Goal: Task Accomplishment & Management: Manage account settings

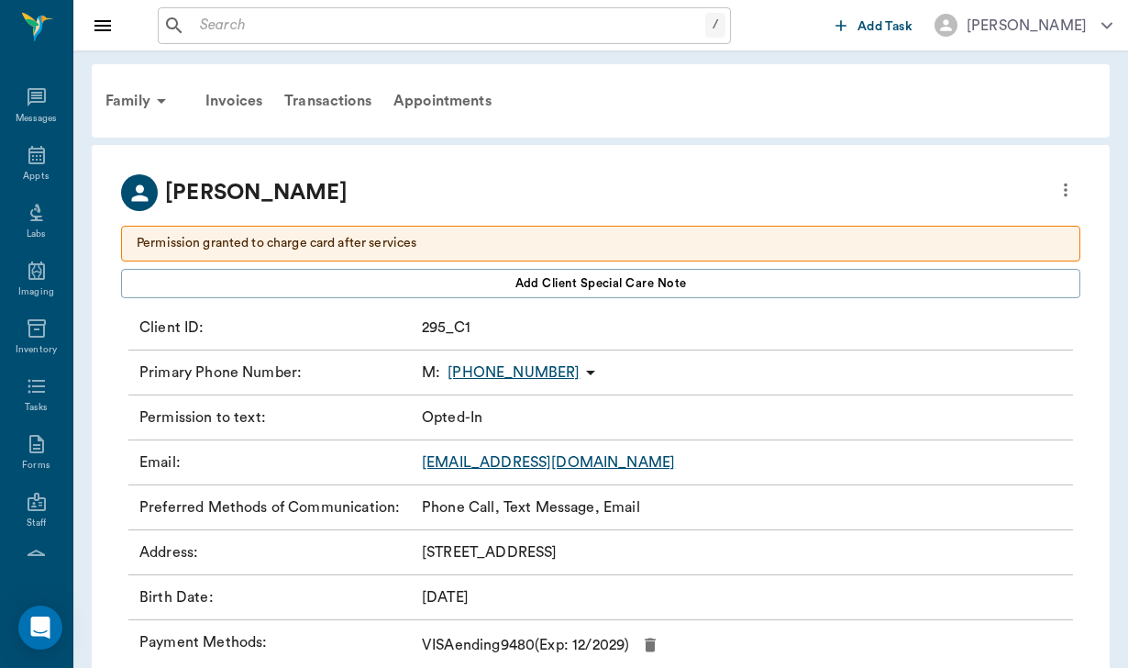
scroll to position [169, 0]
click at [205, 16] on input "text" at bounding box center [449, 26] width 513 height 26
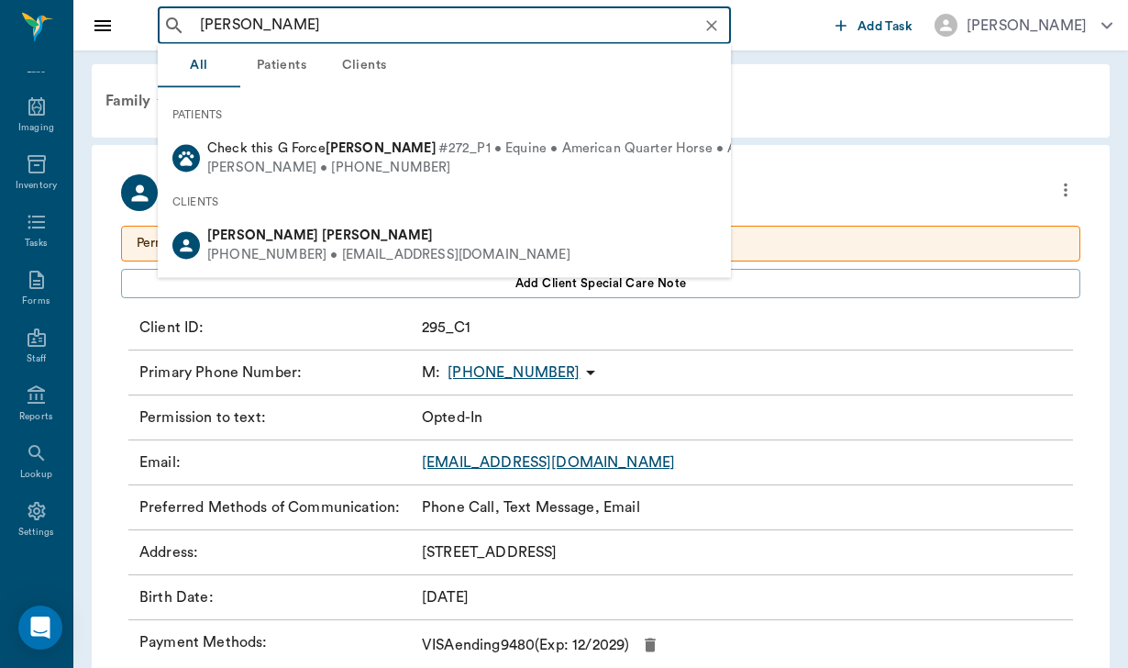
drag, startPoint x: 300, startPoint y: 161, endPoint x: 301, endPoint y: 194, distance: 32.1
click at [301, 189] on ul "PATIENTS Check this G Force Pennell #272_P1 • Equine • American Quarter Horse •…" at bounding box center [444, 183] width 573 height 190
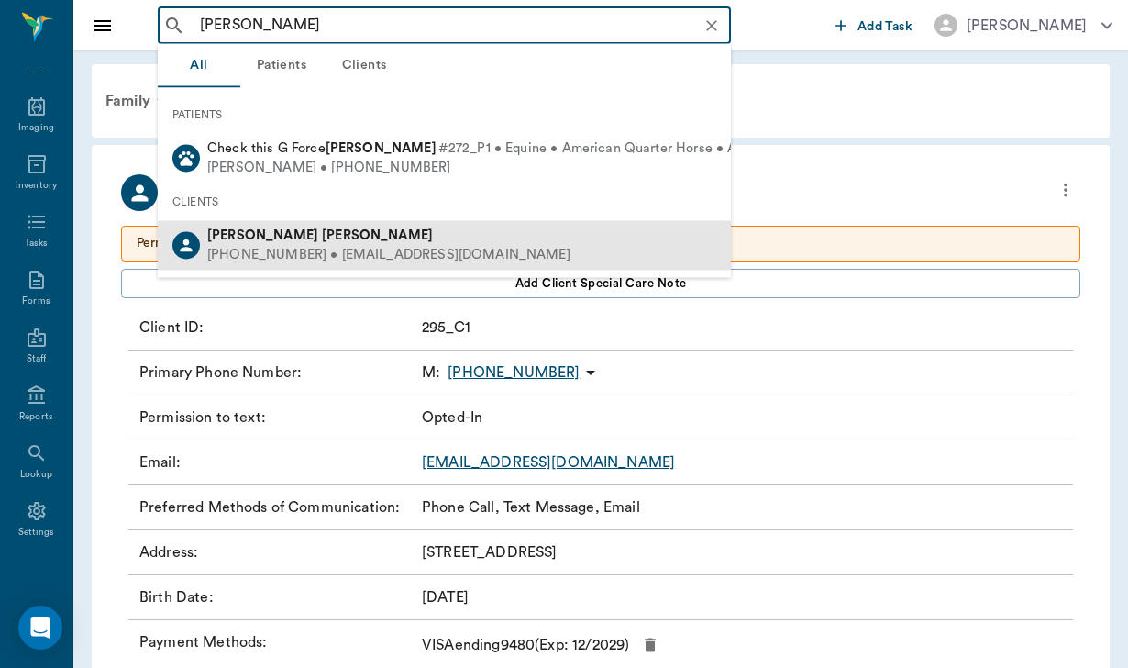
click at [309, 229] on div "Isabella Pennell" at bounding box center [388, 236] width 363 height 19
type input "isabella pennell"
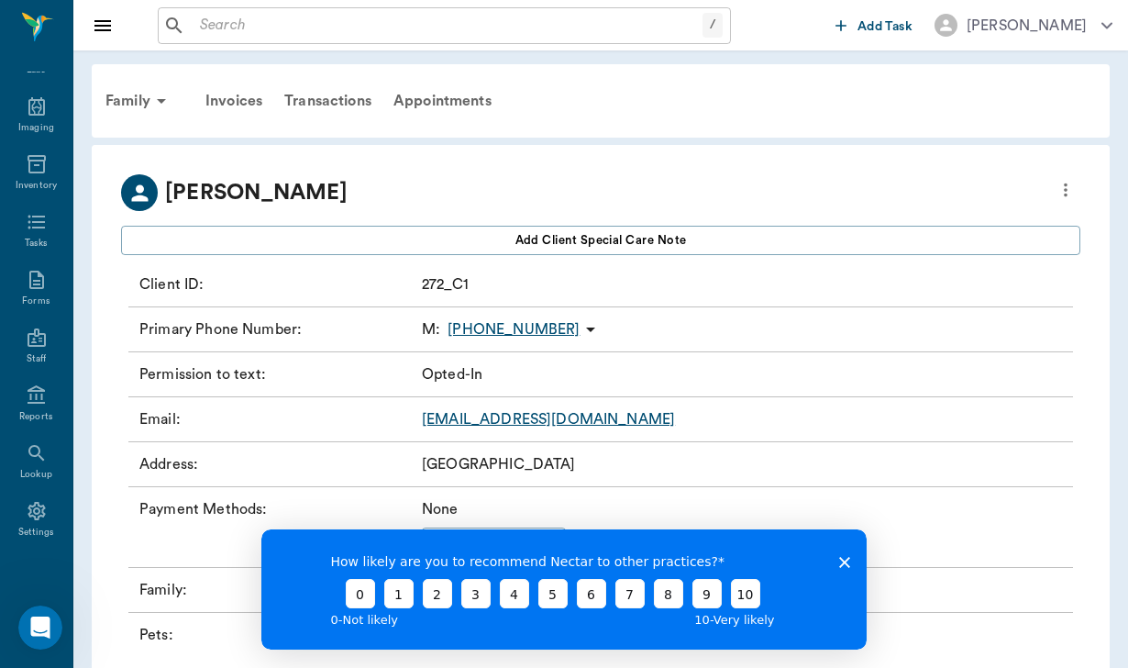
click at [847, 557] on icon "Close survey" at bounding box center [844, 562] width 11 height 11
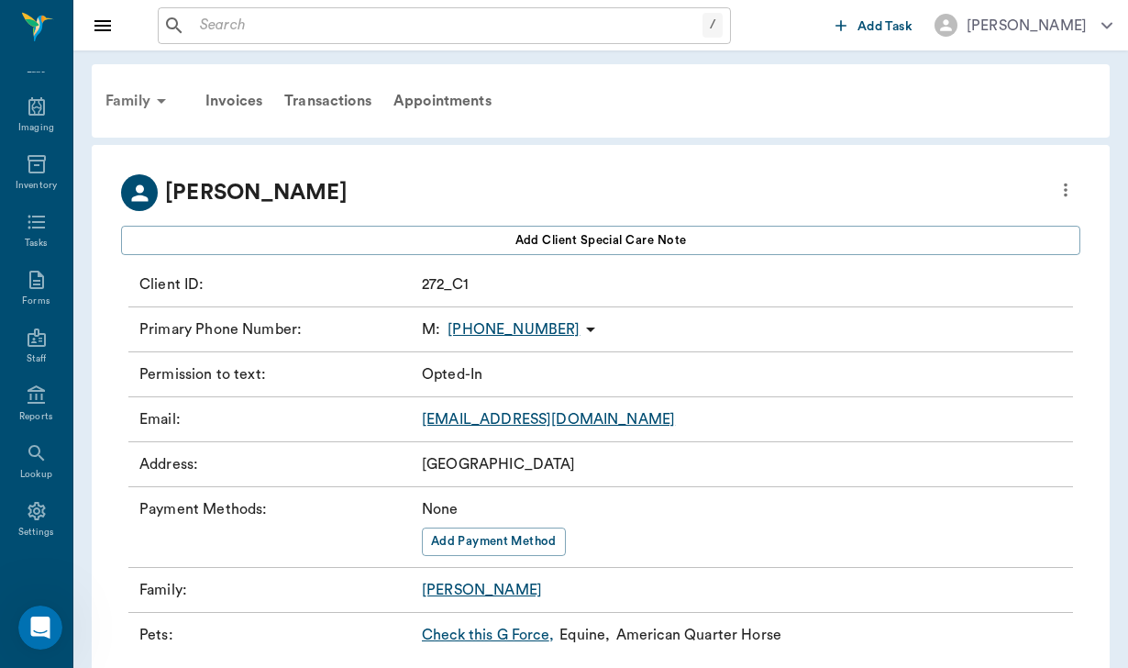
click at [132, 112] on div "Family" at bounding box center [138, 101] width 89 height 44
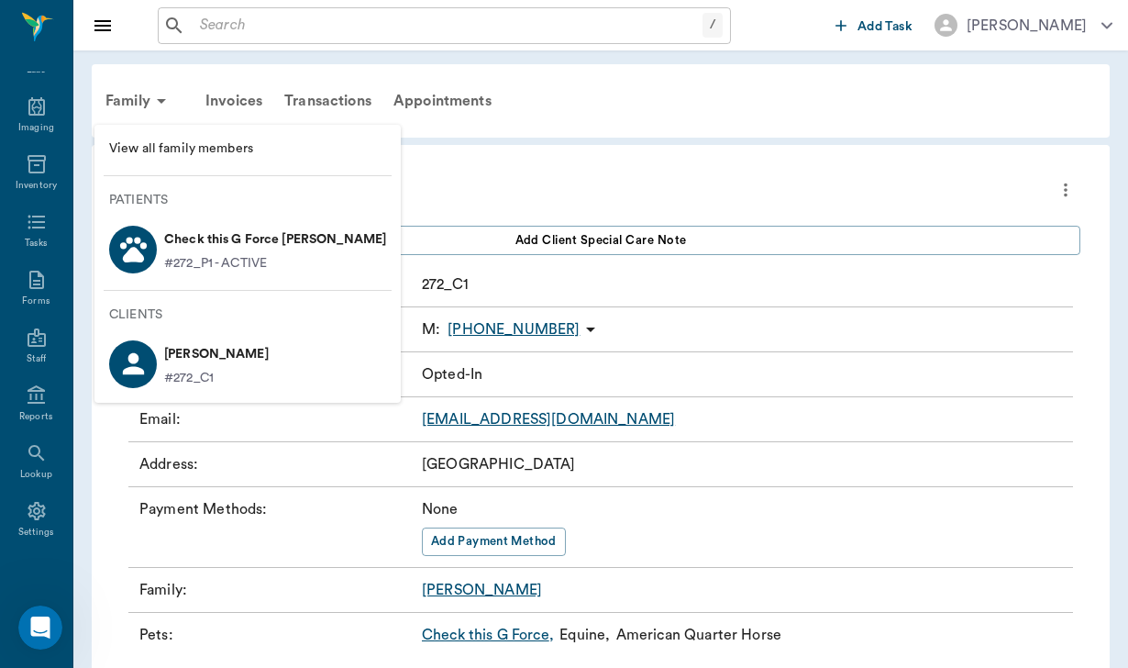
click at [198, 238] on p "Check this G Force Pennell" at bounding box center [275, 239] width 222 height 29
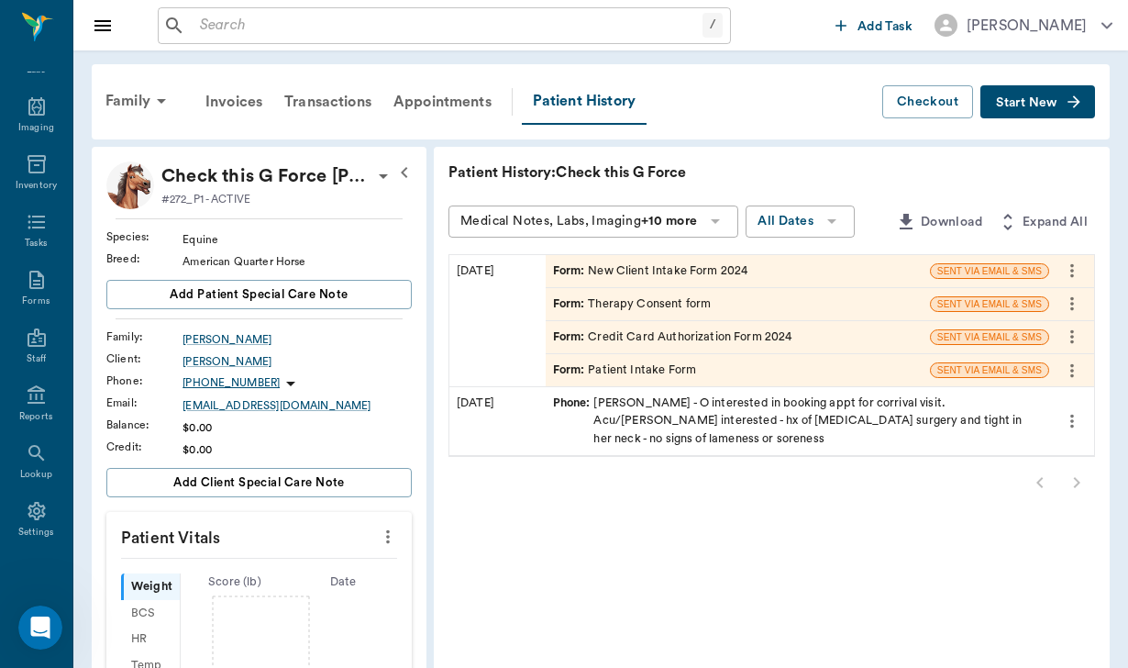
click at [394, 181] on icon "button" at bounding box center [405, 172] width 22 height 22
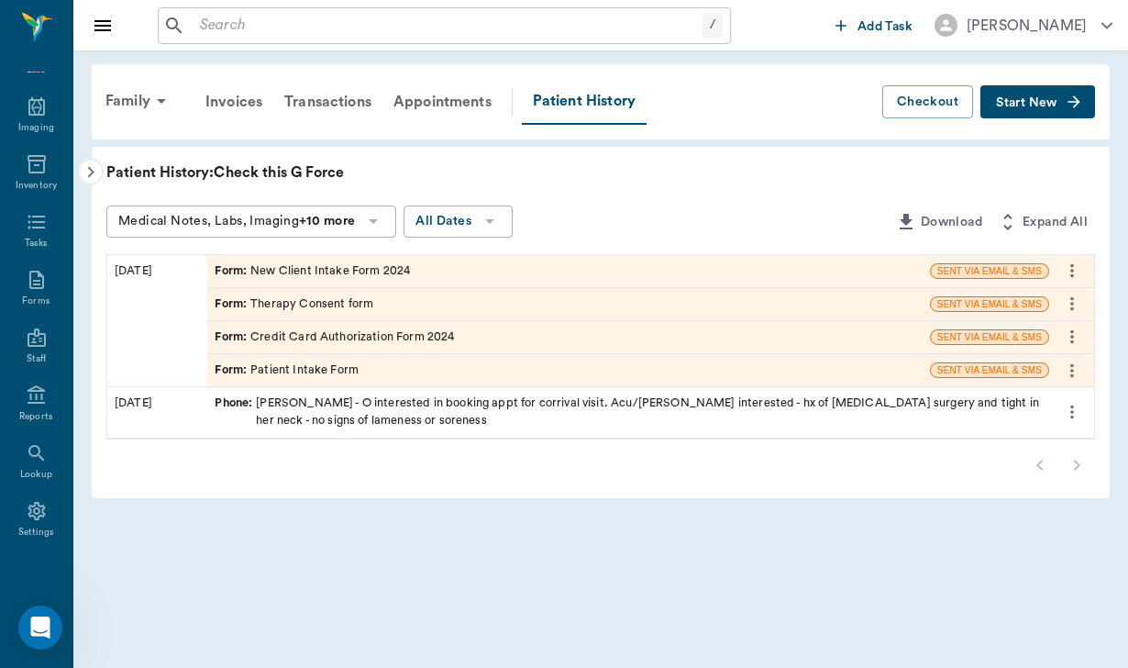
click at [83, 172] on icon "button" at bounding box center [91, 172] width 22 height 22
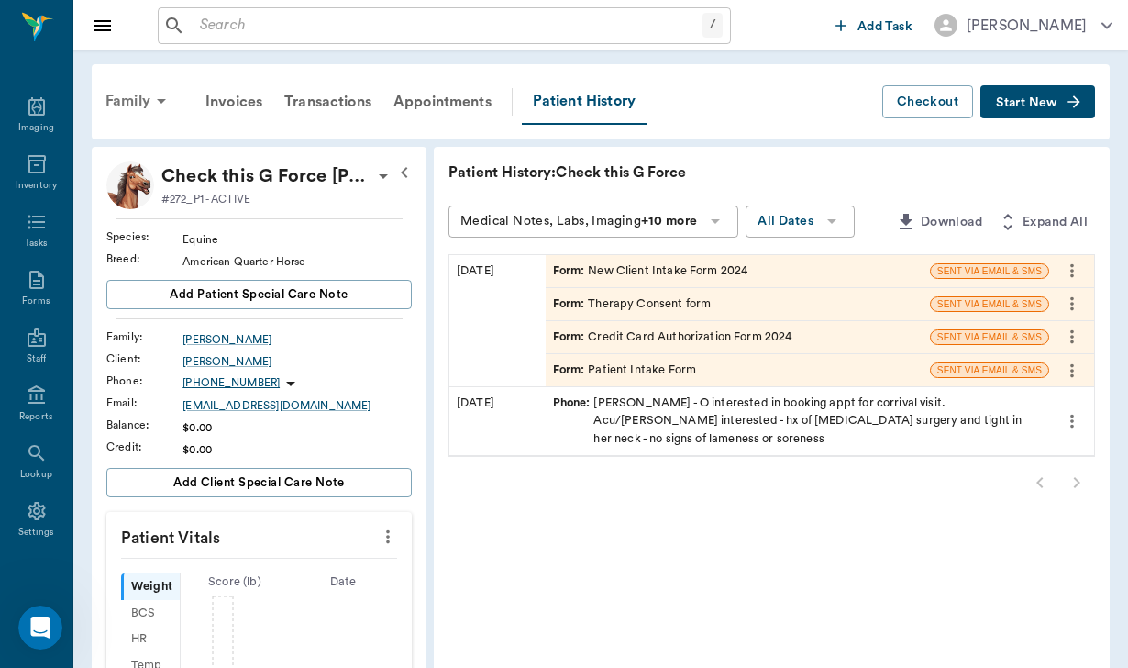
click at [128, 94] on div "Family" at bounding box center [138, 101] width 89 height 44
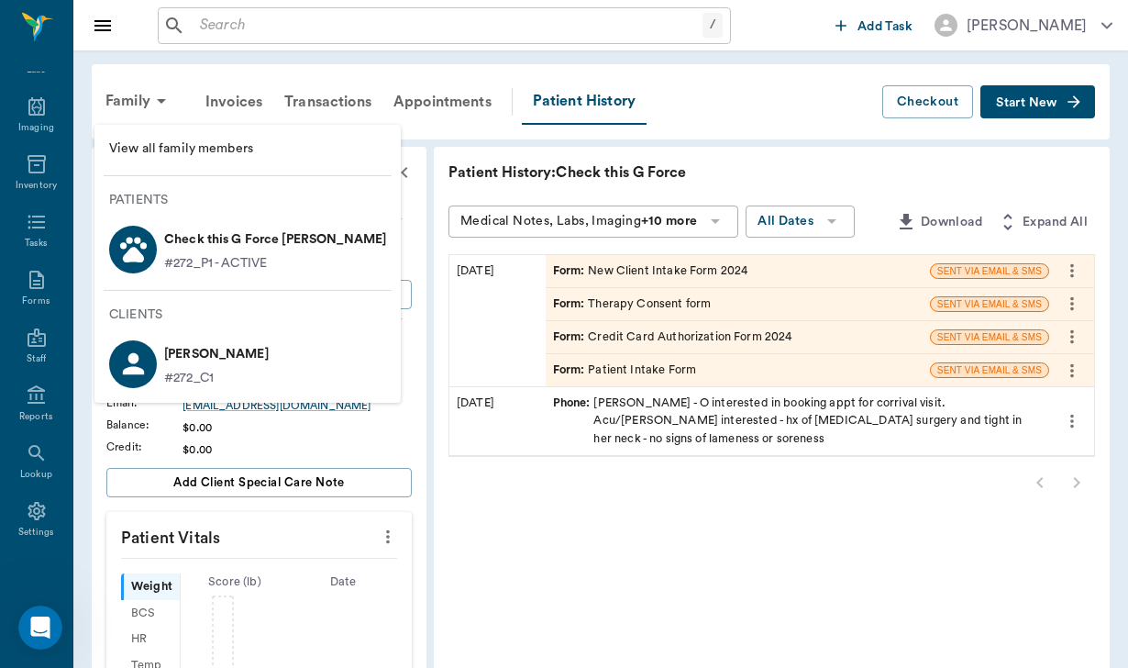
click at [197, 259] on p "#272_P1 - ACTIVE" at bounding box center [215, 263] width 103 height 19
click at [335, 242] on li "Check this G Force Pennell #272_P1 - ACTIVE" at bounding box center [247, 248] width 306 height 63
click at [337, 239] on li "Check this G Force Pennell #272_P1 - ACTIVE" at bounding box center [247, 248] width 306 height 63
click at [304, 239] on p "Check this G Force Pennell" at bounding box center [275, 239] width 222 height 29
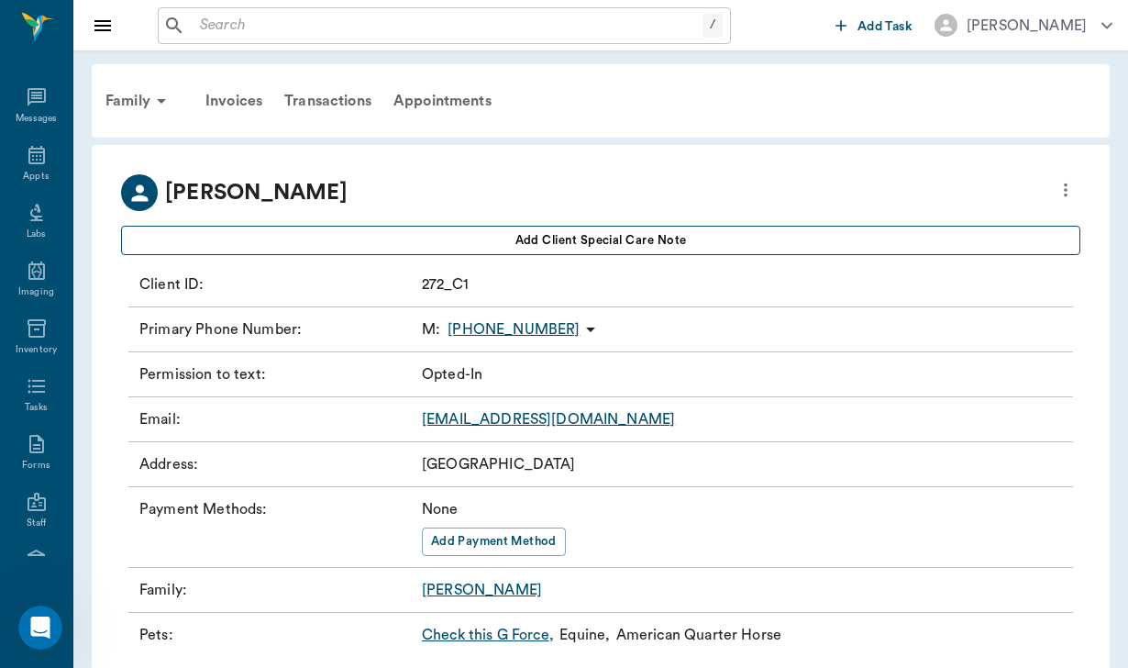
scroll to position [169, 0]
click at [279, 234] on button "Add client Special Care Note" at bounding box center [600, 240] width 959 height 29
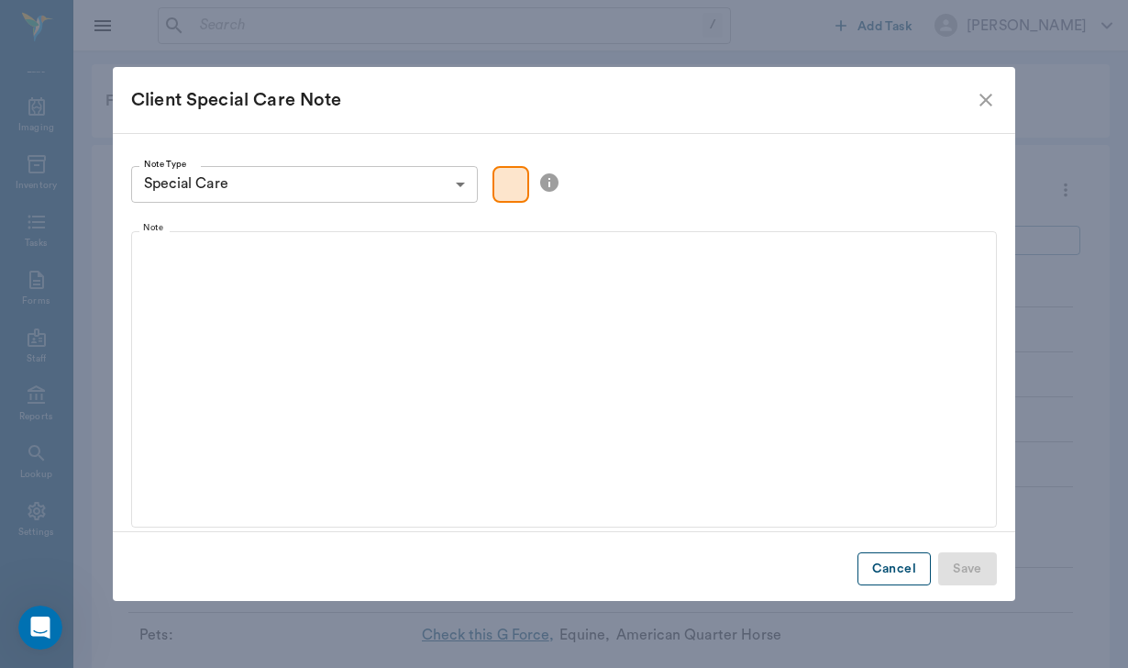
click at [892, 560] on button "Cancel" at bounding box center [894, 569] width 73 height 34
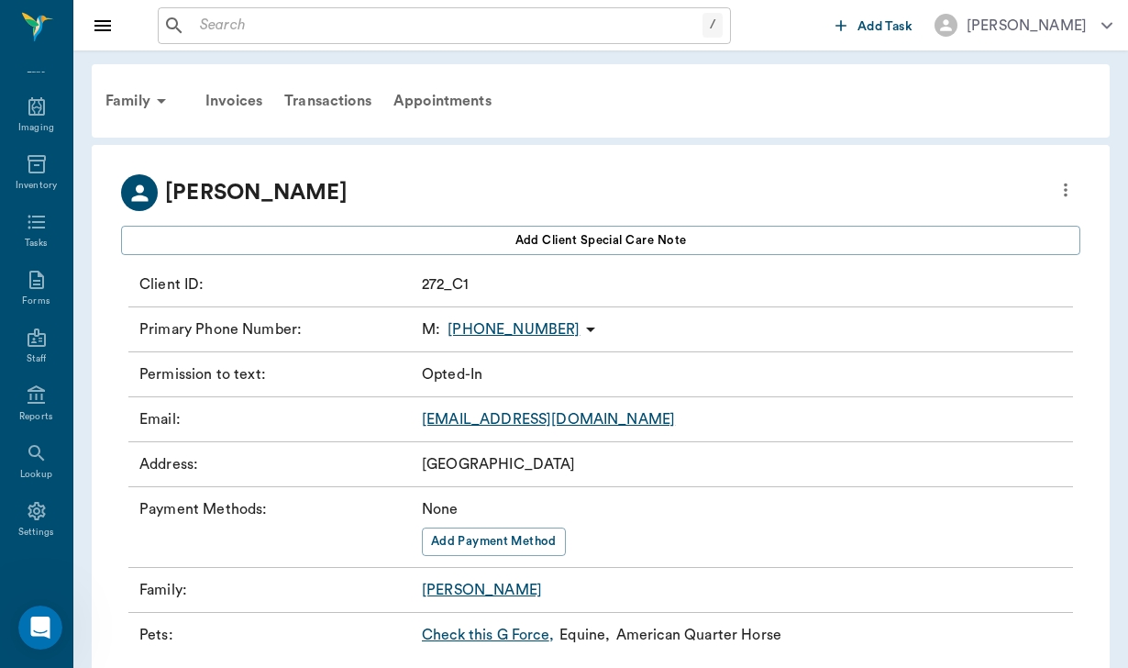
click at [513, 637] on link "Check this G Force ," at bounding box center [488, 635] width 132 height 22
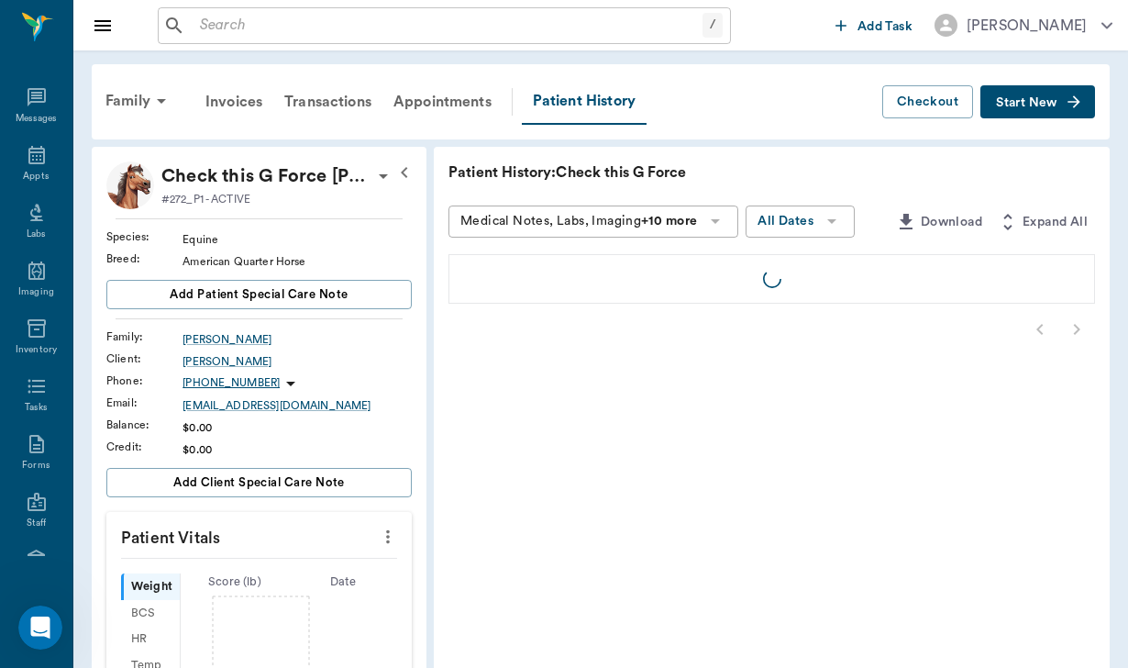
scroll to position [169, 0]
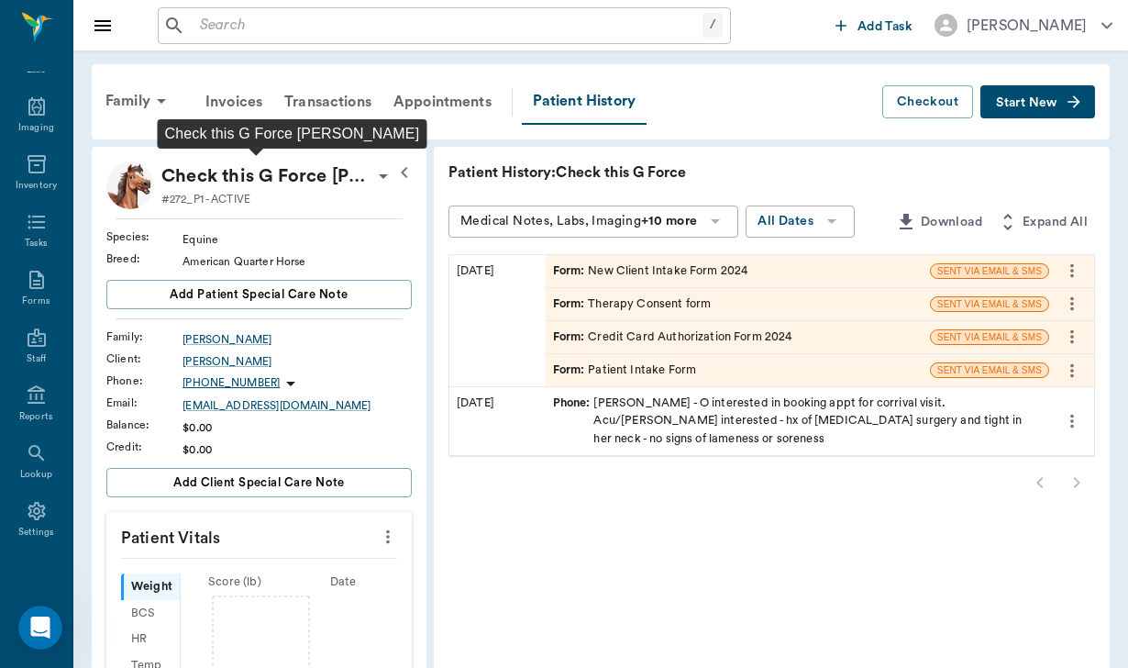
click at [336, 183] on p "Check this G Force Pennell" at bounding box center [266, 175] width 211 height 29
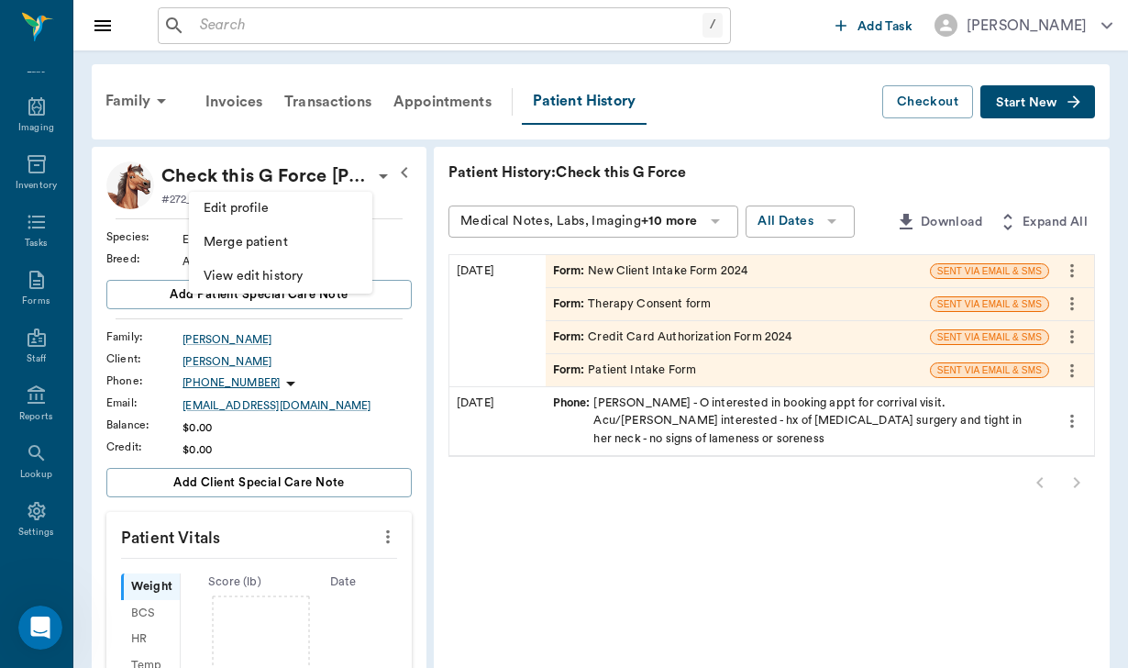
click at [273, 201] on span "Edit profile" at bounding box center [281, 208] width 154 height 19
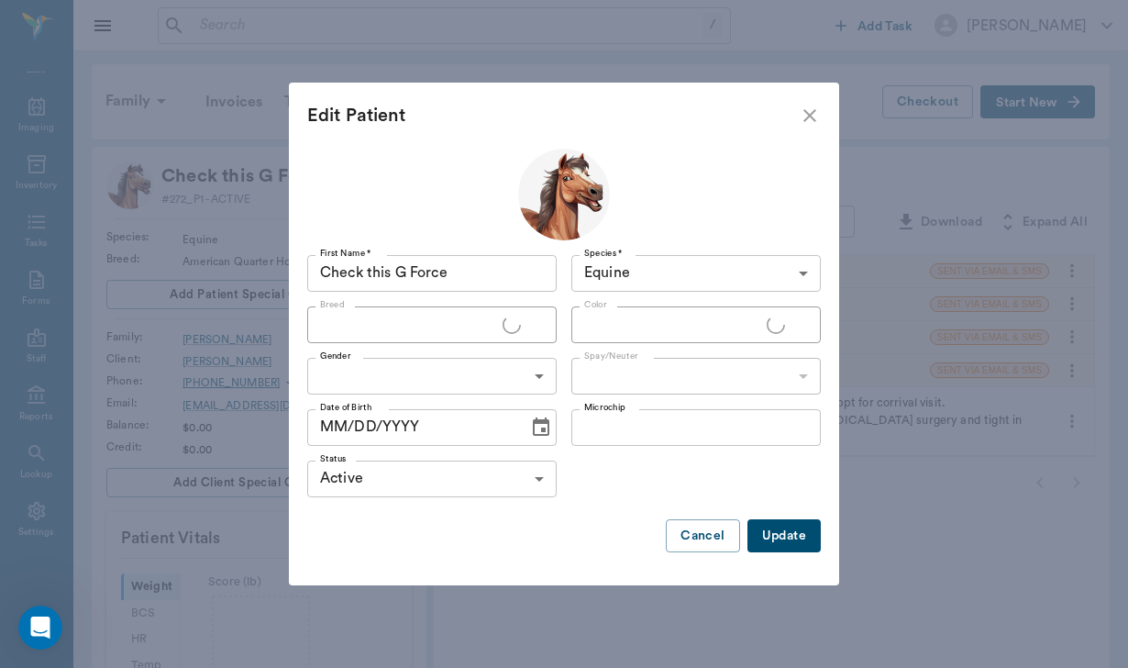
type input "American Quarter Horse"
click at [662, 557] on div at bounding box center [564, 559] width 514 height 15
click at [702, 544] on button "Cancel" at bounding box center [702, 536] width 73 height 34
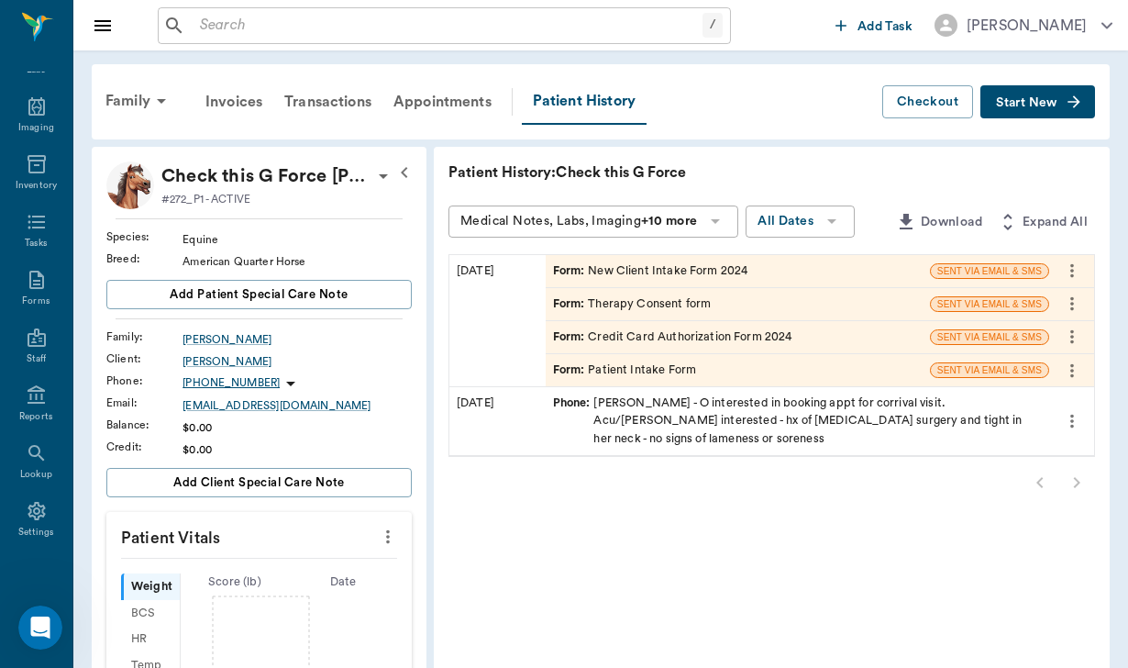
click at [1080, 273] on icon "more" at bounding box center [1072, 271] width 20 height 22
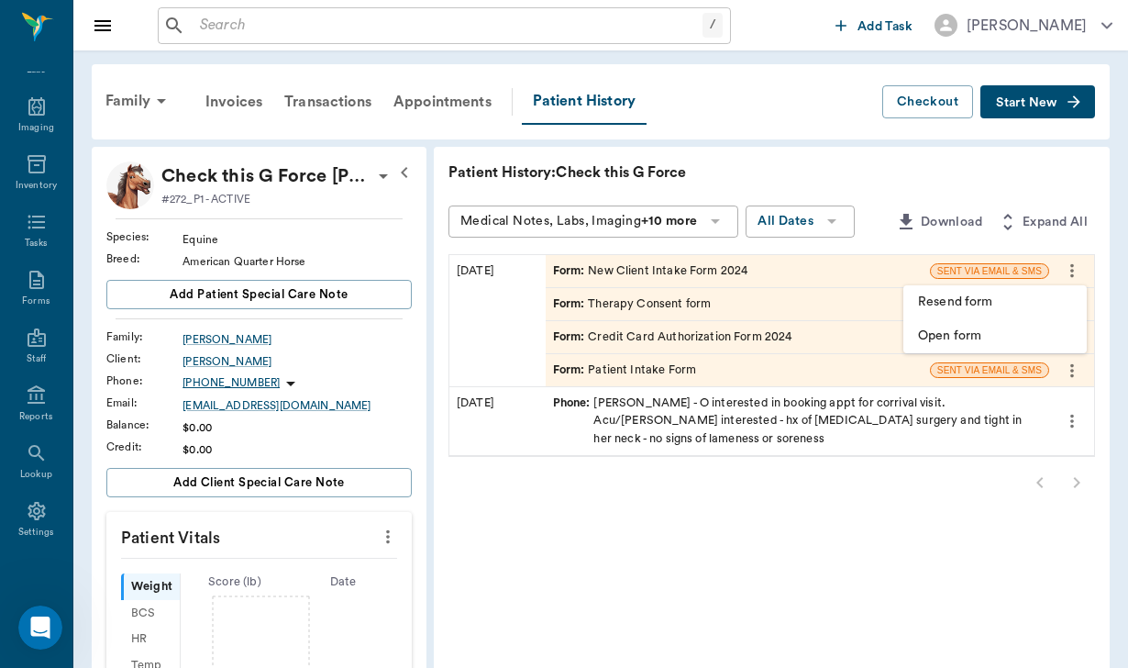
click at [963, 312] on li "Resend form" at bounding box center [995, 302] width 183 height 34
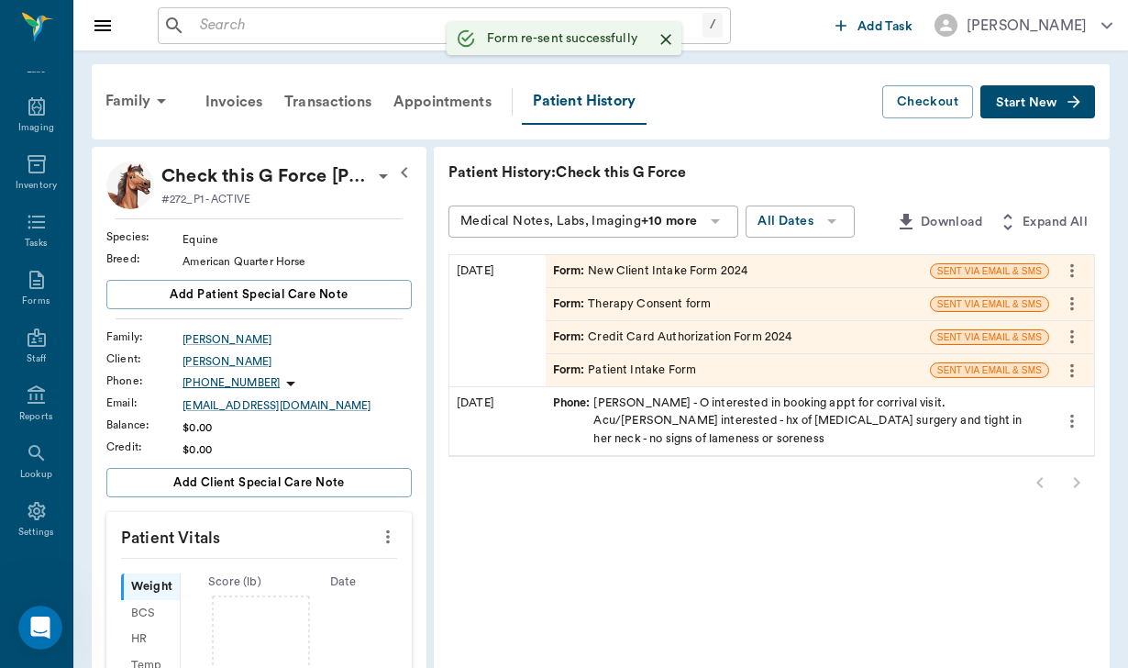
click at [1074, 295] on icon "more" at bounding box center [1072, 304] width 20 height 22
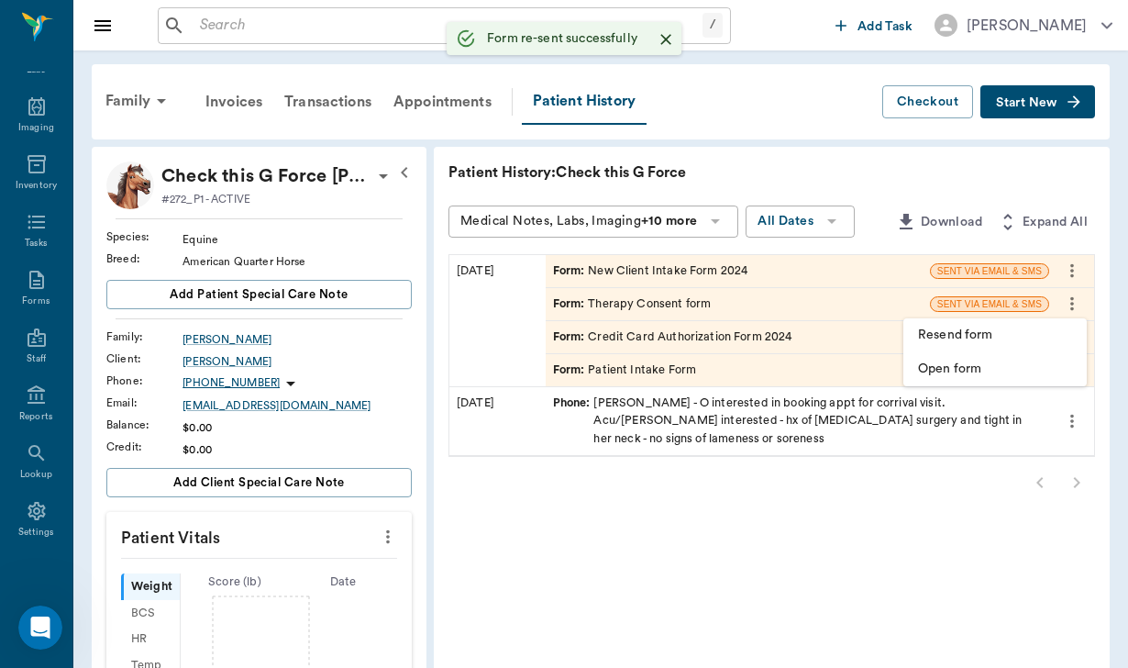
click at [946, 341] on span "Resend form" at bounding box center [995, 335] width 154 height 19
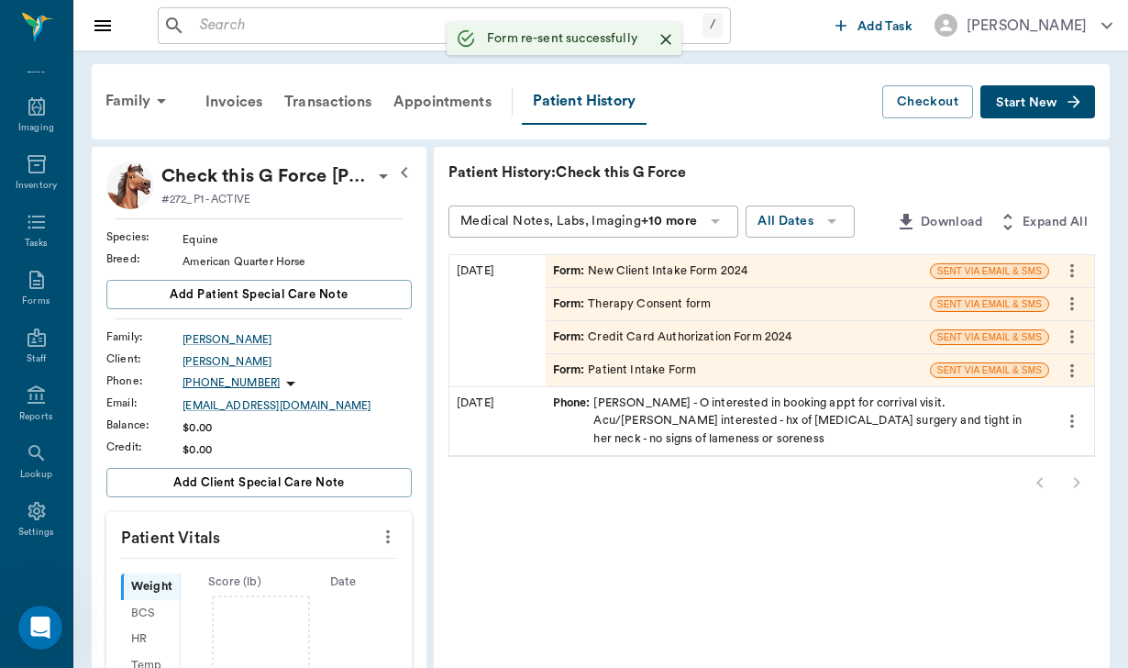
click at [1074, 342] on icon "more" at bounding box center [1072, 337] width 20 height 22
click at [1004, 366] on span "Resend form" at bounding box center [995, 368] width 154 height 19
click at [1073, 377] on icon "more" at bounding box center [1072, 371] width 20 height 22
click at [992, 400] on span "Resend form" at bounding box center [995, 401] width 154 height 19
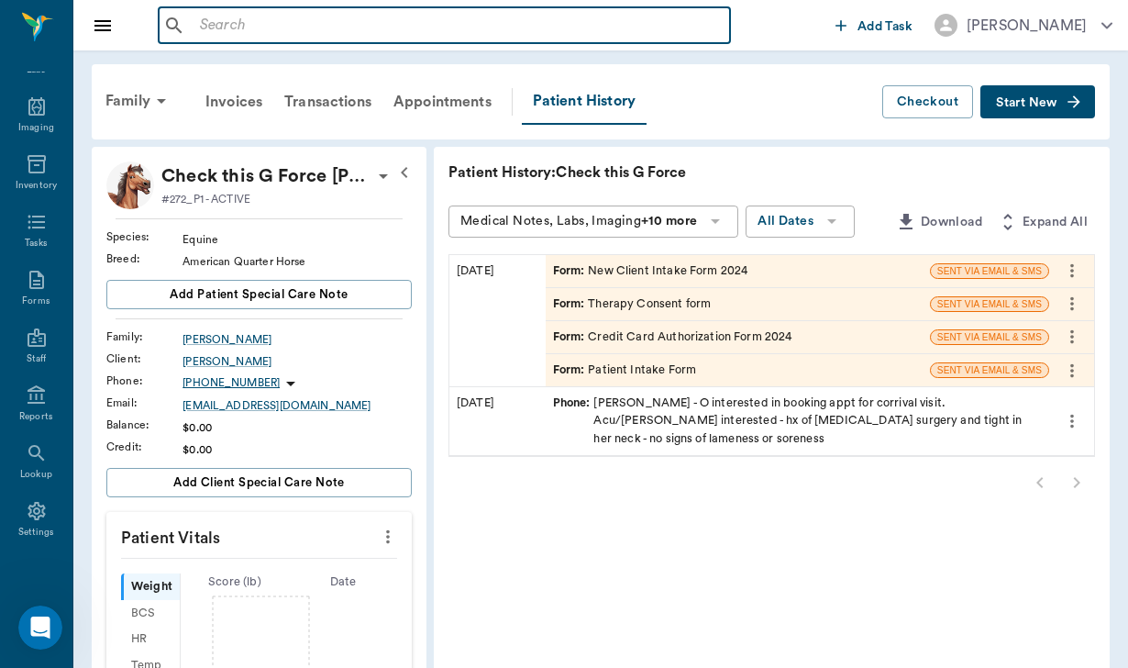
click at [288, 17] on input "text" at bounding box center [458, 26] width 530 height 26
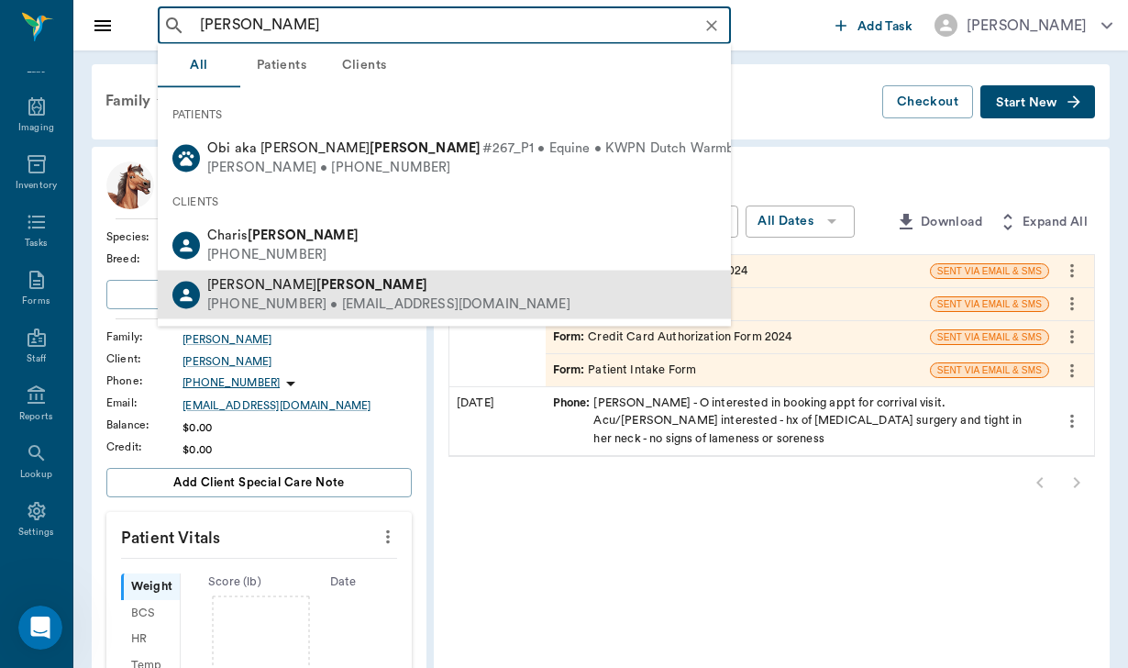
click at [296, 289] on div "Kim Parker" at bounding box center [388, 284] width 363 height 19
type input "parker"
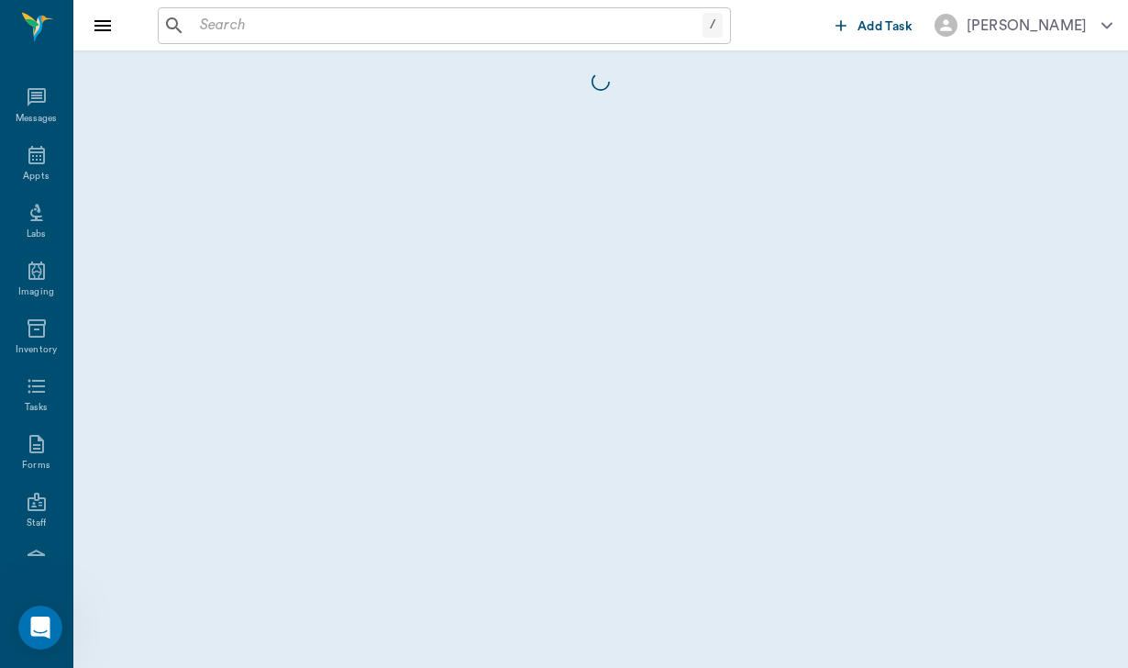
scroll to position [169, 0]
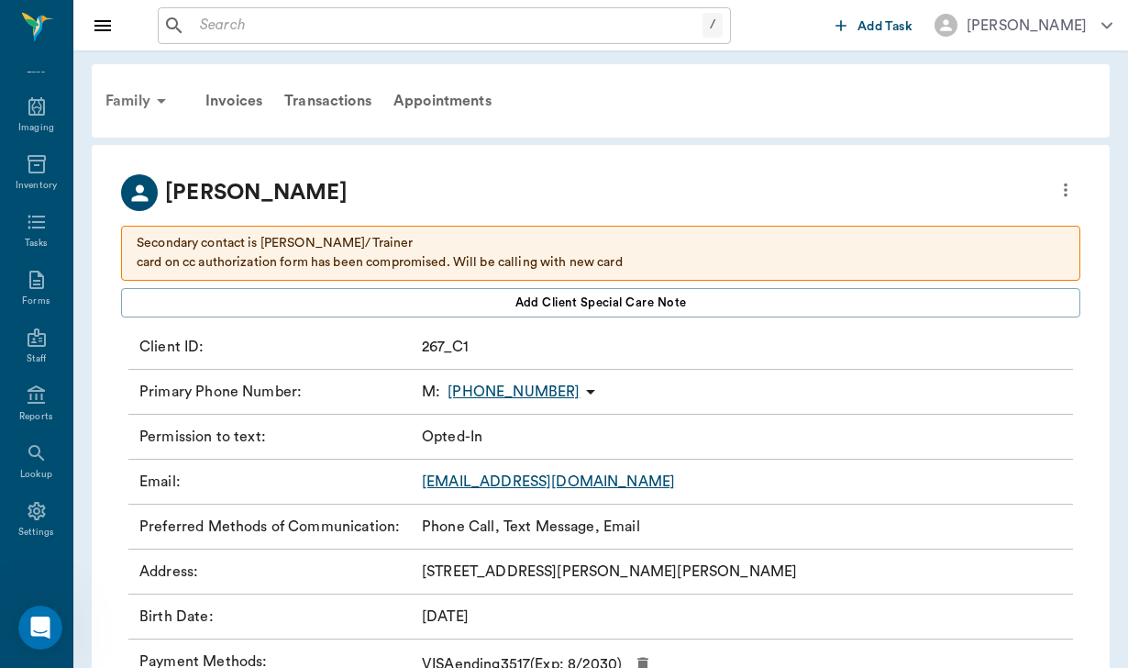
click at [141, 97] on div "Family" at bounding box center [138, 101] width 89 height 44
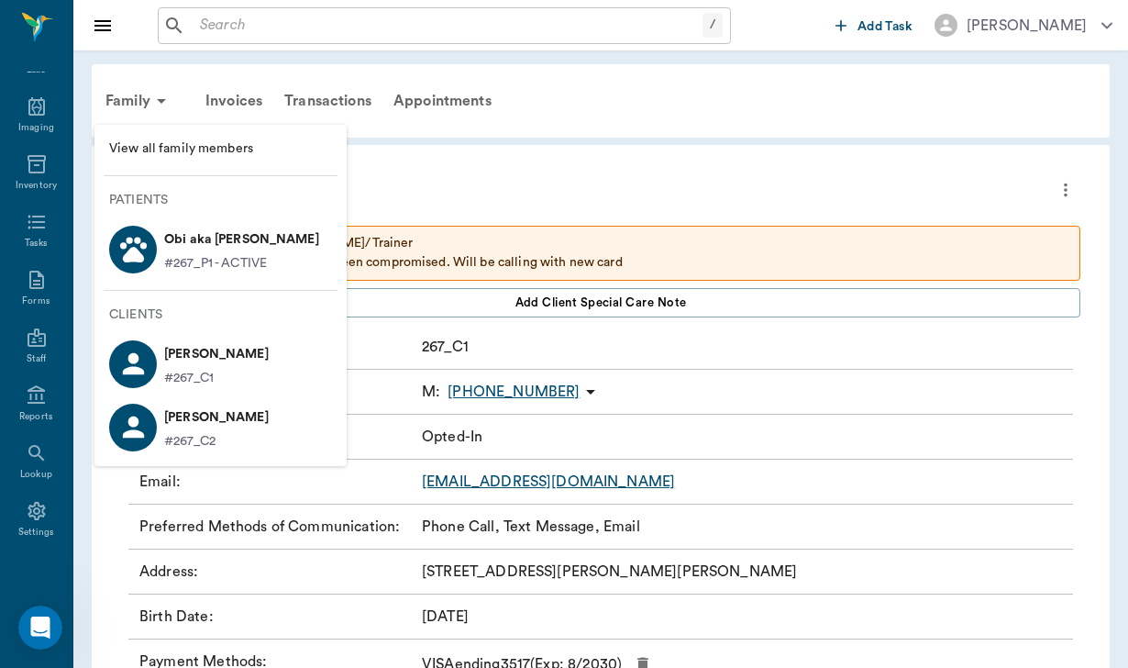
click at [217, 244] on p "Obi aka Onana Parker" at bounding box center [241, 239] width 155 height 29
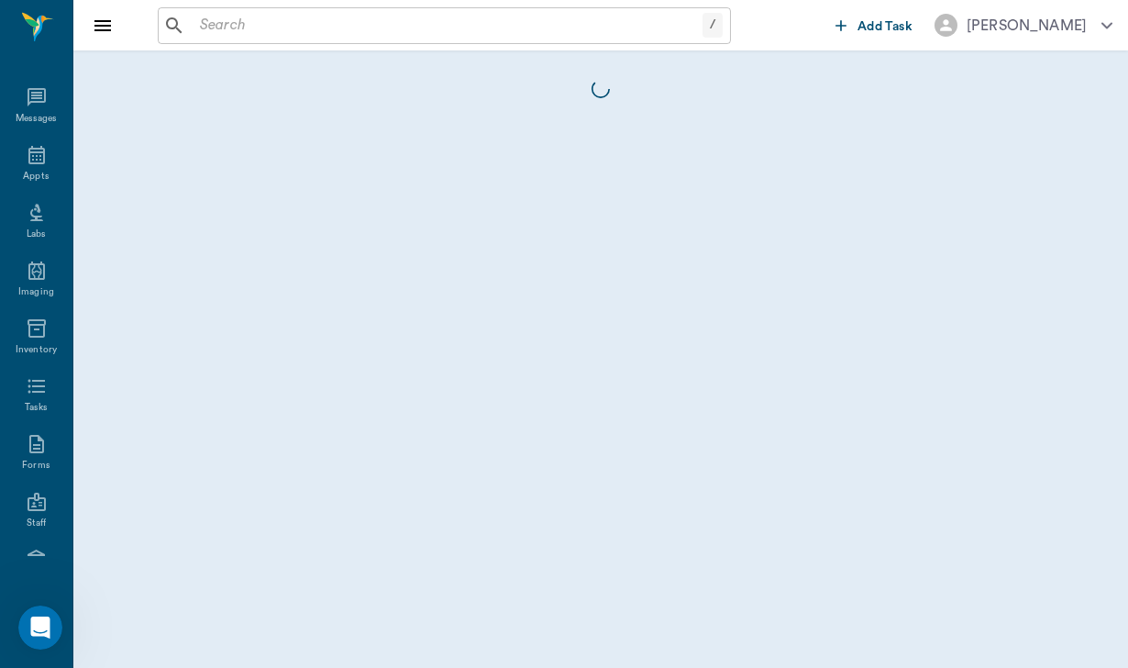
scroll to position [169, 0]
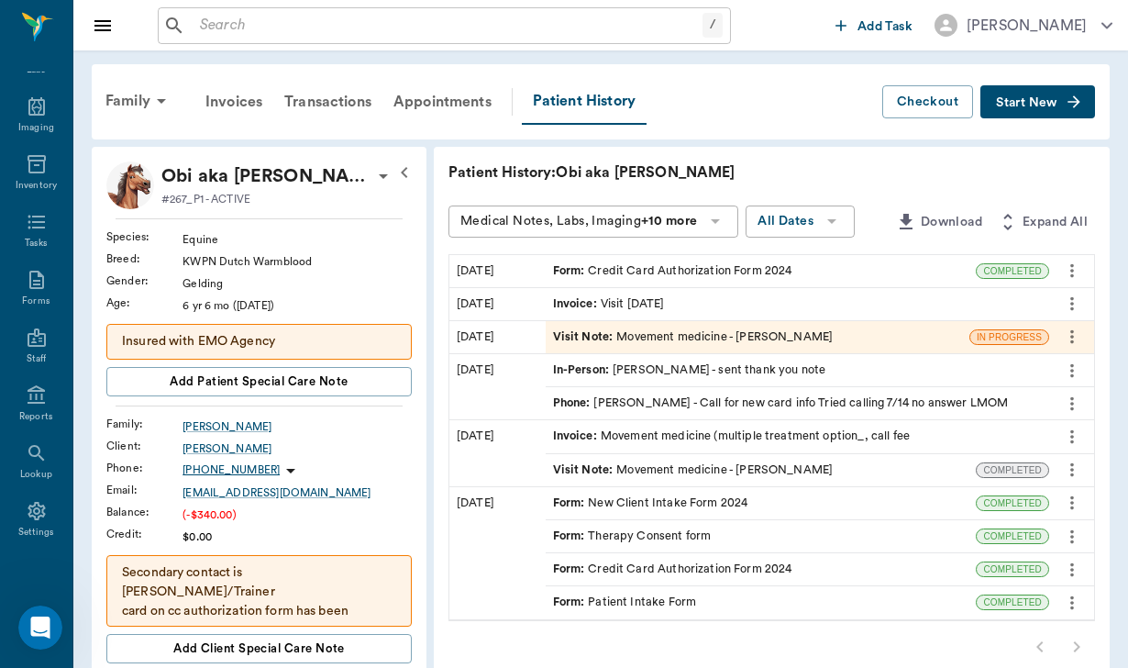
click at [639, 290] on div "Invoice : Visit 10/3/2025" at bounding box center [798, 304] width 504 height 32
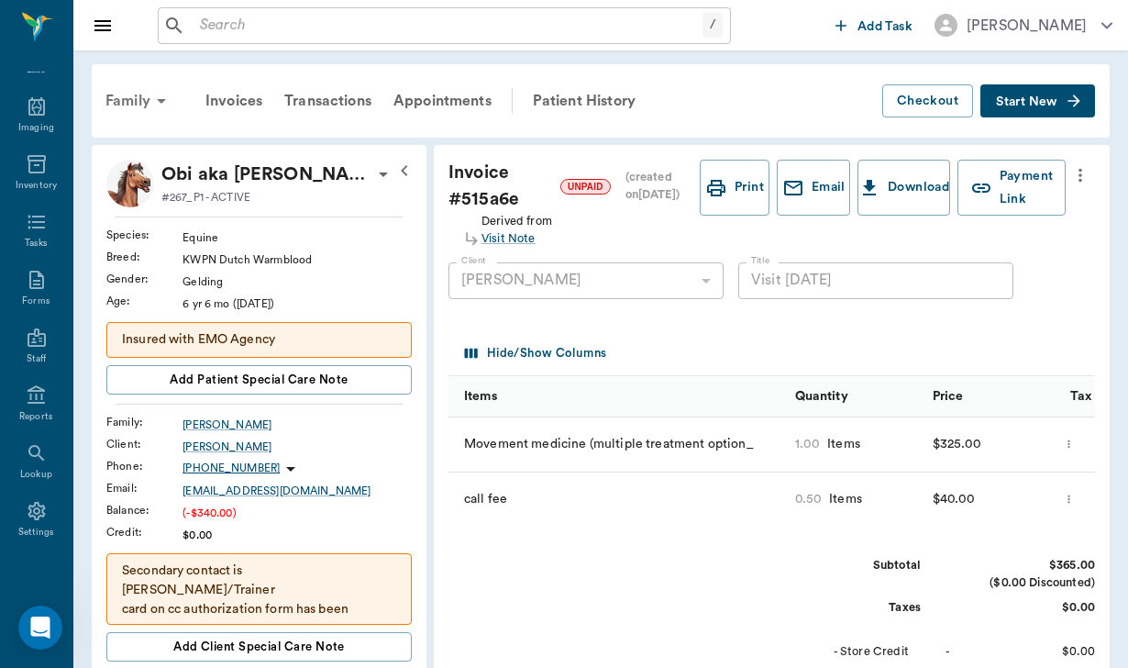
click at [134, 99] on div "Family" at bounding box center [138, 101] width 89 height 44
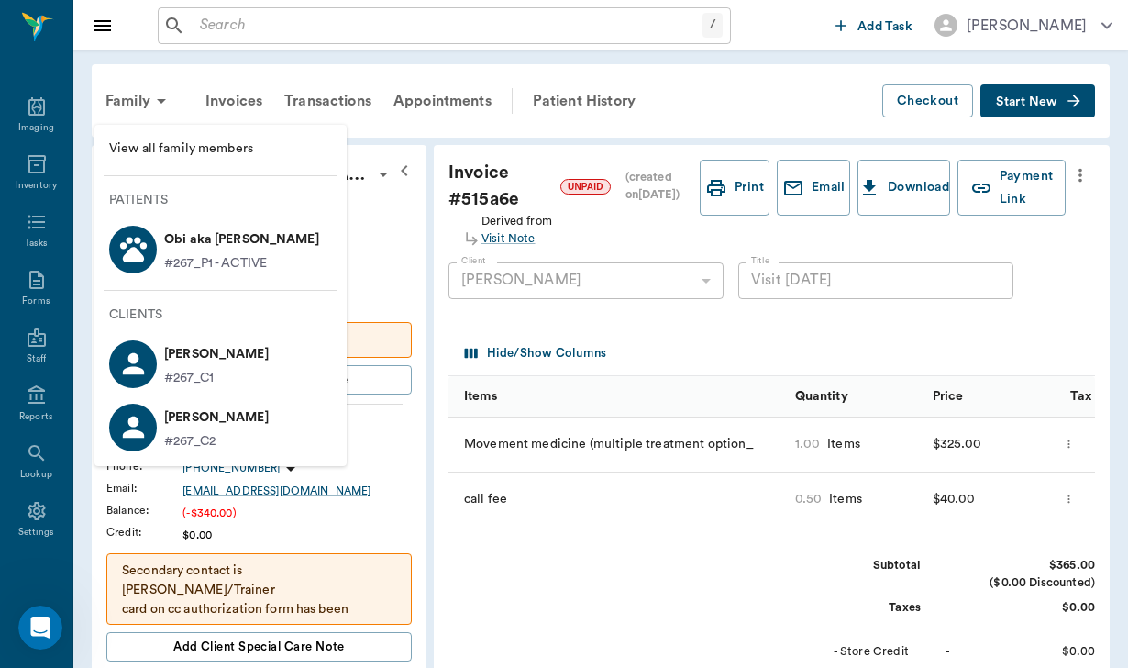
click at [189, 241] on p "Obi aka Onana Parker" at bounding box center [241, 239] width 155 height 29
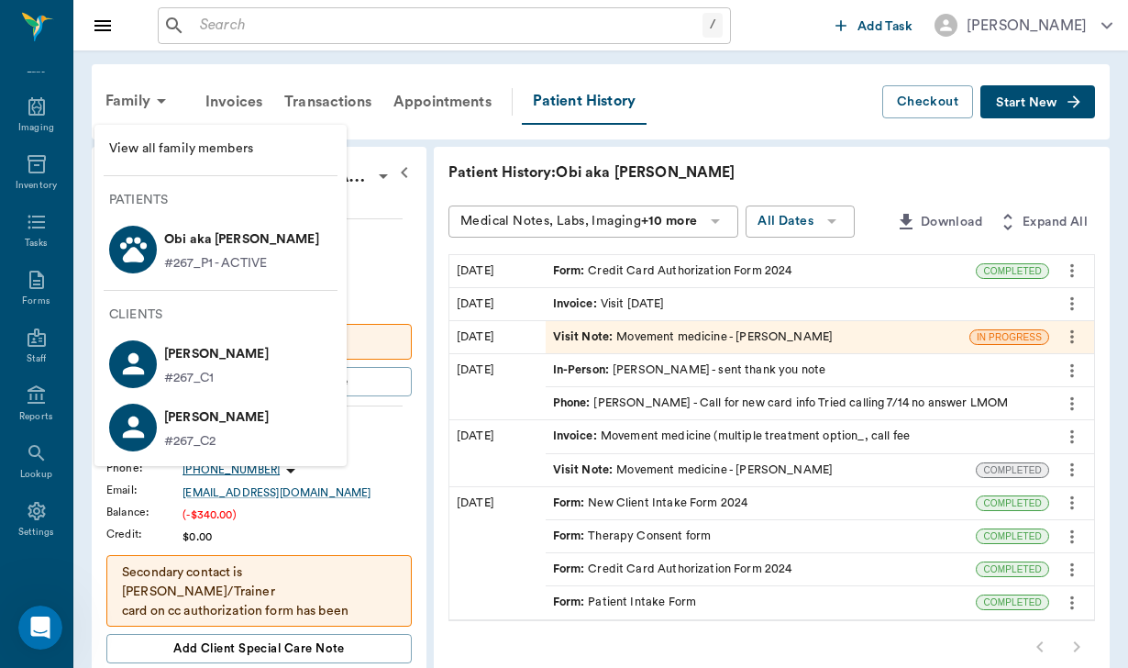
click at [799, 269] on div at bounding box center [564, 334] width 1128 height 668
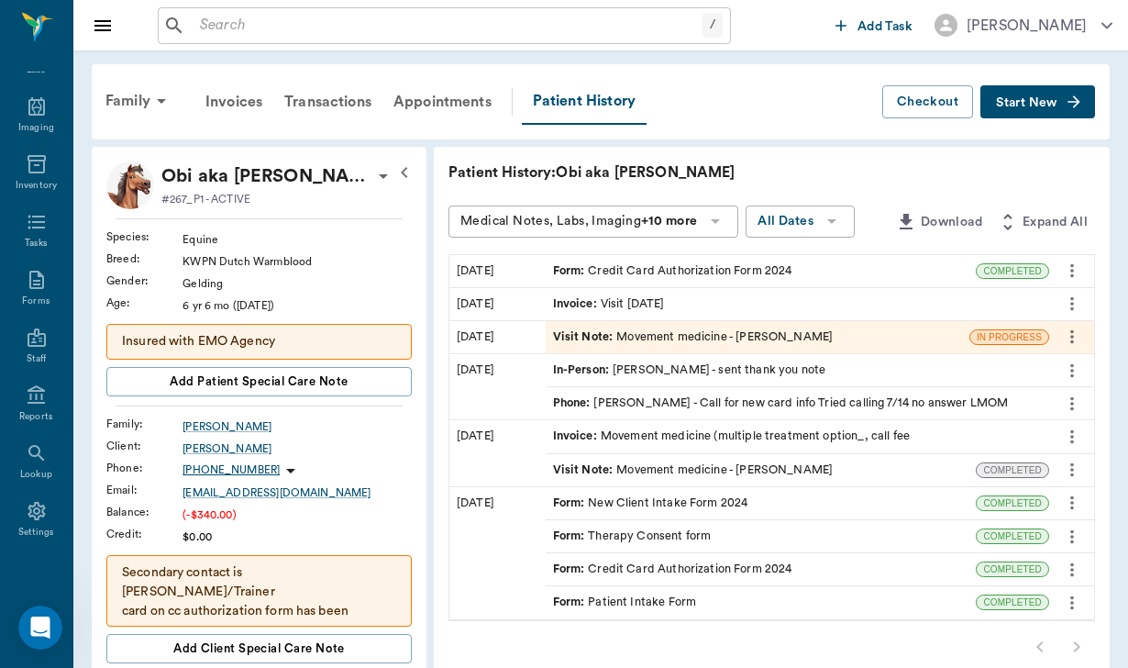
click at [799, 269] on div "Form : Credit Card Authorization Form 2024" at bounding box center [761, 271] width 431 height 32
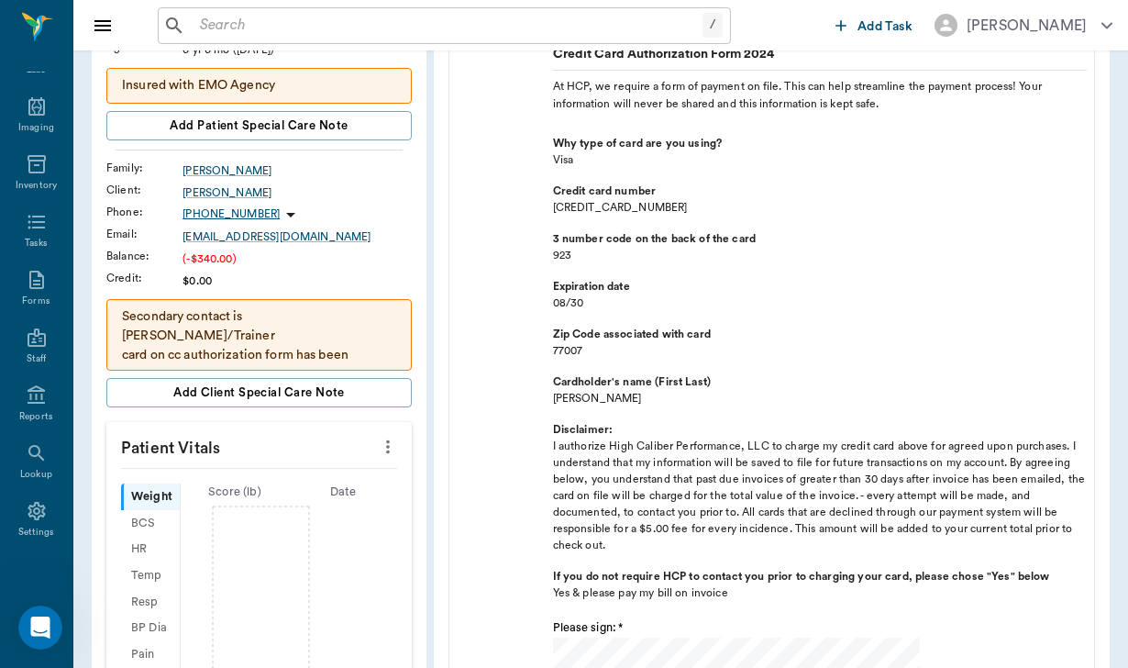
scroll to position [258, 0]
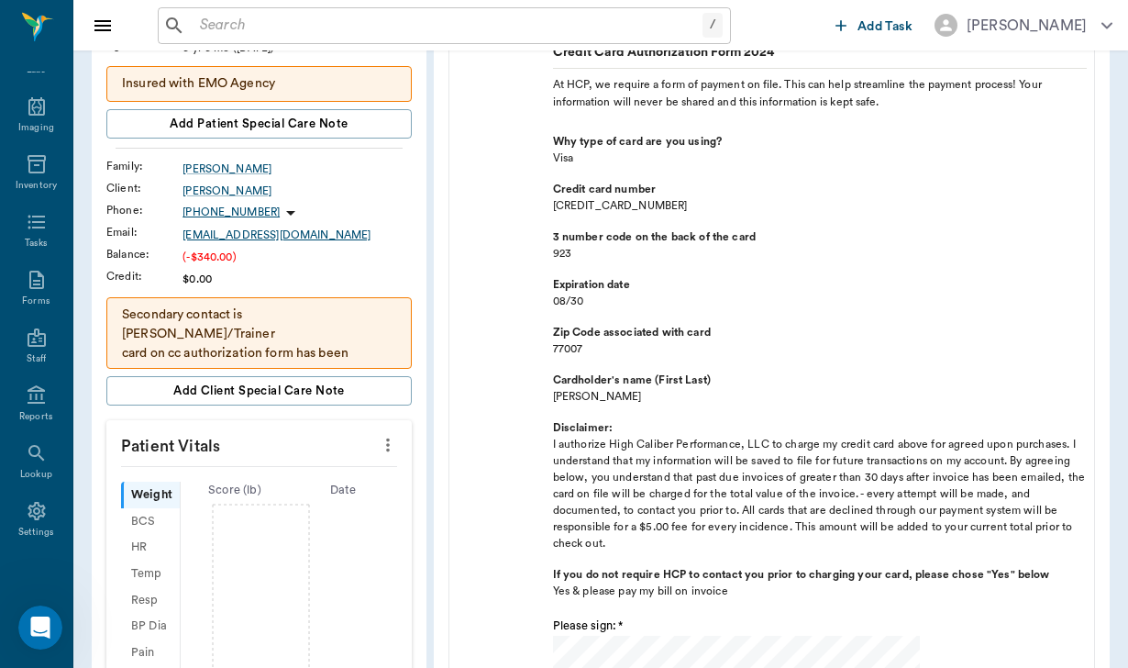
click at [254, 230] on div "kimparker7@att.net" at bounding box center [297, 235] width 229 height 17
click at [194, 191] on div "[PERSON_NAME]" at bounding box center [297, 191] width 229 height 17
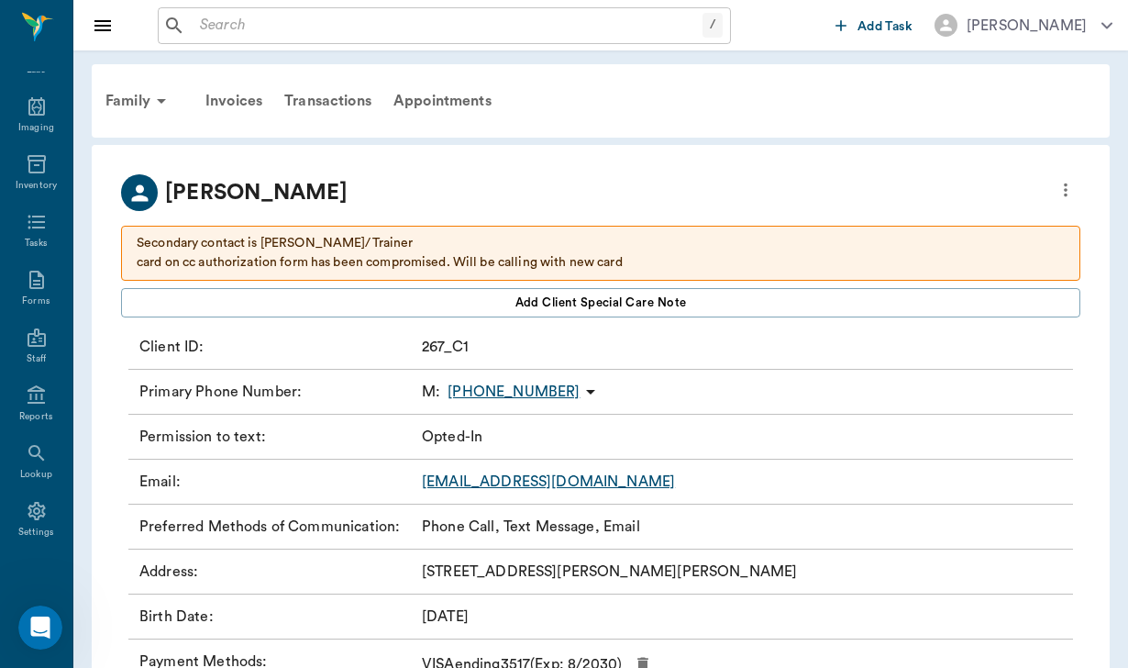
scroll to position [46, 0]
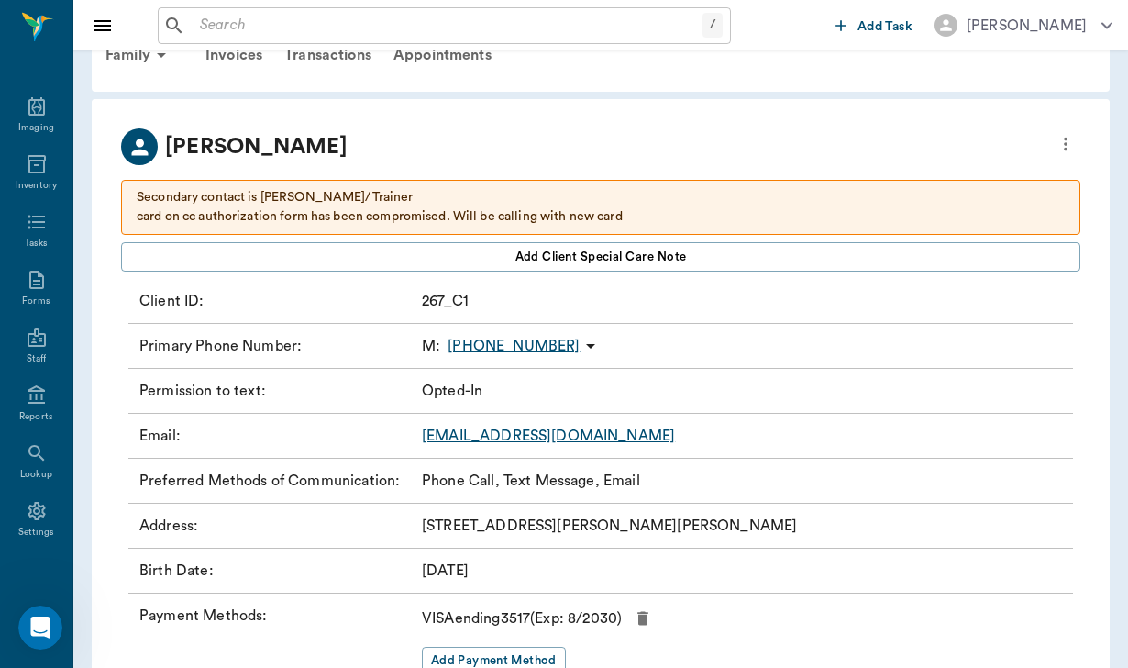
click at [652, 616] on icon "button" at bounding box center [643, 618] width 18 height 18
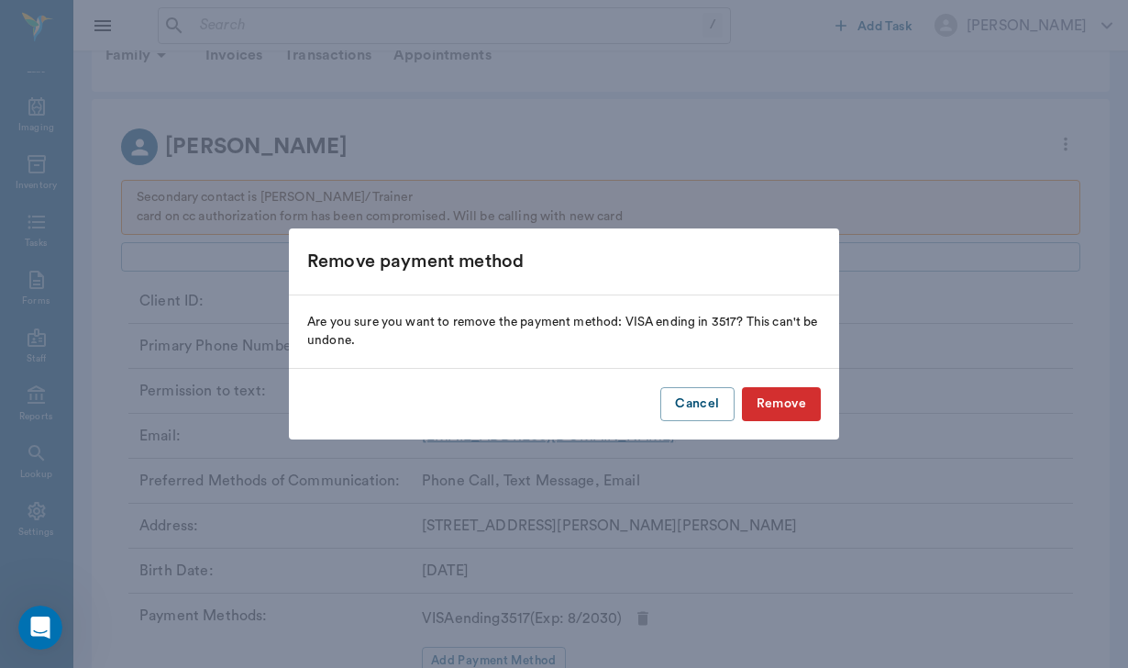
click at [767, 401] on button "Remove" at bounding box center [781, 404] width 79 height 34
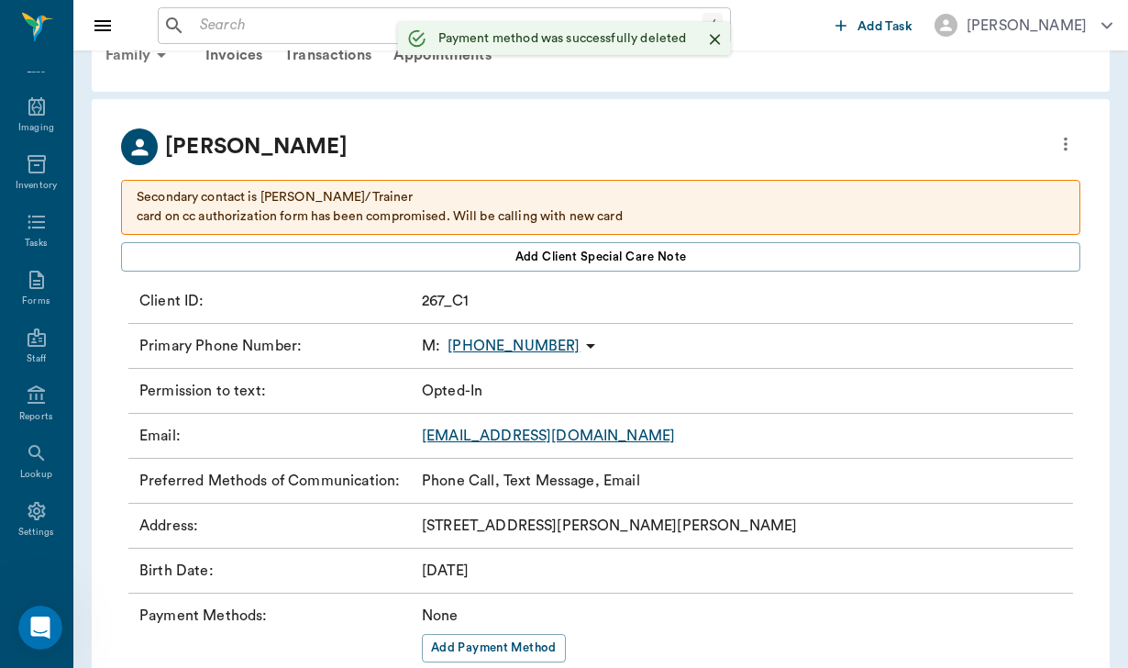
click at [131, 54] on div "Family" at bounding box center [138, 55] width 89 height 44
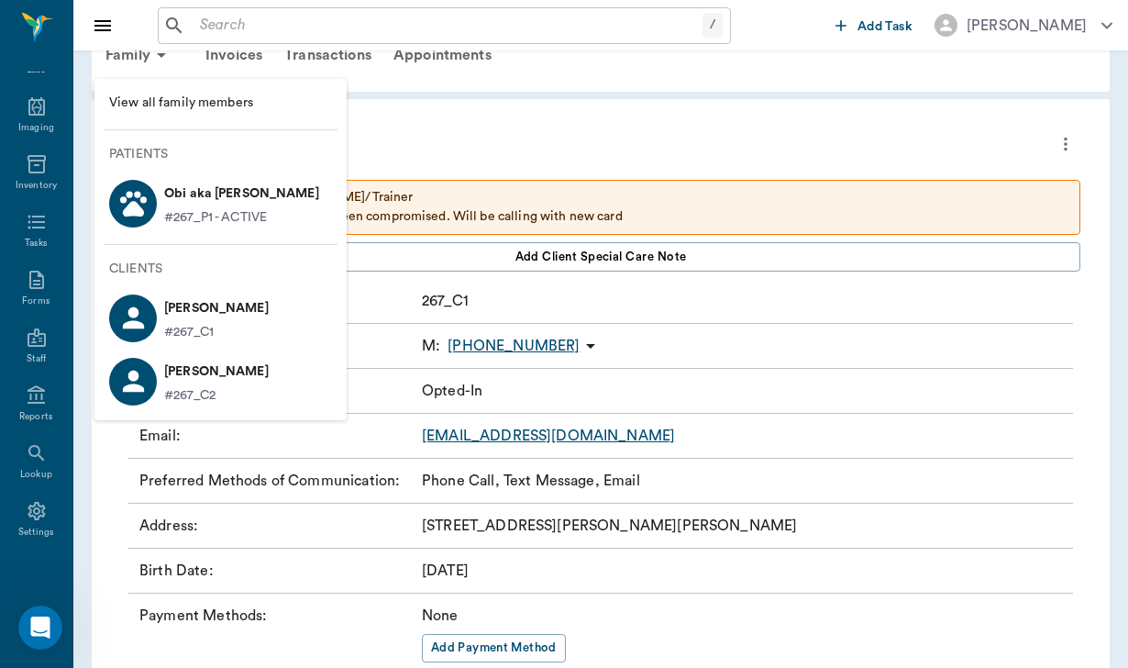
click at [200, 184] on p "Obi aka Onana Parker" at bounding box center [241, 193] width 155 height 29
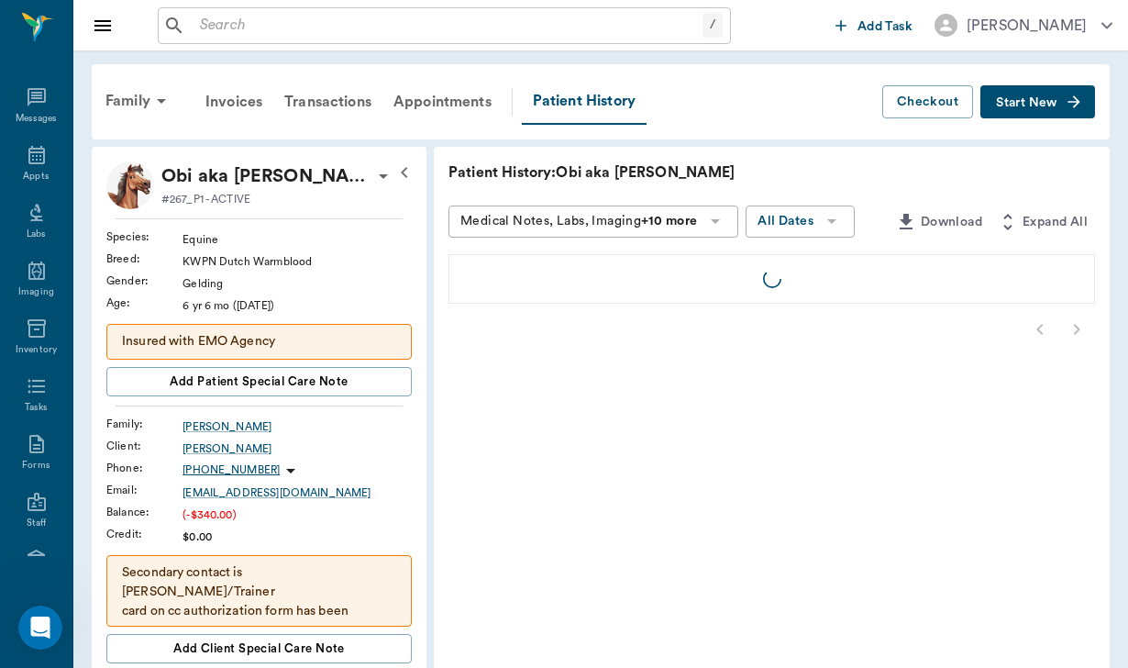
scroll to position [169, 0]
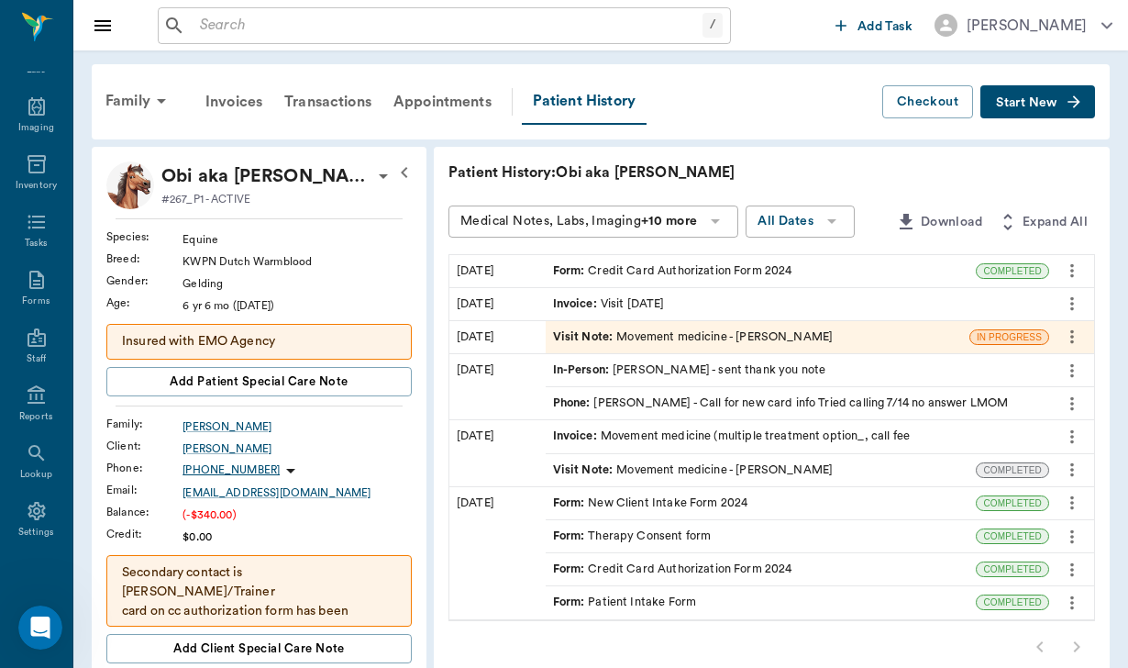
click at [687, 277] on div "Form : Credit Card Authorization Form 2024" at bounding box center [672, 270] width 239 height 17
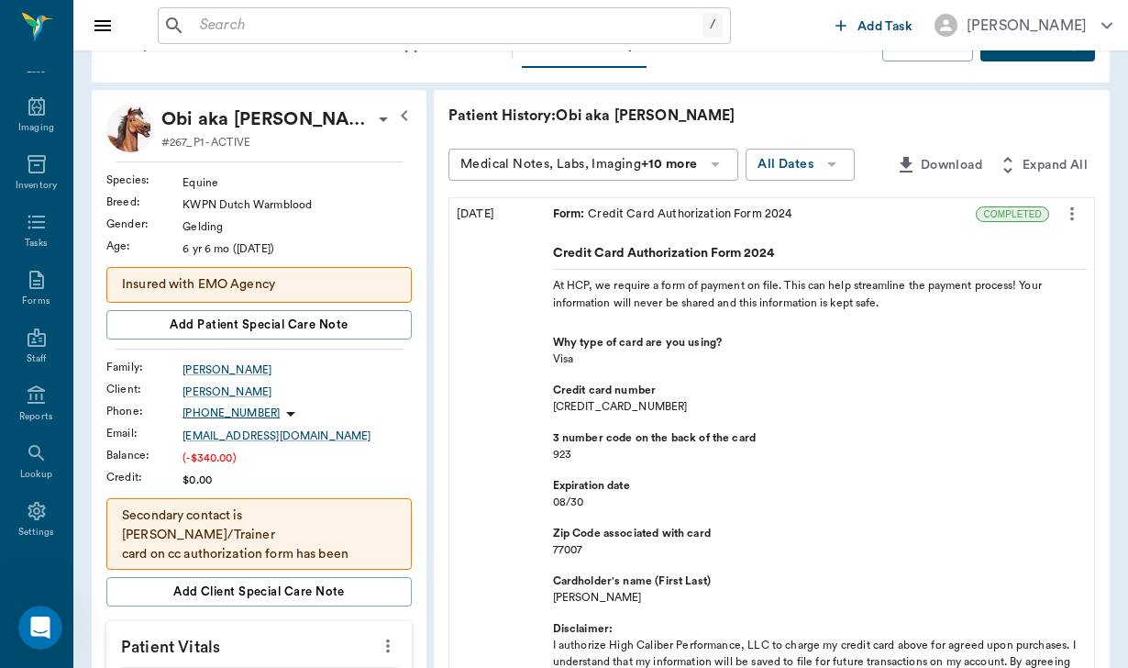
scroll to position [83, 0]
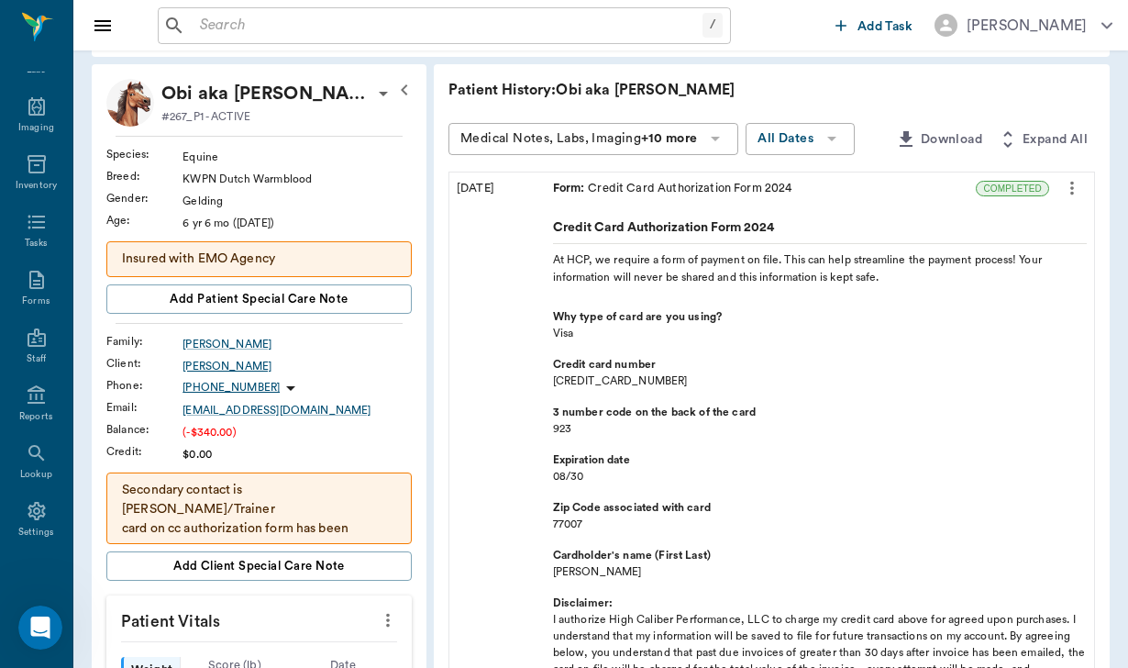
click at [187, 371] on div "[PERSON_NAME]" at bounding box center [297, 366] width 229 height 17
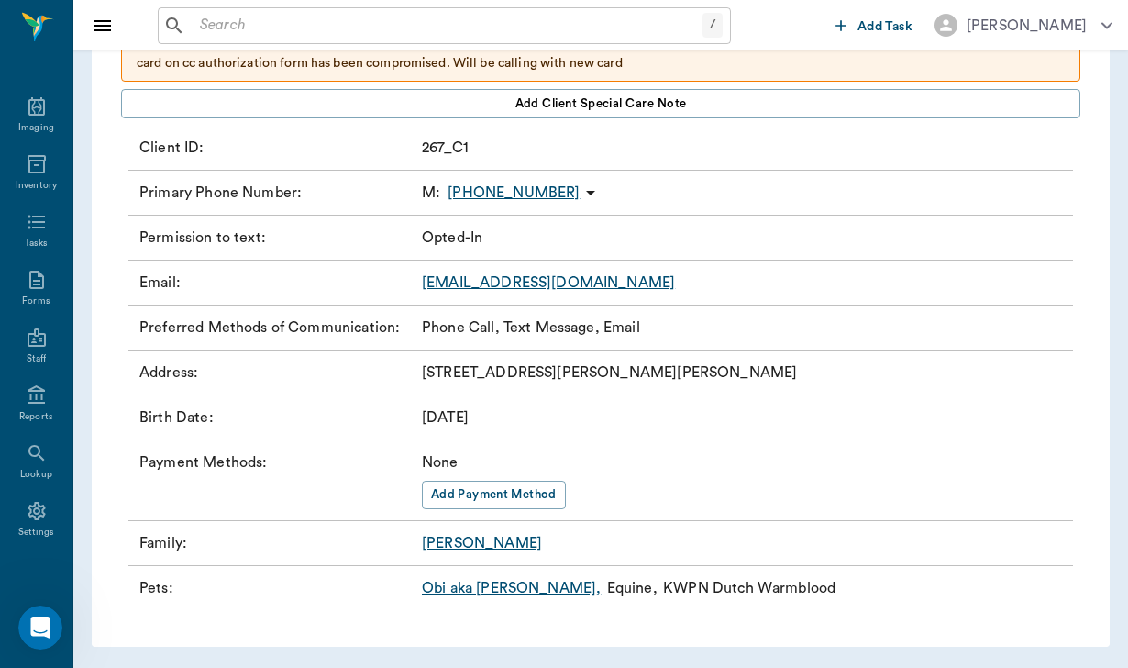
scroll to position [198, 0]
click at [522, 489] on button "Add Payment Method" at bounding box center [494, 496] width 144 height 28
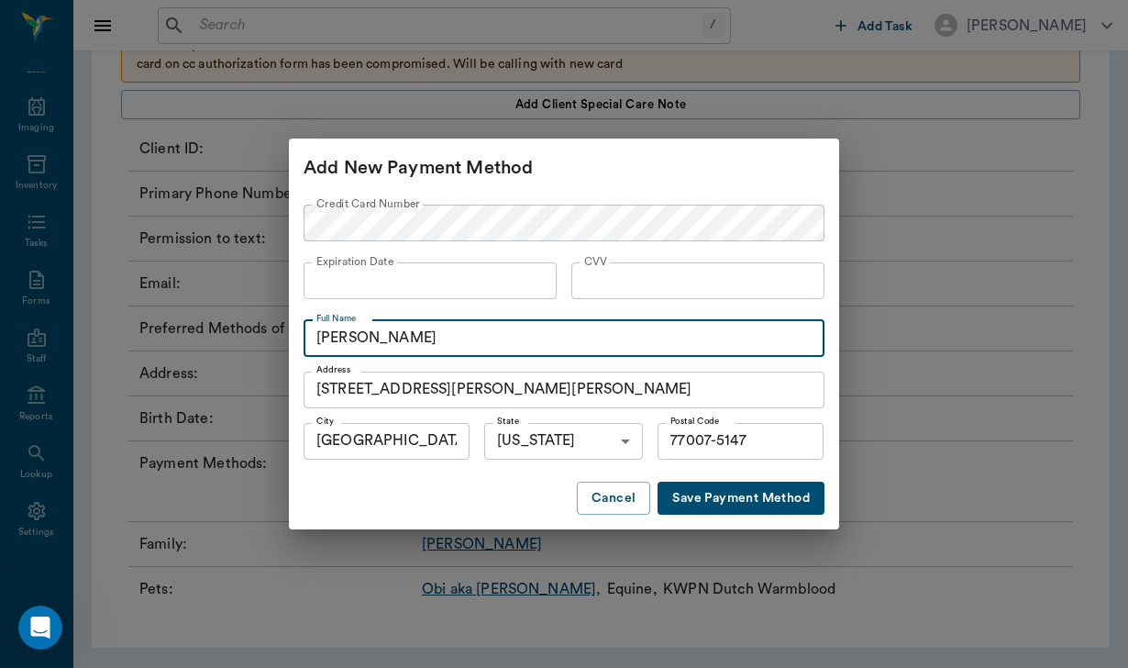
type input "Karen Parker"
click at [693, 497] on button "Save Payment Method" at bounding box center [741, 499] width 167 height 34
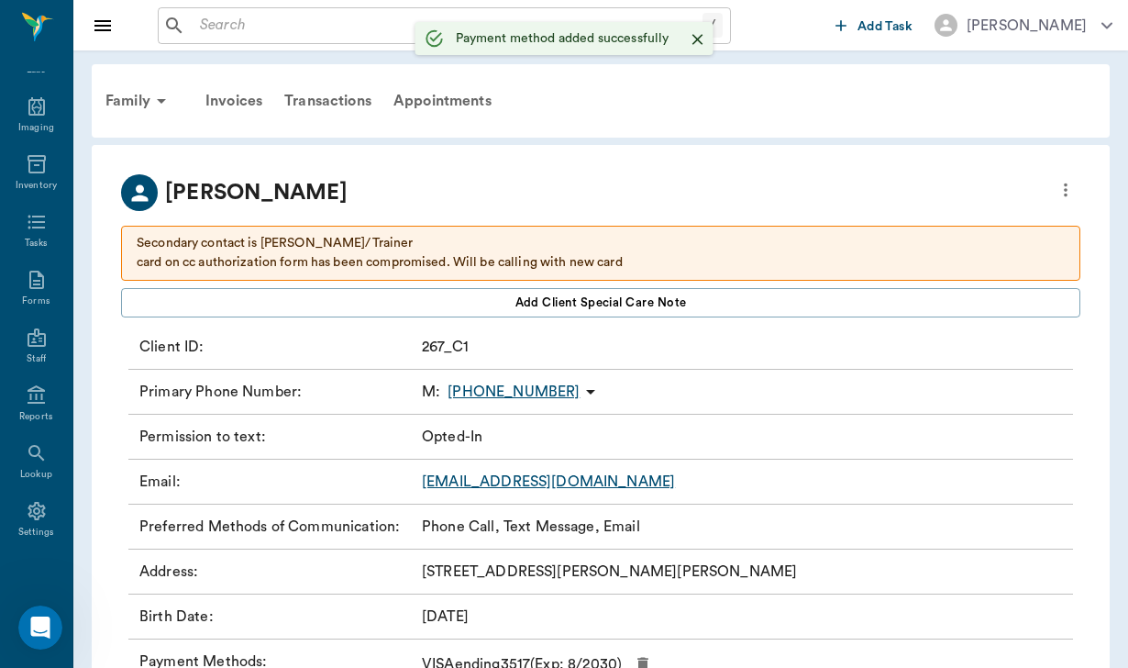
scroll to position [0, 0]
click at [135, 97] on div "Family" at bounding box center [138, 101] width 89 height 44
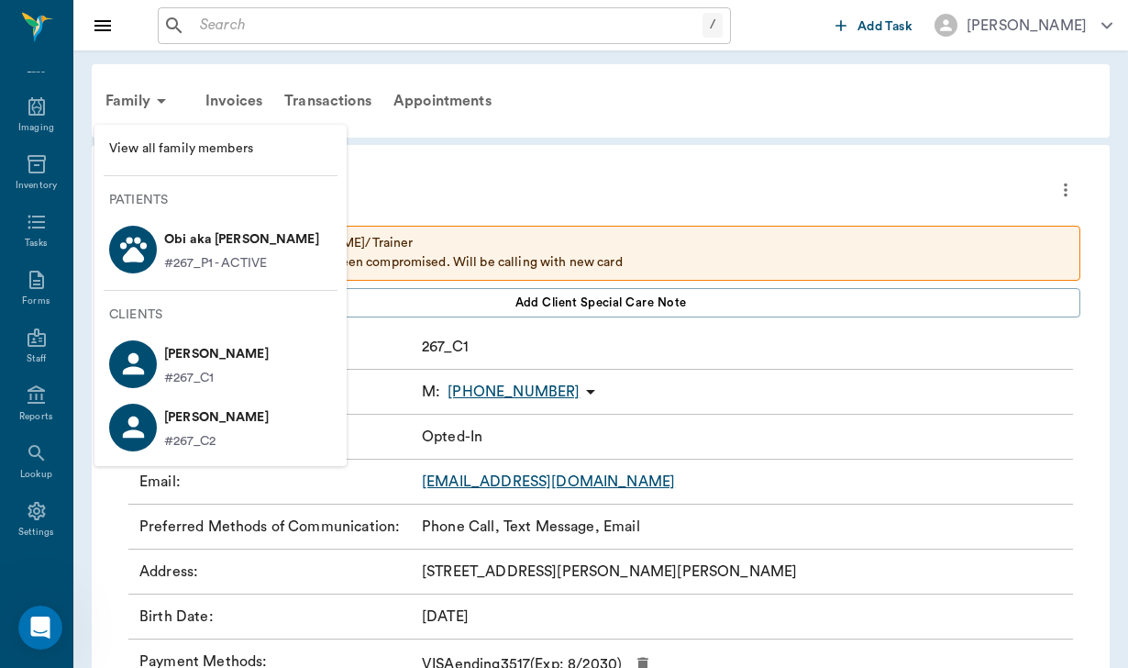
click at [162, 147] on span "View all family members" at bounding box center [220, 148] width 223 height 19
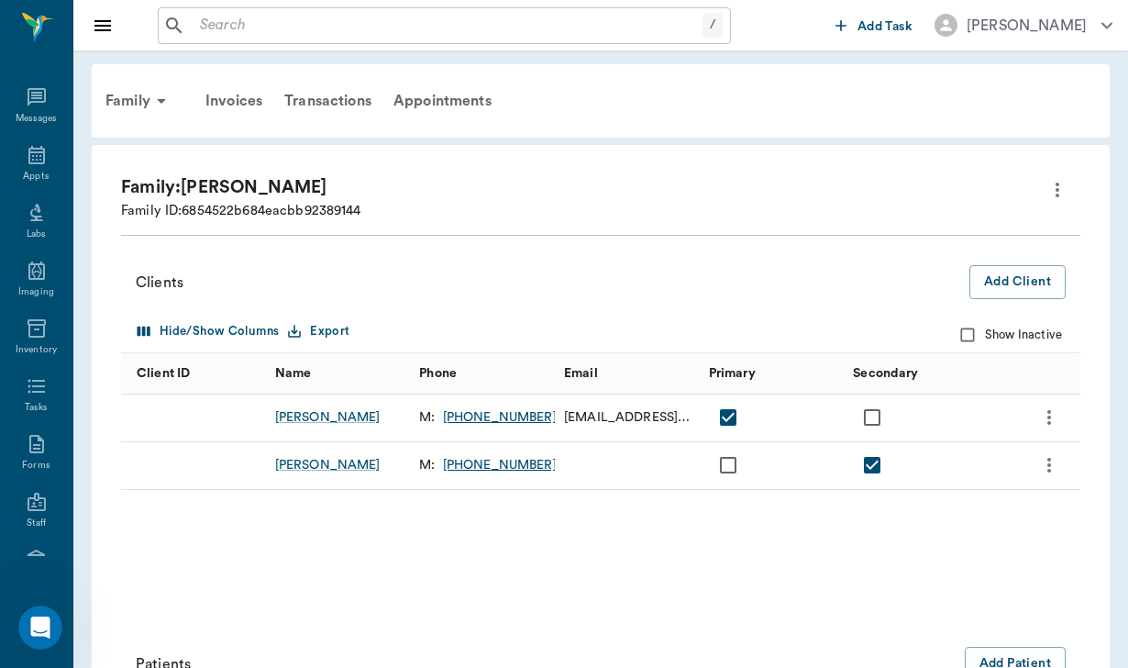
scroll to position [169, 0]
click at [1058, 201] on button "more" at bounding box center [1057, 189] width 31 height 31
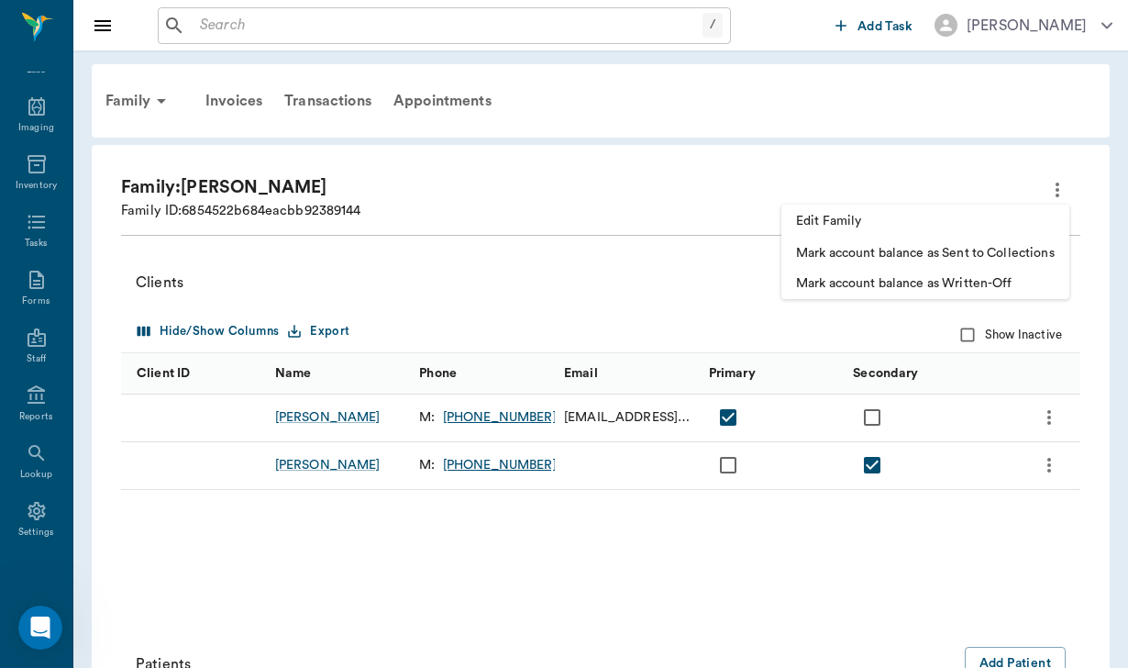
click at [895, 221] on span "Edit Family" at bounding box center [925, 221] width 259 height 19
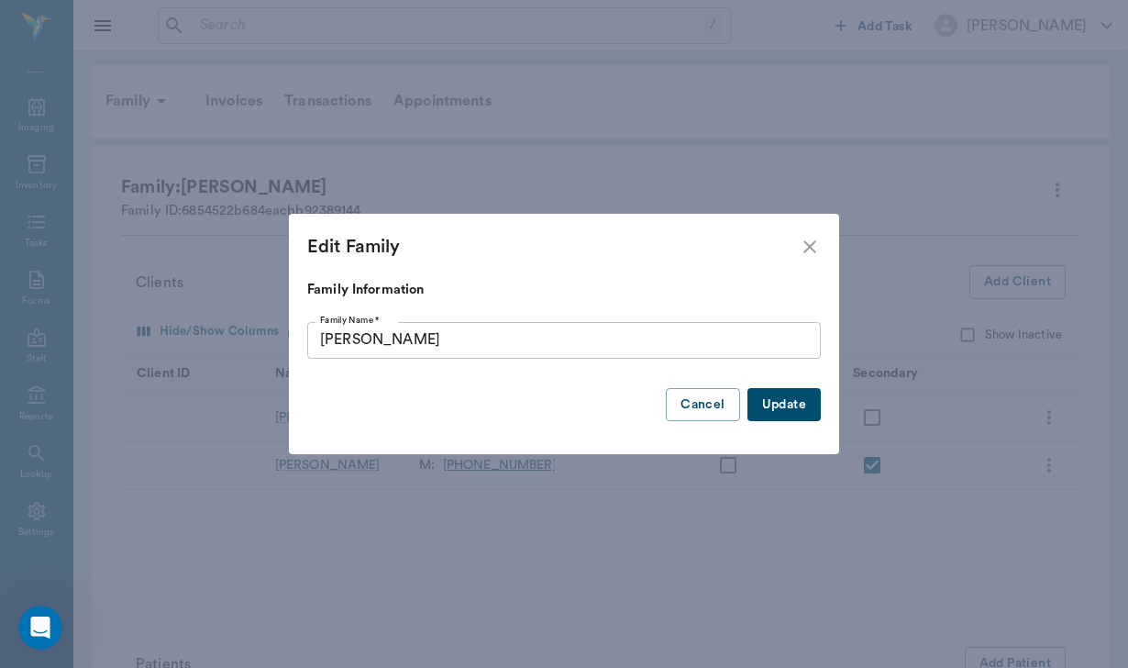
click at [367, 344] on input "Parker" at bounding box center [564, 340] width 514 height 37
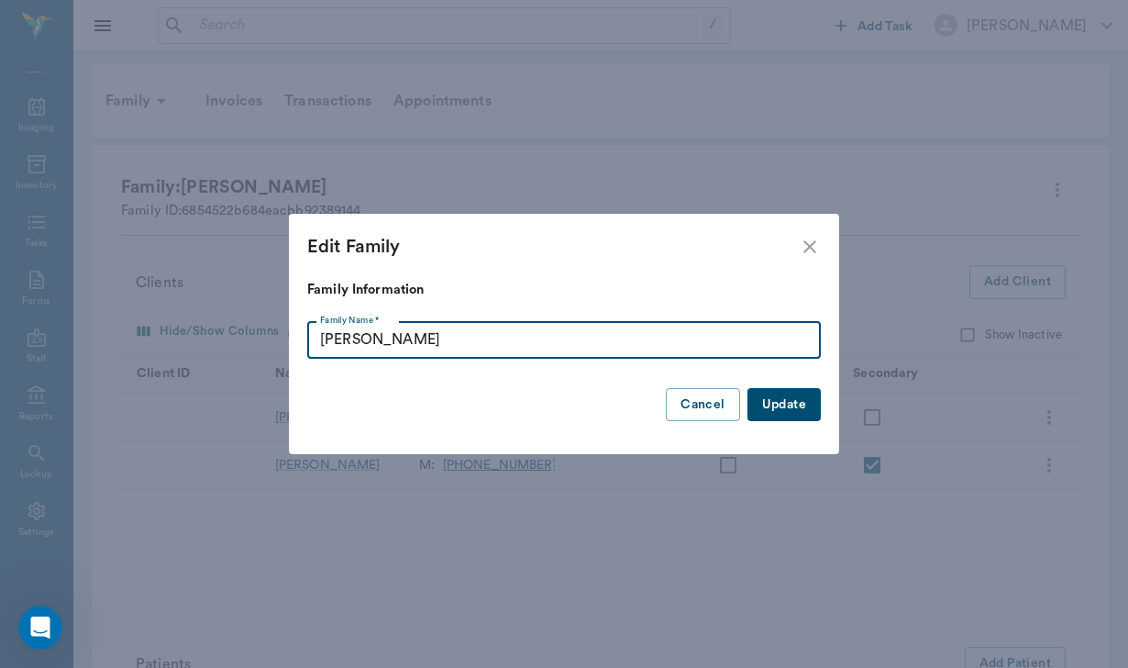
type input "PARKER"
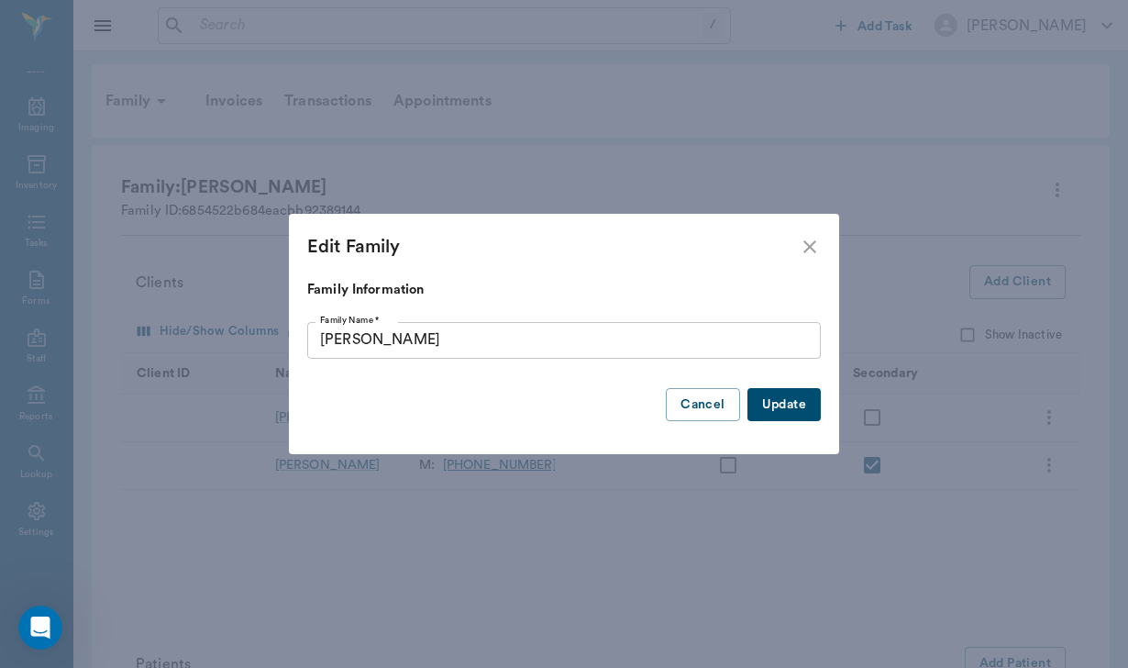
click at [795, 407] on button "Update" at bounding box center [784, 405] width 73 height 34
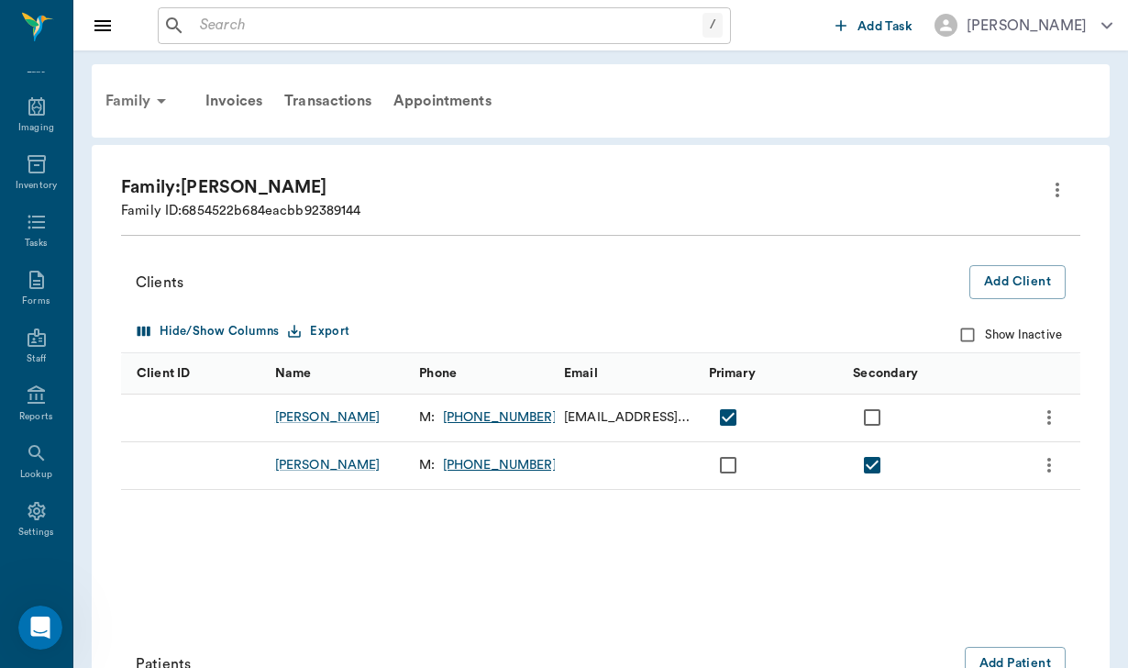
click at [137, 109] on div "Family" at bounding box center [138, 101] width 89 height 44
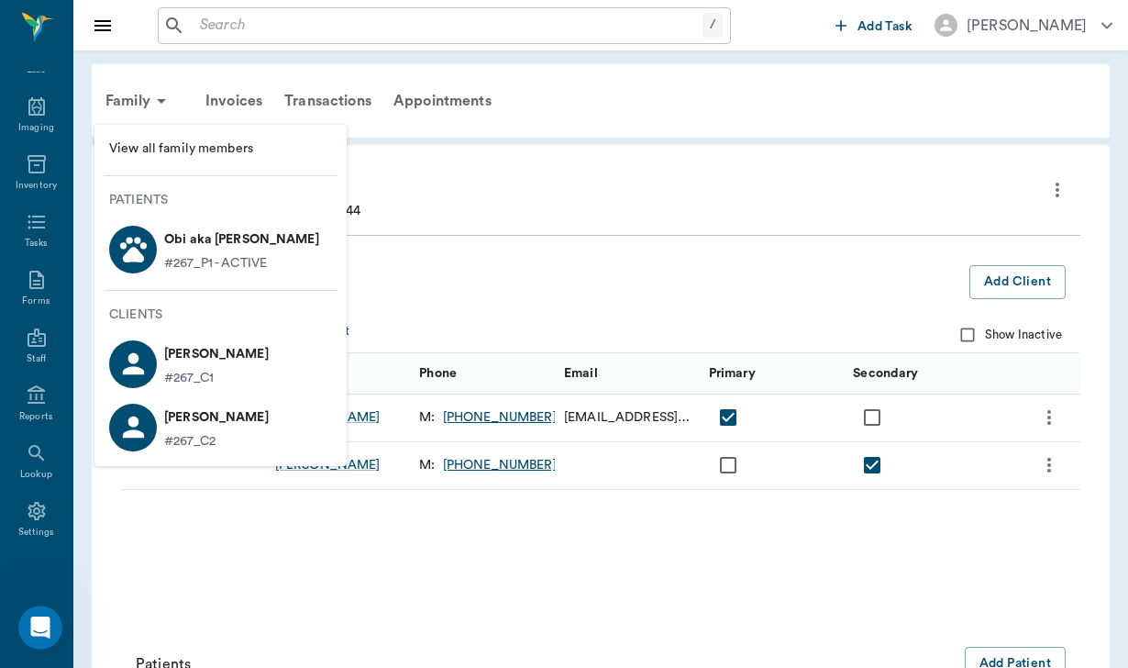
click at [236, 259] on p "#267_P1 - ACTIVE" at bounding box center [215, 263] width 103 height 19
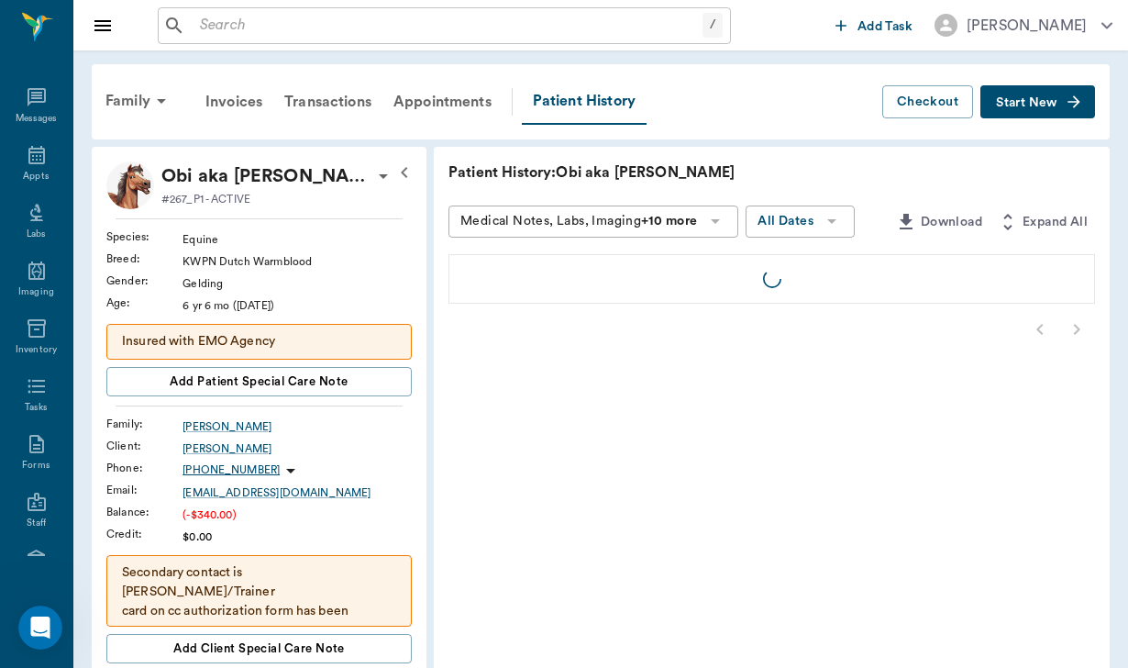
scroll to position [169, 0]
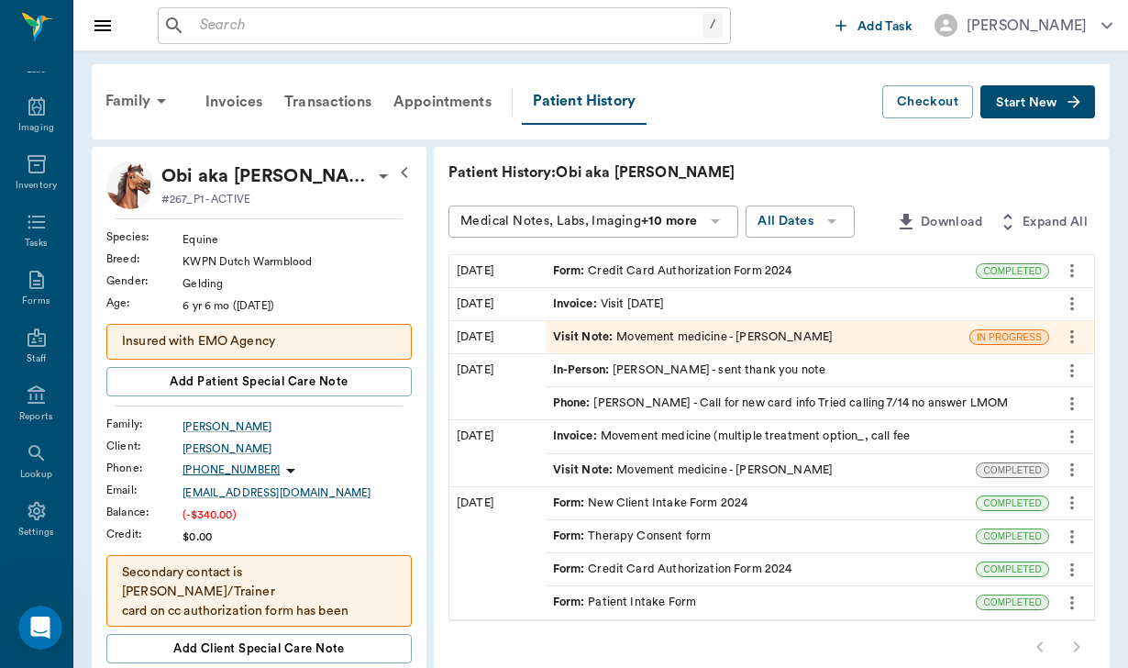
click at [833, 273] on div "Form : Credit Card Authorization Form 2024" at bounding box center [761, 271] width 431 height 32
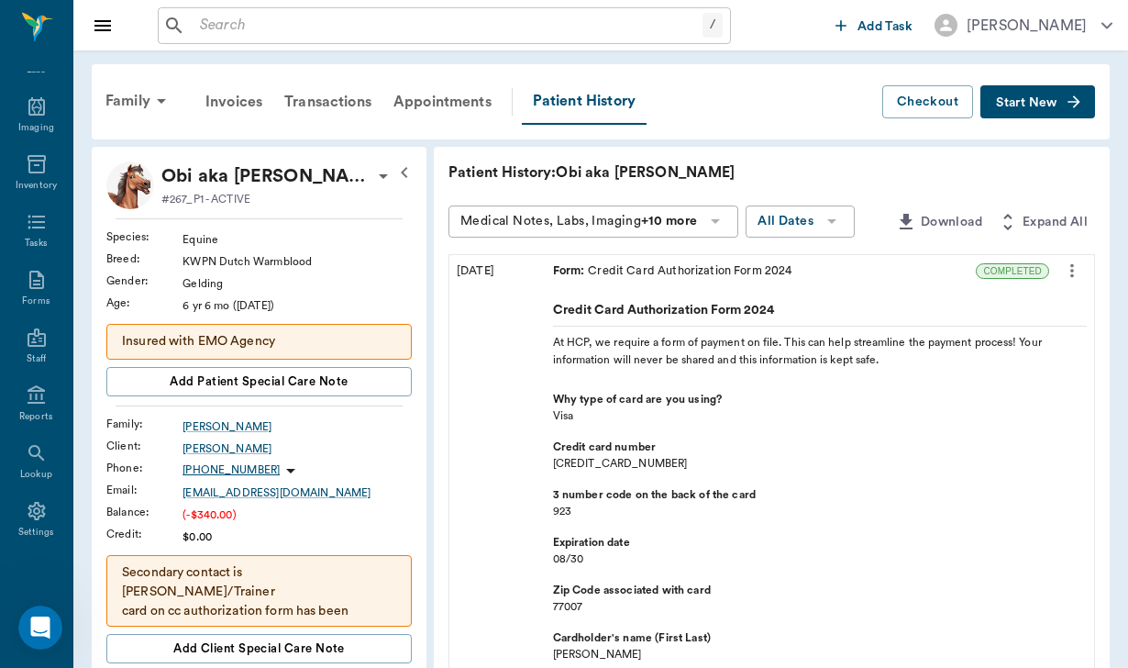
scroll to position [0, 0]
click at [248, 103] on div "Invoices" at bounding box center [233, 102] width 79 height 44
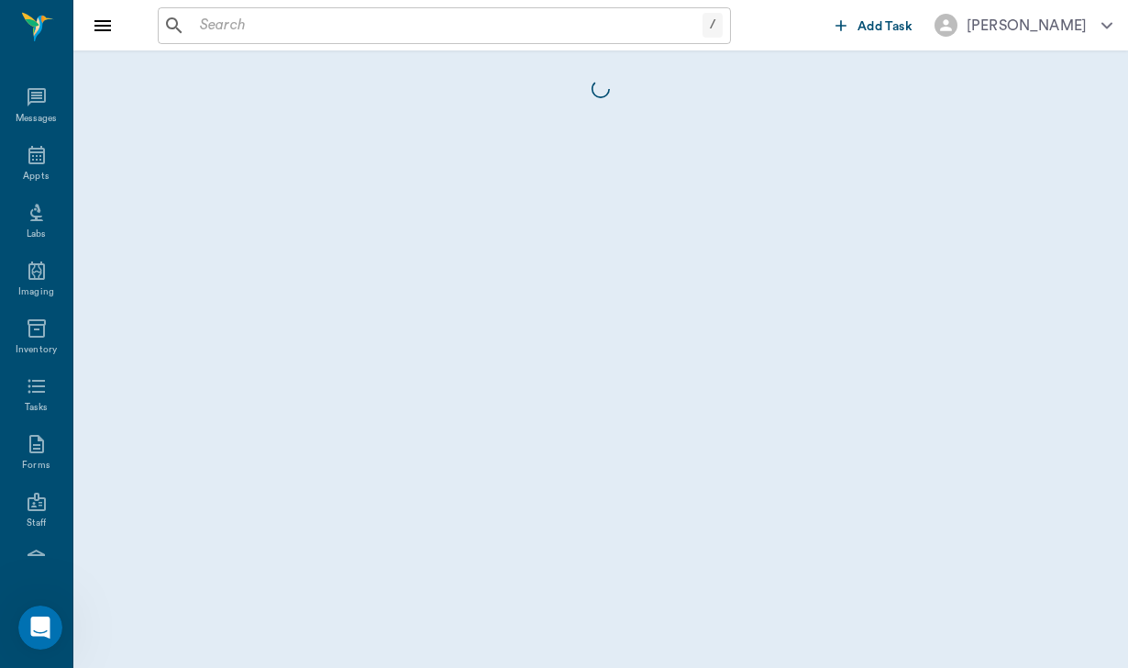
scroll to position [169, 0]
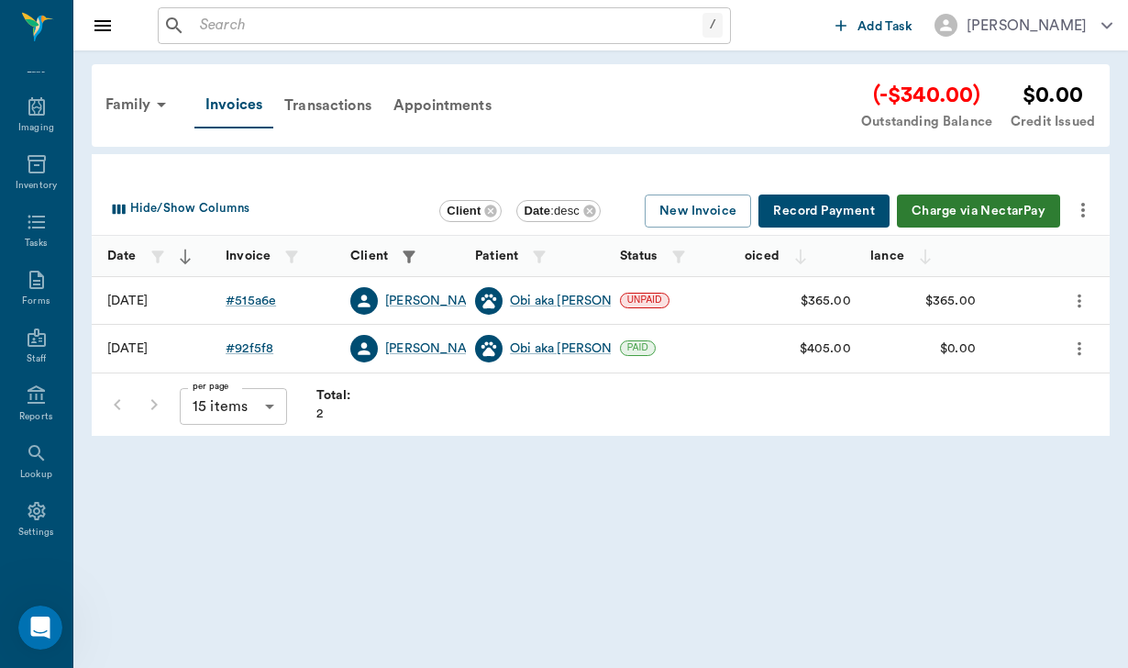
click at [992, 200] on button "Charge via NectarPay" at bounding box center [978, 211] width 163 height 34
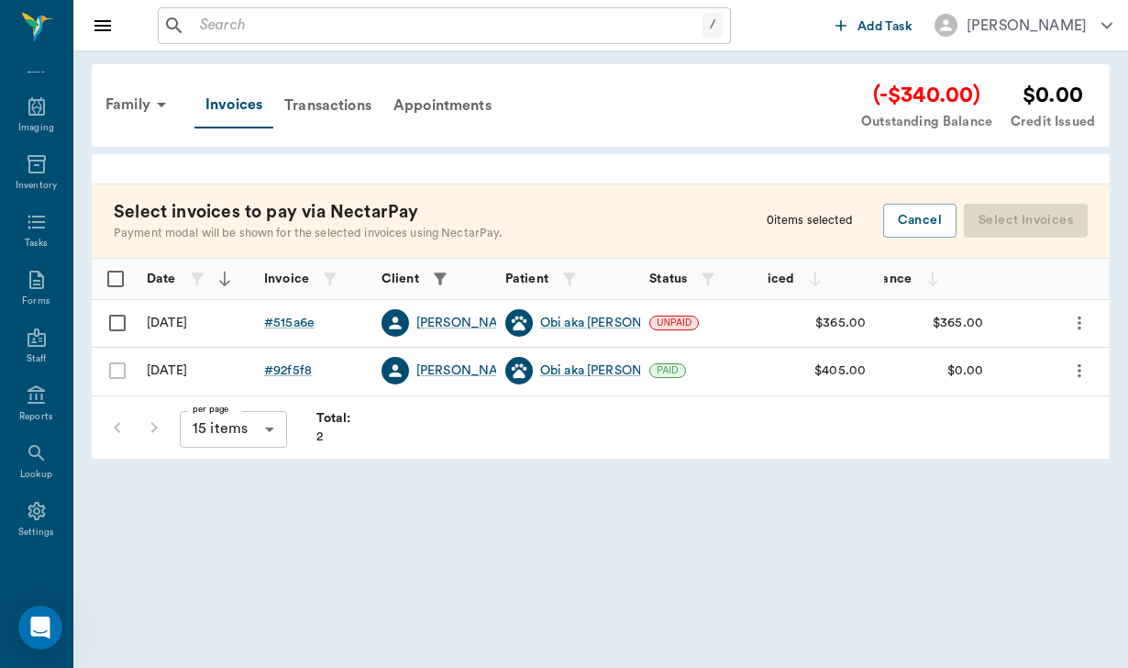
click at [127, 321] on input "Select row" at bounding box center [117, 323] width 39 height 39
checkbox input "false"
checkbox input "true"
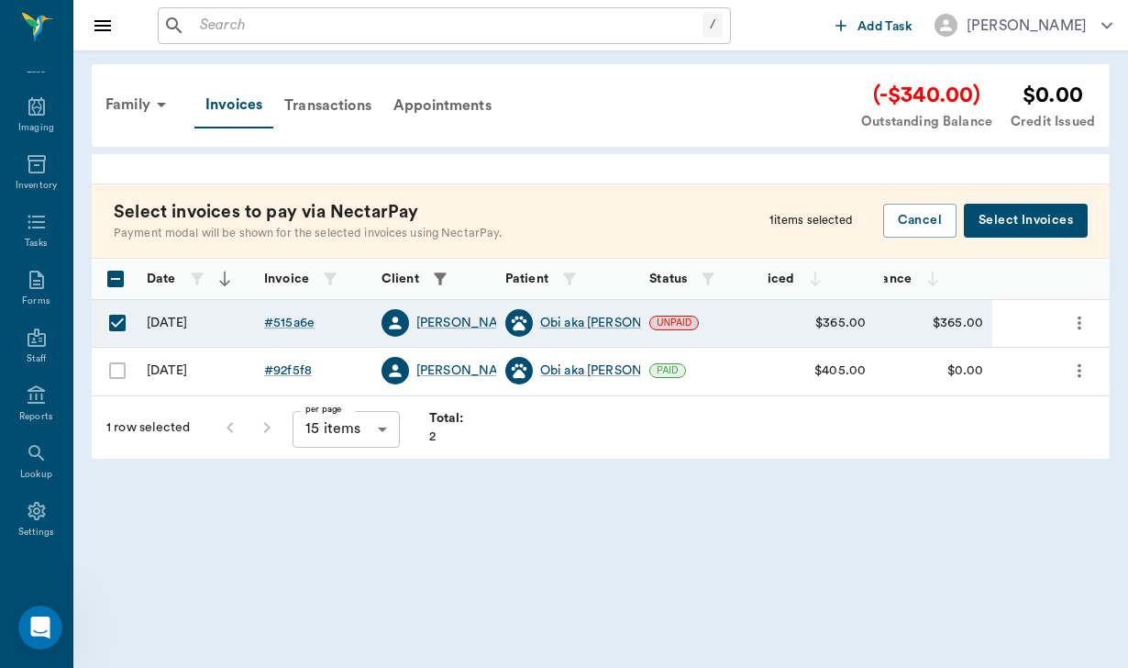
click at [1025, 225] on button "Select Invoices" at bounding box center [1026, 221] width 124 height 34
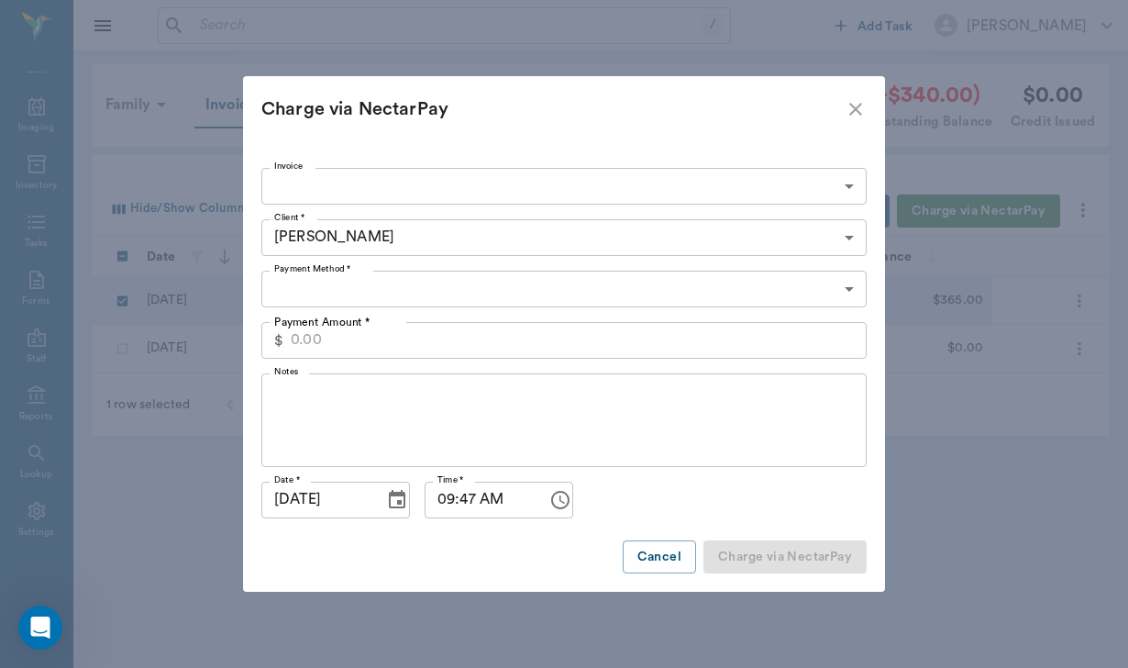
type input "68e5940ad3f26804ab515a6e"
type input "365.00"
type input "CREDIT_CARDS_ON_FILE"
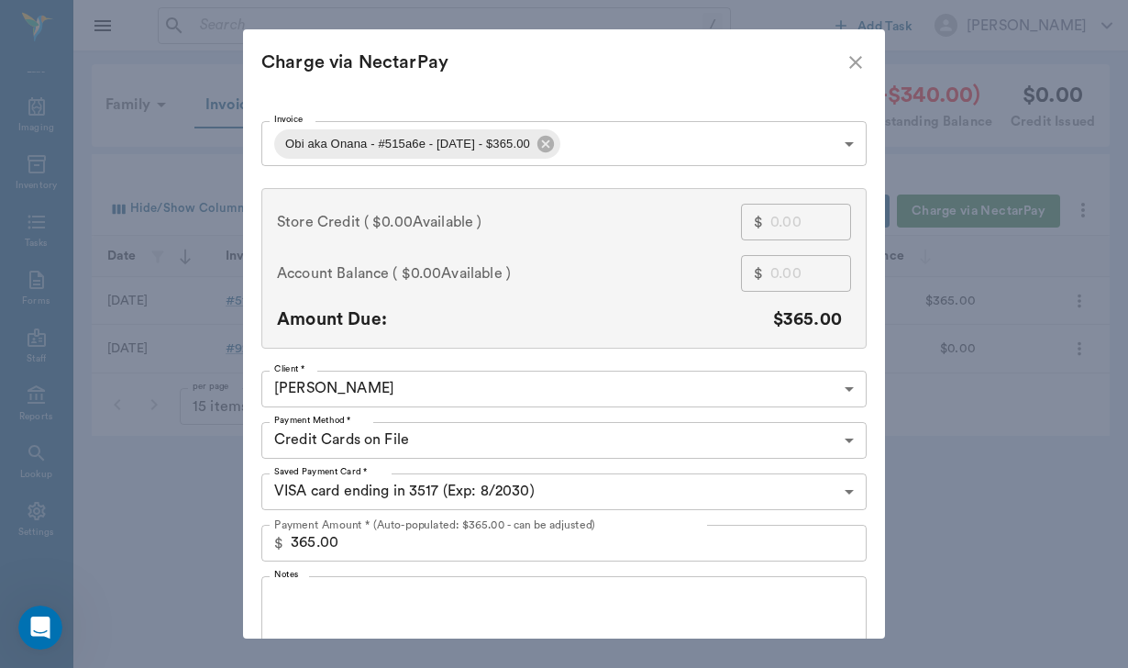
click at [311, 591] on textarea "Notes" at bounding box center [564, 622] width 580 height 63
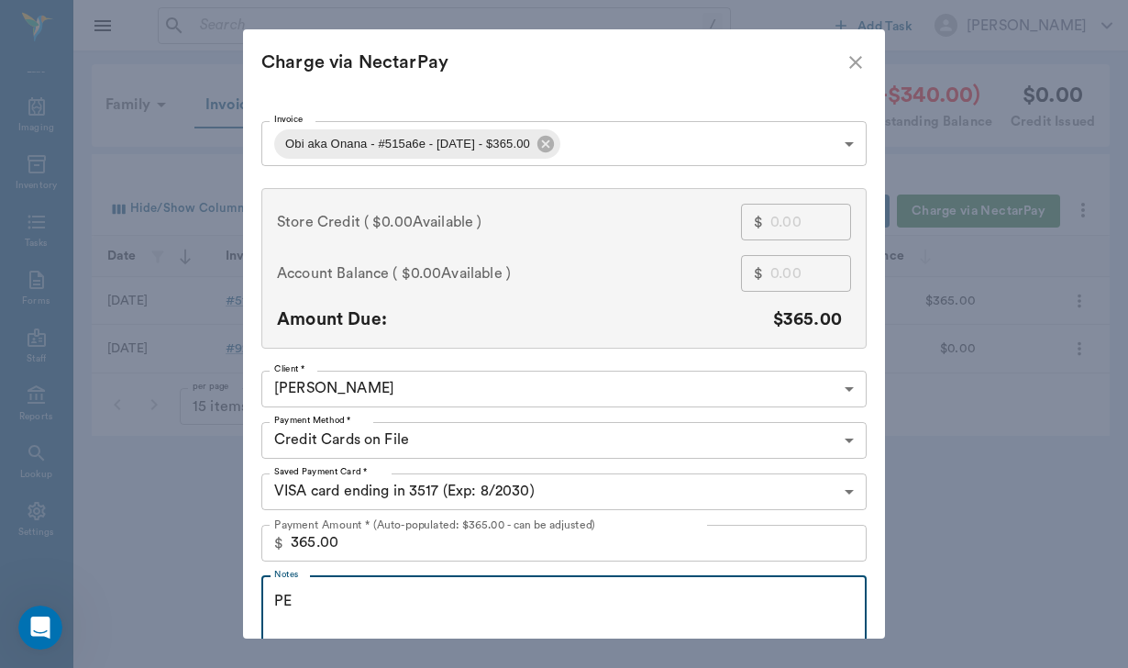
type textarea "P"
click at [509, 605] on textarea "permission granted to charge card given on cc authorization" at bounding box center [564, 622] width 580 height 63
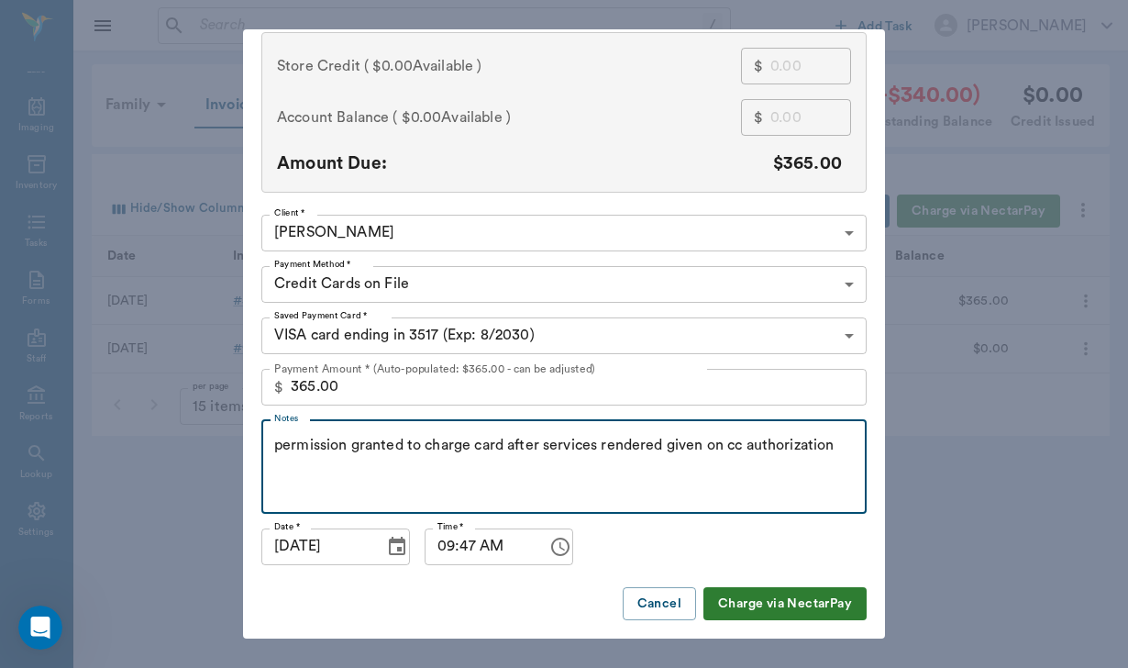
scroll to position [155, 0]
type textarea "permission granted to charge card after services rendered given on cc authoriza…"
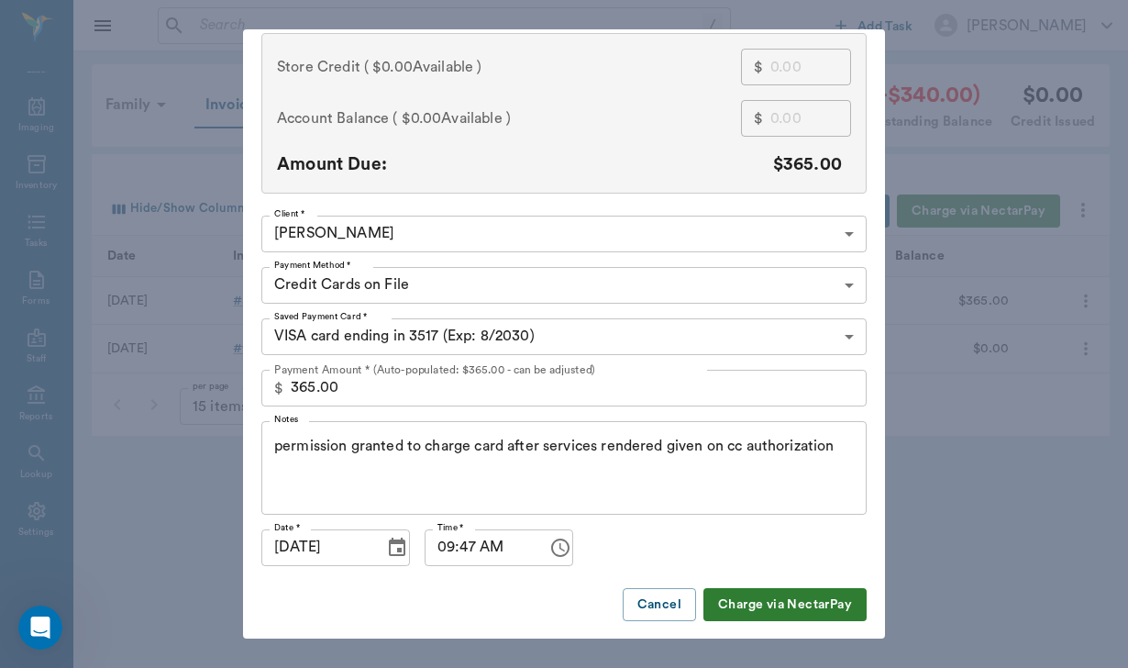
click at [777, 615] on button "Charge via NectarPay" at bounding box center [785, 605] width 163 height 34
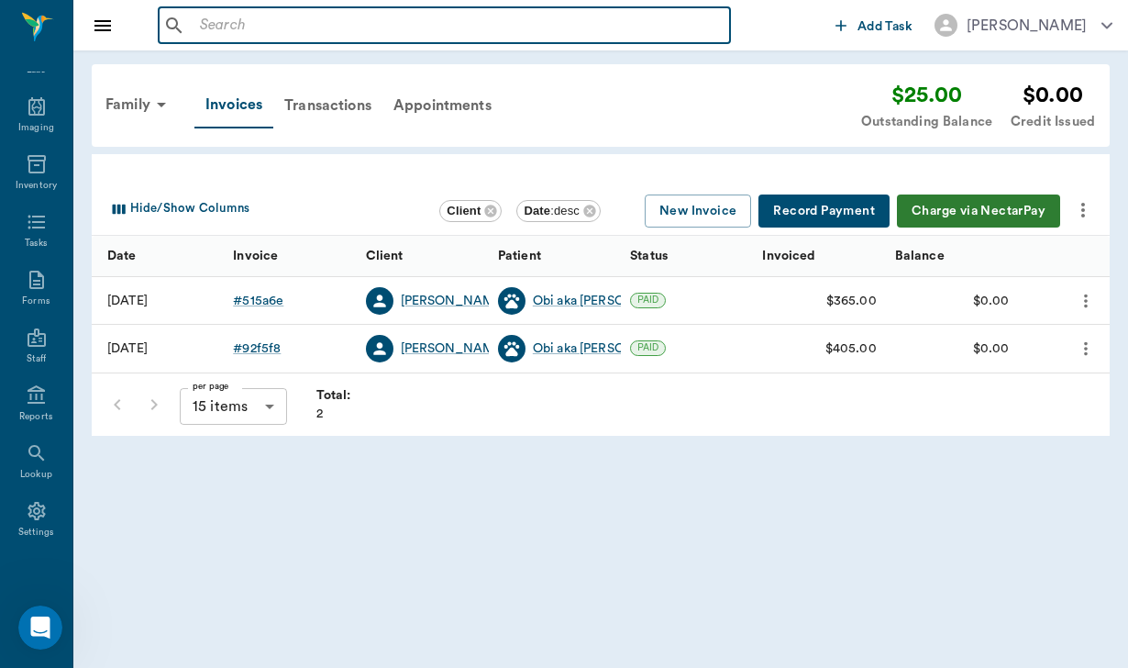
click at [207, 21] on input "text" at bounding box center [458, 26] width 530 height 26
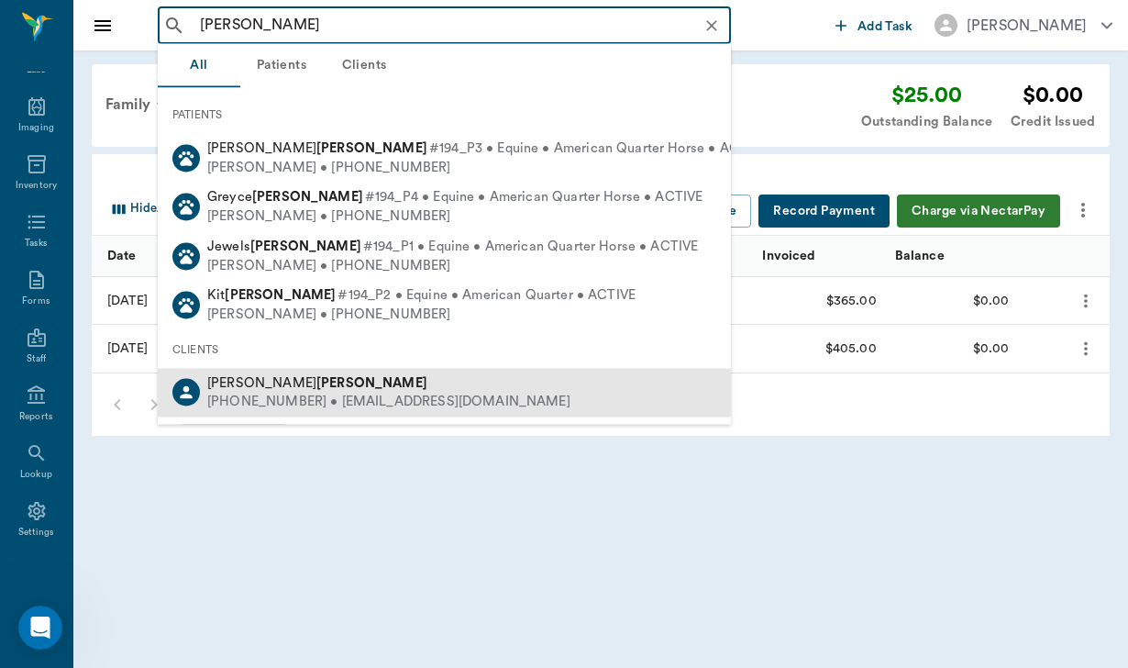
click at [356, 395] on div "(972) 800-9112 • Michelletalley155@gmail.com" at bounding box center [388, 402] width 363 height 19
type input "talley"
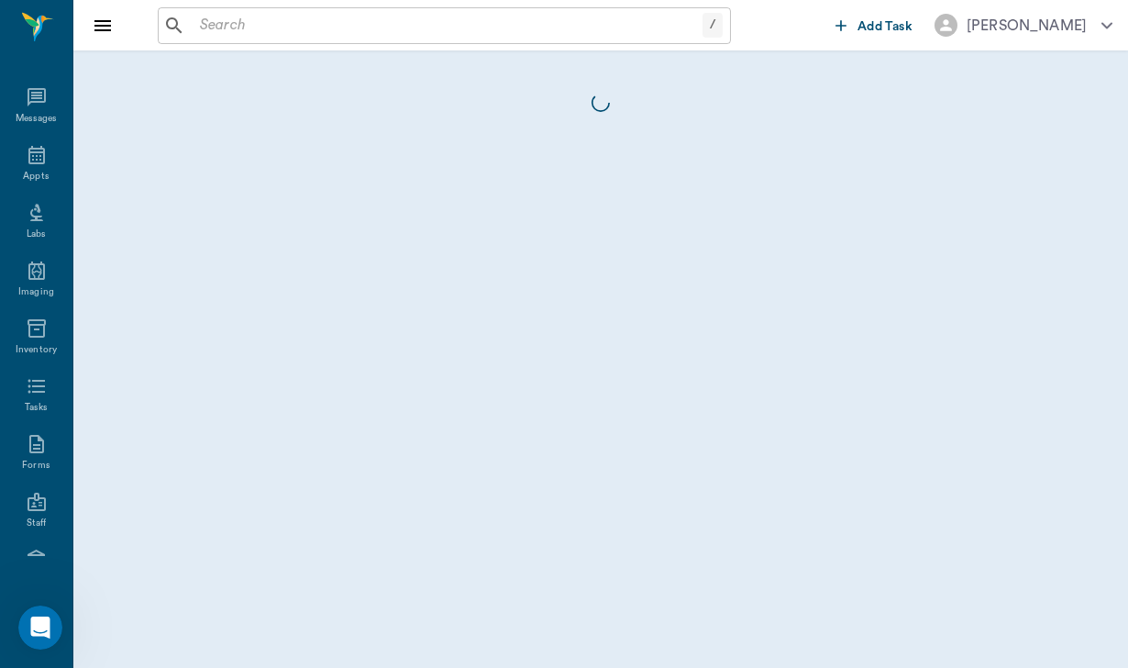
scroll to position [169, 0]
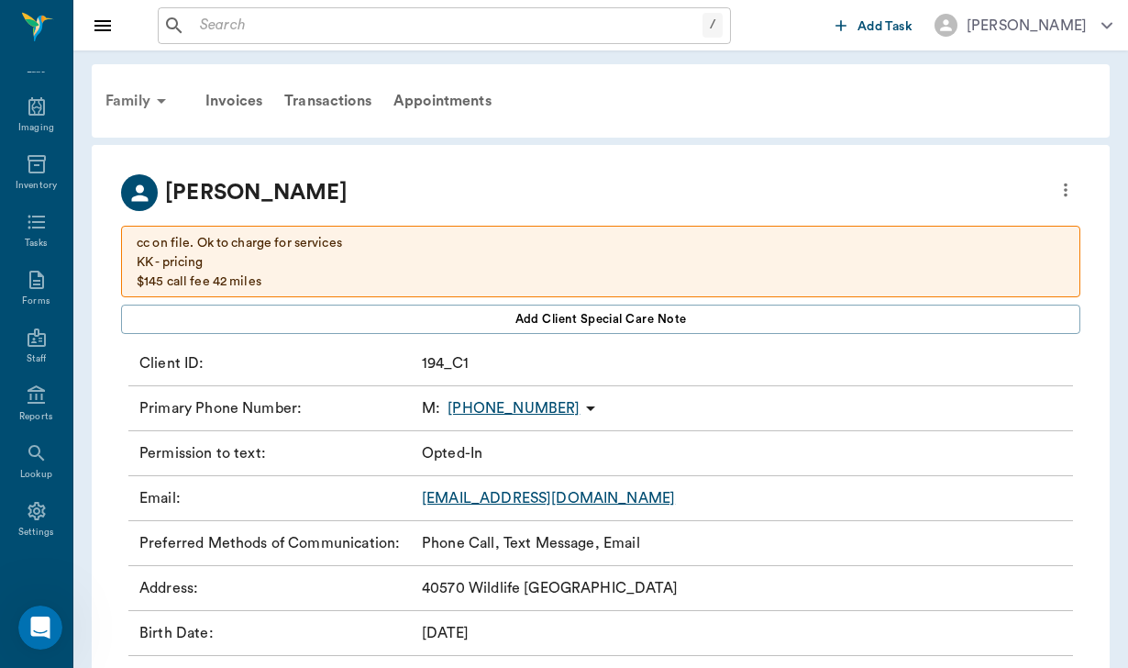
click at [116, 101] on div "Family" at bounding box center [138, 101] width 89 height 44
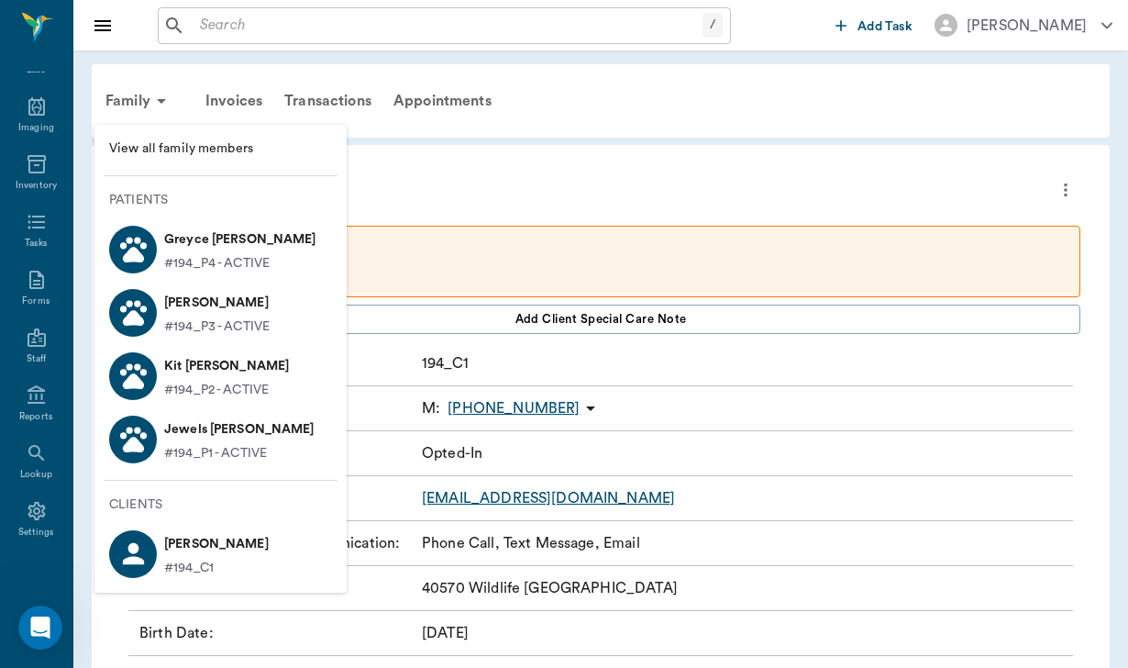
click at [231, 432] on p "Jewels [PERSON_NAME]" at bounding box center [239, 429] width 150 height 29
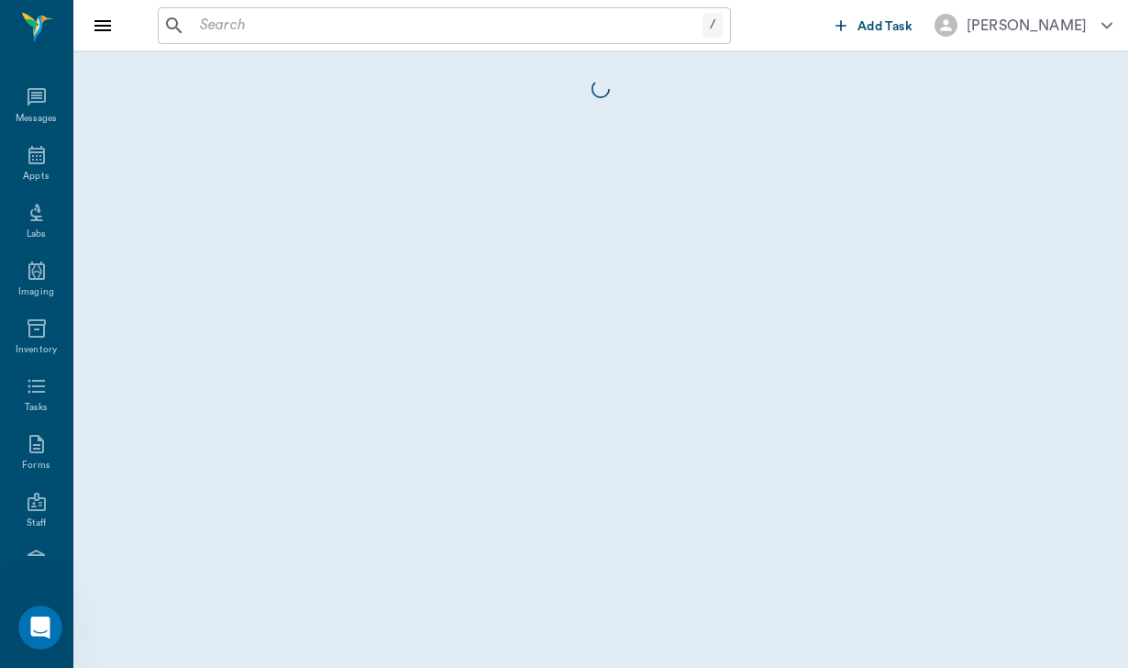
scroll to position [169, 0]
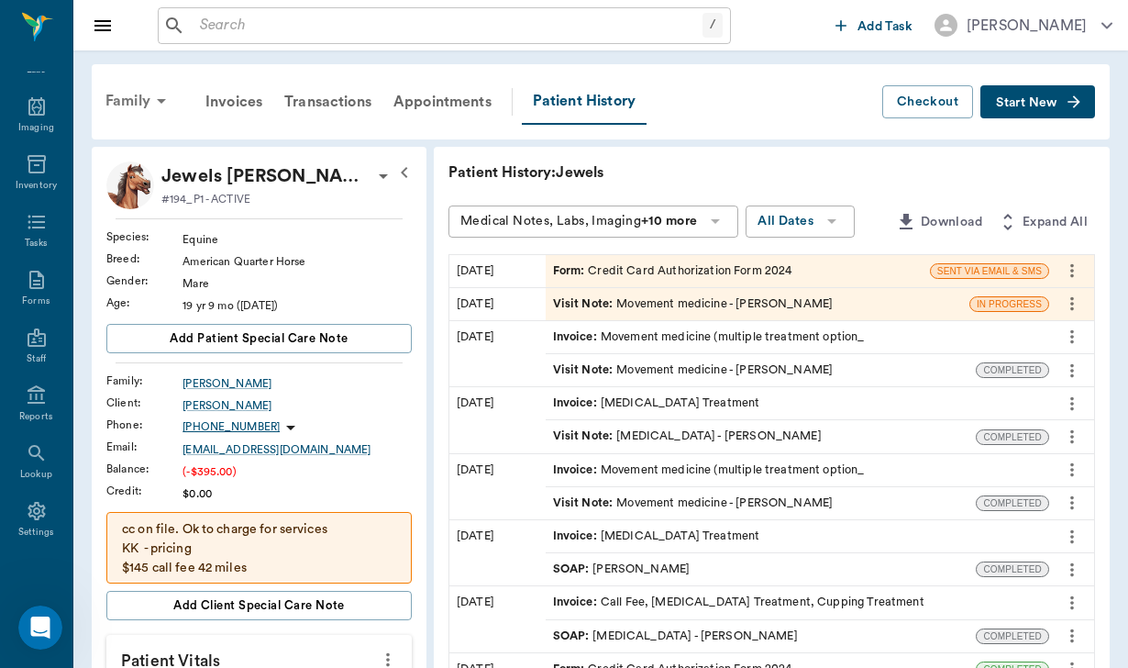
click at [135, 96] on div "Family" at bounding box center [138, 101] width 89 height 44
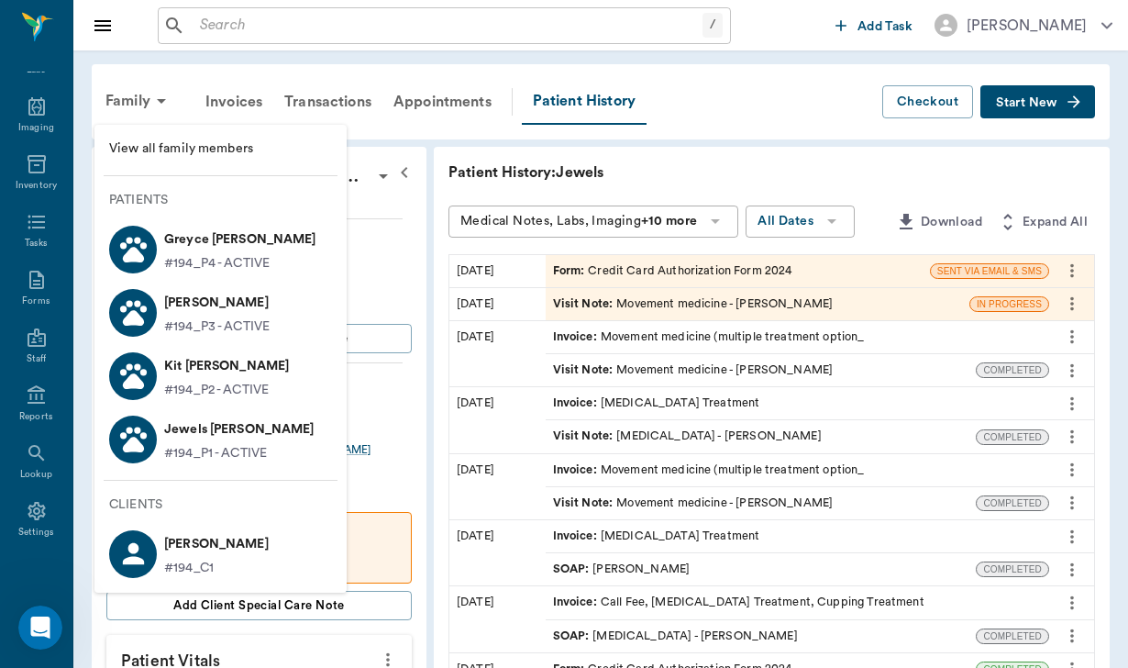
click at [253, 375] on p "Kit [PERSON_NAME]" at bounding box center [226, 365] width 125 height 29
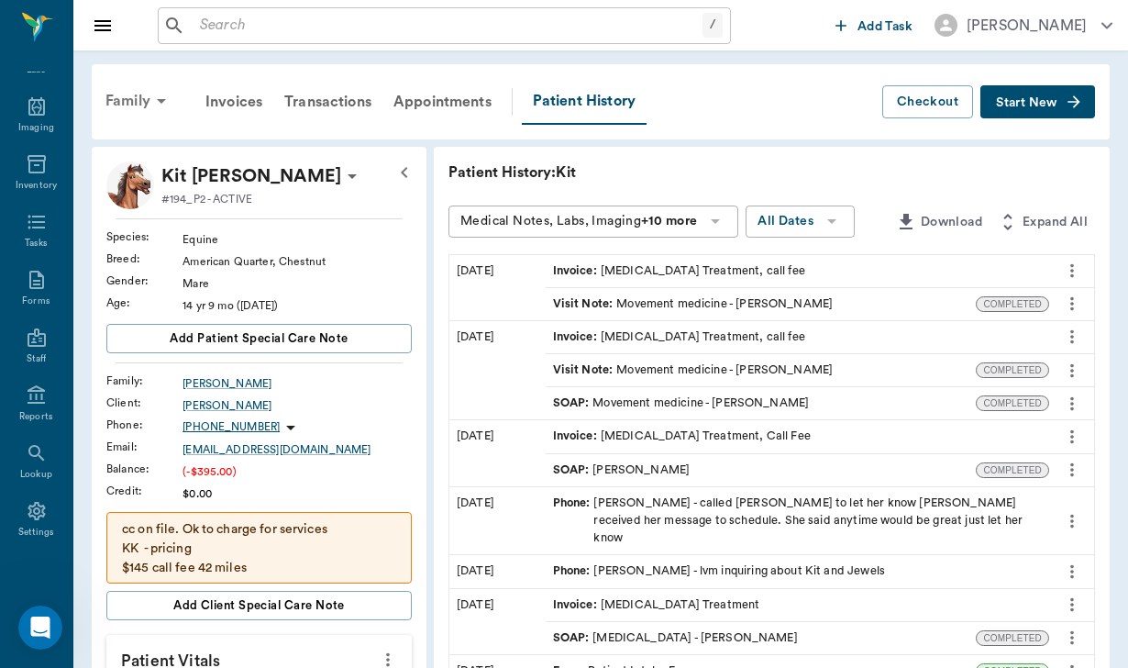
click at [138, 102] on div "Family" at bounding box center [138, 101] width 89 height 44
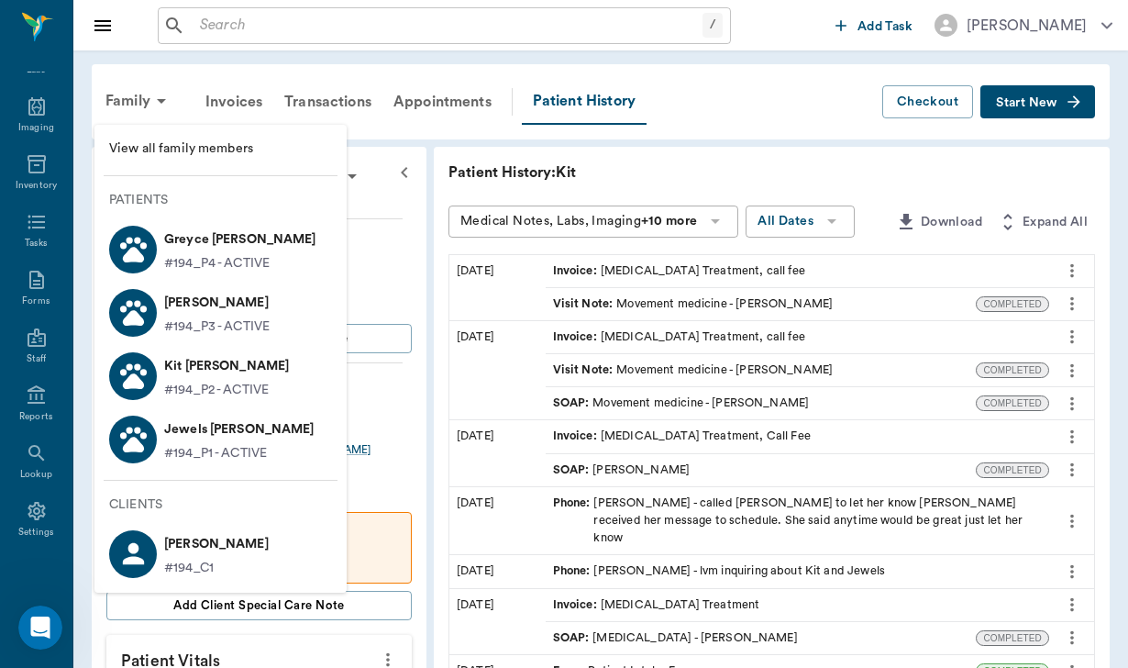
click at [226, 296] on p "[PERSON_NAME]" at bounding box center [216, 302] width 105 height 29
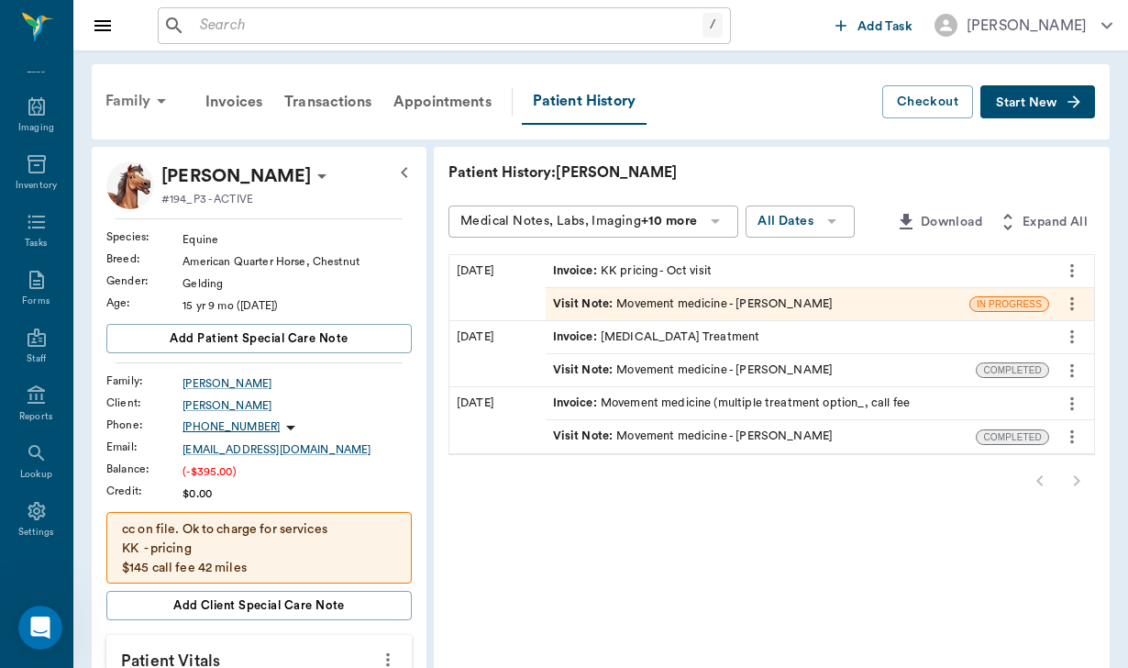
click at [142, 99] on div "Family" at bounding box center [138, 101] width 89 height 44
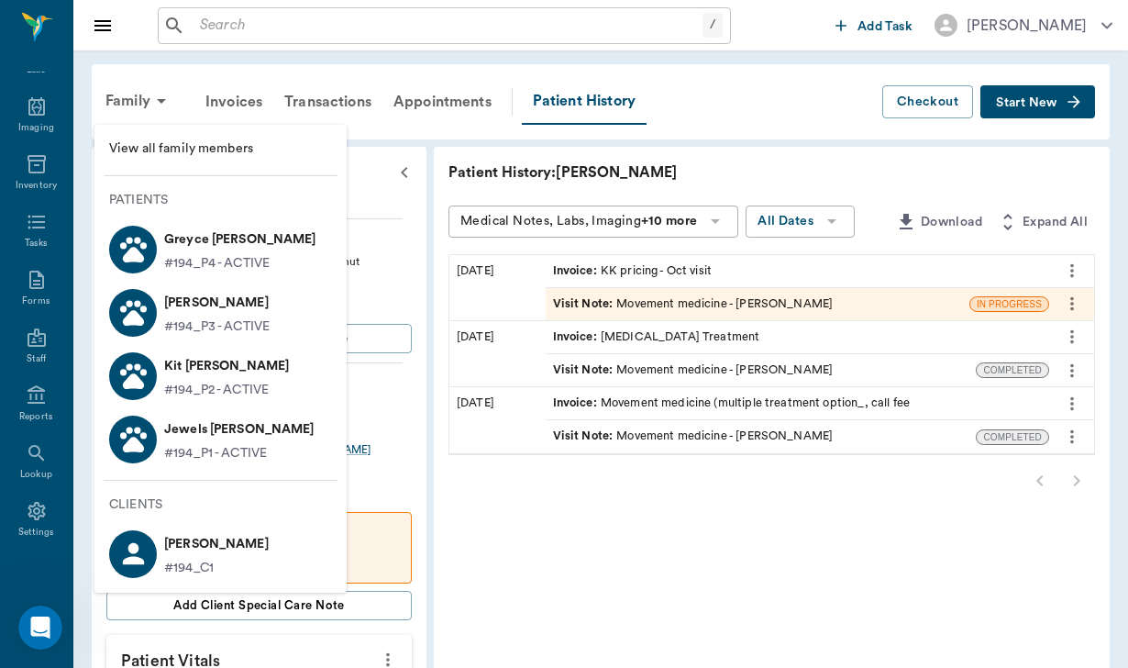
click at [228, 237] on p "Greyce [PERSON_NAME]" at bounding box center [240, 239] width 152 height 29
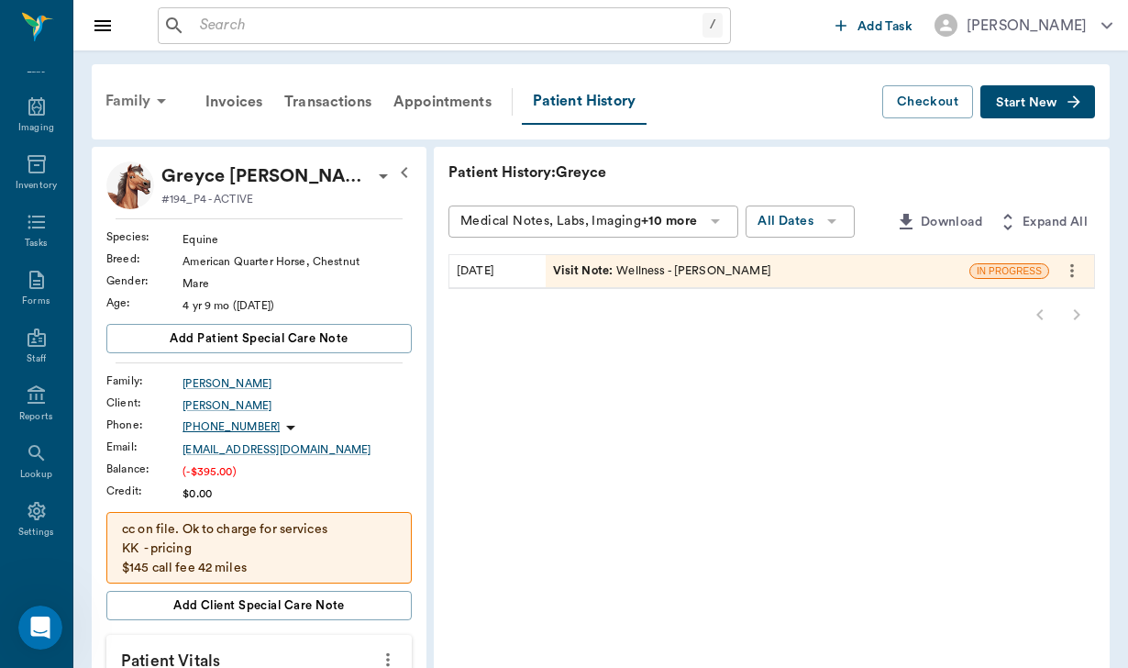
click at [136, 97] on div "Family" at bounding box center [138, 101] width 89 height 44
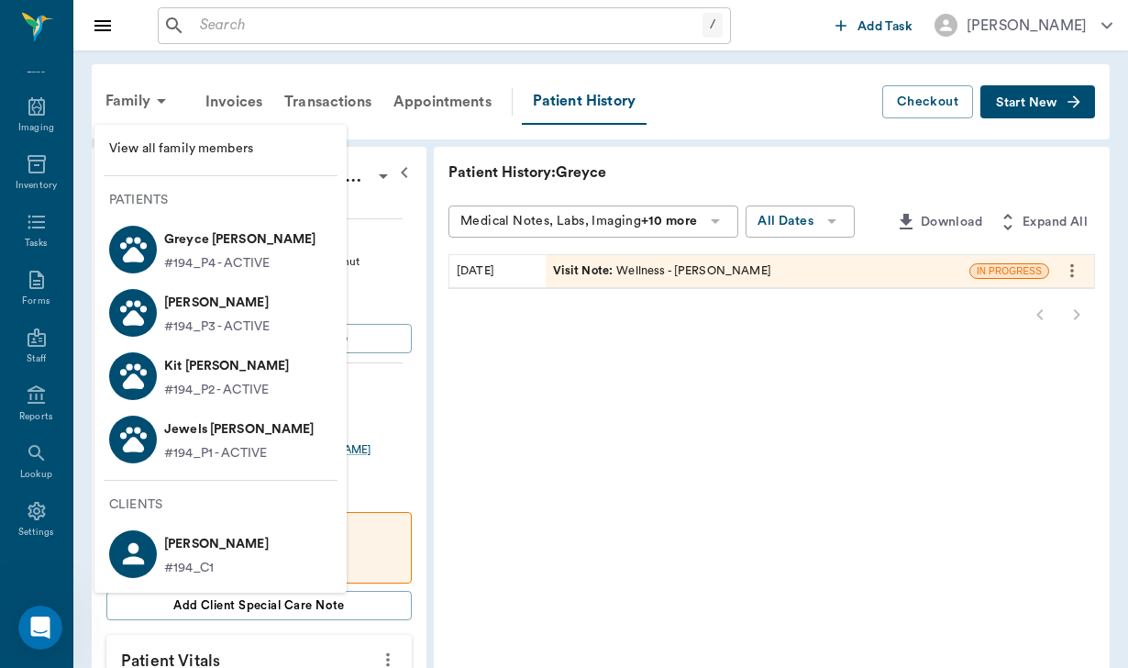
click at [232, 435] on p "Jewels [PERSON_NAME]" at bounding box center [239, 429] width 150 height 29
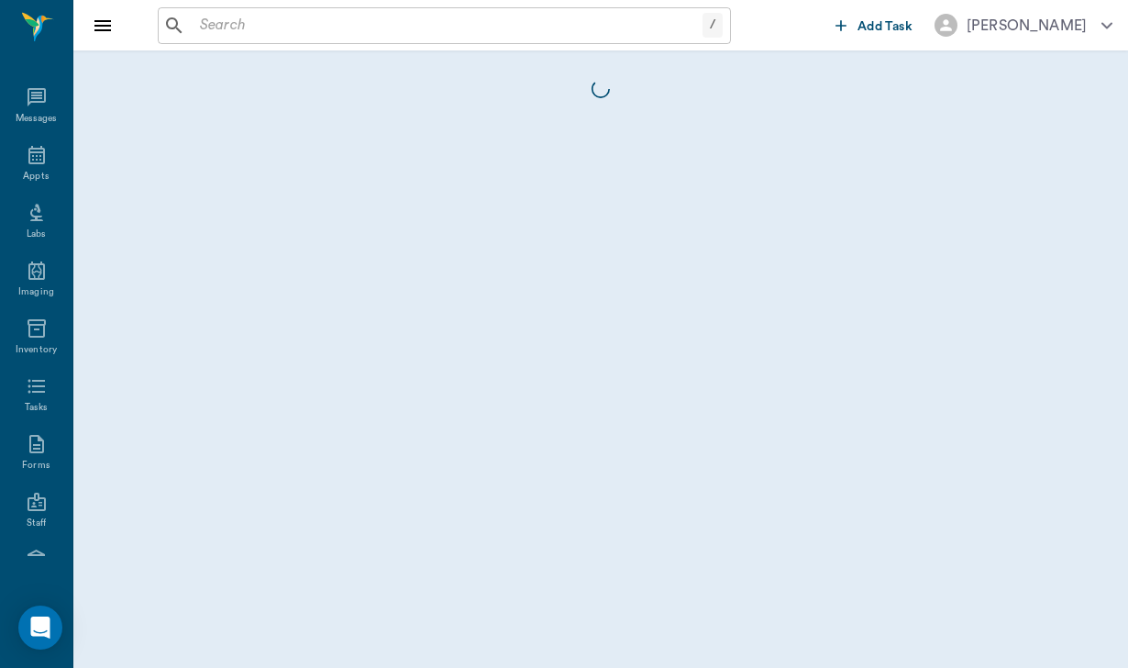
scroll to position [169, 0]
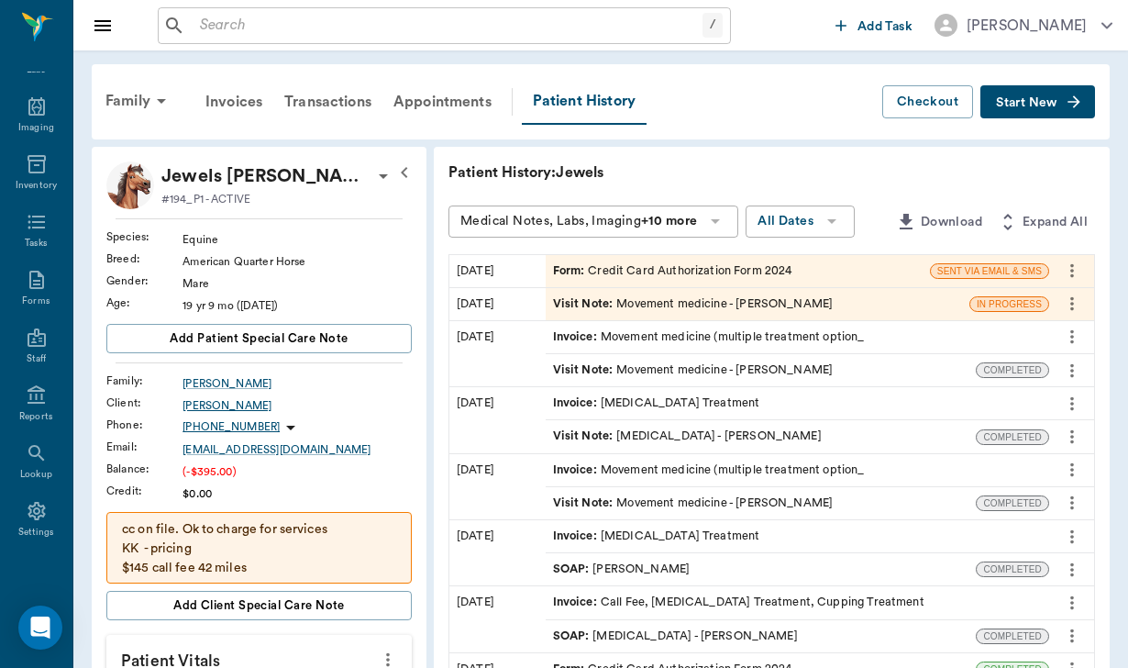
click at [222, 405] on div "[PERSON_NAME]" at bounding box center [297, 405] width 229 height 17
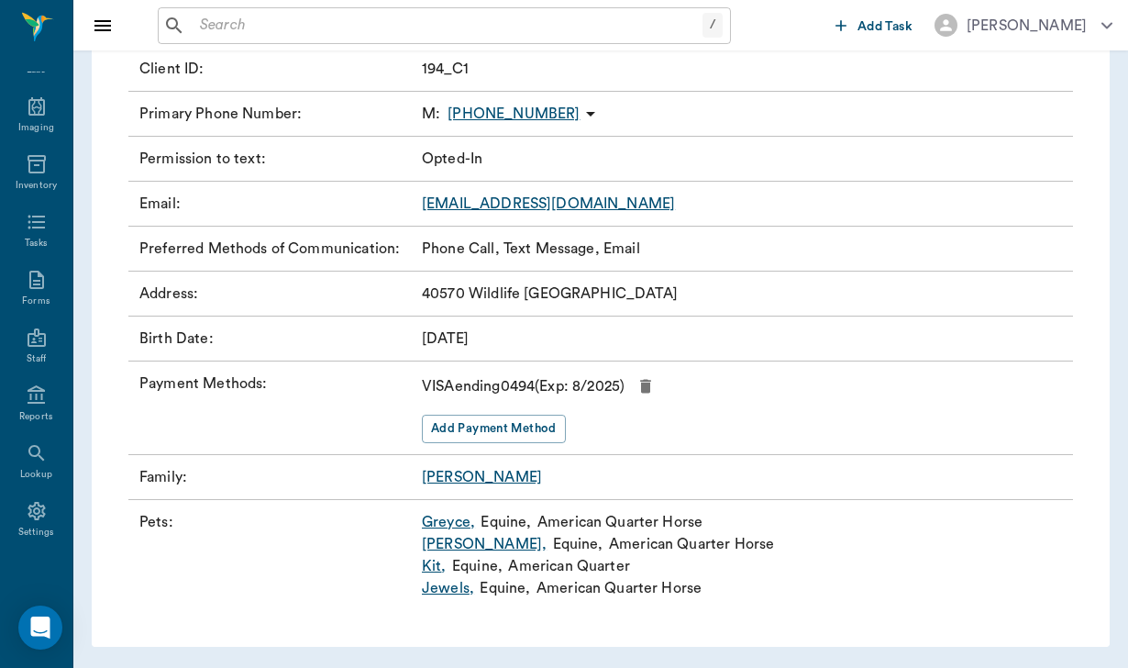
scroll to position [294, 0]
click at [651, 385] on icon "button" at bounding box center [645, 388] width 11 height 14
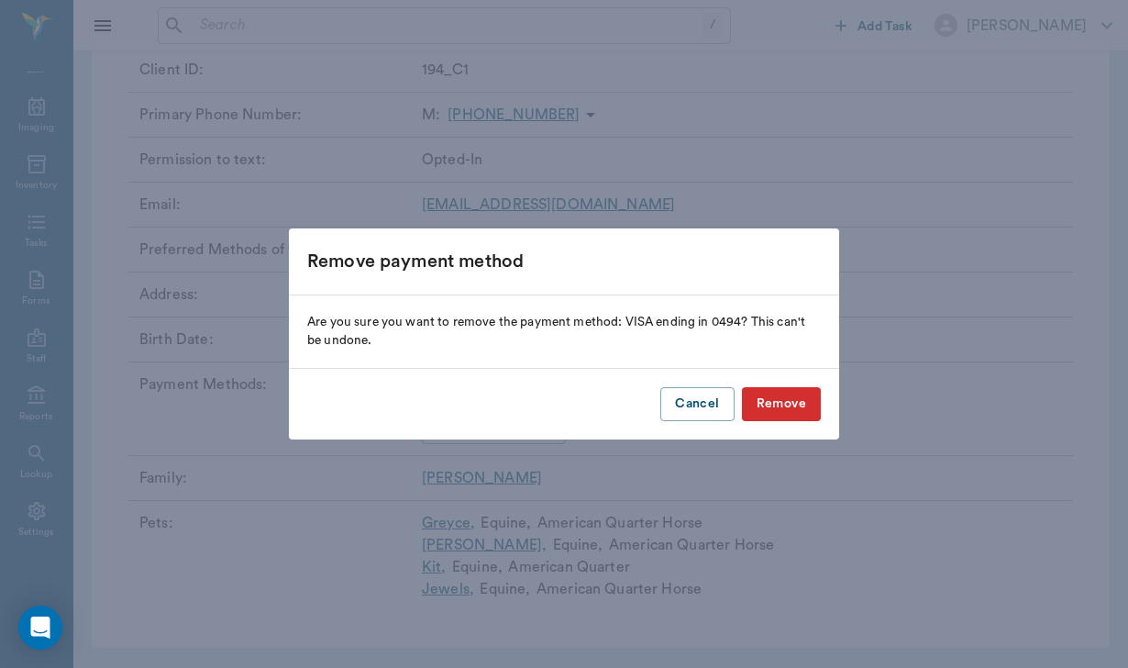
click at [766, 407] on button "Remove" at bounding box center [781, 404] width 79 height 34
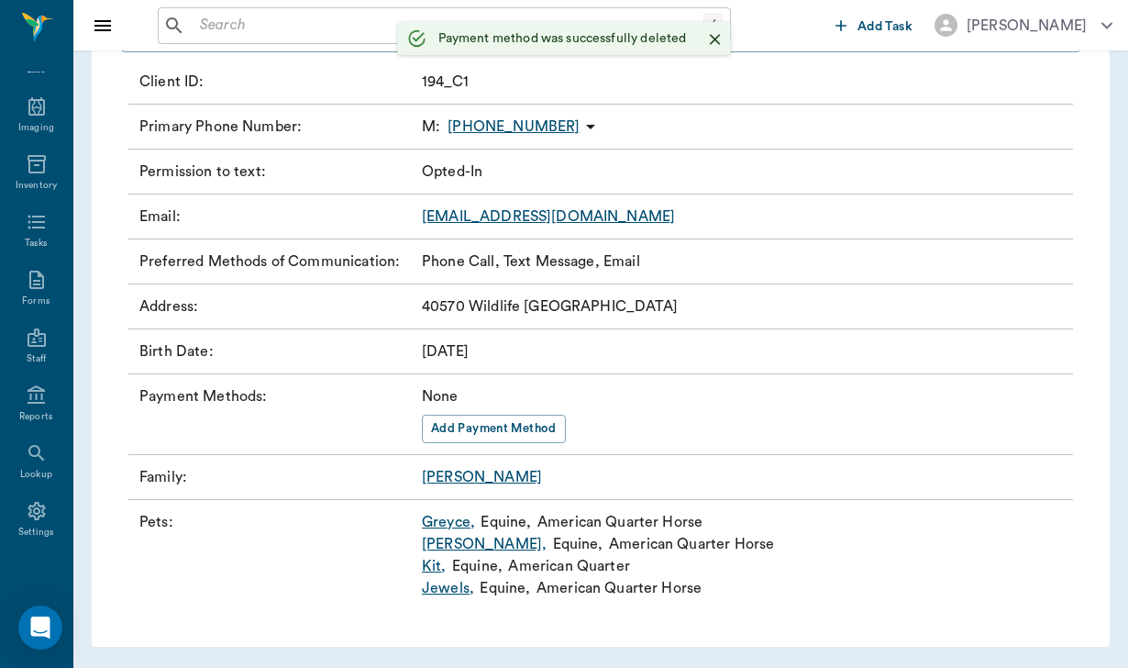
scroll to position [281, 0]
click at [449, 434] on button "Add Payment Method" at bounding box center [494, 430] width 144 height 28
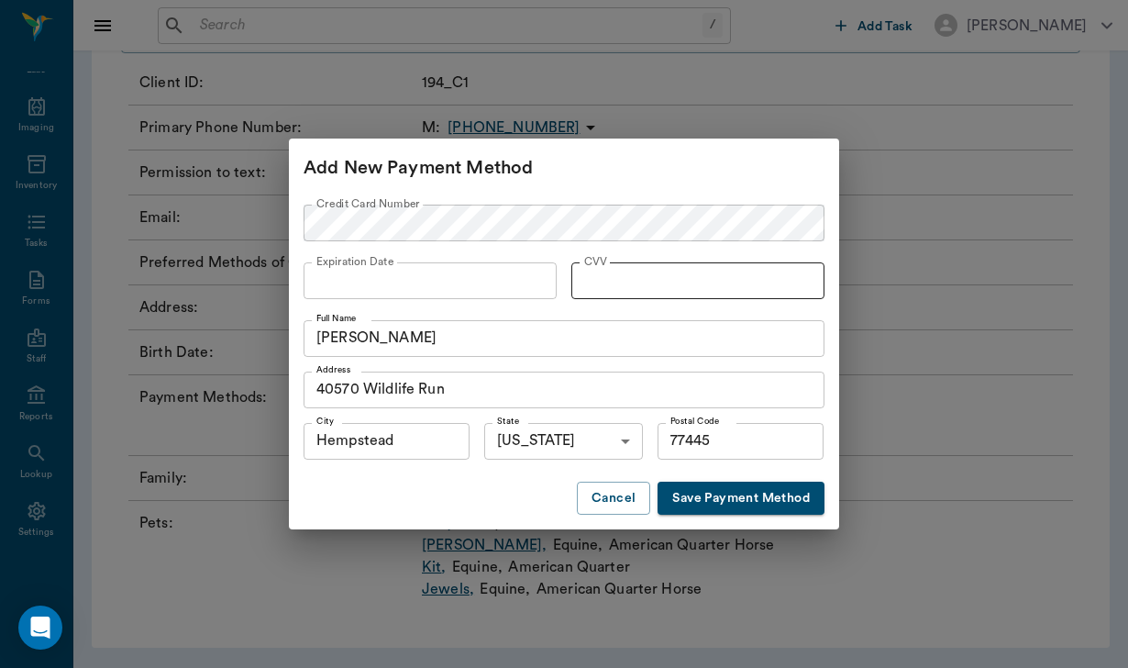
click at [600, 269] on label "CVV" at bounding box center [596, 262] width 24 height 16
click at [600, 268] on label "CVV" at bounding box center [596, 262] width 24 height 16
click at [754, 499] on button "Save Payment Method" at bounding box center [741, 499] width 167 height 34
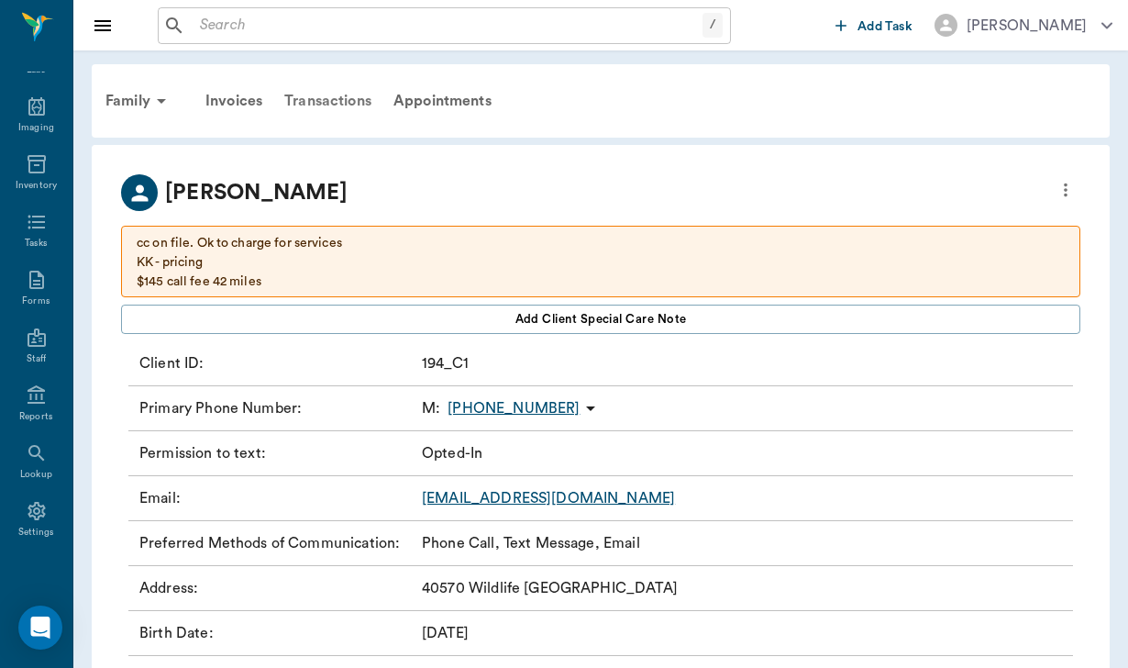
scroll to position [0, 0]
click at [248, 105] on div "Invoices" at bounding box center [233, 101] width 79 height 44
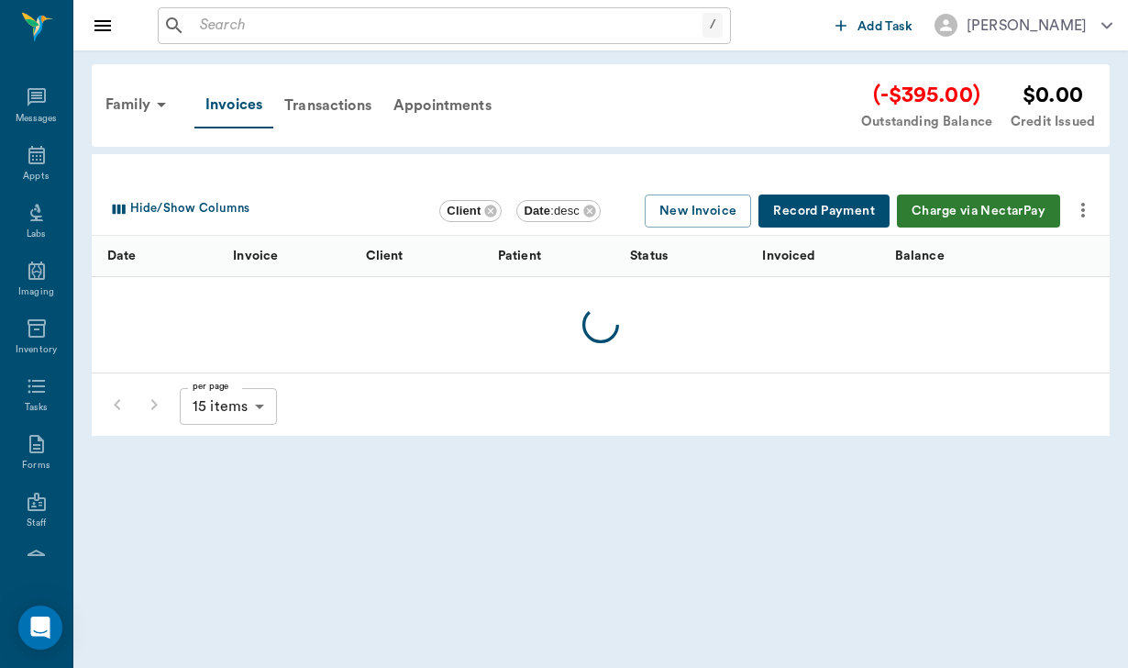
scroll to position [169, 0]
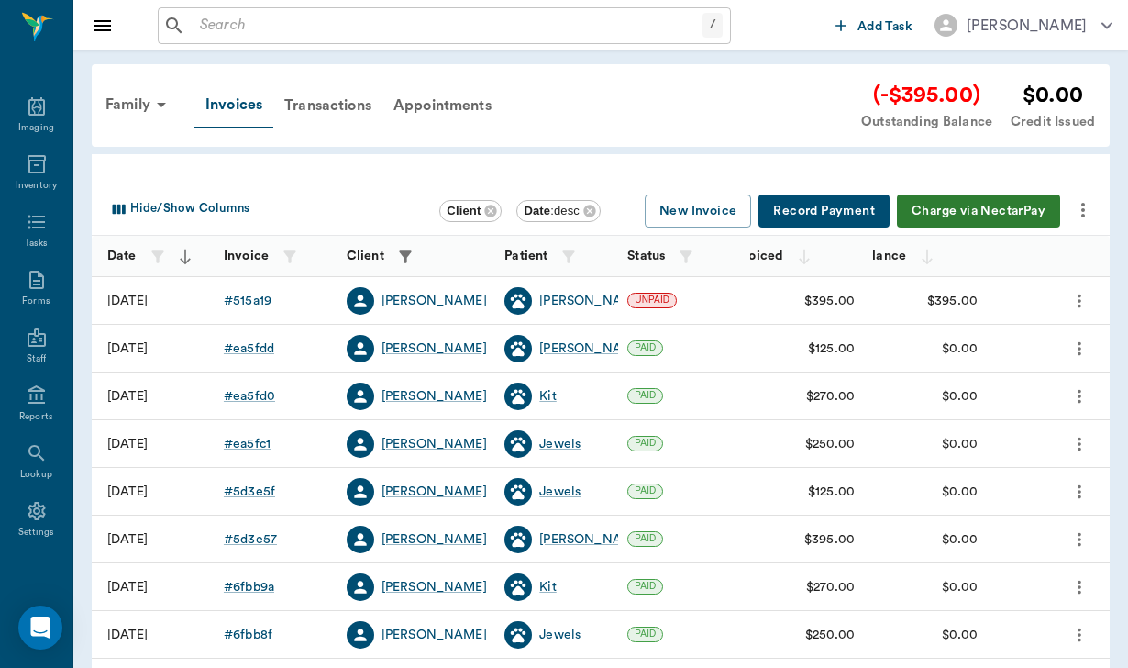
click at [953, 212] on button "Charge via NectarPay" at bounding box center [978, 211] width 163 height 34
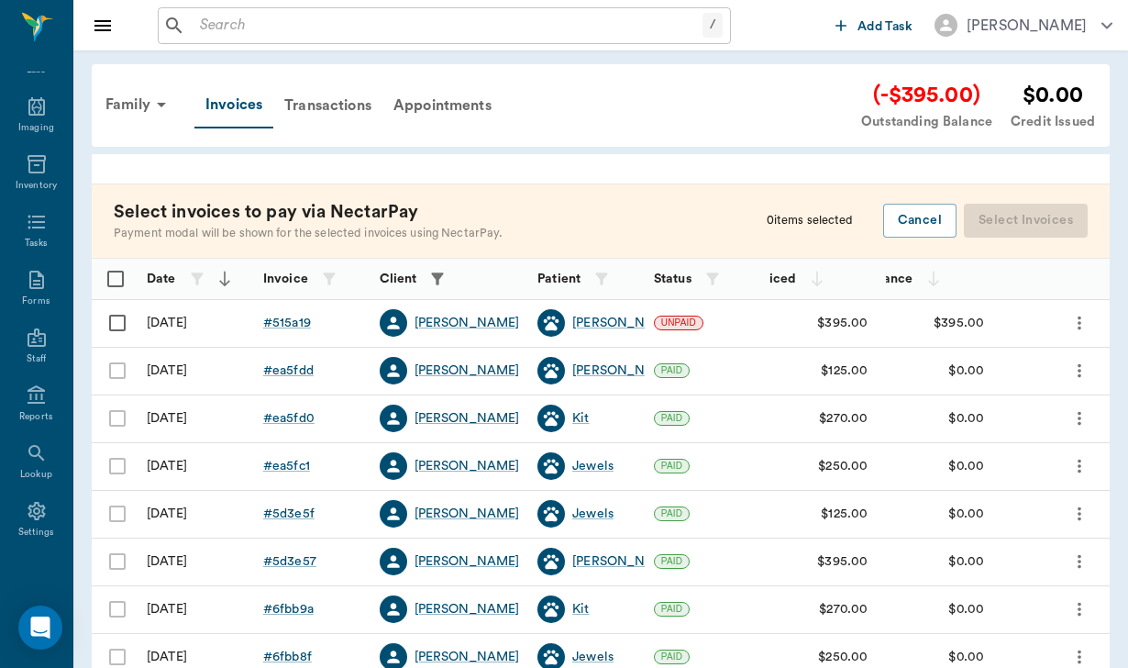
click at [124, 325] on input "Select row" at bounding box center [117, 323] width 39 height 39
checkbox input "false"
checkbox input "true"
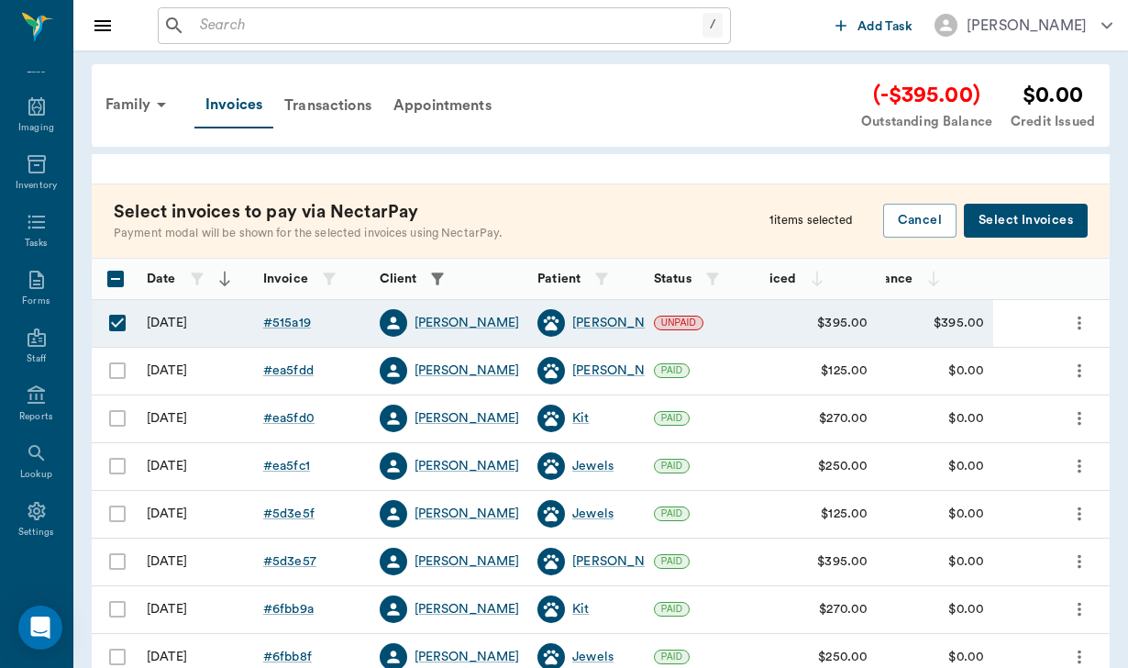
click at [997, 233] on button "Select Invoices" at bounding box center [1026, 221] width 124 height 34
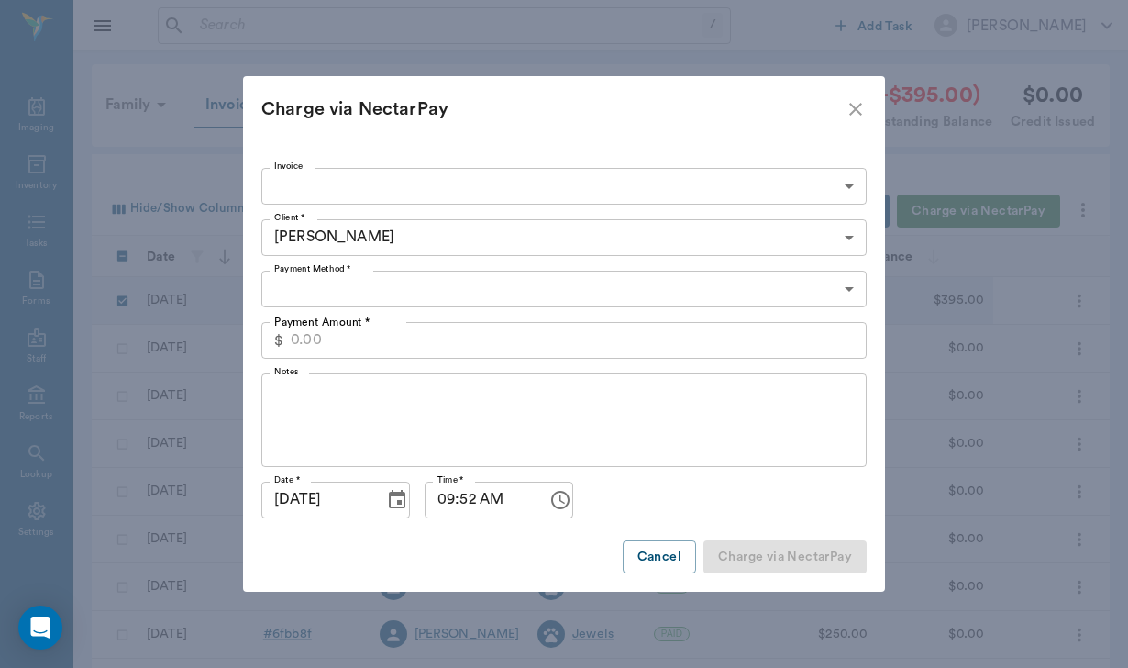
type input "68e591a0d3f26804ab515a19"
type input "395.00"
type input "CREDIT_CARDS_ON_FILE"
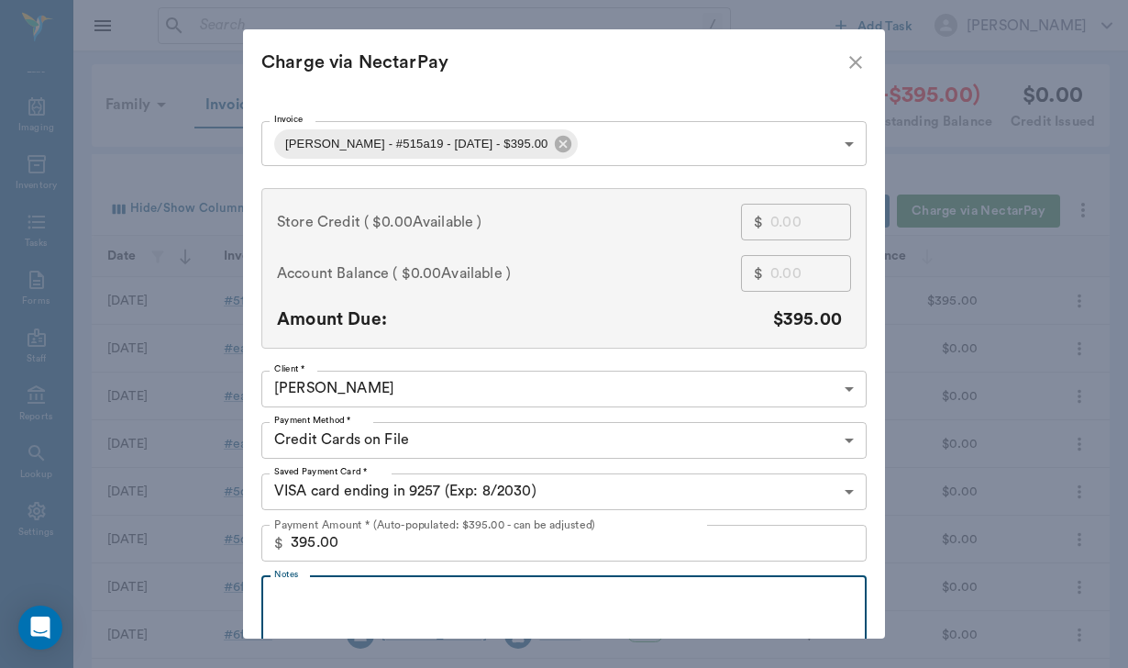
click at [349, 592] on textarea "Notes" at bounding box center [564, 622] width 580 height 63
type textarea "p"
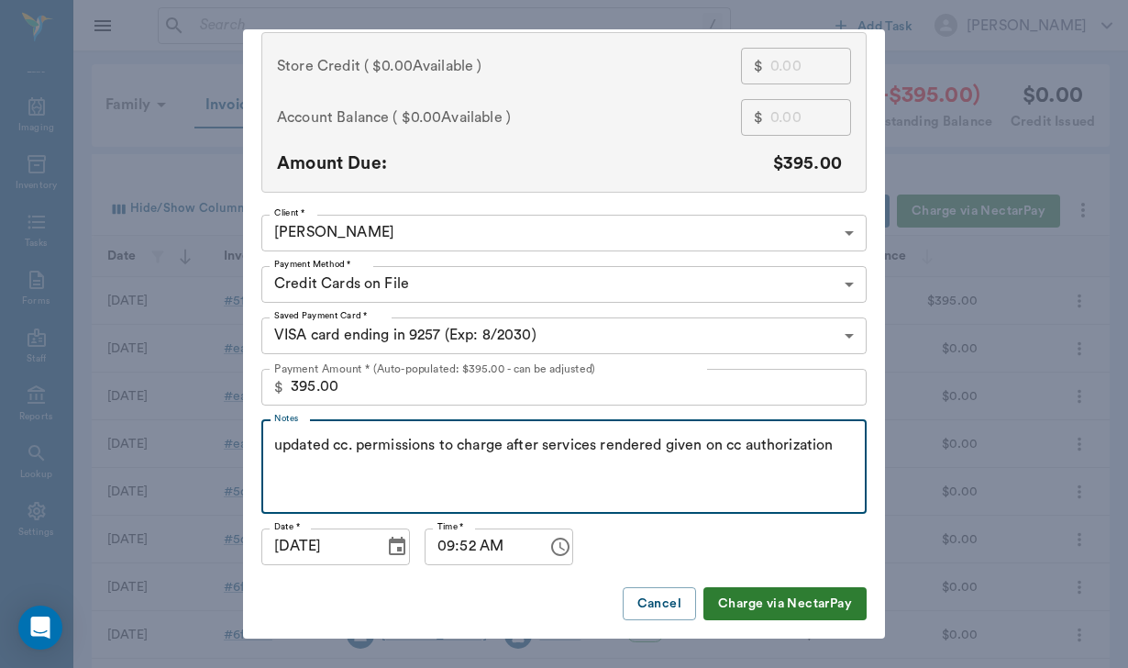
scroll to position [155, 0]
type textarea "updated cc. permissions to charge after services rendered given on cc authoriza…"
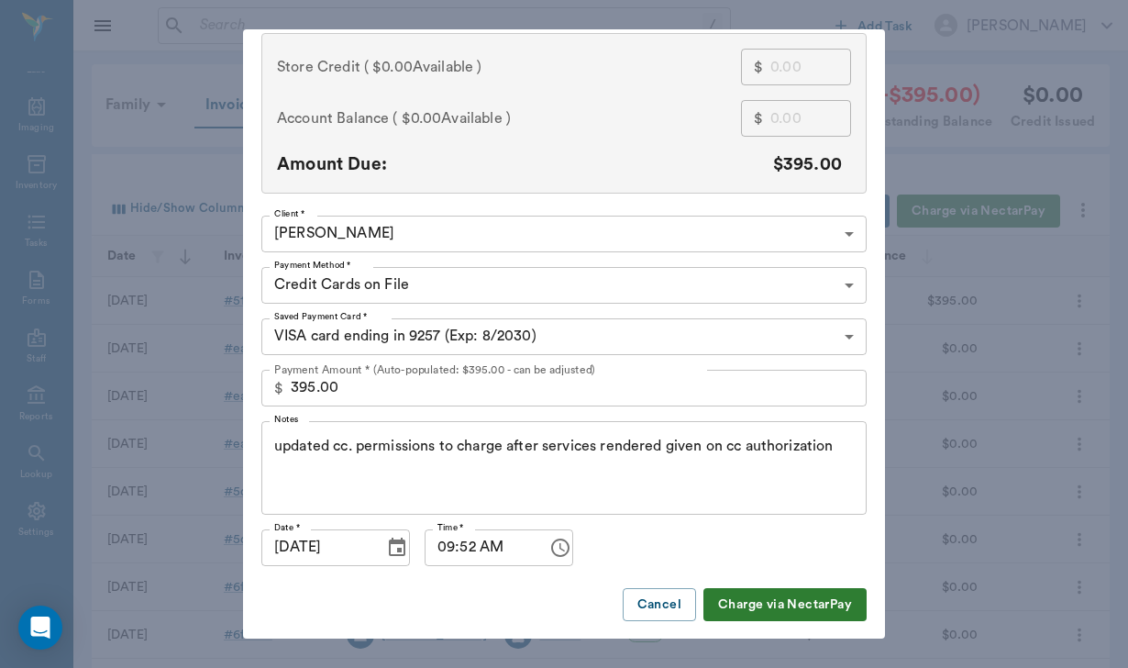
click at [718, 604] on button "Charge via NectarPay" at bounding box center [785, 605] width 163 height 34
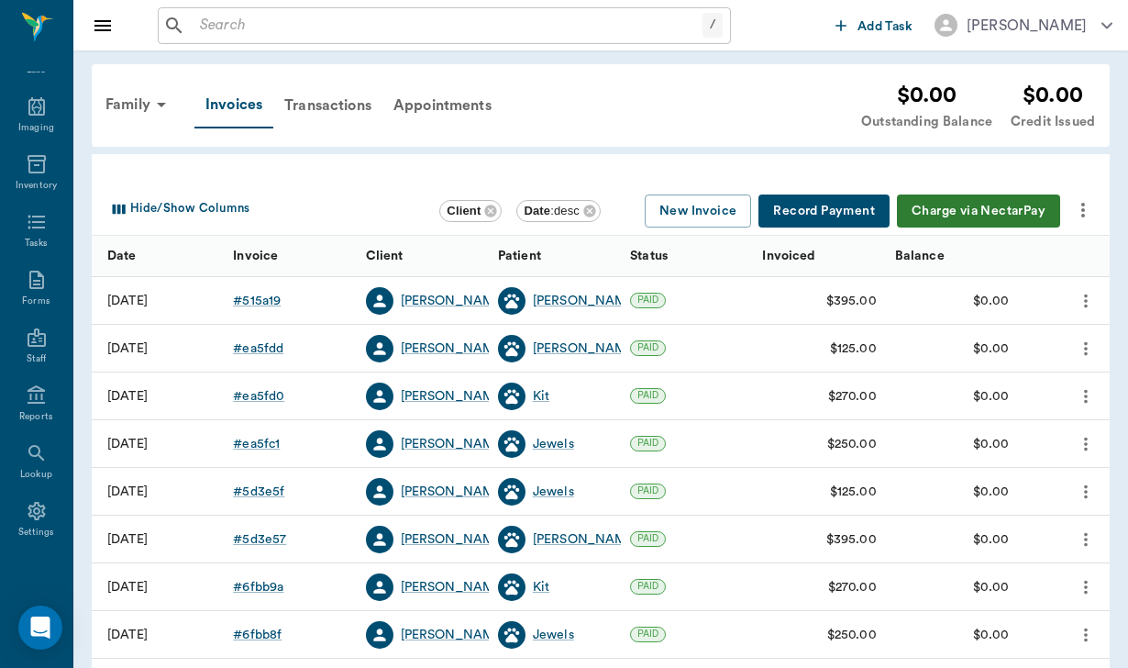
click at [224, 25] on input "text" at bounding box center [448, 26] width 510 height 26
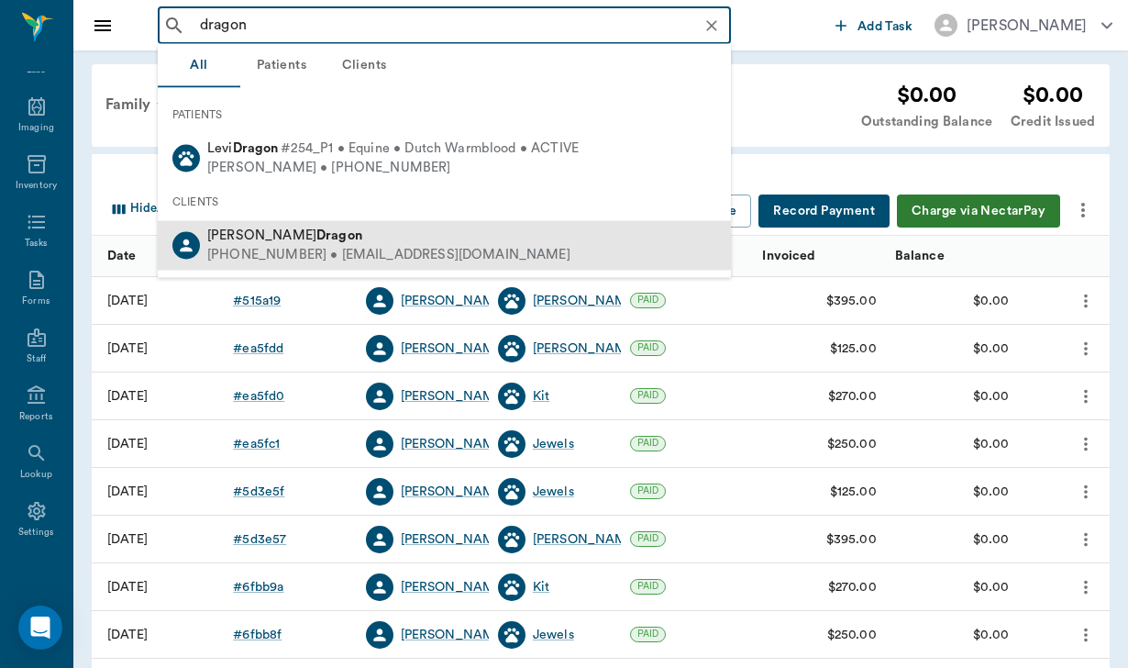
click at [271, 256] on div "[PHONE_NUMBER] • [EMAIL_ADDRESS][DOMAIN_NAME]" at bounding box center [388, 255] width 363 height 19
type input "dragon"
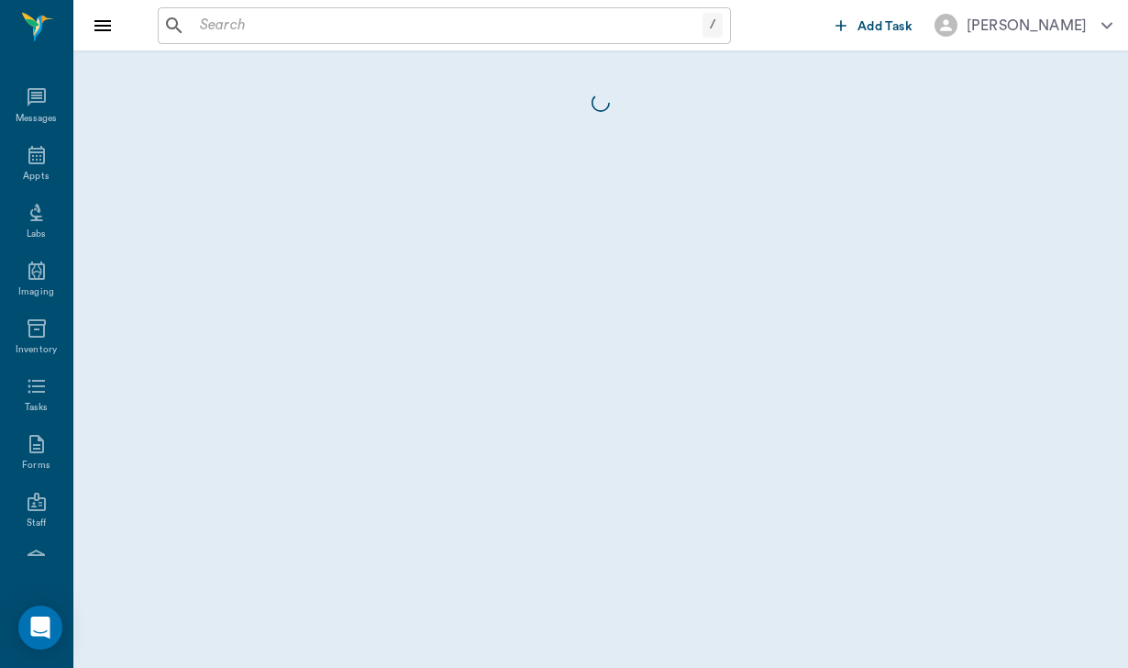
scroll to position [169, 0]
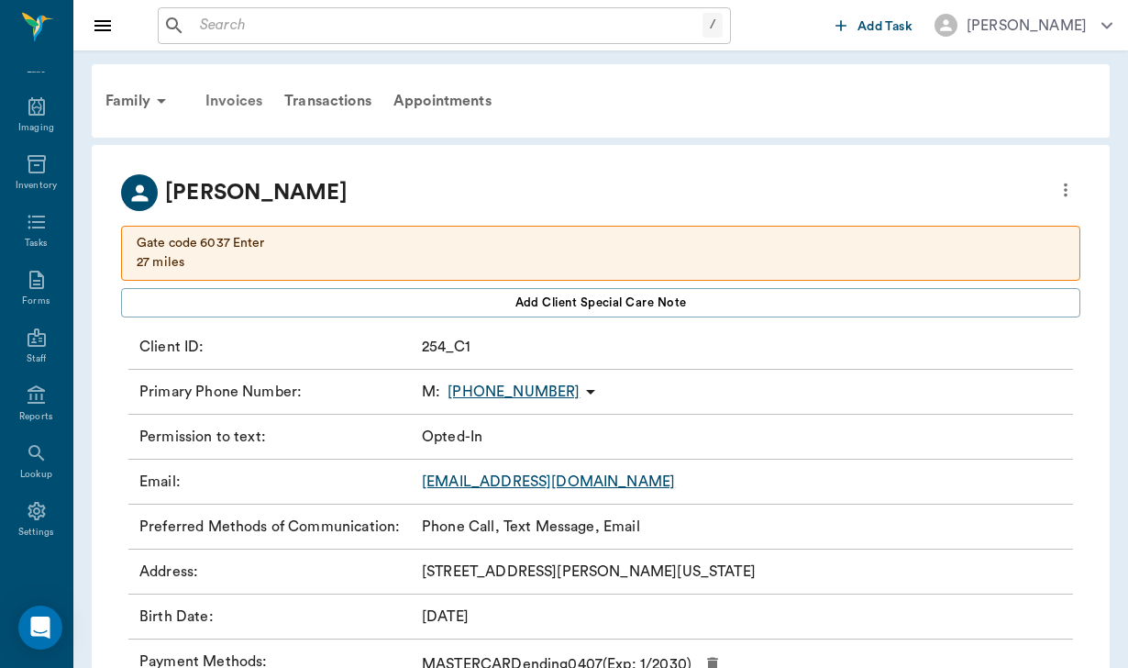
click at [230, 104] on div "Invoices" at bounding box center [233, 101] width 79 height 44
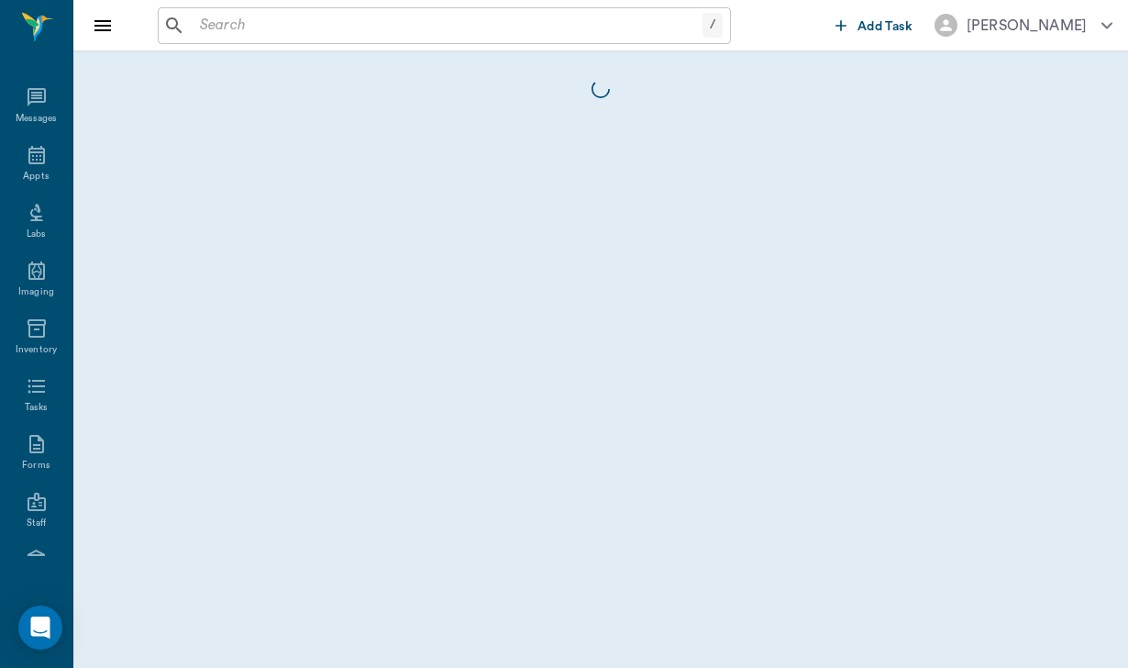
scroll to position [169, 0]
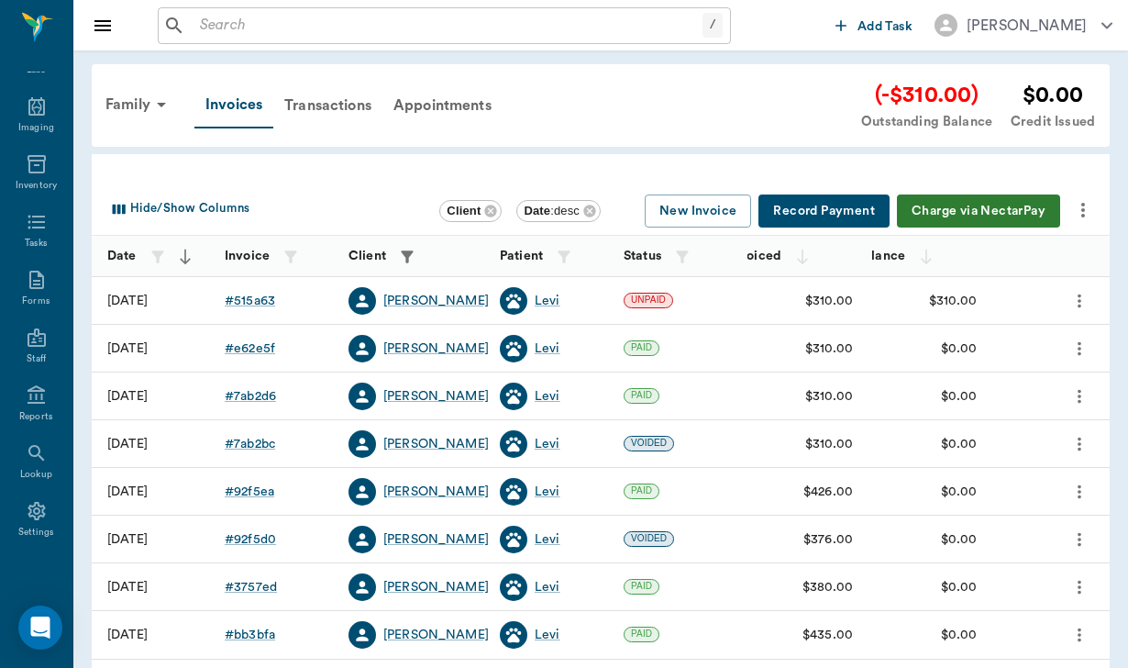
click at [1008, 201] on button "Charge via NectarPay" at bounding box center [978, 211] width 163 height 34
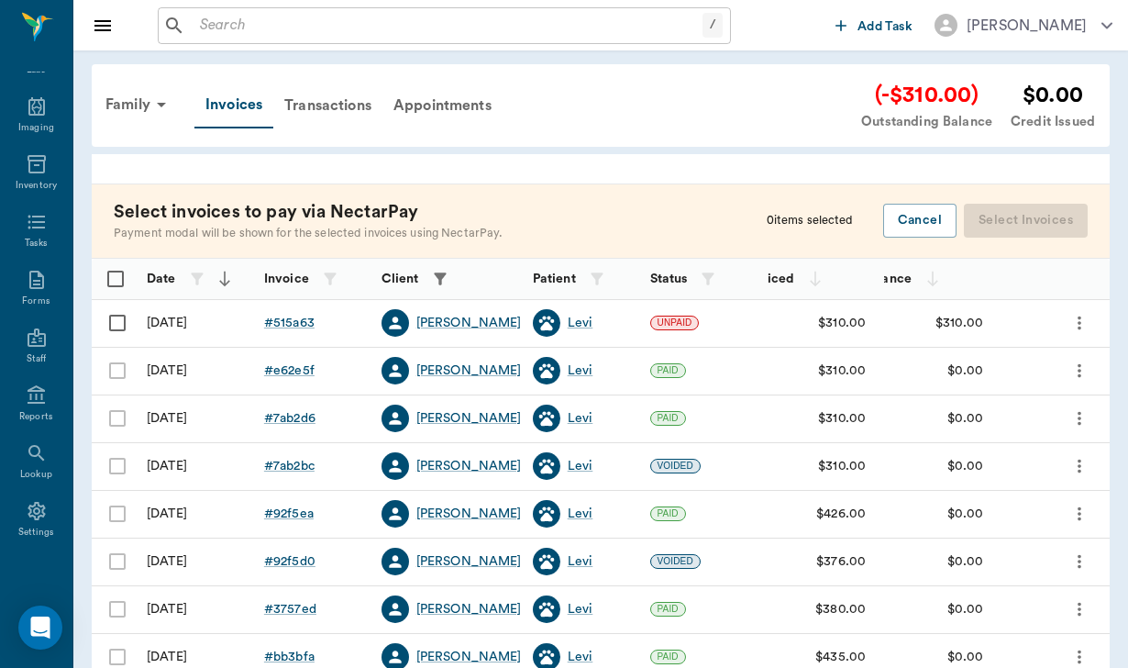
click at [115, 325] on input "Select row" at bounding box center [117, 323] width 39 height 39
checkbox input "false"
checkbox input "true"
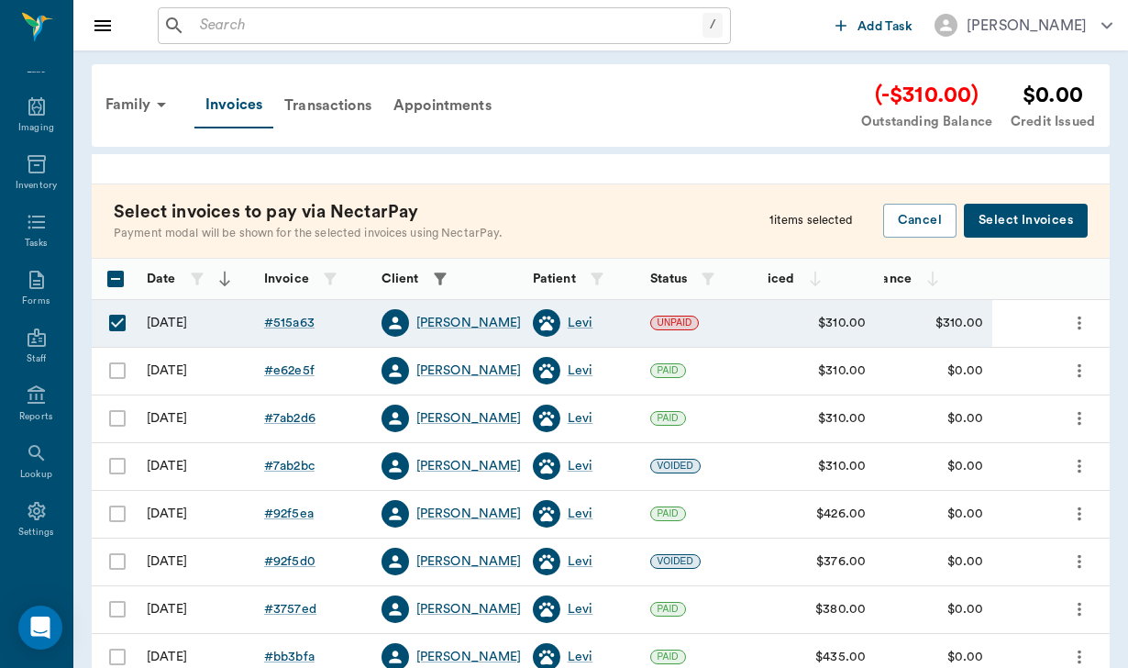
click at [1020, 216] on button "Select Invoices" at bounding box center [1026, 221] width 124 height 34
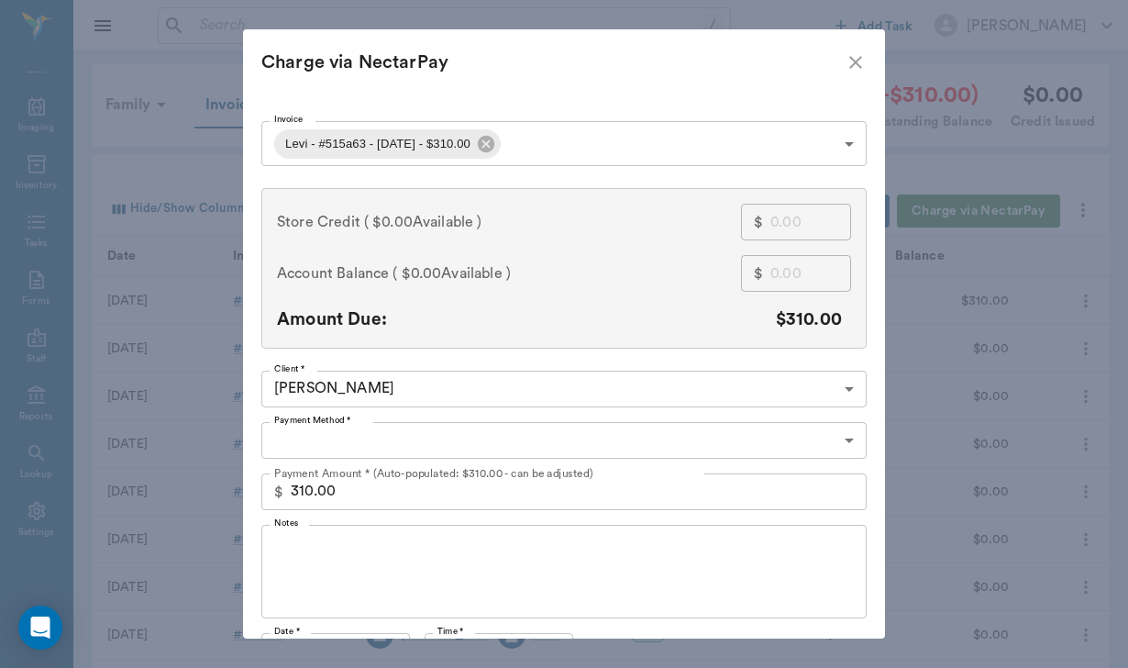
type input "CREDIT_CARDS_ON_FILE"
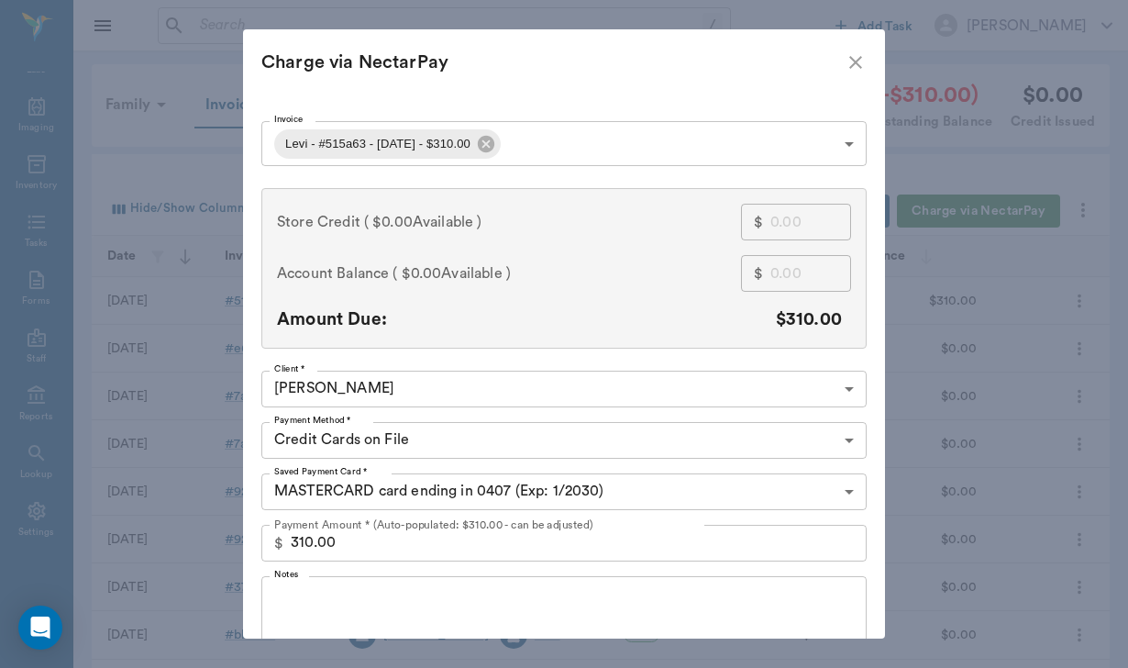
click at [393, 611] on textarea "Notes" at bounding box center [564, 622] width 580 height 63
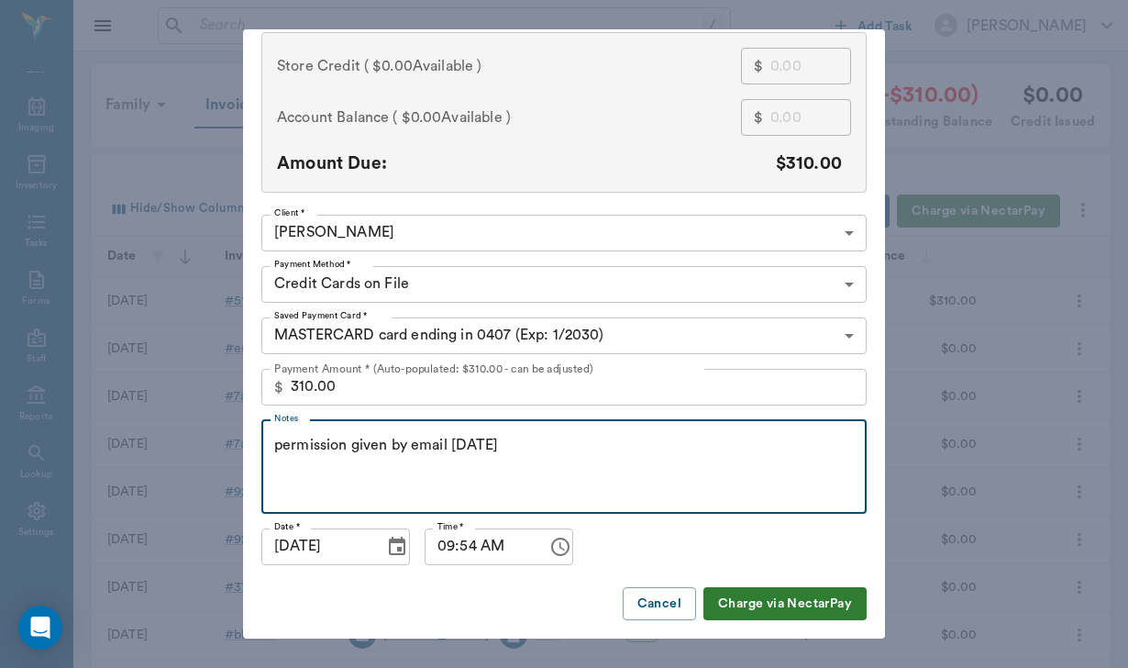
scroll to position [155, 0]
type textarea "permission given by email [DATE]"
click at [751, 597] on button "Charge via NectarPay" at bounding box center [785, 605] width 163 height 34
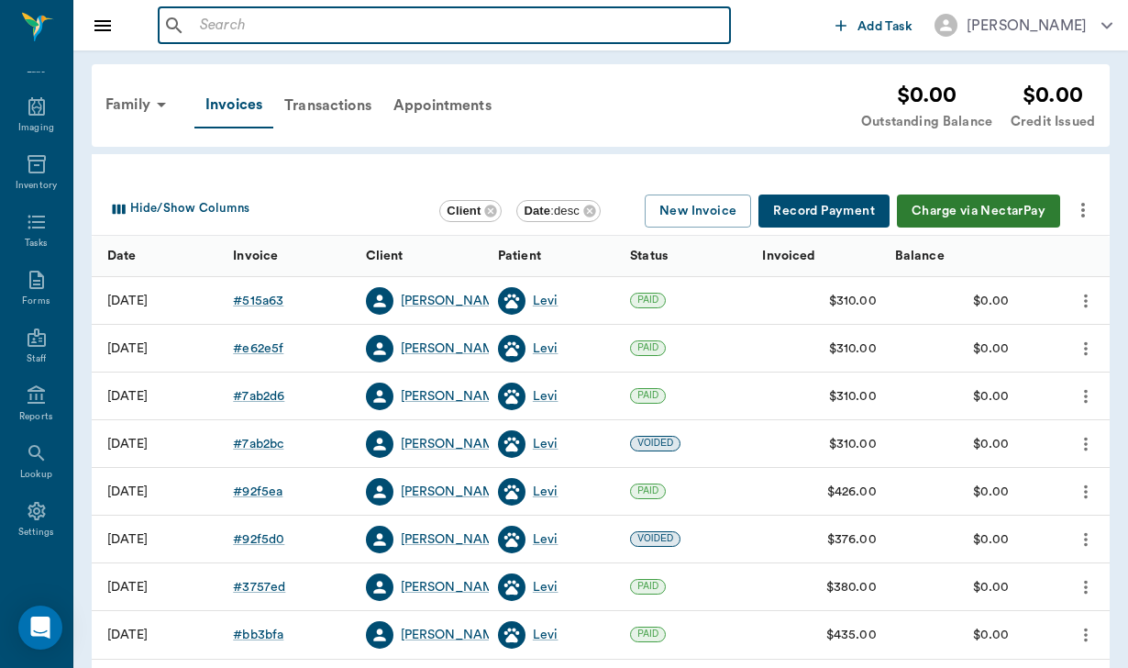
click at [198, 16] on input "text" at bounding box center [458, 26] width 530 height 26
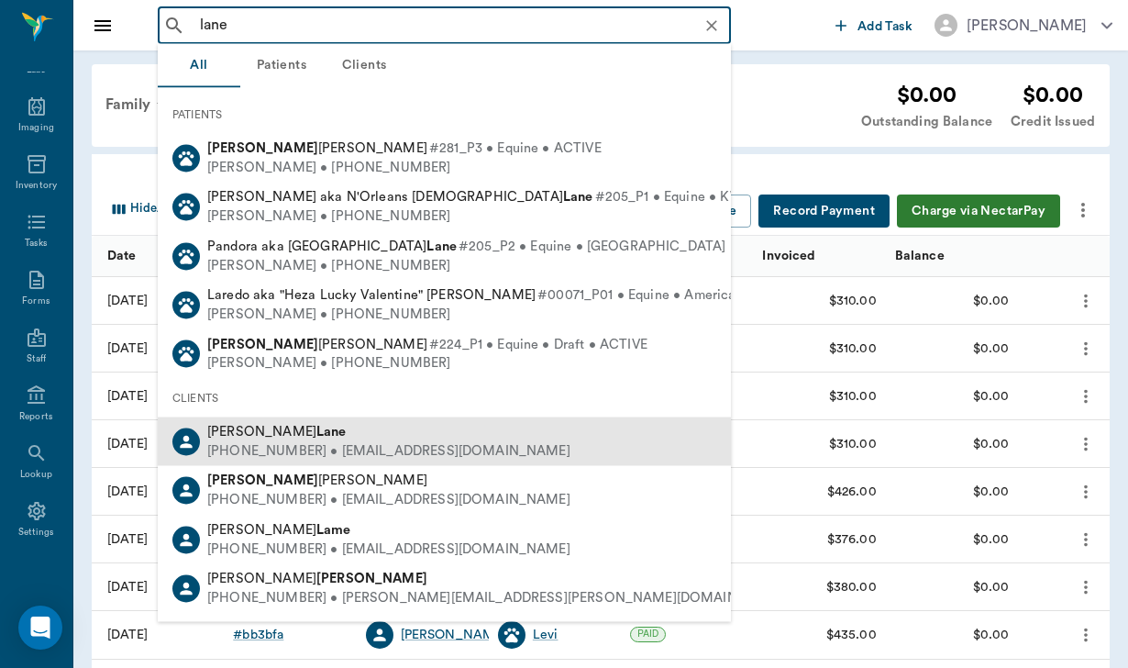
click at [230, 441] on div "[PHONE_NUMBER] • [EMAIL_ADDRESS][DOMAIN_NAME]" at bounding box center [388, 450] width 363 height 19
type input "lane"
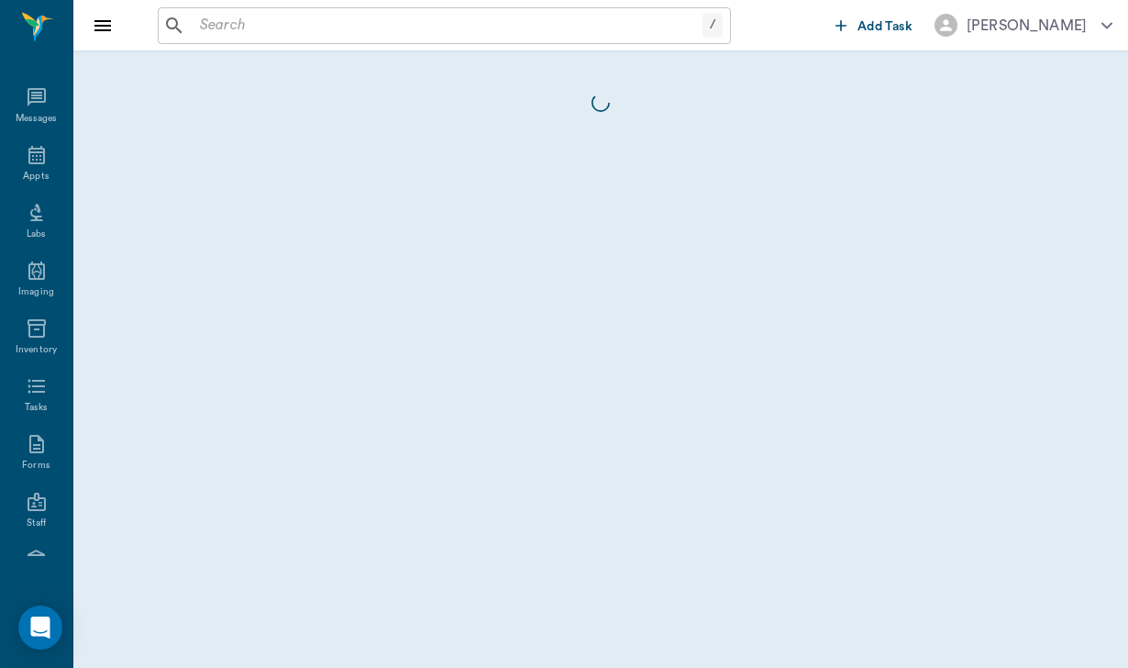
scroll to position [169, 0]
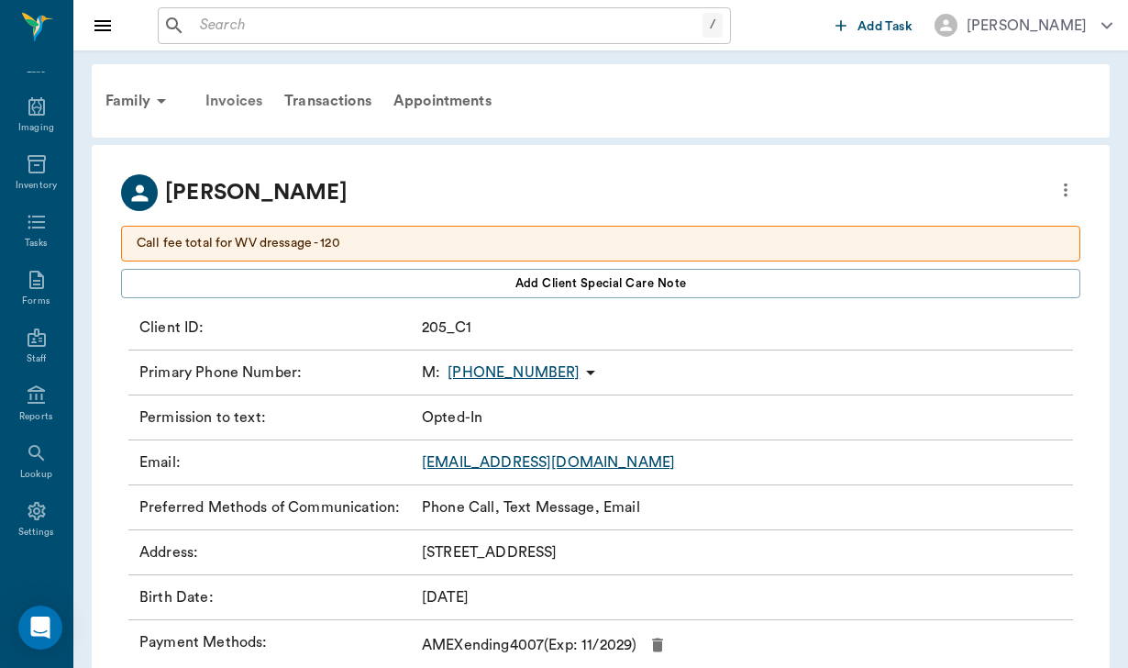
click at [233, 106] on div "Invoices" at bounding box center [233, 101] width 79 height 44
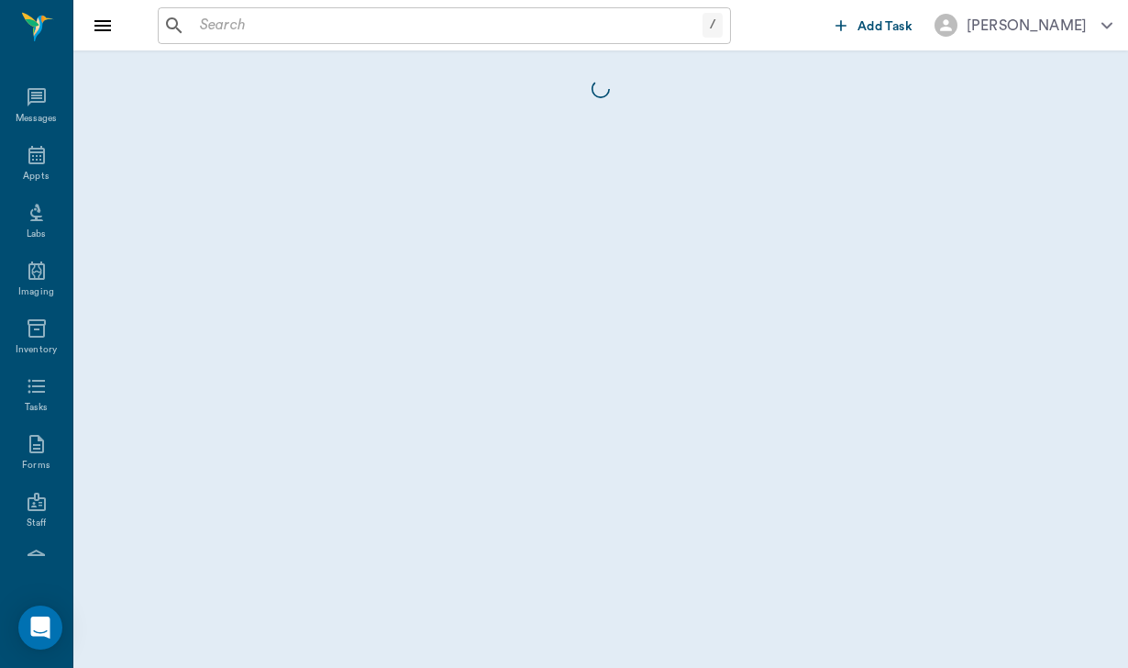
scroll to position [169, 0]
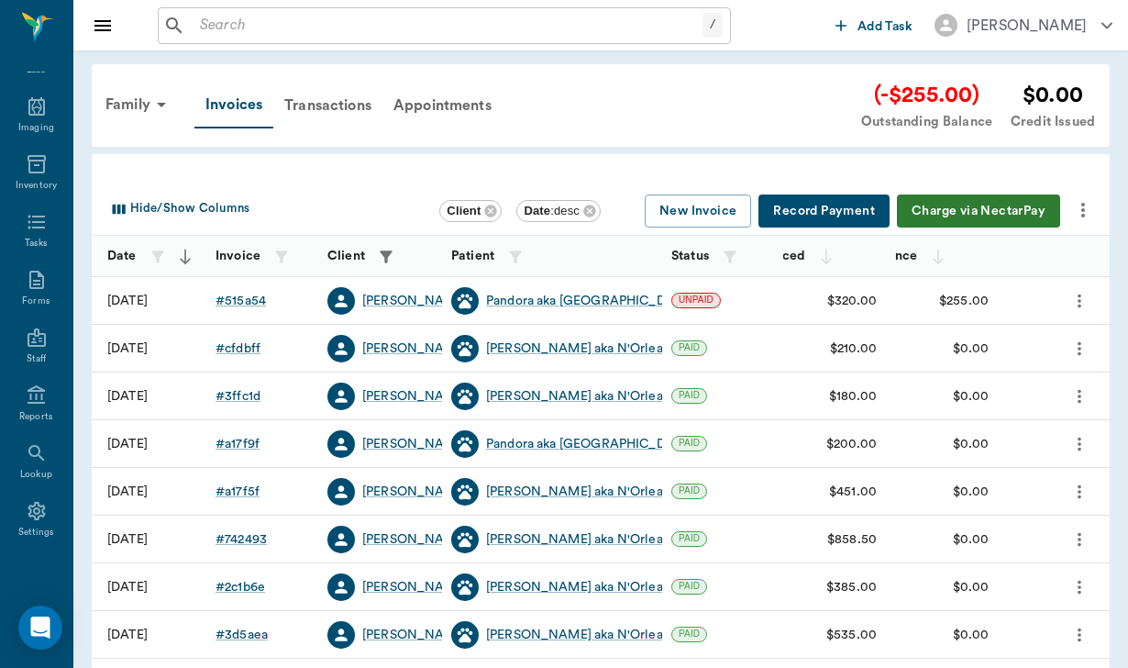
click at [994, 205] on button "Charge via NectarPay" at bounding box center [978, 211] width 163 height 34
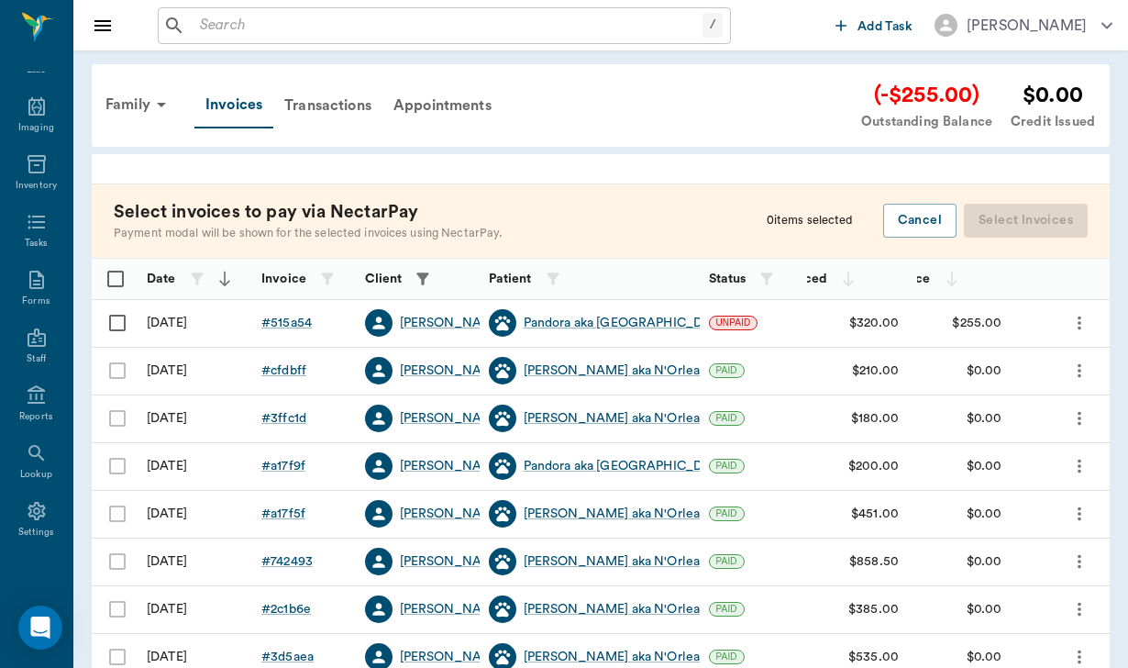
click at [131, 323] on input "Select row" at bounding box center [117, 323] width 39 height 39
checkbox input "false"
checkbox input "true"
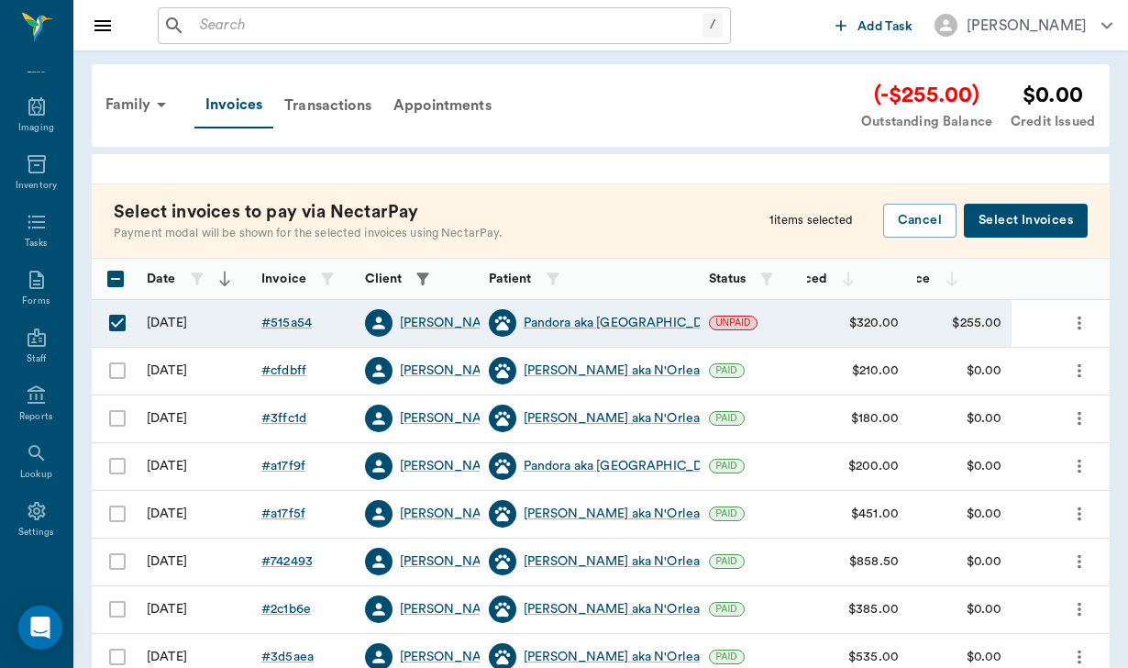
click at [1016, 223] on button "Select Invoices" at bounding box center [1026, 221] width 124 height 34
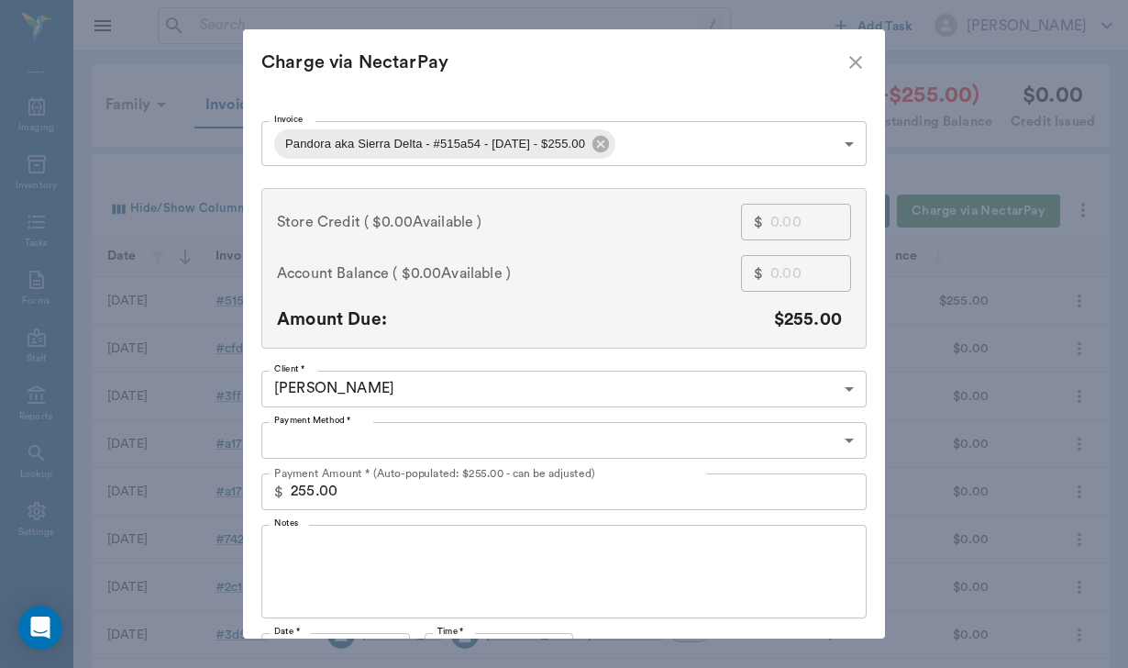
type input "CREDIT_CARDS_ON_FILE"
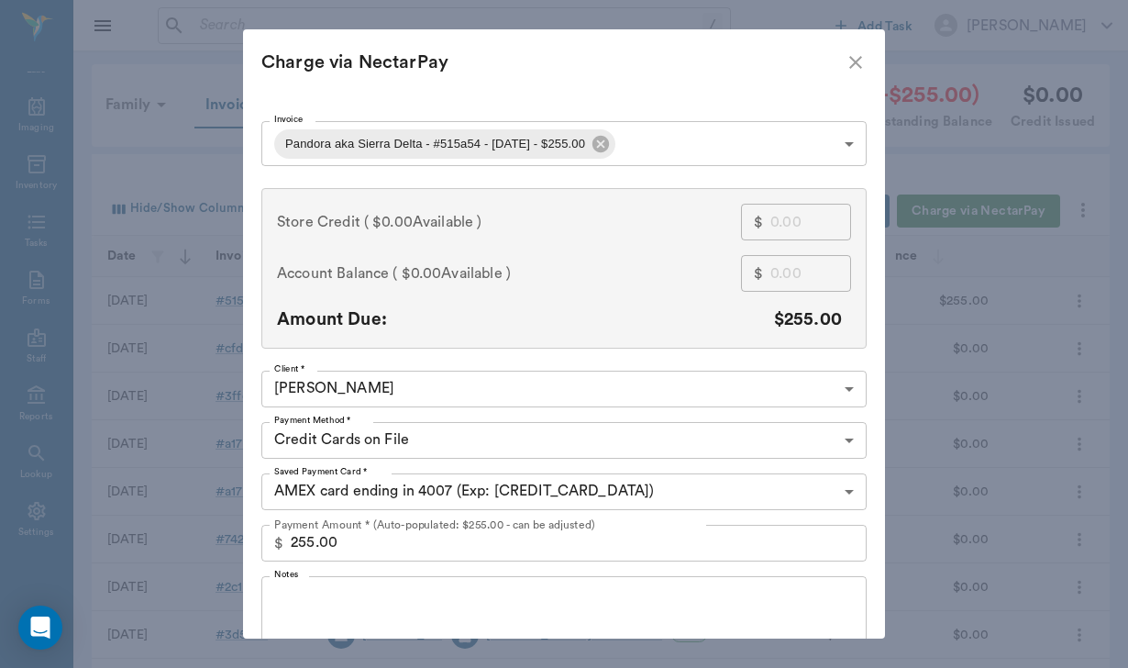
click at [360, 574] on div "Notes x Notes" at bounding box center [563, 623] width 605 height 108
click at [335, 594] on textarea "Notes" at bounding box center [564, 622] width 580 height 63
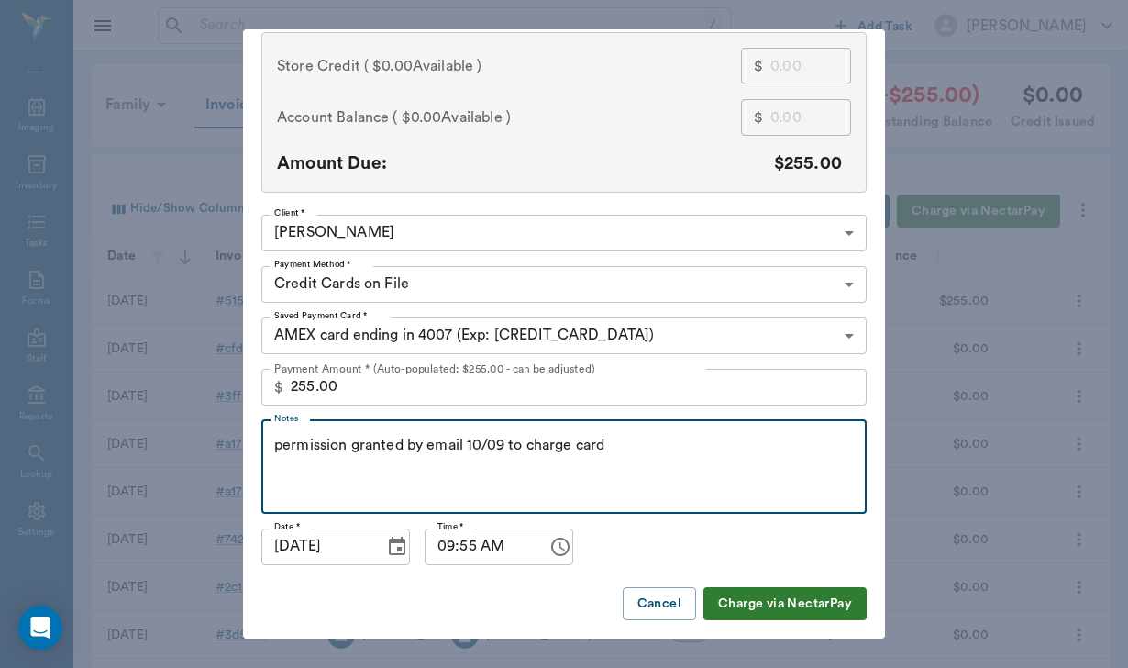
scroll to position [155, 0]
type textarea "permission granted by email 10/09 to charge card"
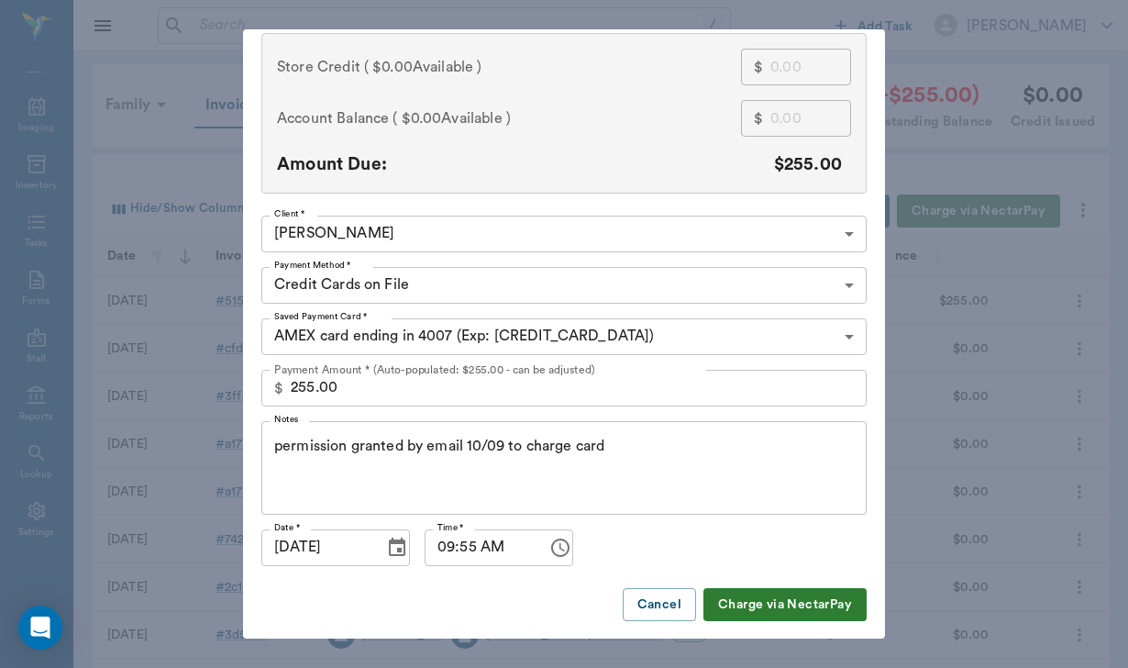
click at [759, 613] on button "Charge via NectarPay" at bounding box center [785, 605] width 163 height 34
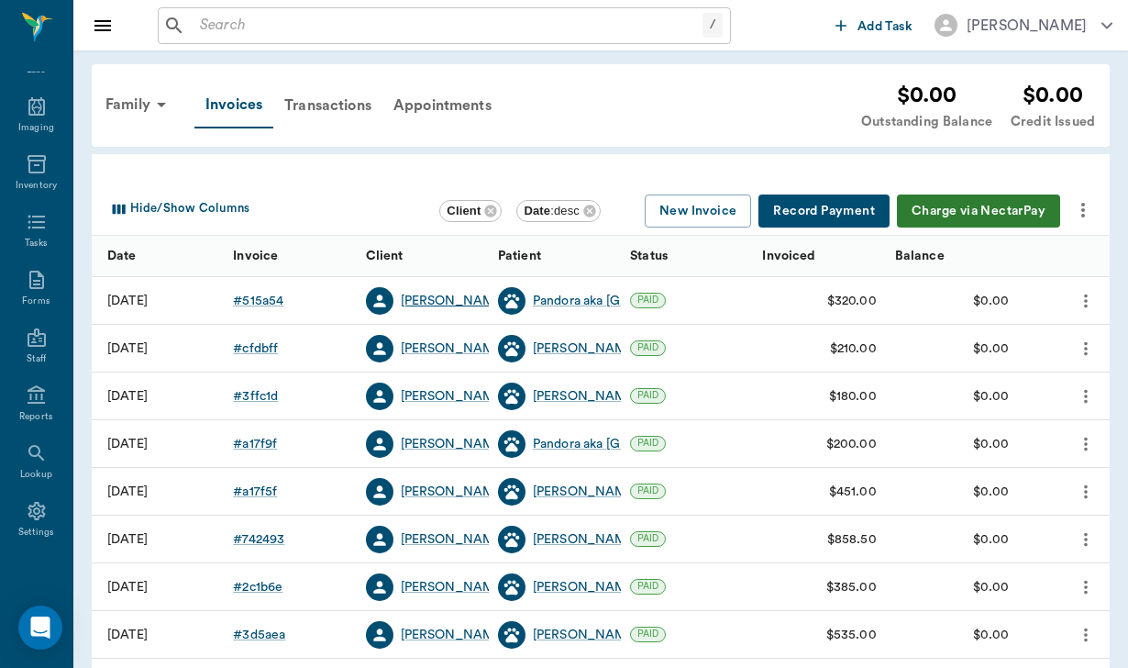
click at [446, 304] on div "[PERSON_NAME]" at bounding box center [453, 301] width 105 height 18
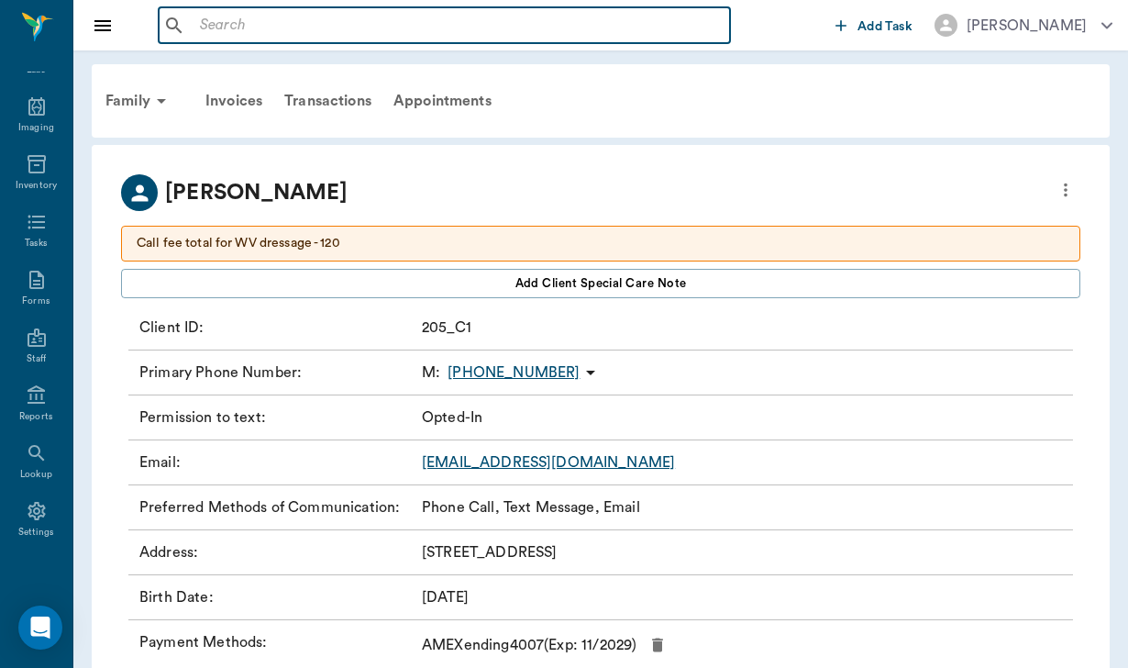
click at [231, 25] on input "text" at bounding box center [458, 26] width 530 height 26
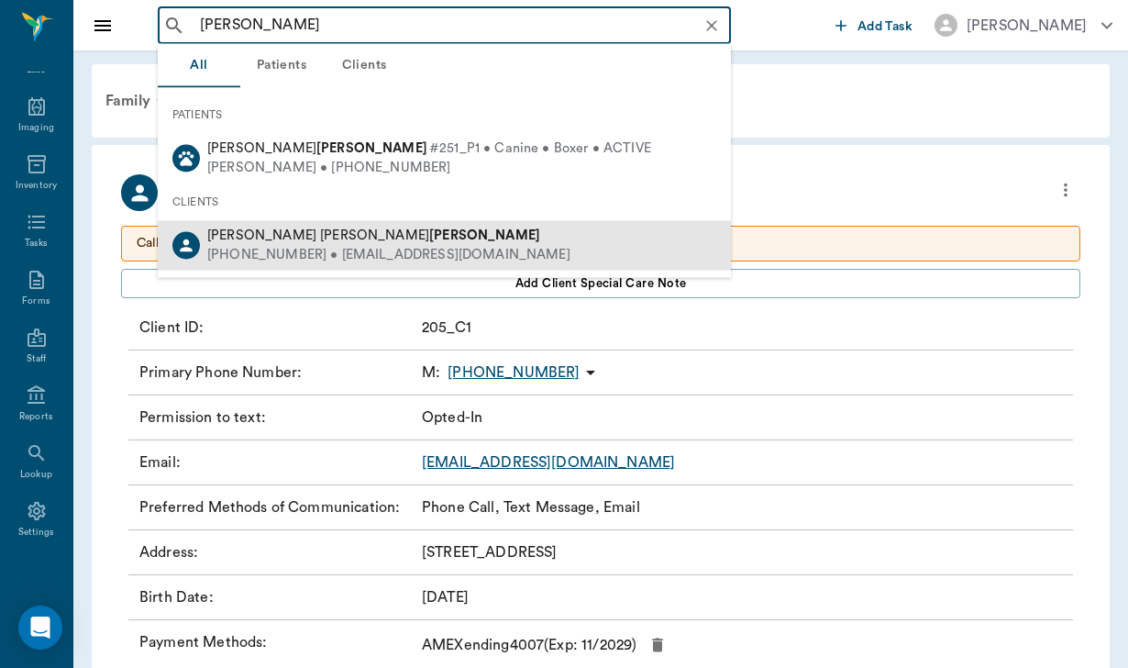
click at [356, 231] on div "[PERSON_NAME]" at bounding box center [388, 236] width 363 height 19
type input "[PERSON_NAME]"
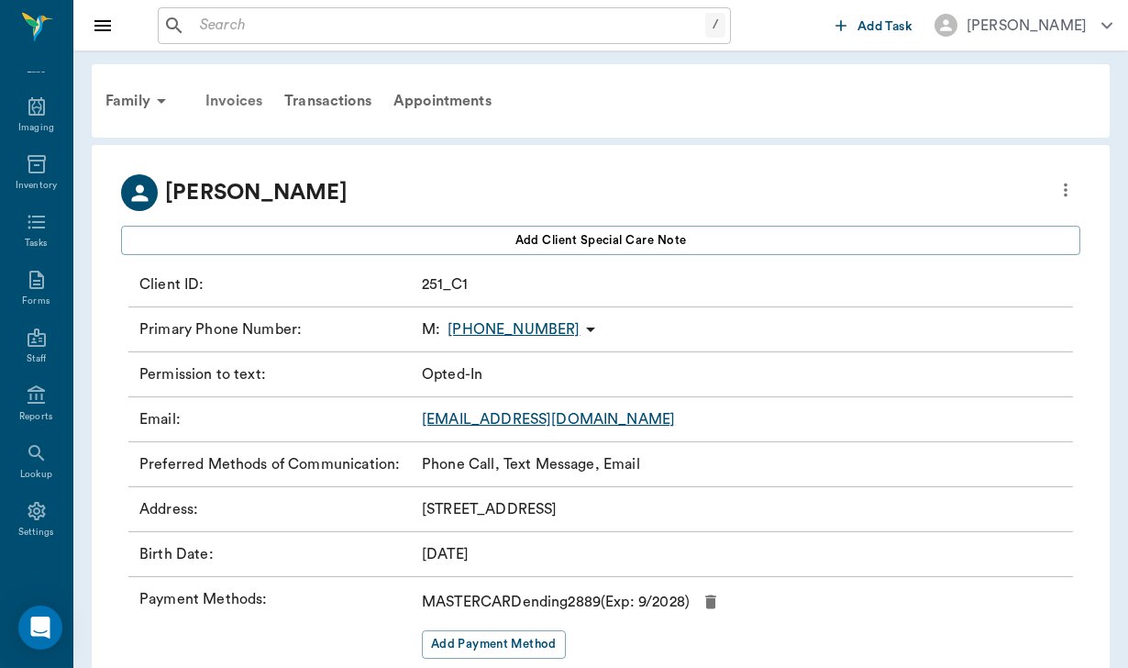
click at [249, 96] on div "Invoices" at bounding box center [233, 101] width 79 height 44
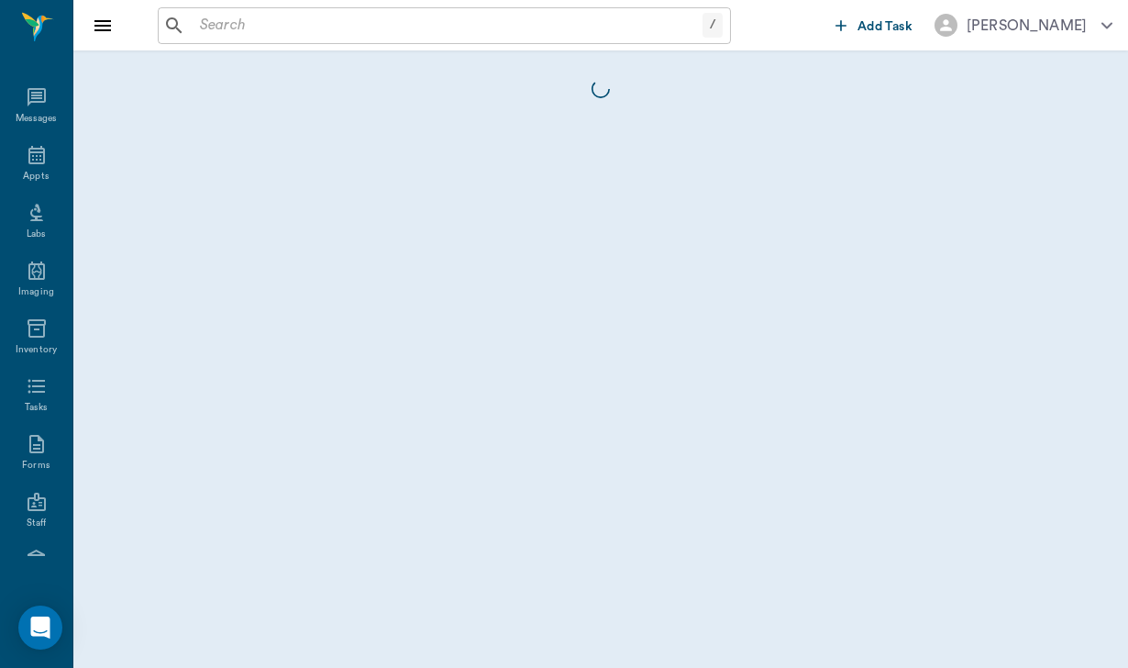
scroll to position [169, 0]
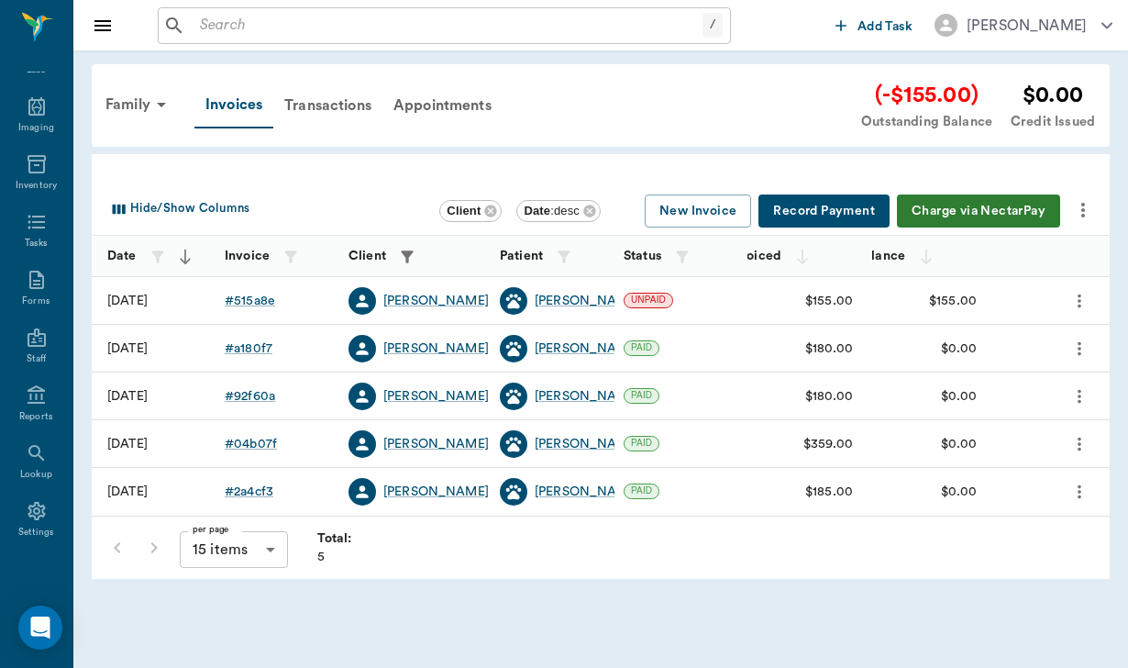
click at [991, 213] on button "Charge via NectarPay" at bounding box center [978, 211] width 163 height 34
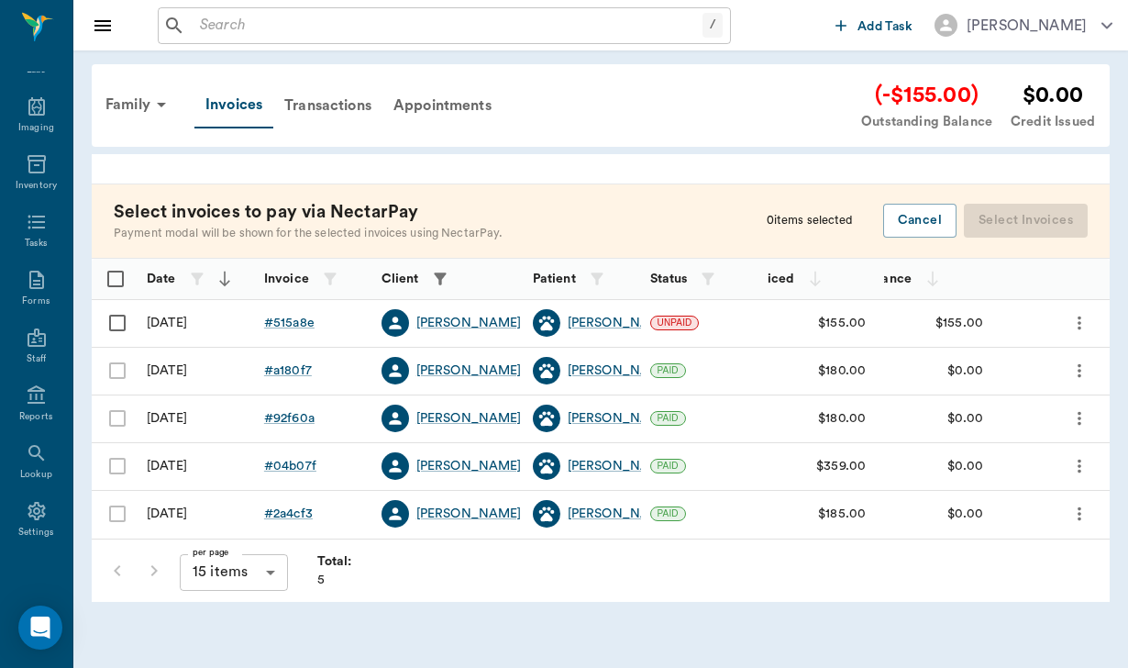
click at [112, 331] on input "Select row" at bounding box center [117, 323] width 39 height 39
checkbox input "false"
checkbox input "true"
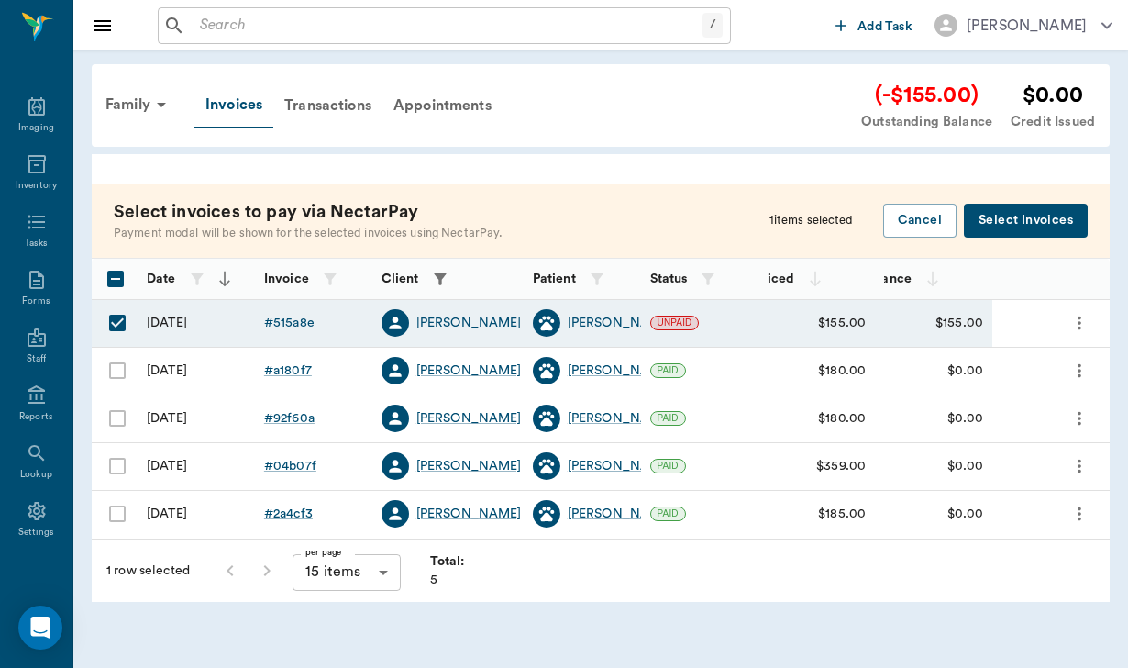
click at [1025, 218] on button "Select Invoices" at bounding box center [1026, 221] width 124 height 34
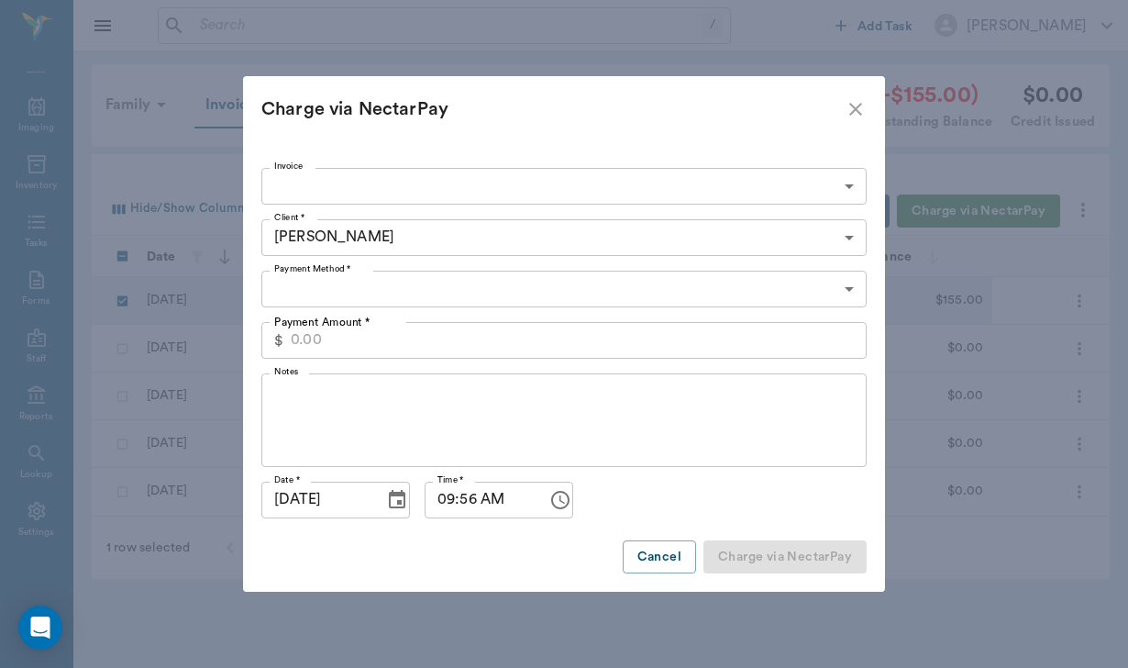
type input "68e5948fd3f26804ab515a8e"
type input "155.00"
type input "CREDIT_CARDS_ON_FILE"
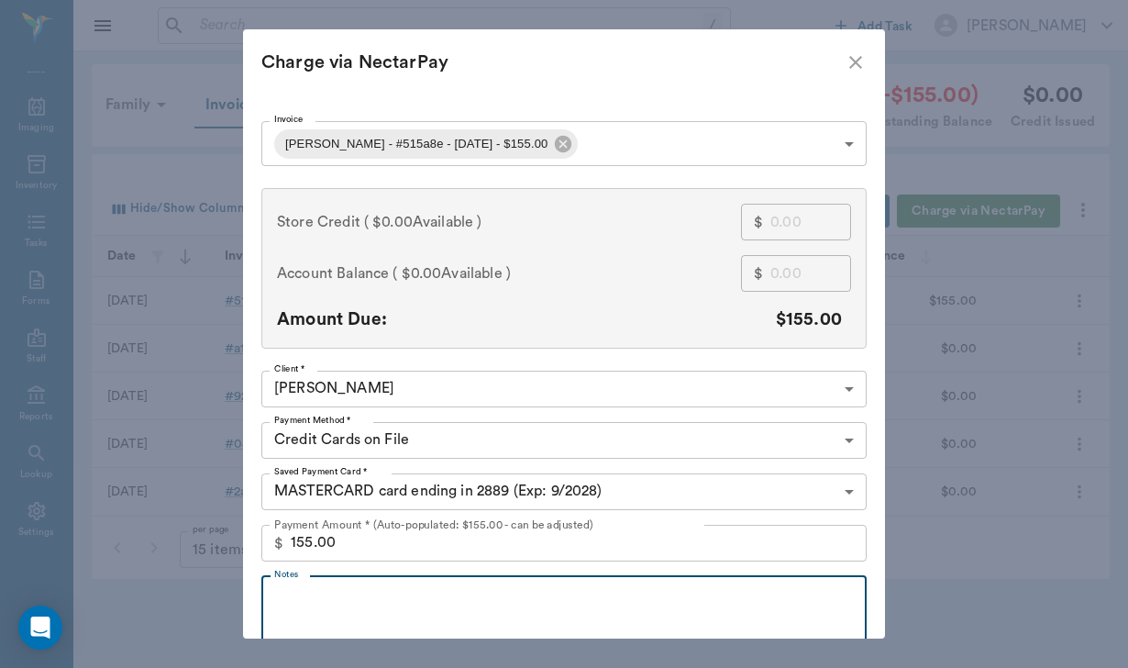
click at [331, 598] on textarea "Notes" at bounding box center [564, 622] width 580 height 63
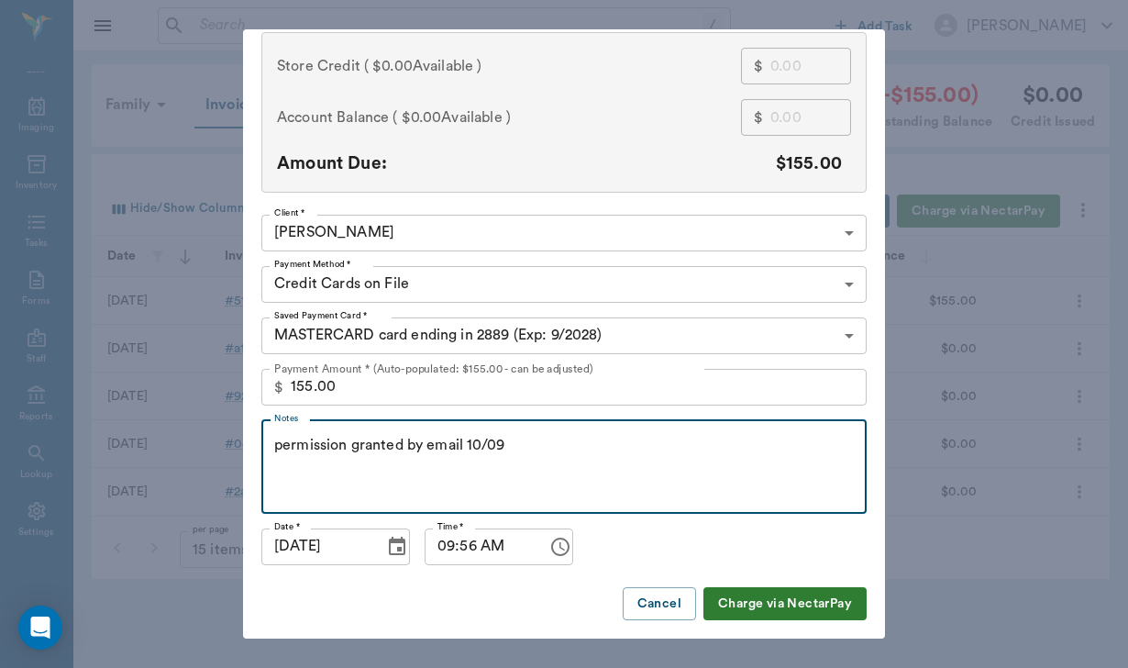
scroll to position [155, 0]
type textarea "permission granted by email 10/09"
click at [798, 599] on button "Charge via NectarPay" at bounding box center [785, 605] width 163 height 34
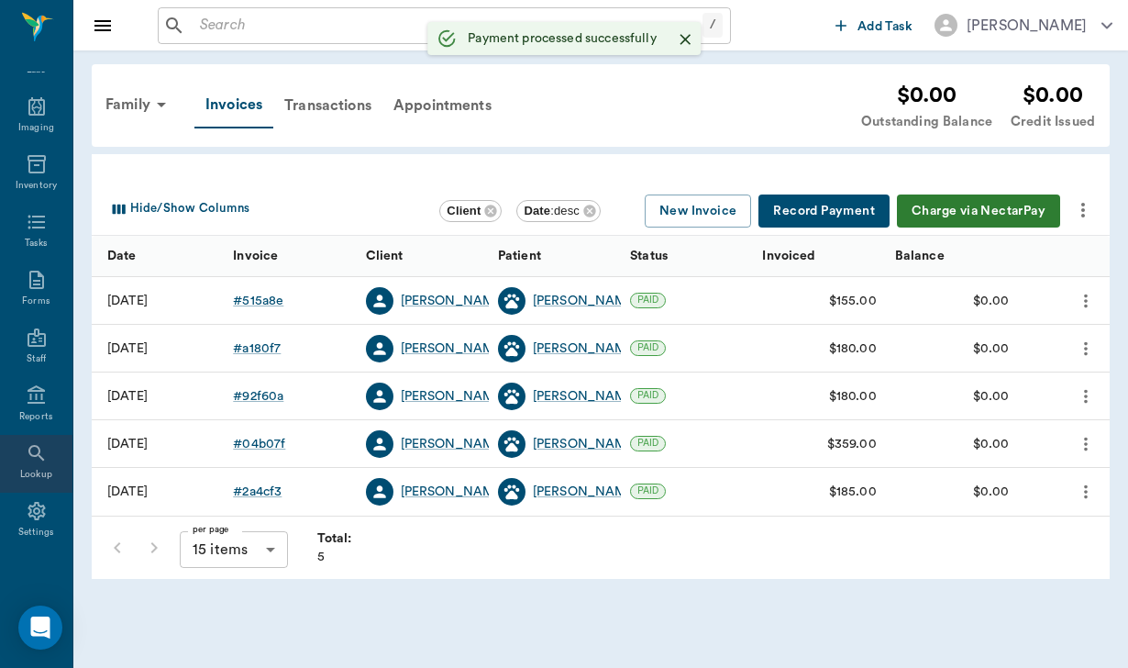
click at [31, 458] on icon at bounding box center [37, 453] width 22 height 22
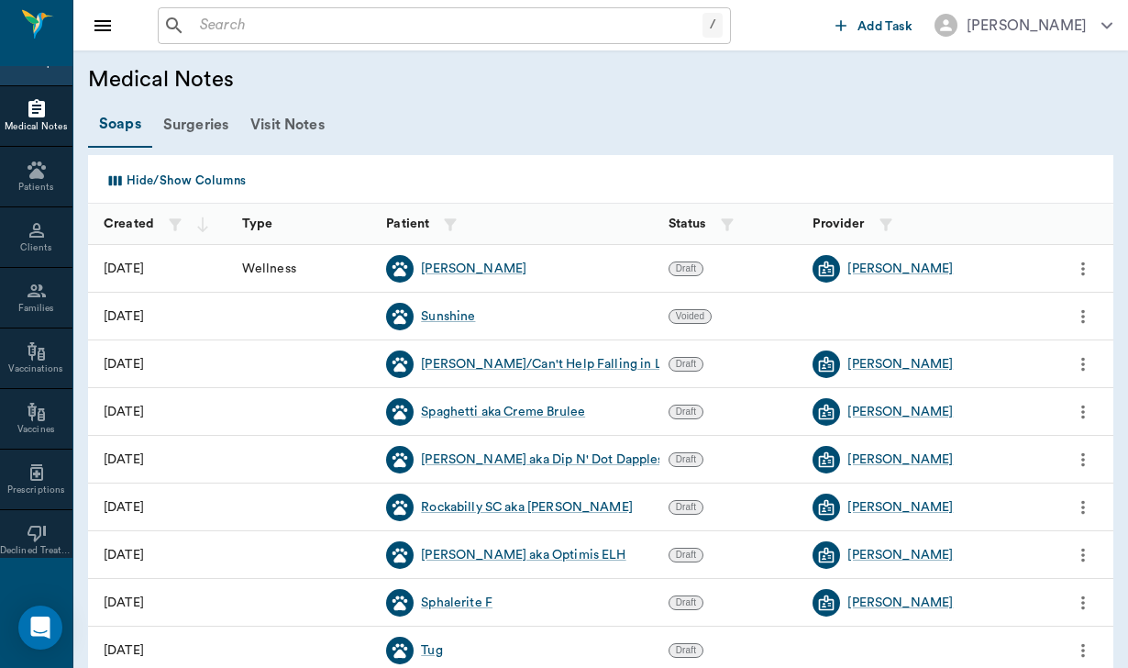
scroll to position [574, 0]
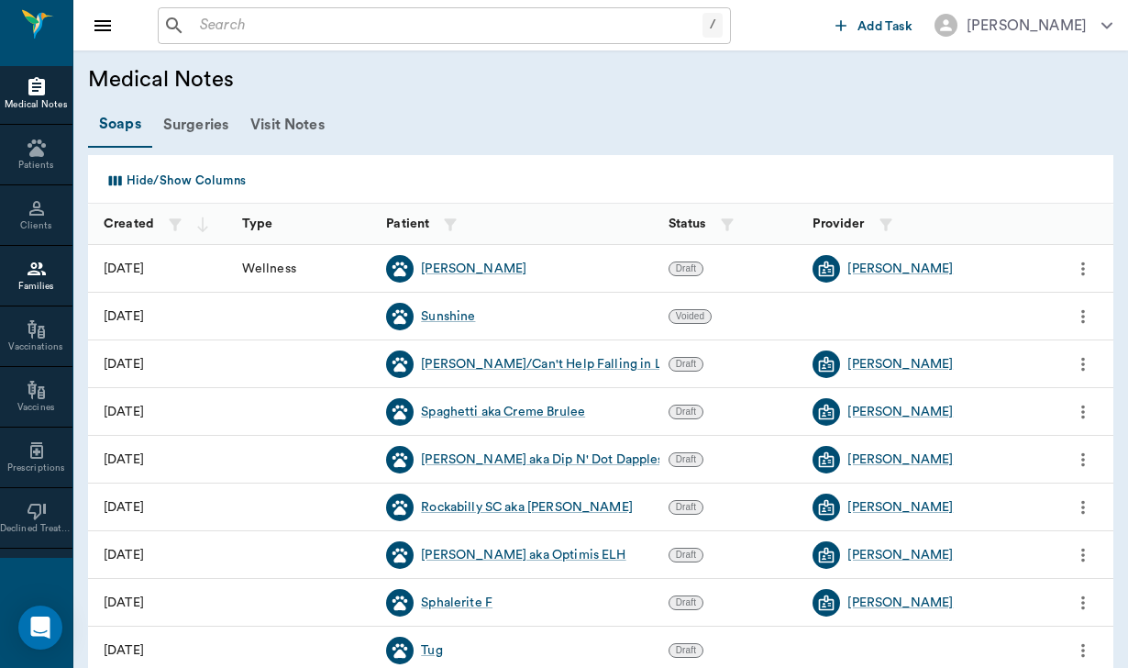
click at [26, 290] on div "Families" at bounding box center [36, 287] width 72 height 14
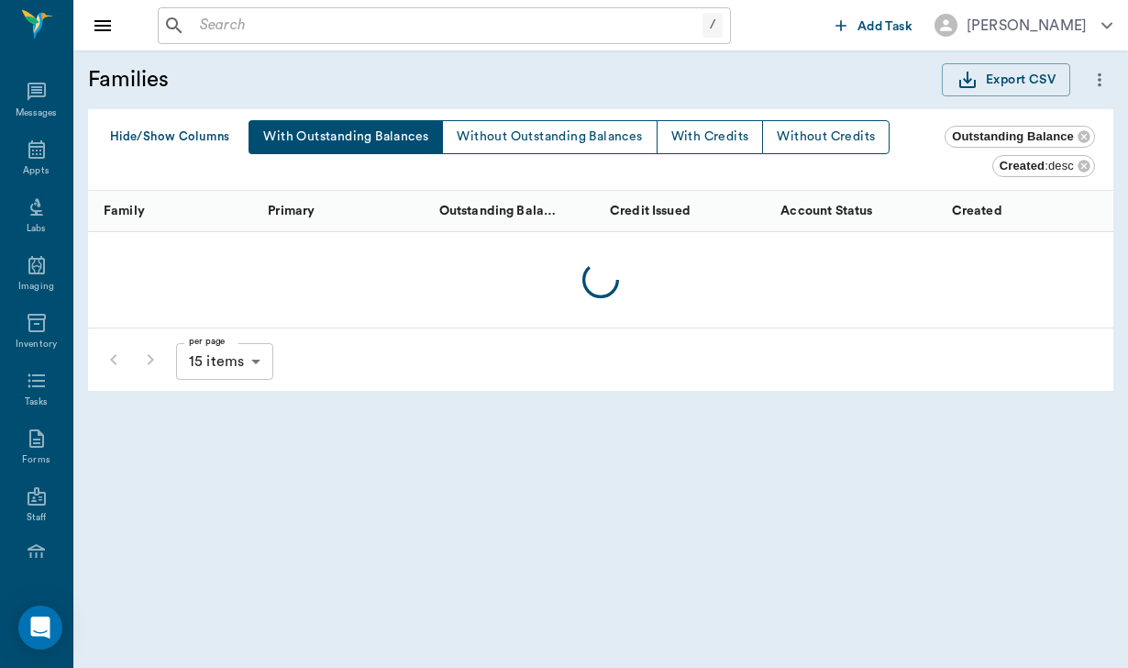
scroll to position [574, 0]
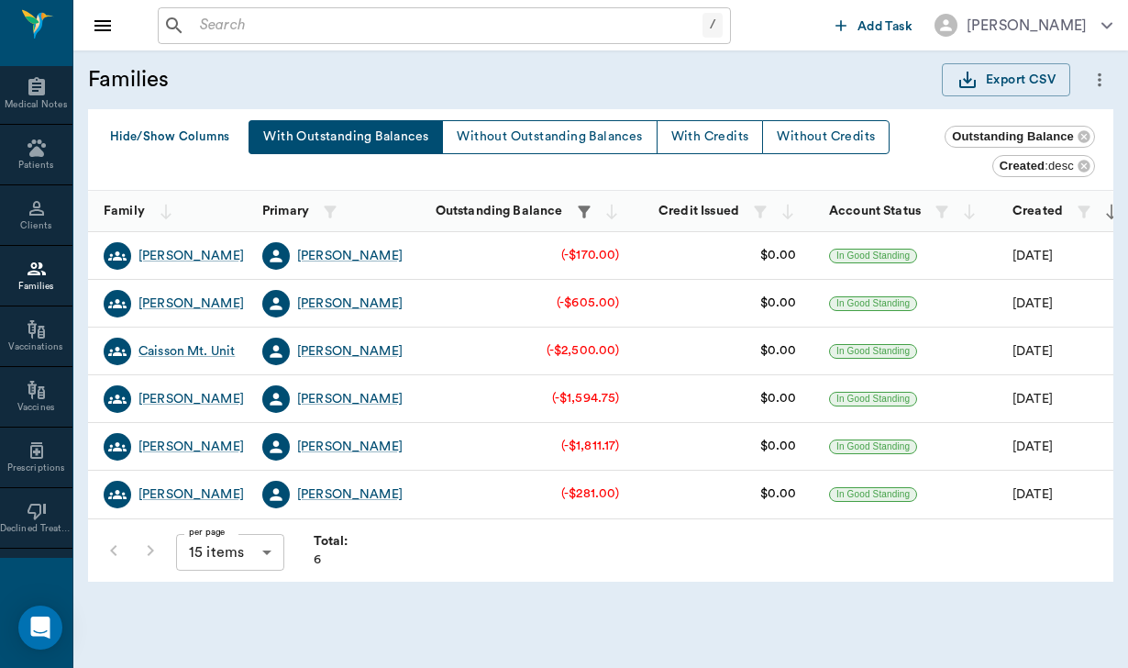
click at [353, 141] on button "With Outstanding Balances" at bounding box center [346, 137] width 194 height 34
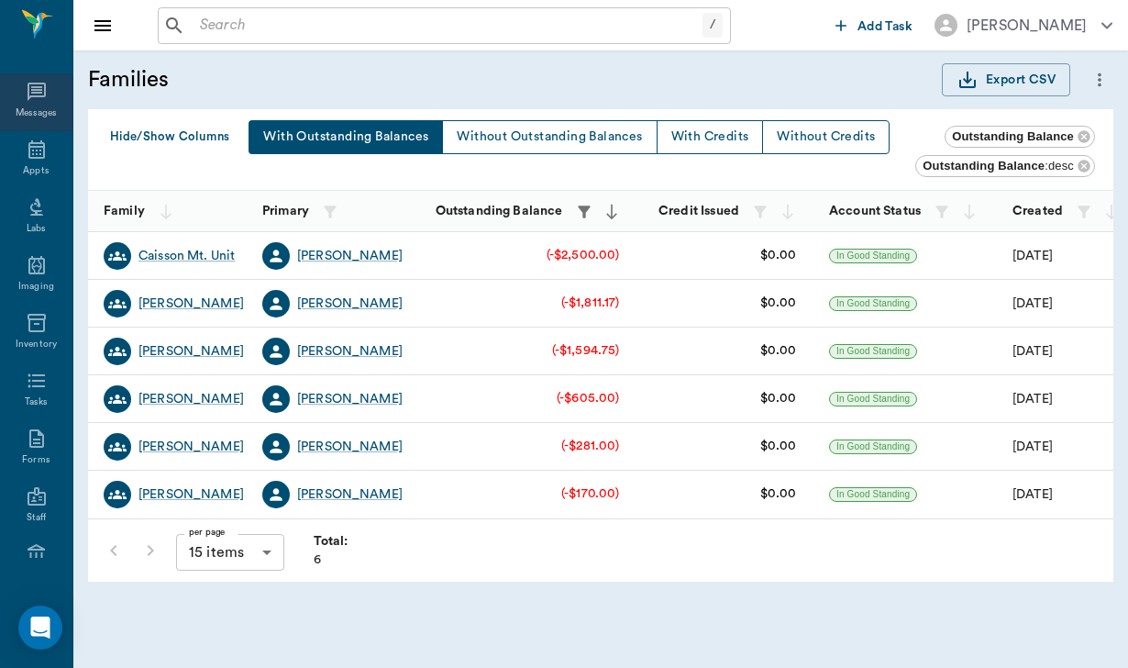
click at [45, 90] on icon at bounding box center [37, 92] width 22 height 22
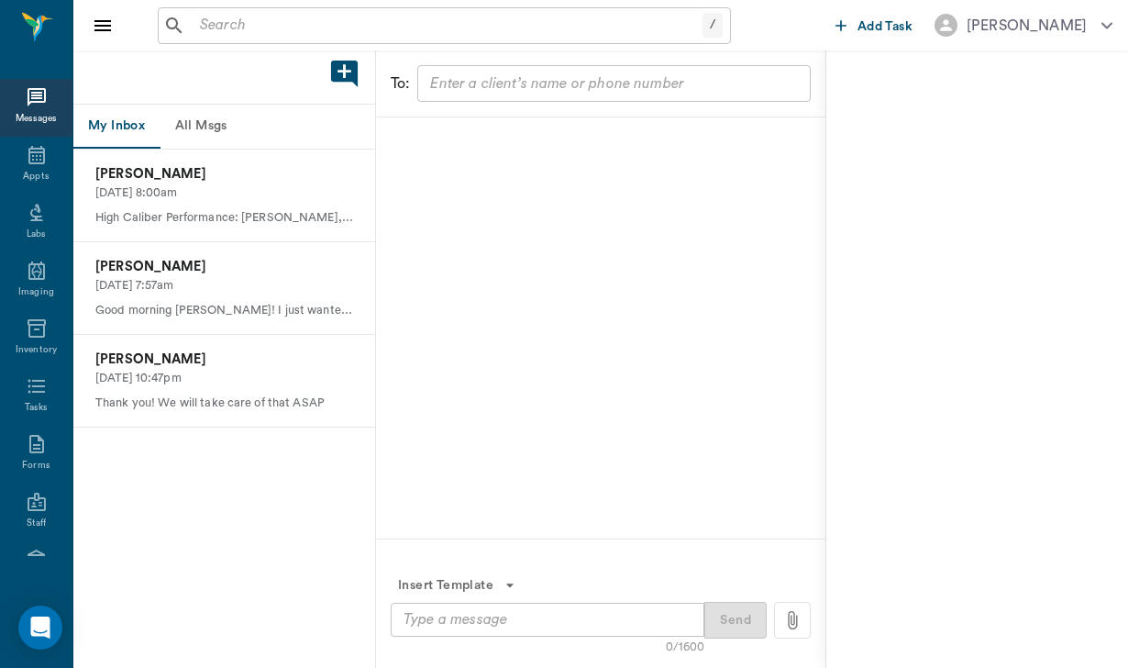
click at [223, 123] on button "All Msgs" at bounding box center [201, 127] width 83 height 44
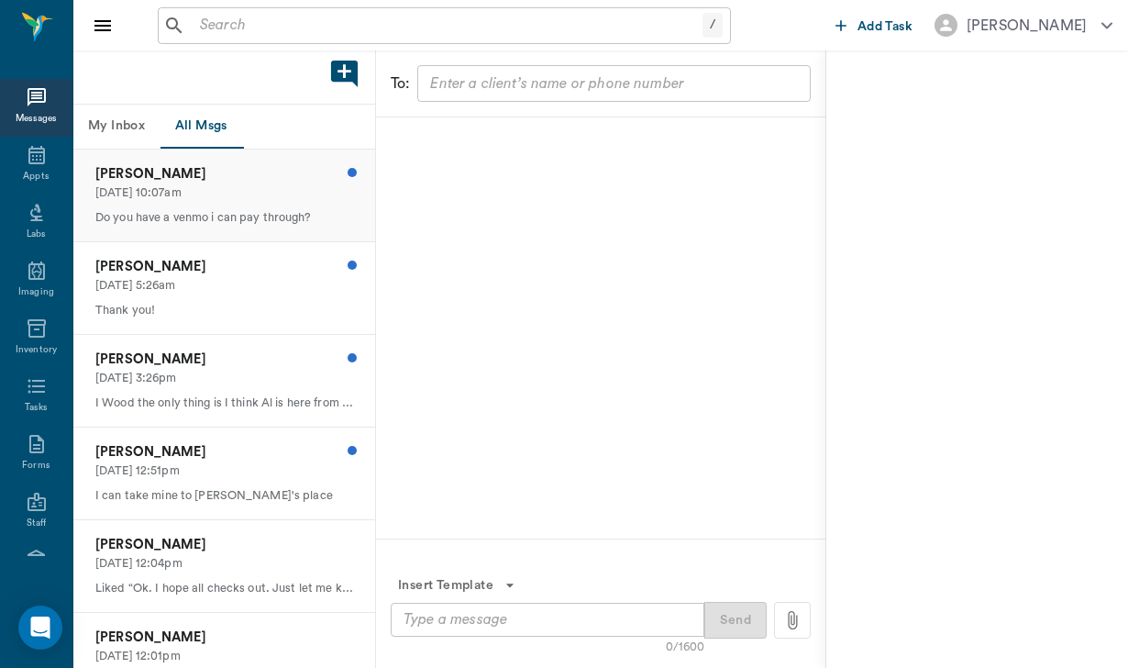
click at [264, 199] on p "[DATE] 10:07am" at bounding box center [224, 192] width 258 height 17
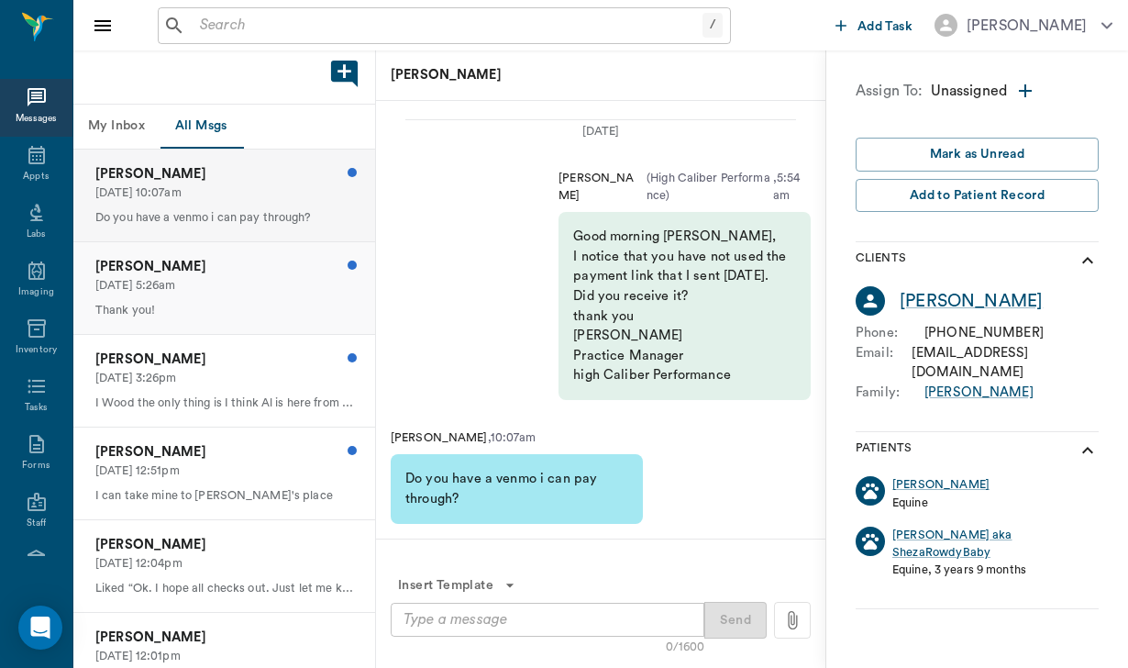
click at [227, 272] on p "[PERSON_NAME]" at bounding box center [224, 267] width 258 height 20
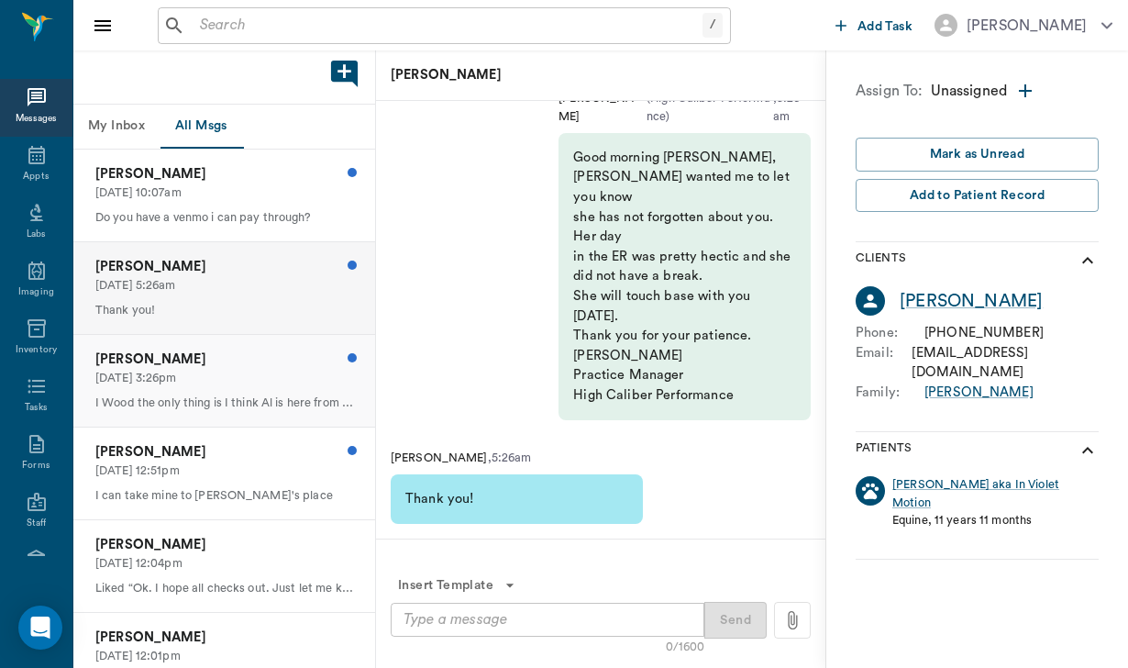
click at [229, 373] on p "[DATE] 3:26pm" at bounding box center [224, 378] width 258 height 17
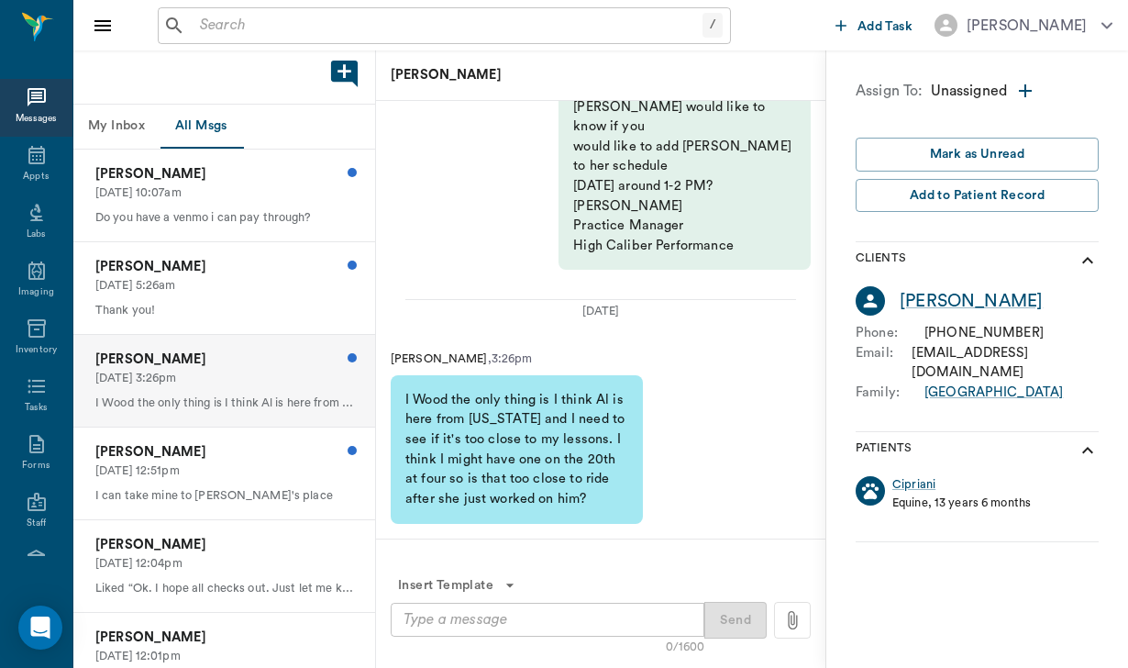
click at [415, 618] on textarea at bounding box center [548, 619] width 288 height 21
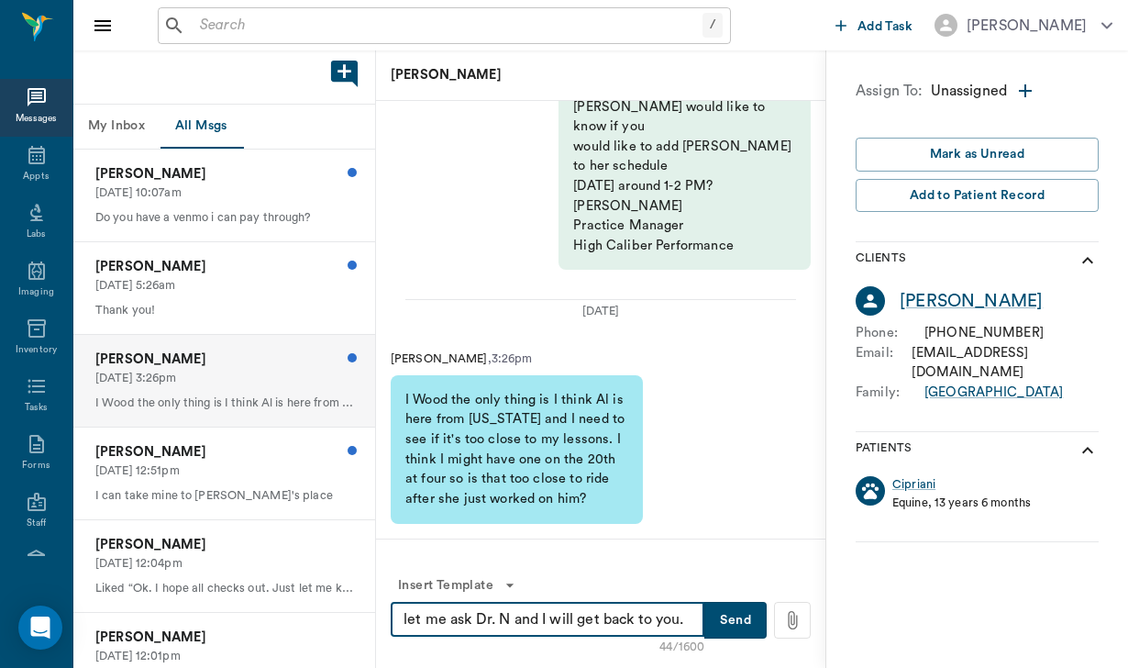
type textarea "let me ask Dr. N and I will get back to you."
click at [746, 629] on button "Send" at bounding box center [735, 620] width 62 height 37
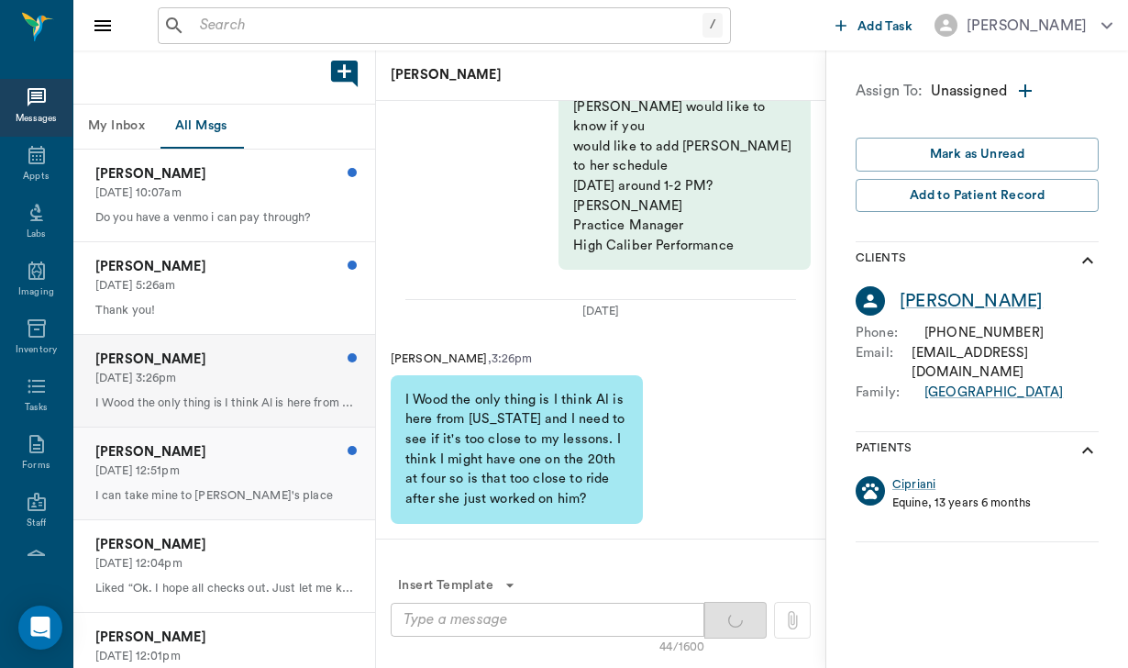
click at [150, 473] on p "[DATE] 12:51pm" at bounding box center [224, 470] width 258 height 17
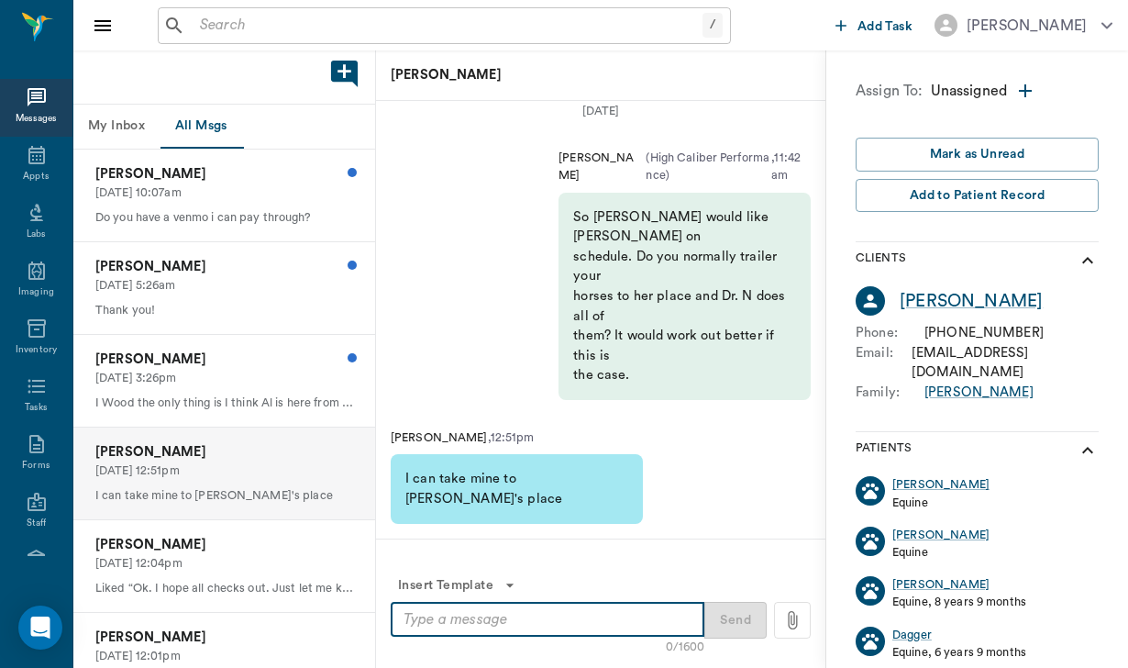
click at [504, 628] on textarea at bounding box center [548, 619] width 288 height 21
type textarea "Great! I will add you to the schedule"
click at [748, 639] on div "Insert Template 37/1600 Great! I will add you to the schedule x ​ Send" at bounding box center [600, 603] width 449 height 130
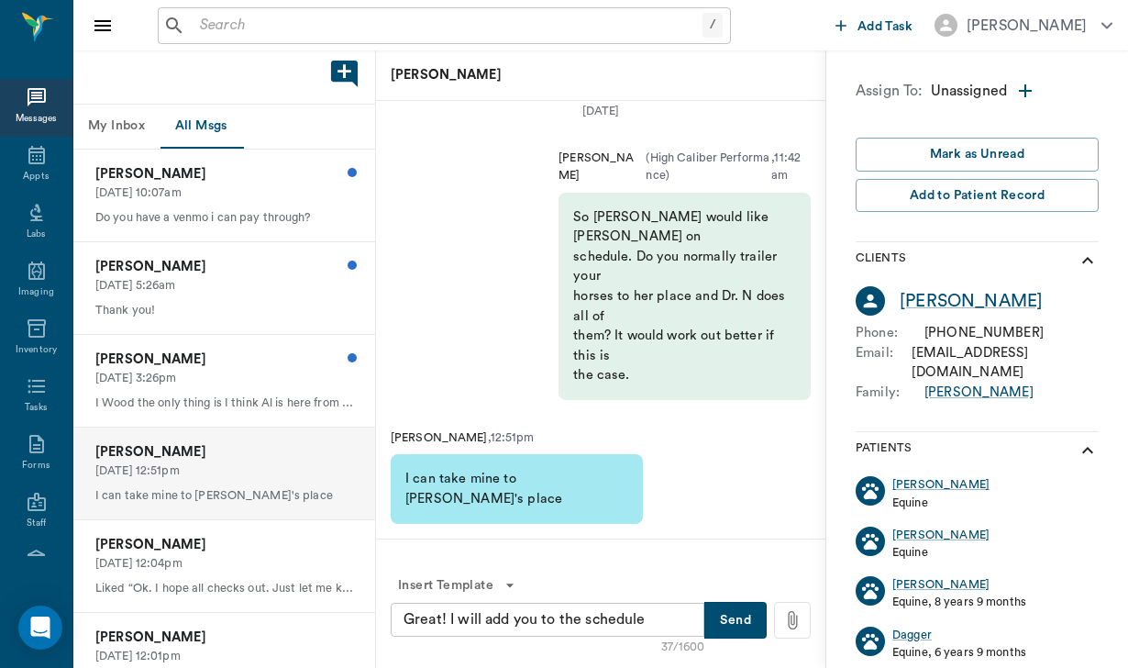
click at [745, 613] on button "Send" at bounding box center [735, 620] width 62 height 37
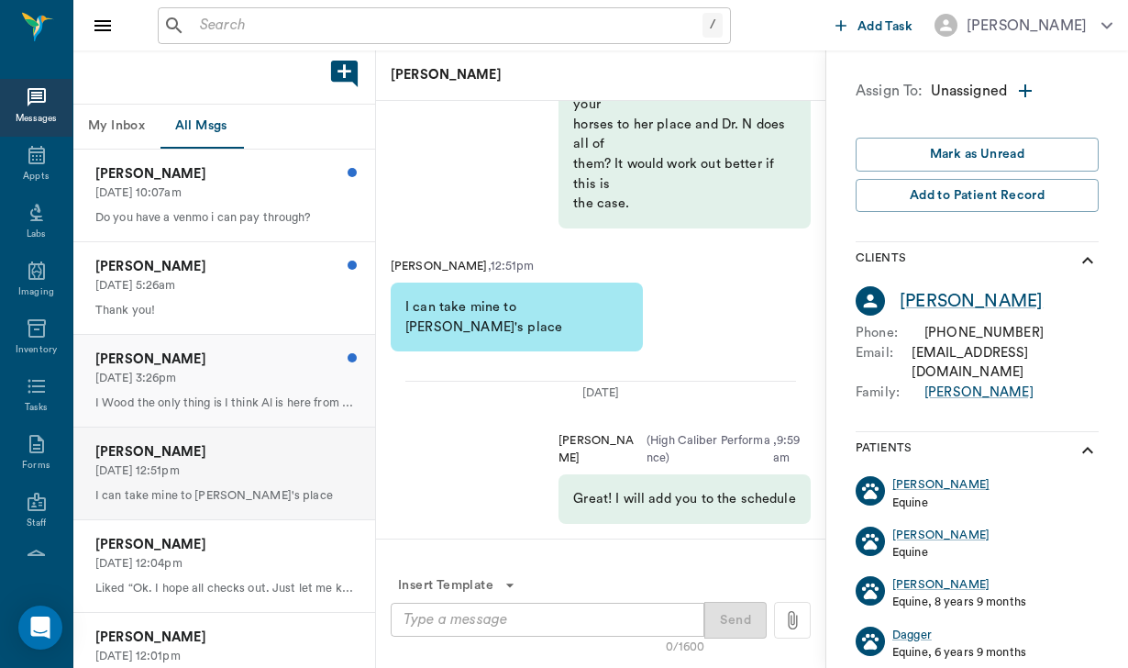
click at [203, 370] on p "[DATE] 3:26pm" at bounding box center [224, 378] width 258 height 17
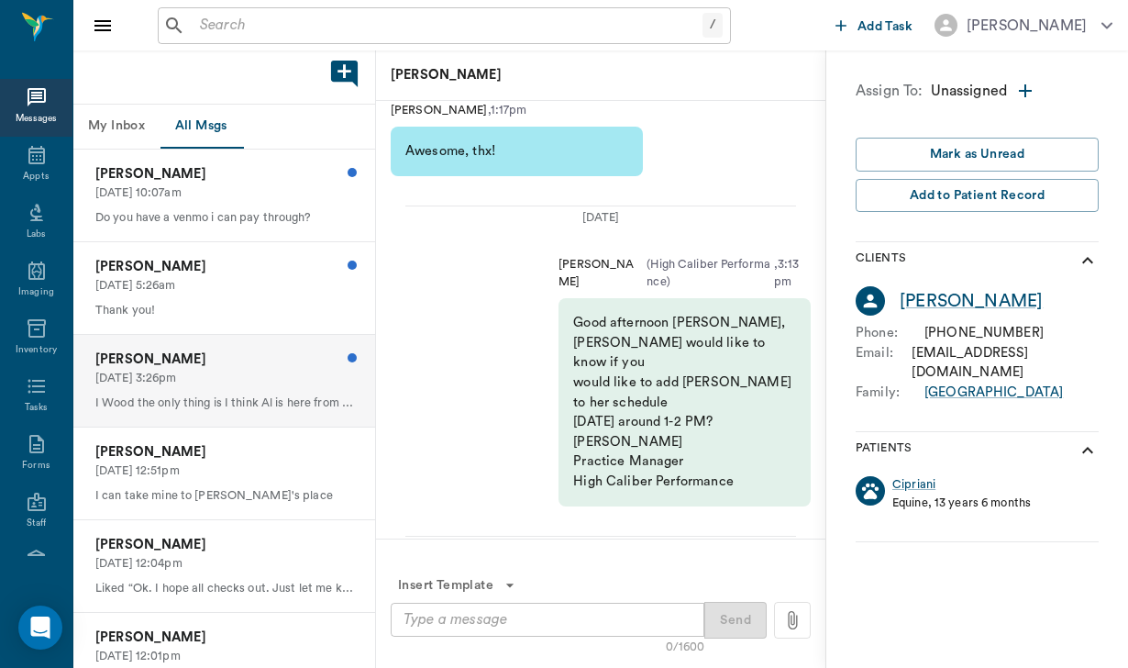
scroll to position [-431, 0]
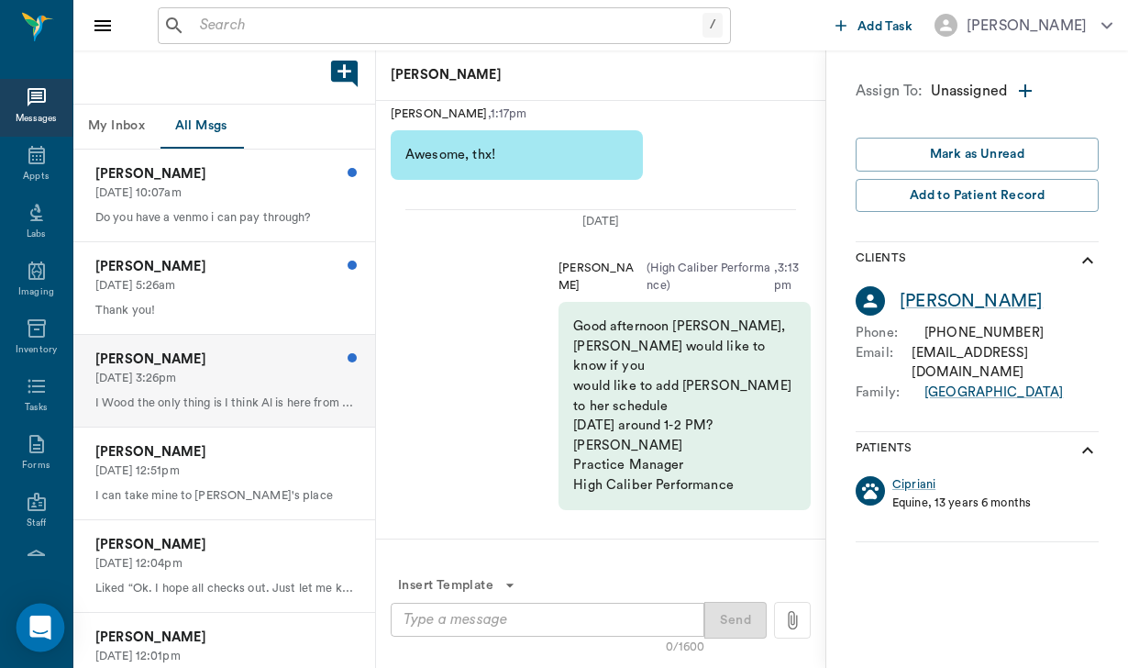
click at [48, 632] on icon "Open Intercom Messenger" at bounding box center [39, 627] width 21 height 24
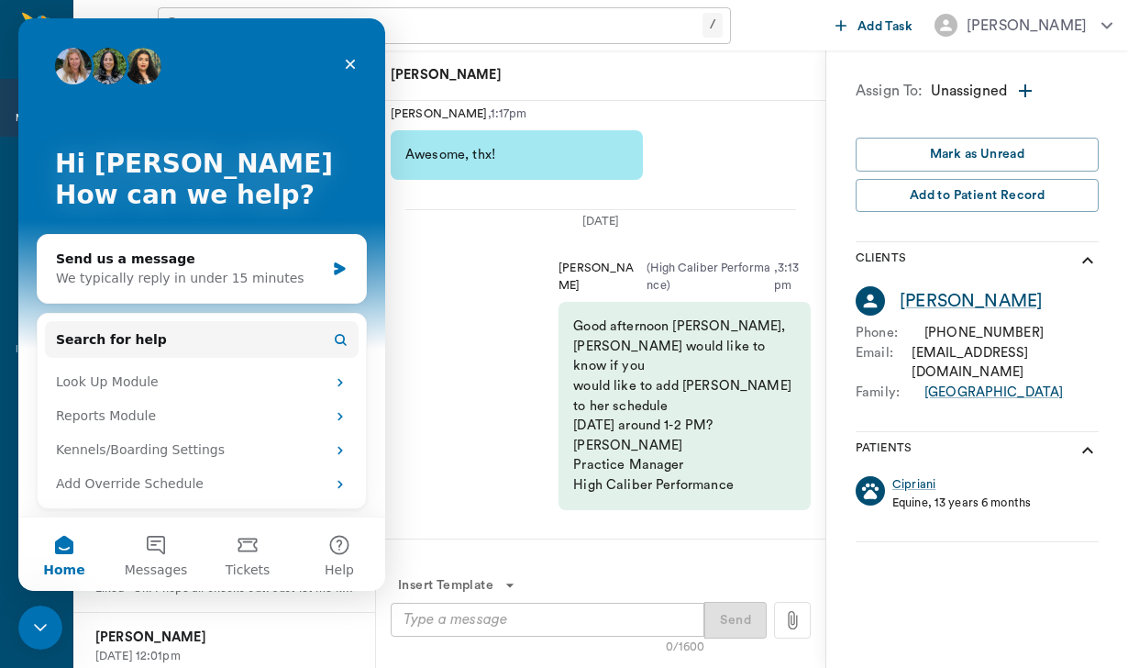
scroll to position [0, 0]
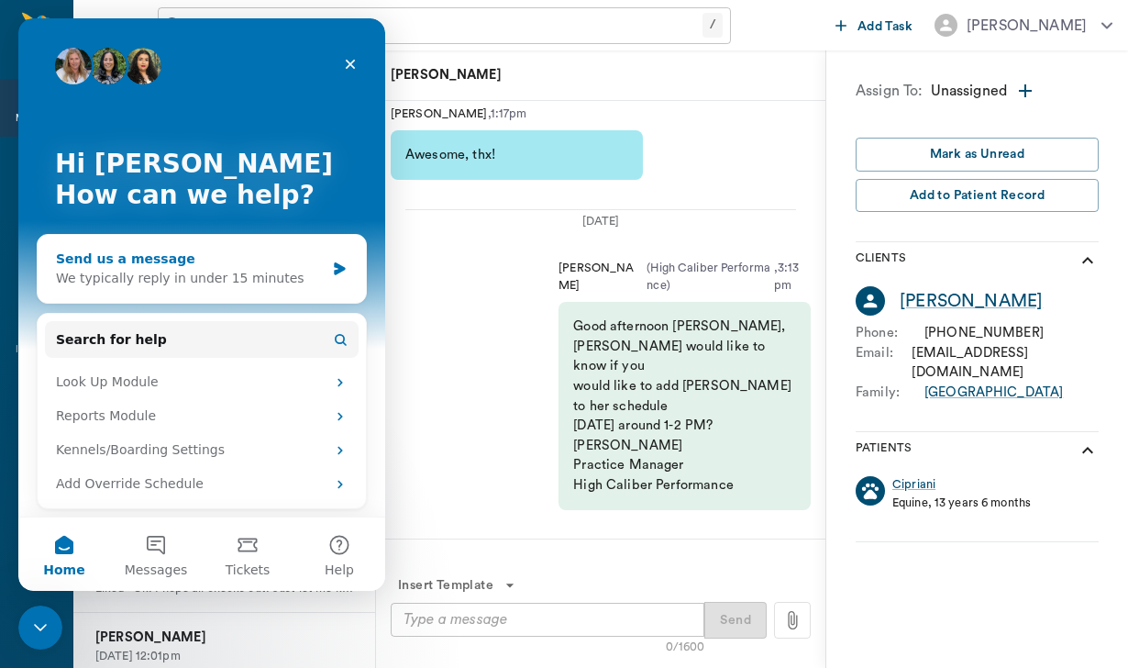
click at [193, 264] on div "Send us a message" at bounding box center [190, 258] width 269 height 19
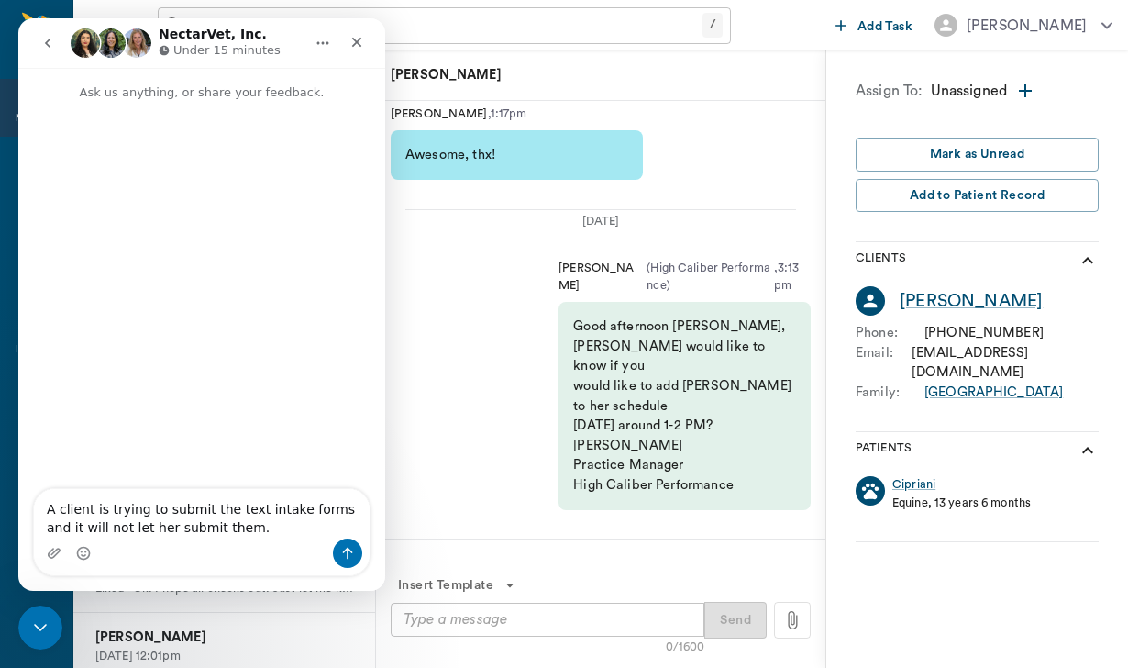
type textarea "A client is trying to submit the text intake forms and it will not let her subm…"
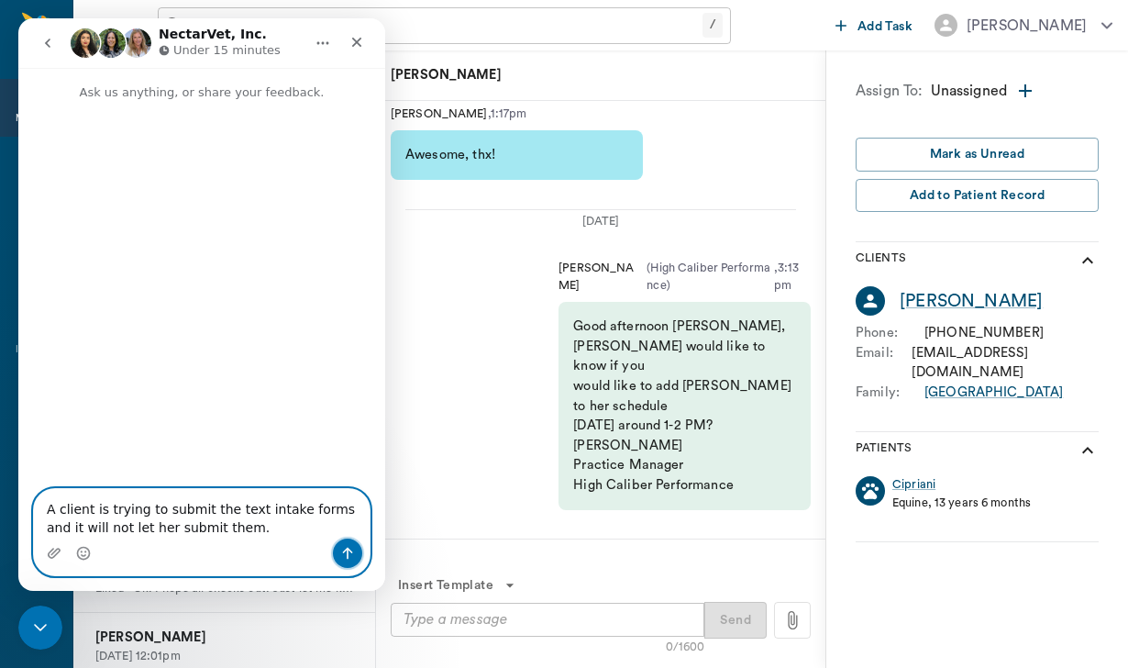
click at [356, 560] on button "Send a message…" at bounding box center [347, 552] width 29 height 29
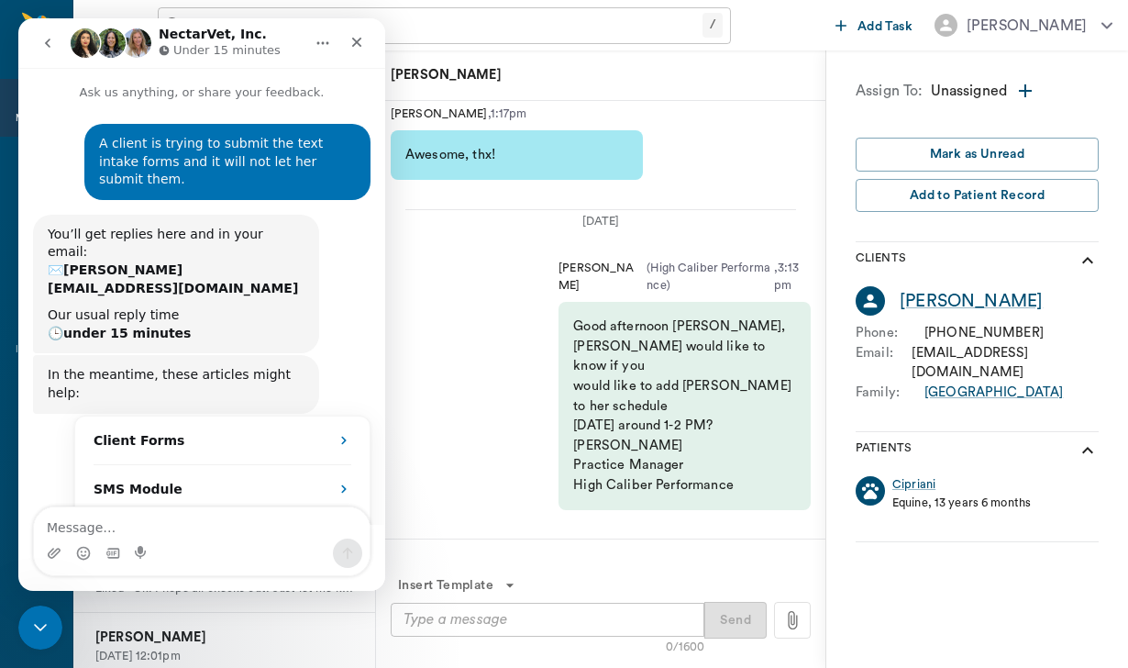
scroll to position [95, 0]
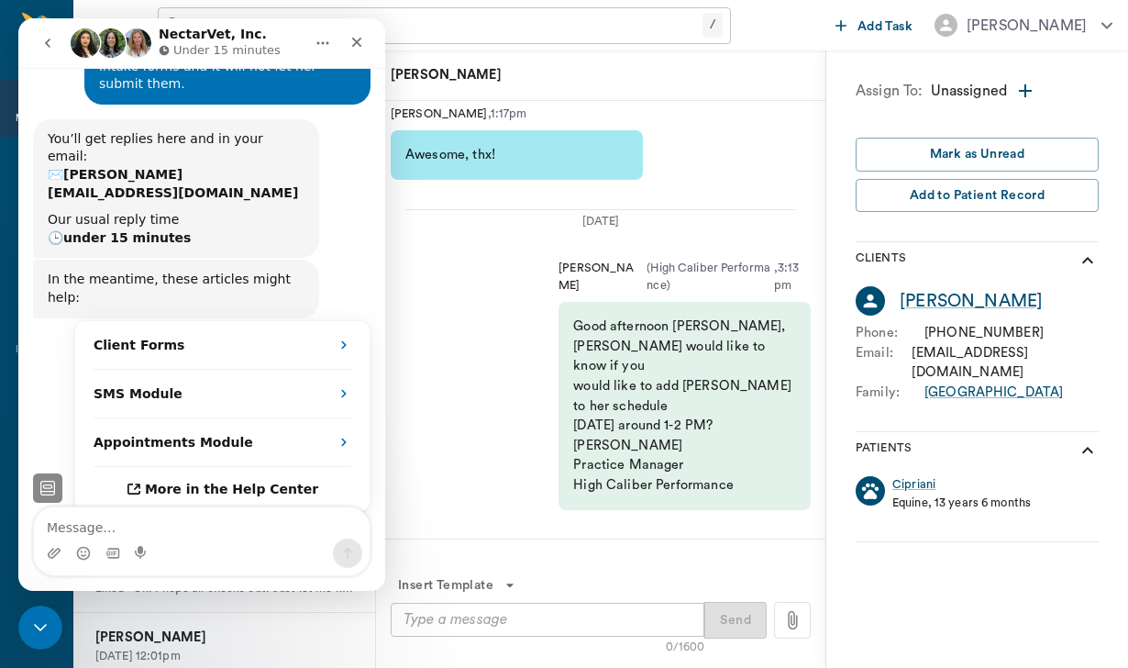
click at [529, 93] on div "[PERSON_NAME]" at bounding box center [600, 75] width 449 height 50
click at [447, 257] on div "[PERSON_NAME] ( High Caliber Performance ) , 3:13pm Good afternoon [PERSON_NAME…" at bounding box center [600, 385] width 449 height 280
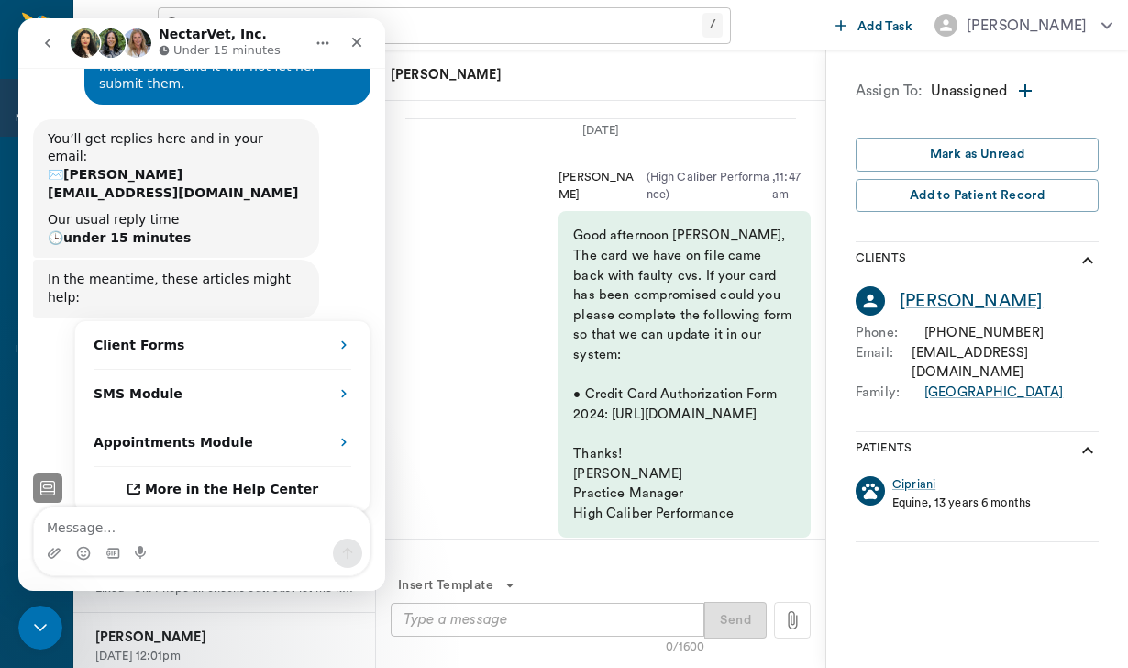
scroll to position [-2370, 0]
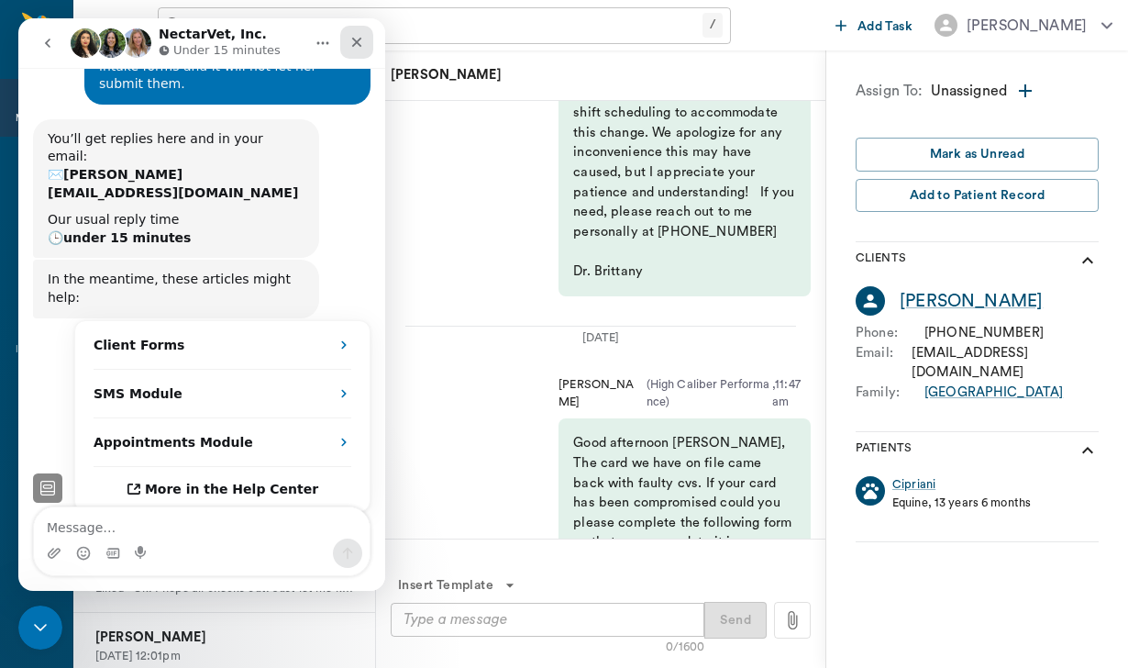
click at [359, 38] on icon "Close" at bounding box center [356, 42] width 15 height 15
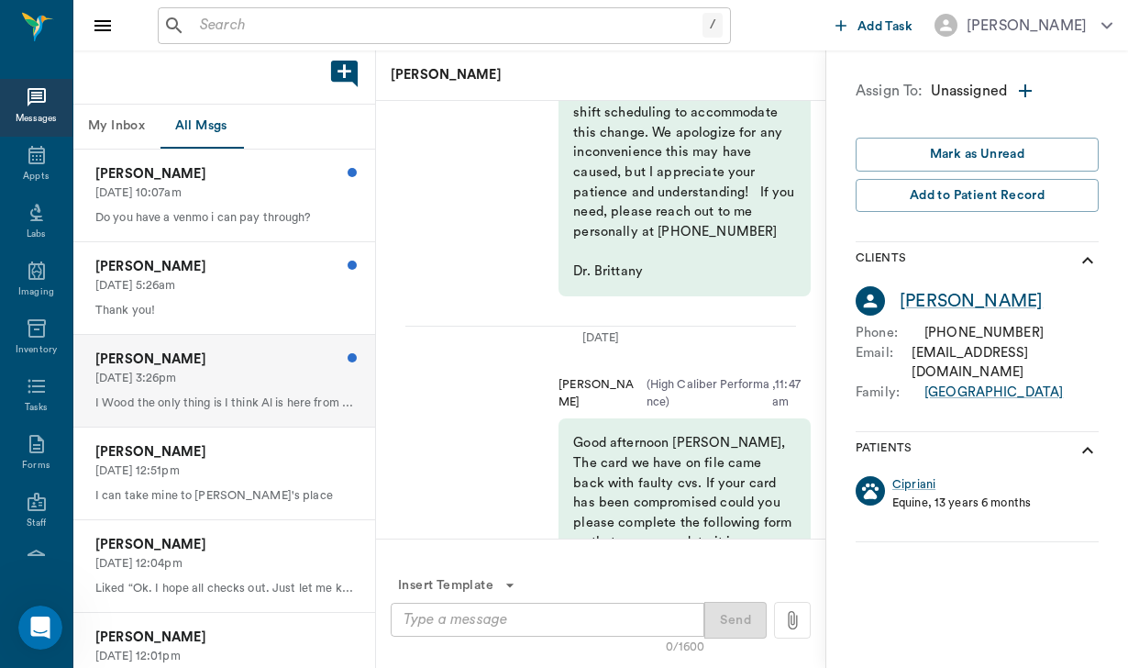
scroll to position [0, 0]
click at [233, 363] on p "[PERSON_NAME]" at bounding box center [224, 359] width 258 height 20
click at [201, 493] on p "I can take mine to [PERSON_NAME]'s place" at bounding box center [224, 495] width 258 height 17
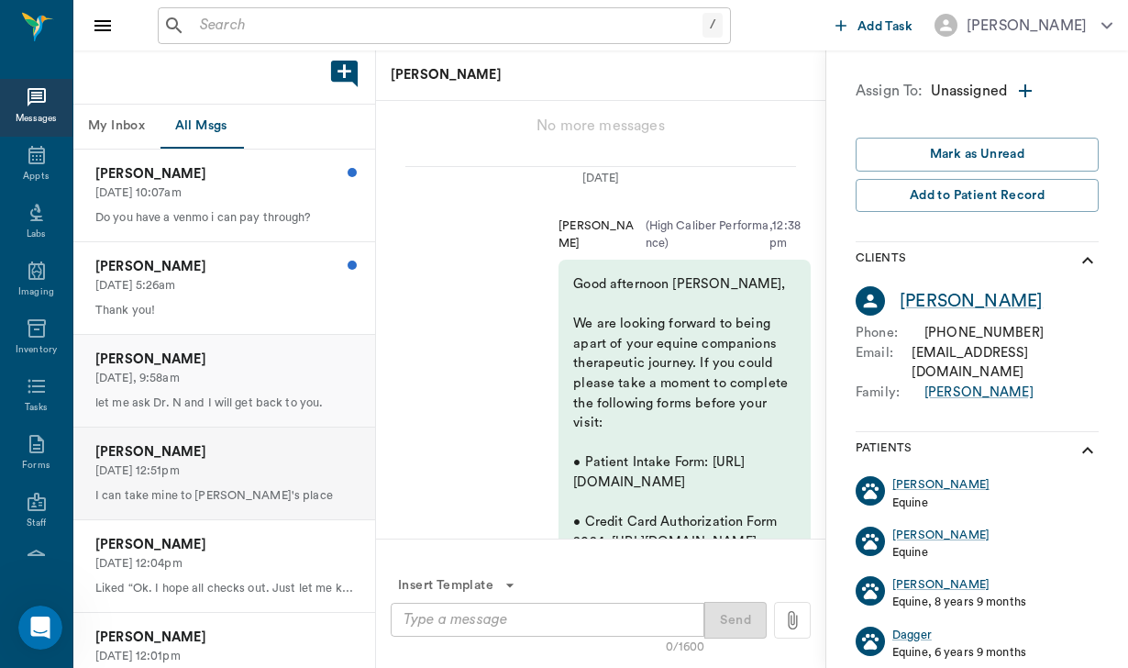
click at [230, 384] on div "[PERSON_NAME] [DATE], 9:58am let me ask Dr. N and I will get back to you." at bounding box center [224, 381] width 302 height 92
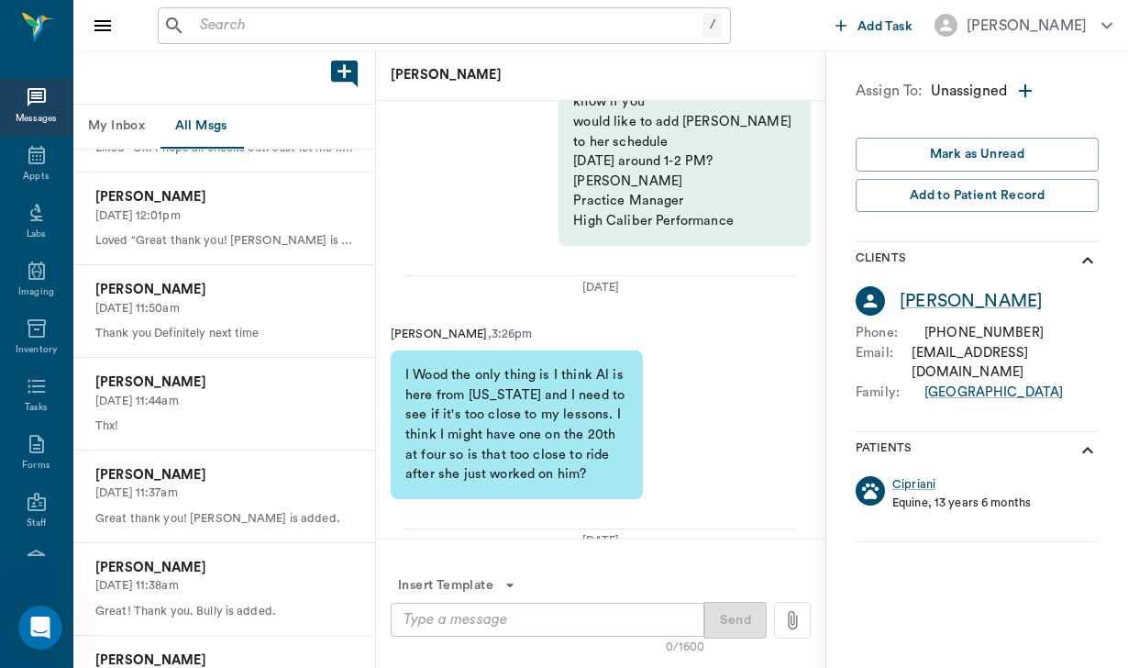
click at [449, 622] on textarea at bounding box center [548, 619] width 288 height 21
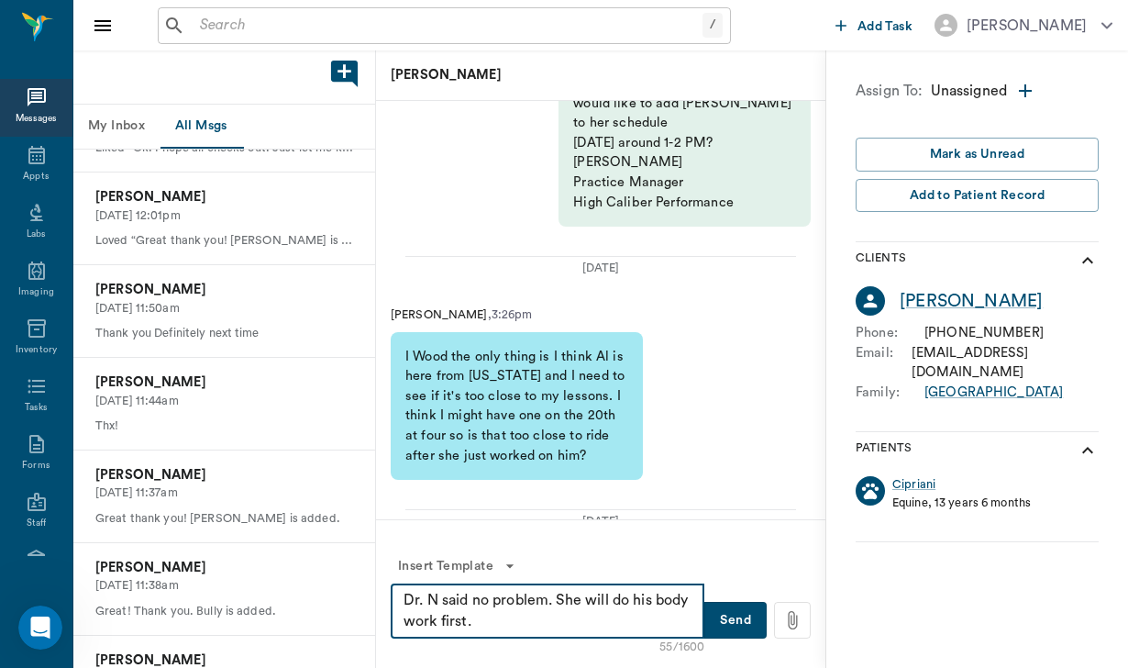
type textarea "Dr. N said no problem. She will do his body work first."
click at [751, 630] on button "Send" at bounding box center [735, 620] width 62 height 37
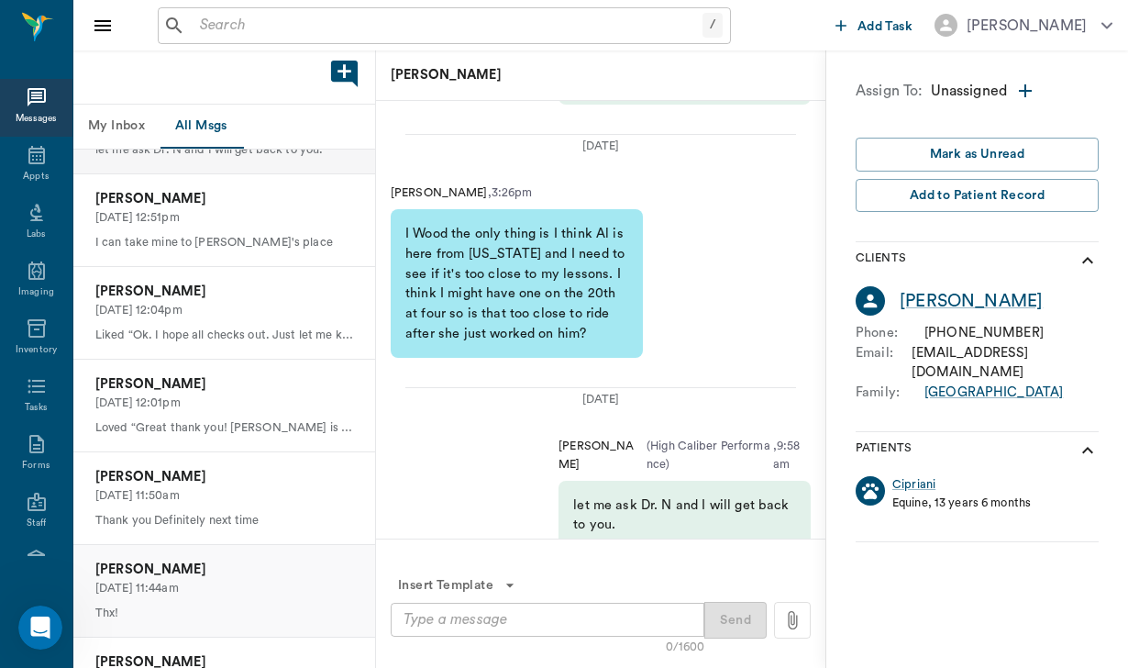
scroll to position [245, 0]
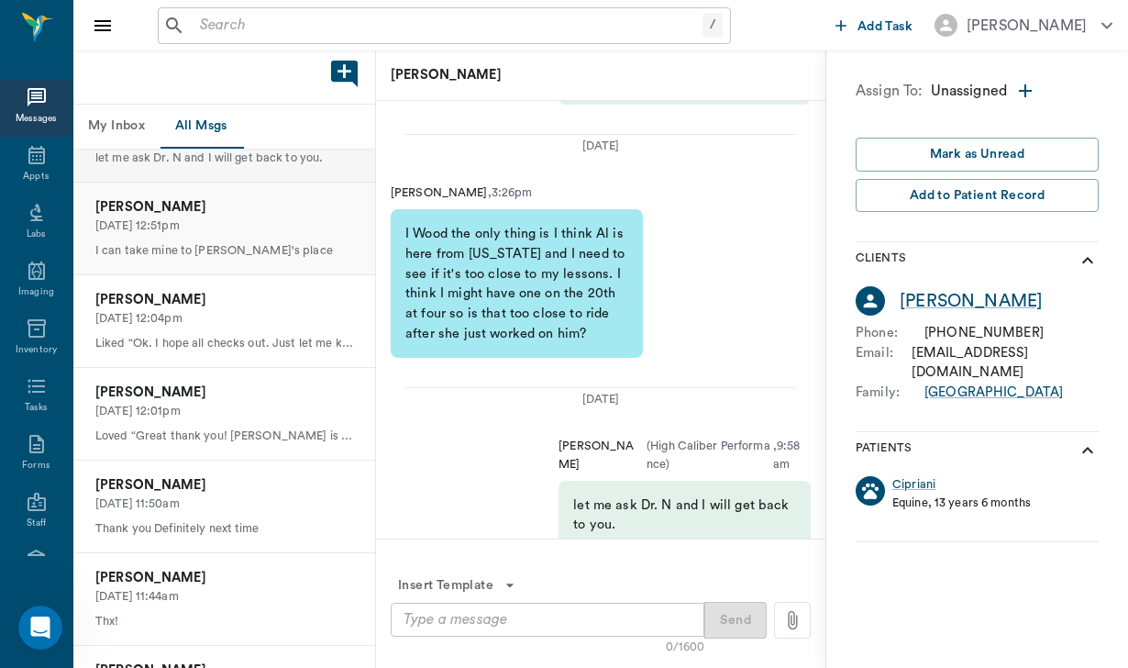
click at [249, 218] on p "[DATE] 12:51pm" at bounding box center [224, 225] width 258 height 17
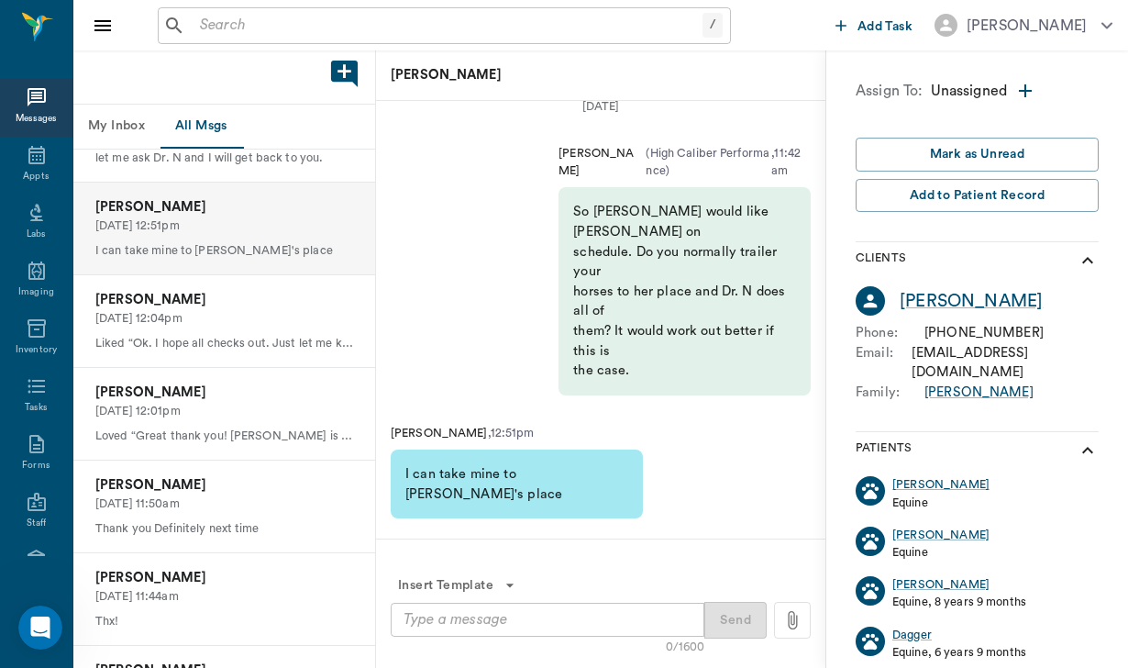
click at [424, 627] on textarea at bounding box center [548, 619] width 288 height 21
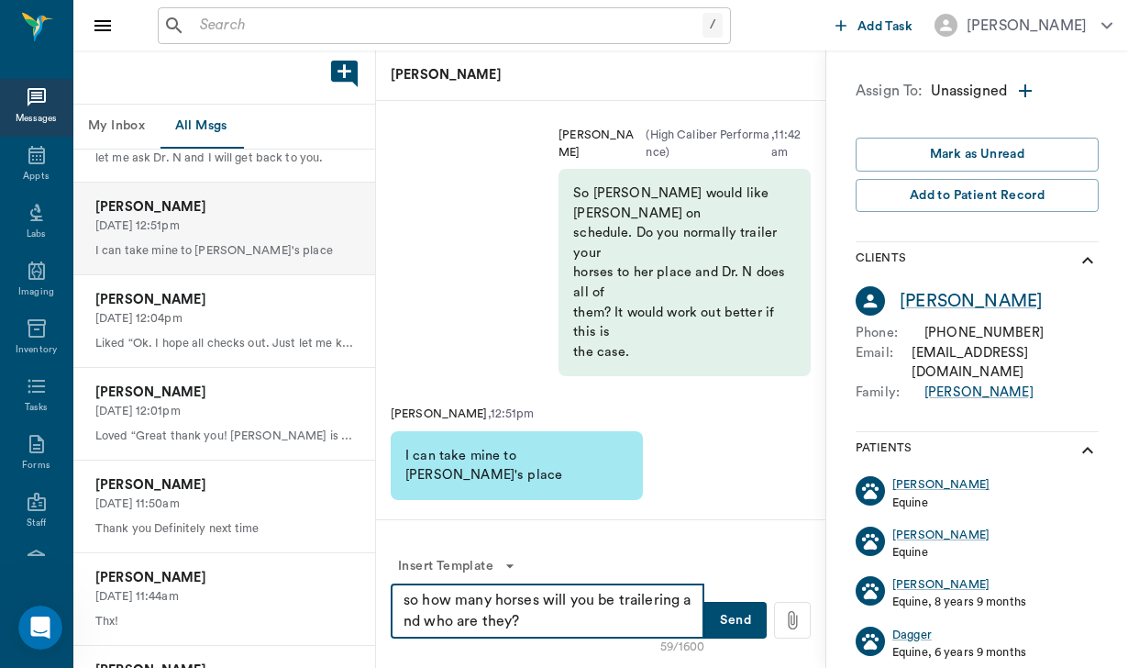
type textarea "so how many horses will you be trailering and who are they?"
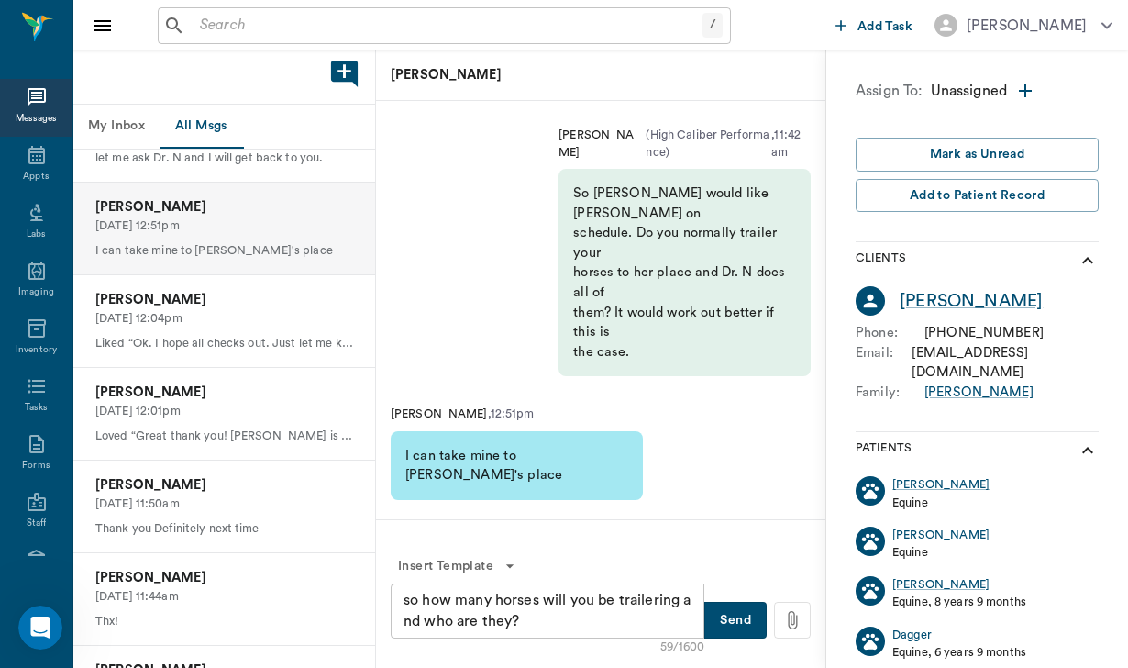
click at [750, 625] on button "Send" at bounding box center [735, 620] width 62 height 37
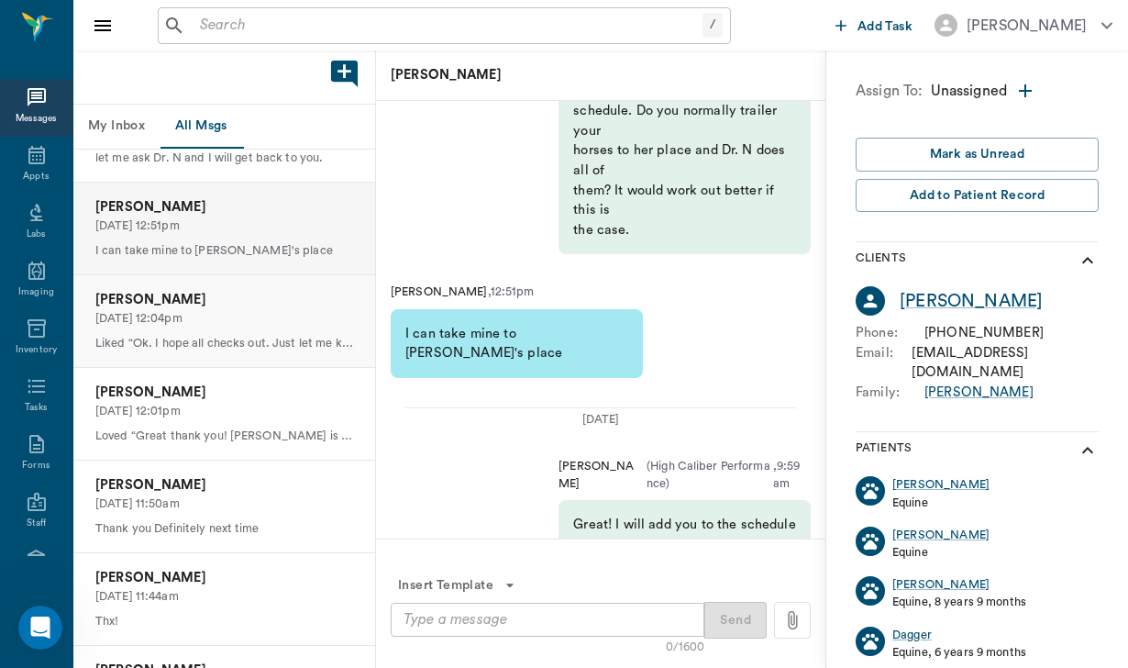
click at [299, 284] on div "[PERSON_NAME] [DATE] 12:04pm Liked “Ok. I hope all checks out. Just let me know…" at bounding box center [224, 321] width 302 height 92
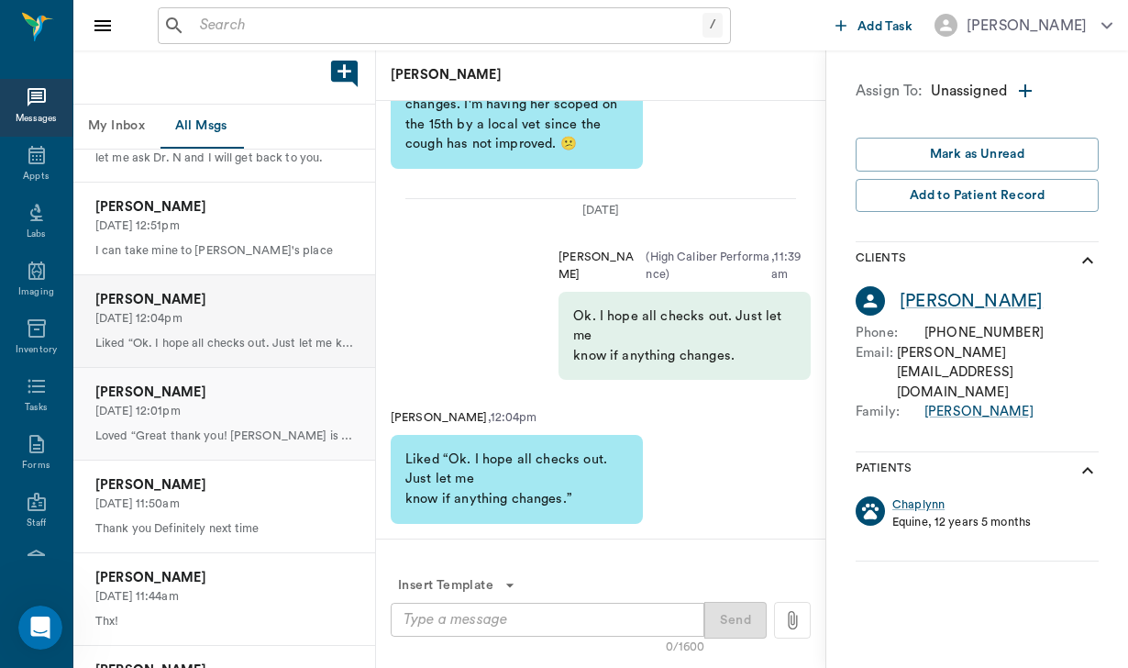
click at [240, 416] on div "[PERSON_NAME] [DATE] 12:01pm Loved “Great thank you! [PERSON_NAME] is added”" at bounding box center [224, 414] width 302 height 92
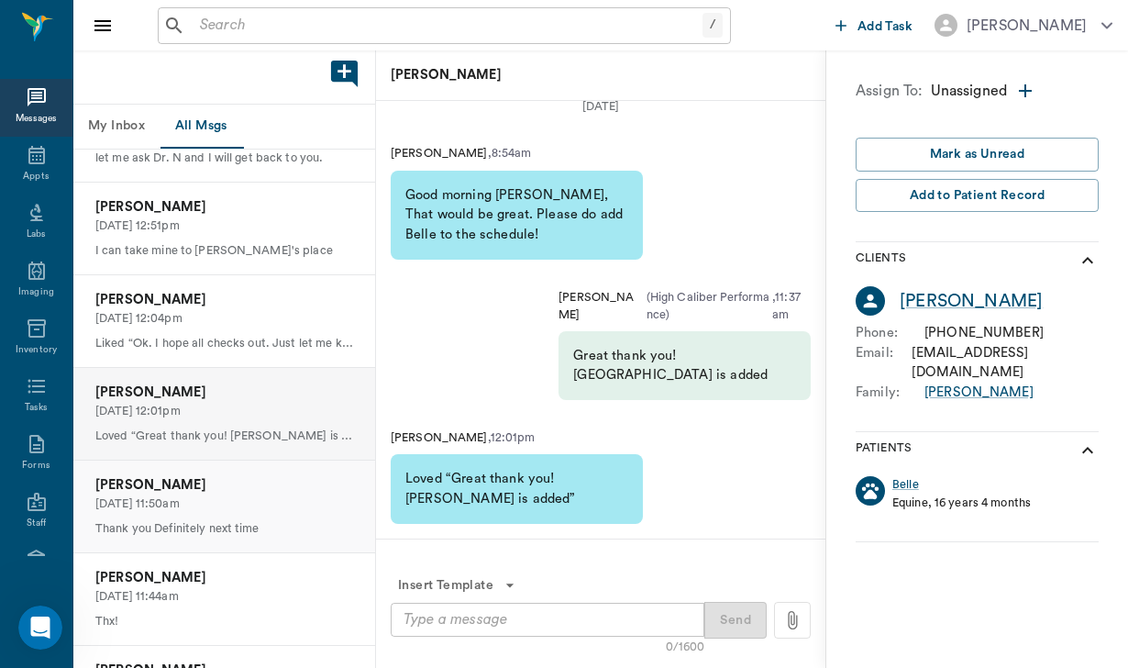
click at [270, 520] on p "Thank you Definitely next time" at bounding box center [224, 528] width 258 height 17
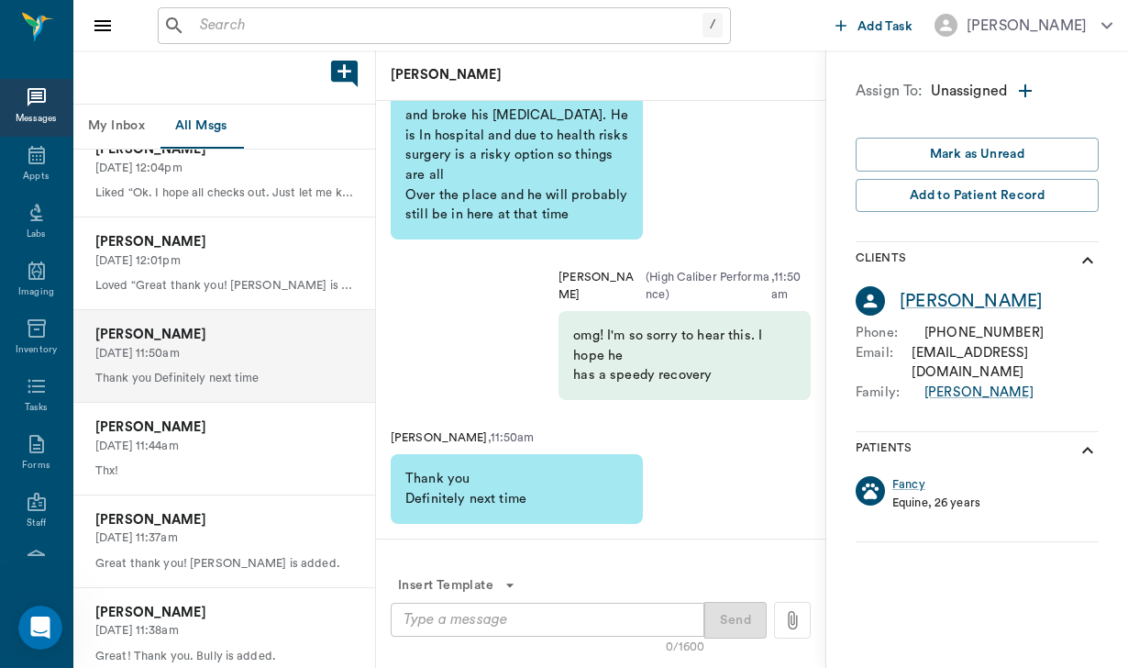
scroll to position [515, 0]
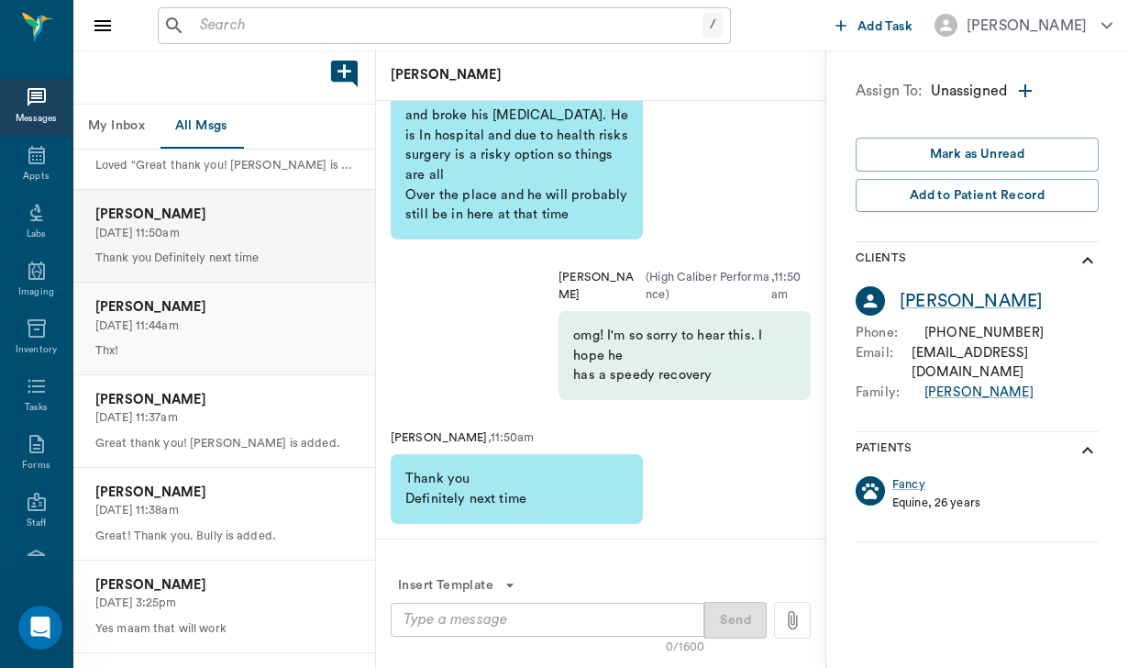
click at [257, 333] on div "[PERSON_NAME] Dragon [DATE] 11:44am Thx!" at bounding box center [224, 329] width 302 height 92
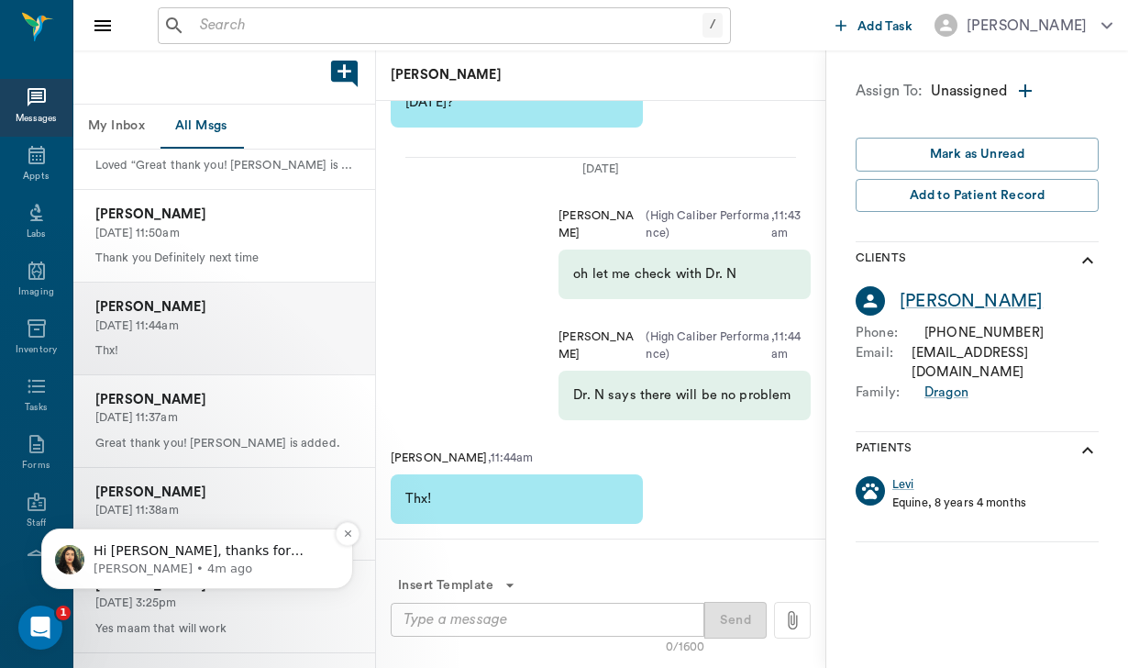
click at [266, 575] on p "[PERSON_NAME] • 4m ago" at bounding box center [212, 568] width 237 height 17
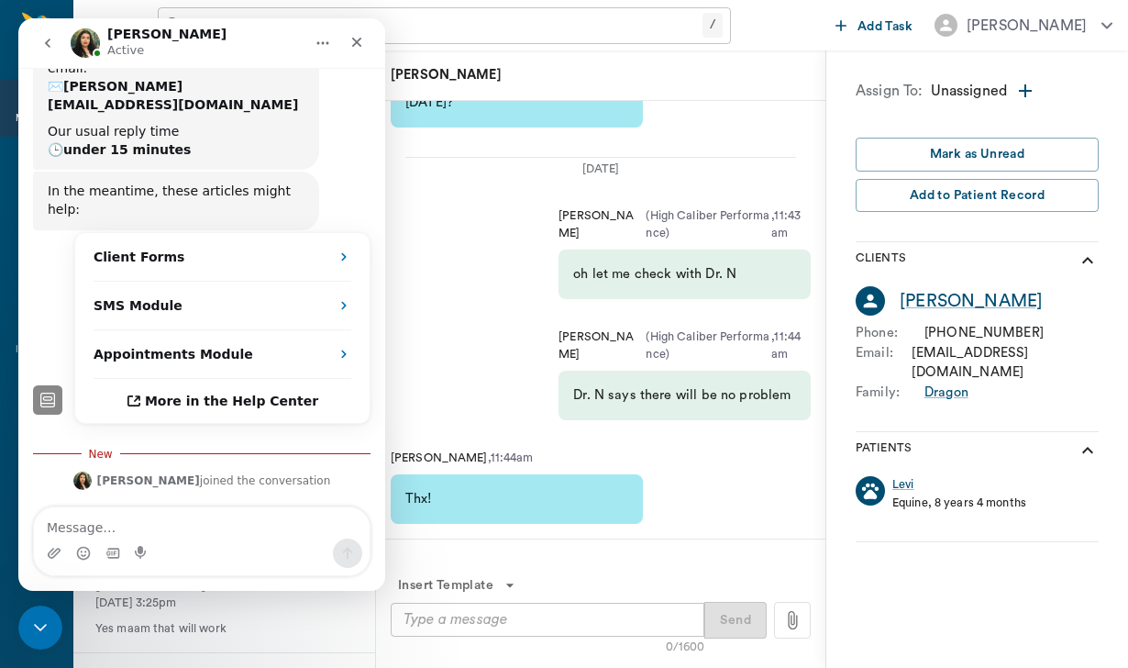
scroll to position [259, 0]
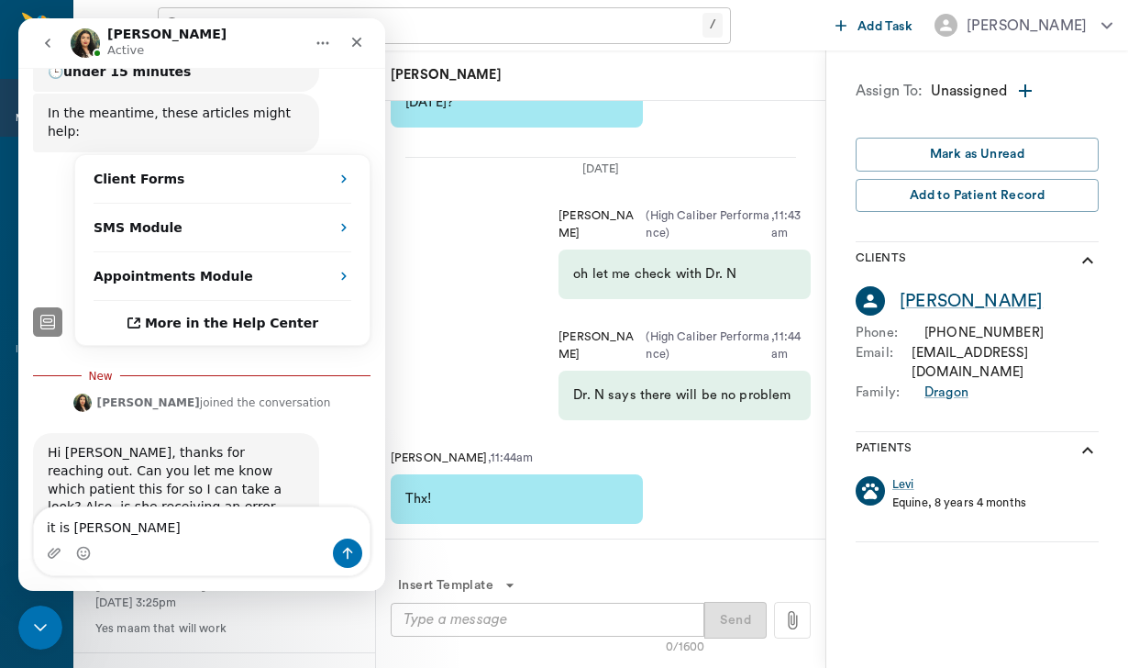
type textarea "it is [PERSON_NAME]"
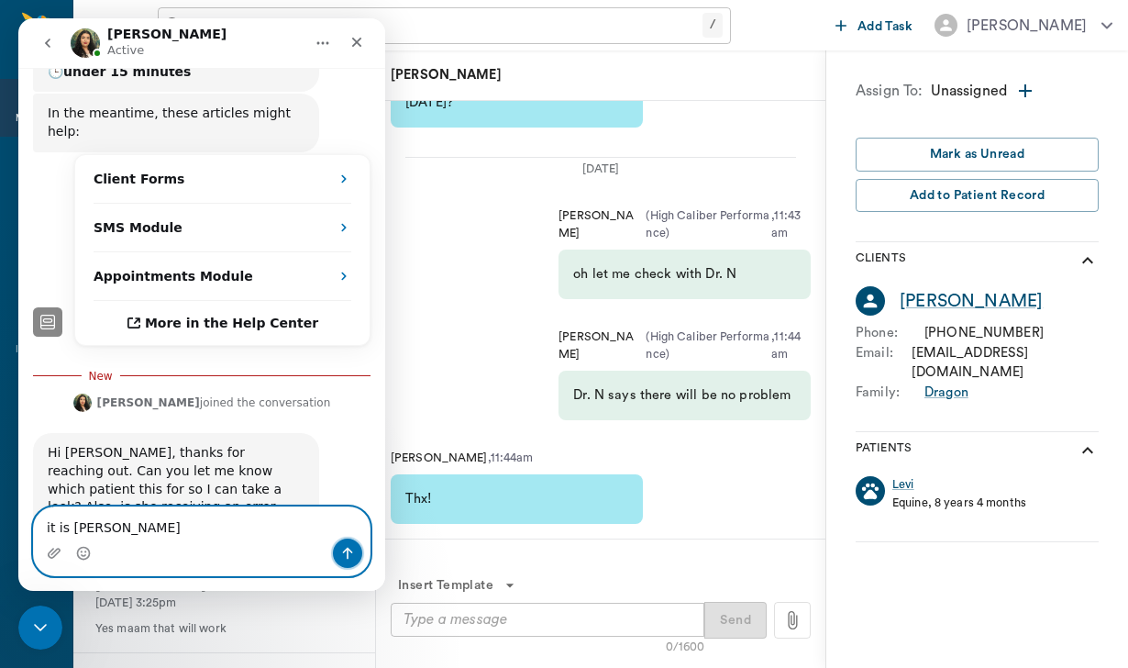
click at [342, 558] on icon "Send a message…" at bounding box center [347, 553] width 15 height 15
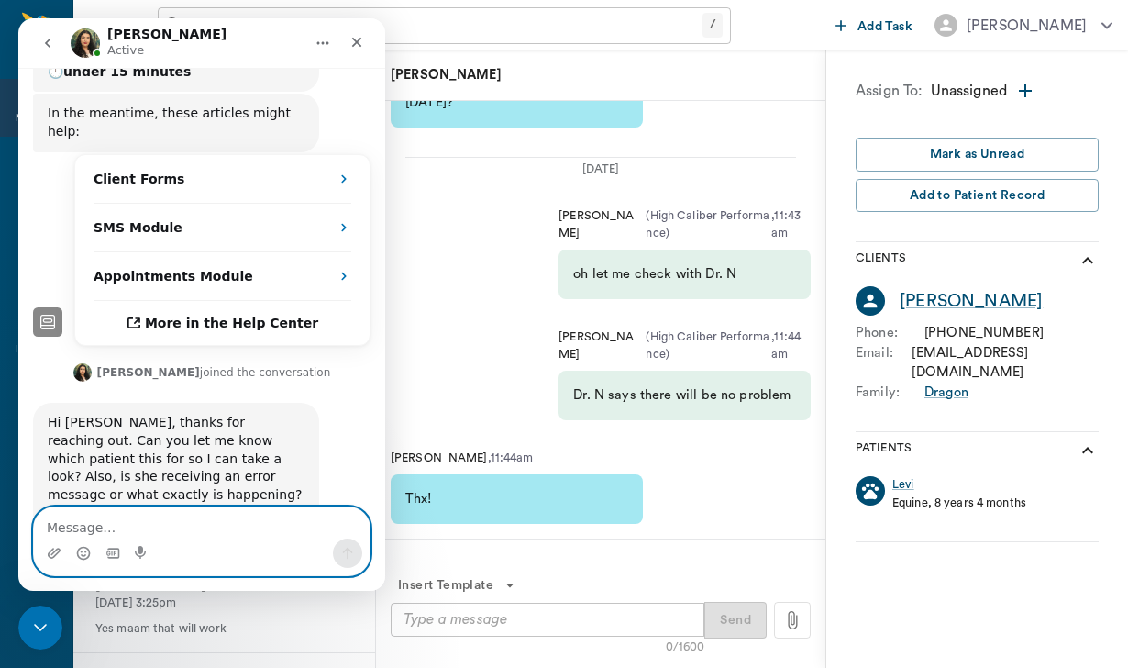
scroll to position [283, 0]
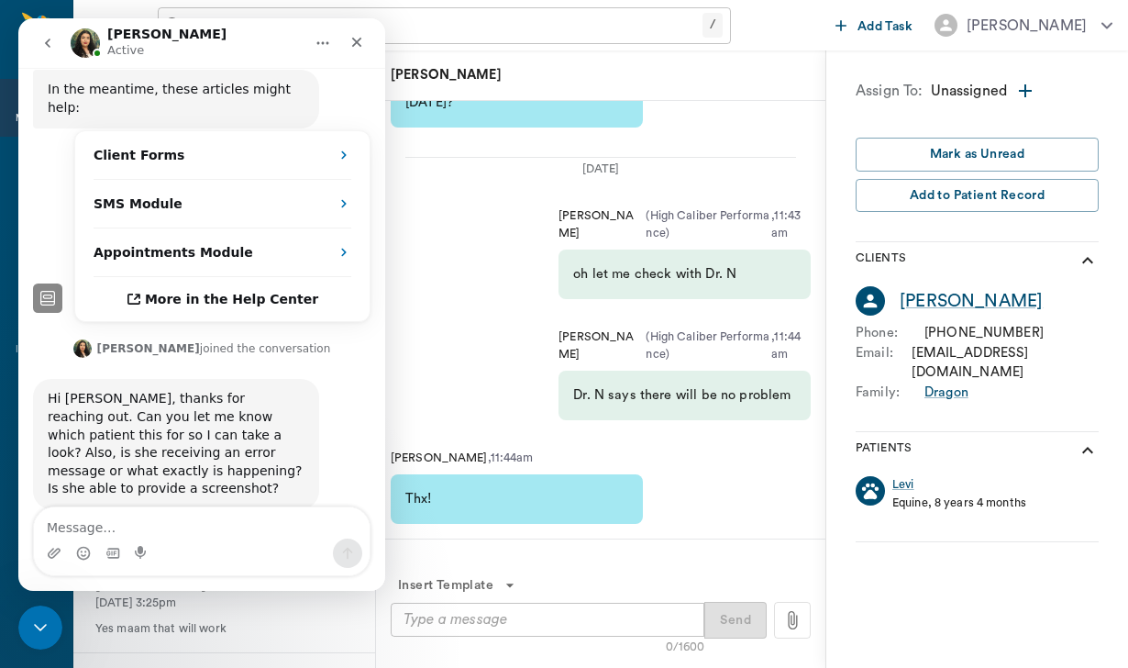
click at [657, 482] on div "[PERSON_NAME] , 11:44am Thx!" at bounding box center [600, 487] width 449 height 104
click at [418, 346] on div "[PERSON_NAME] ( High Caliber Performance ) , 11:44am Dr. N says there will be n…" at bounding box center [600, 374] width 449 height 121
click at [47, 42] on icon "go back" at bounding box center [48, 43] width 6 height 9
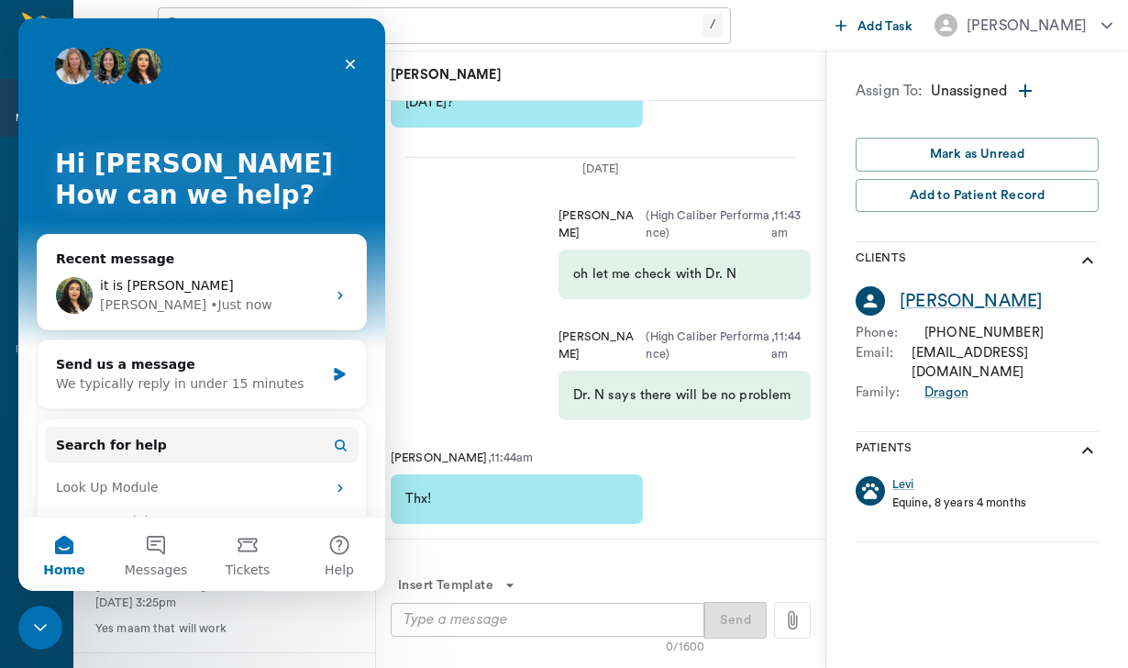
scroll to position [0, 0]
click at [469, 246] on div "[PERSON_NAME] ( High Caliber Performance ) , 11:43am oh let me check with Dr. N" at bounding box center [600, 253] width 449 height 121
click at [352, 63] on icon "Close" at bounding box center [351, 65] width 10 height 10
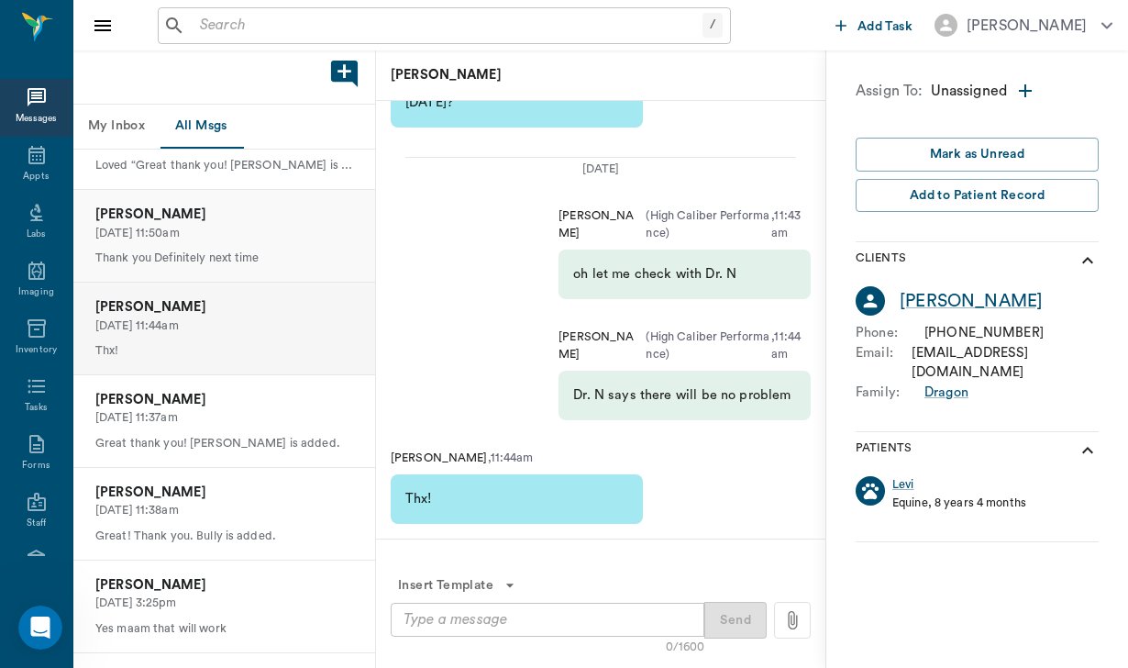
click at [302, 225] on p "[DATE] 11:50am" at bounding box center [224, 233] width 258 height 17
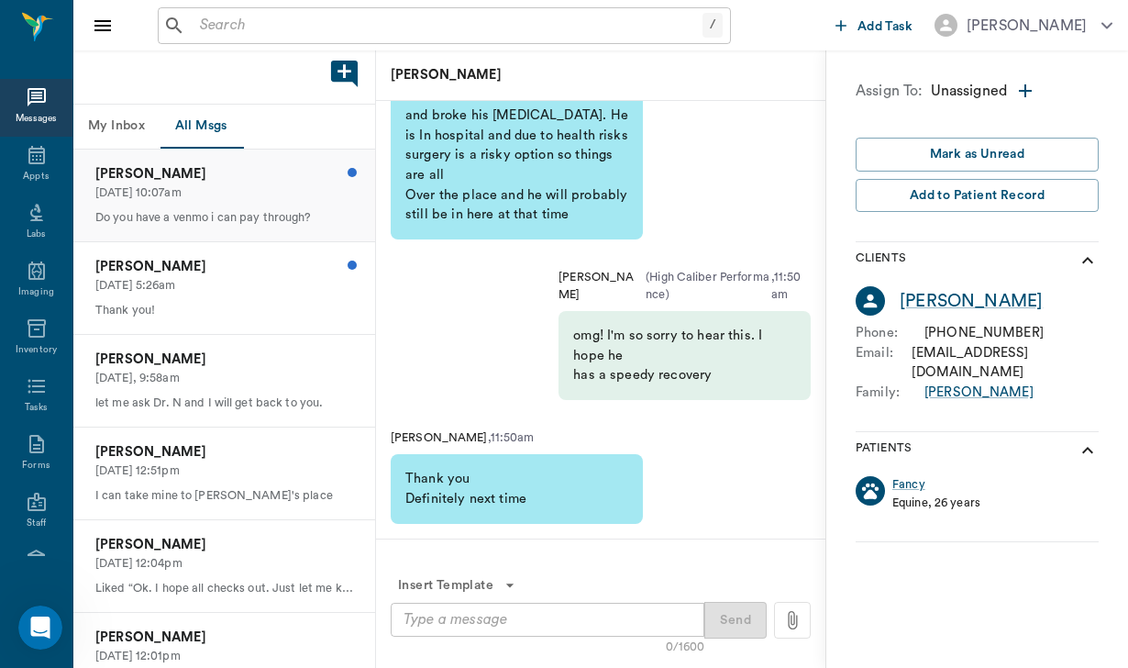
click at [301, 212] on p "Do you have a venmo i can pay through?" at bounding box center [224, 217] width 258 height 17
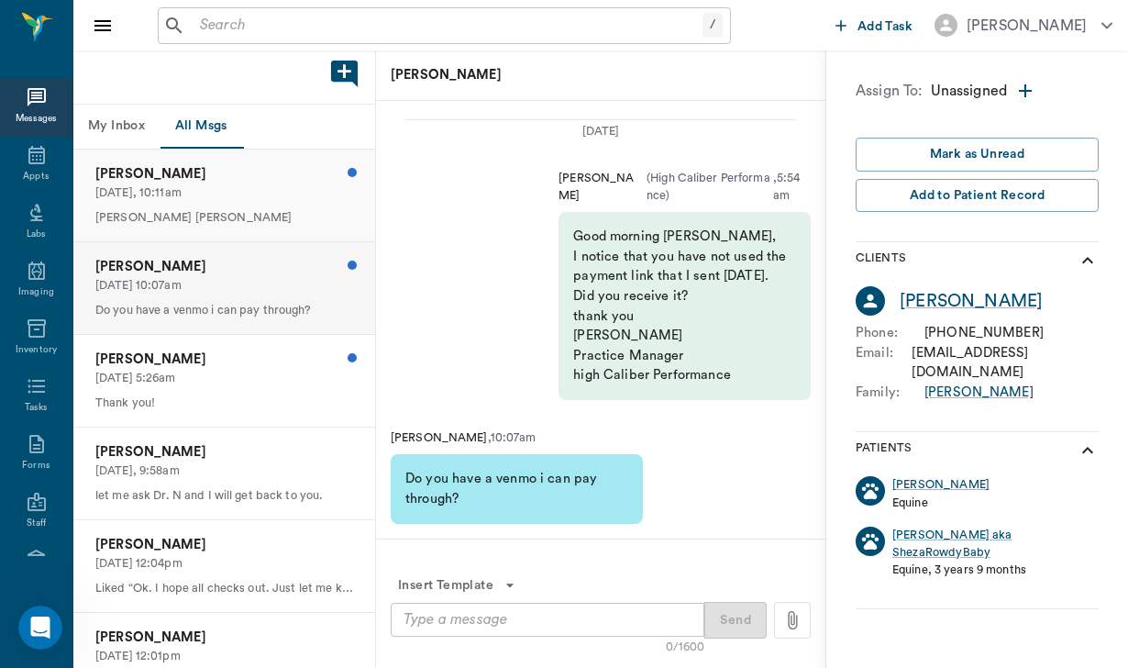
click at [254, 196] on p "[DATE], 10:11am" at bounding box center [224, 192] width 258 height 17
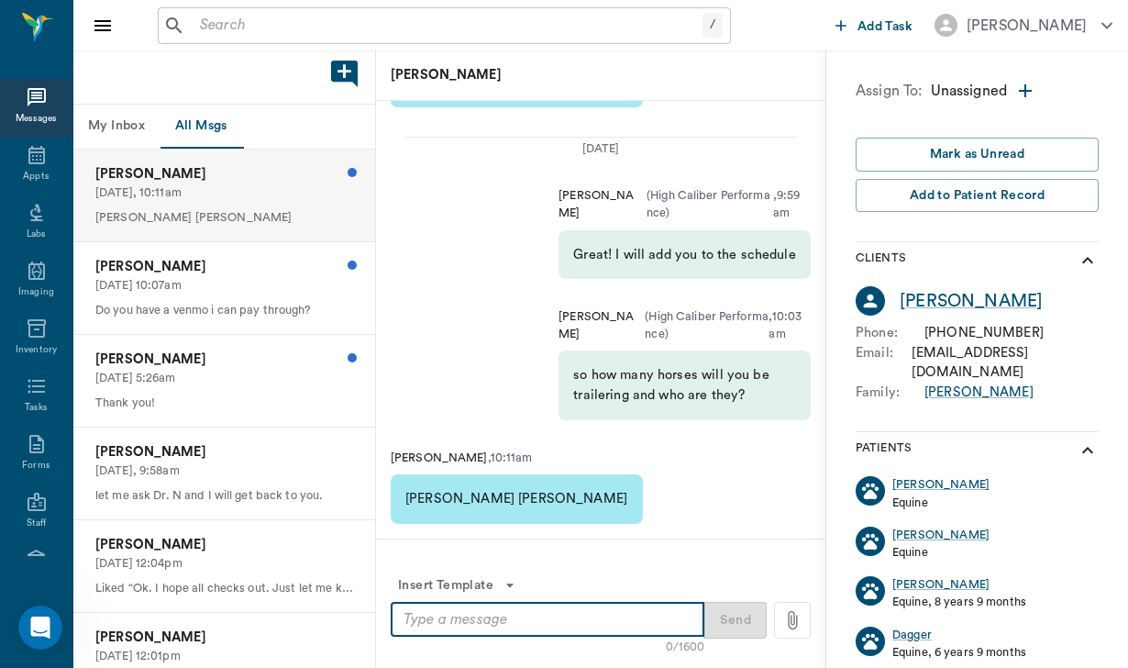
click at [509, 617] on textarea at bounding box center [548, 619] width 288 height 21
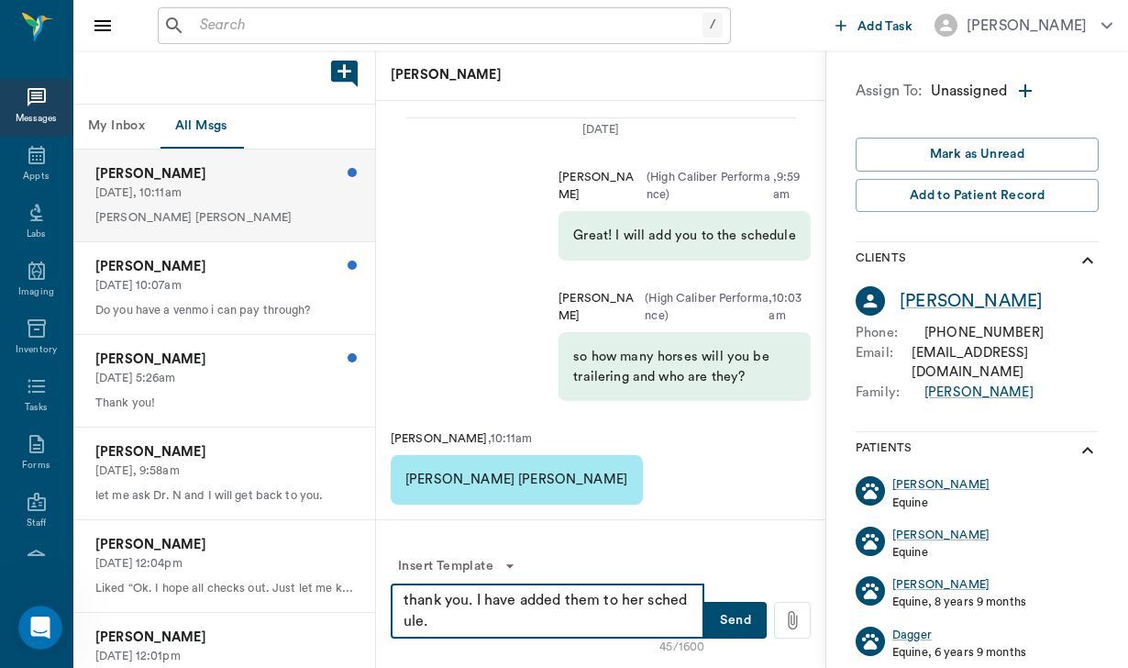
type textarea "thank you. I have added them to her schedule."
click at [729, 609] on button "Send" at bounding box center [735, 620] width 62 height 37
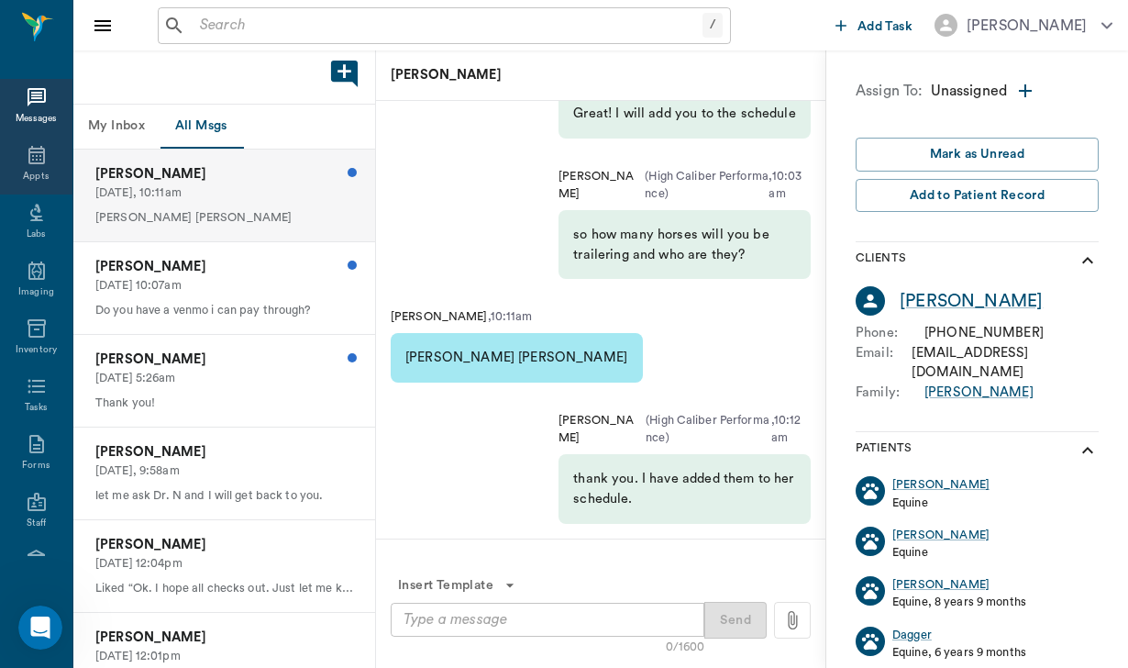
click at [45, 175] on div "Appts" at bounding box center [36, 177] width 26 height 14
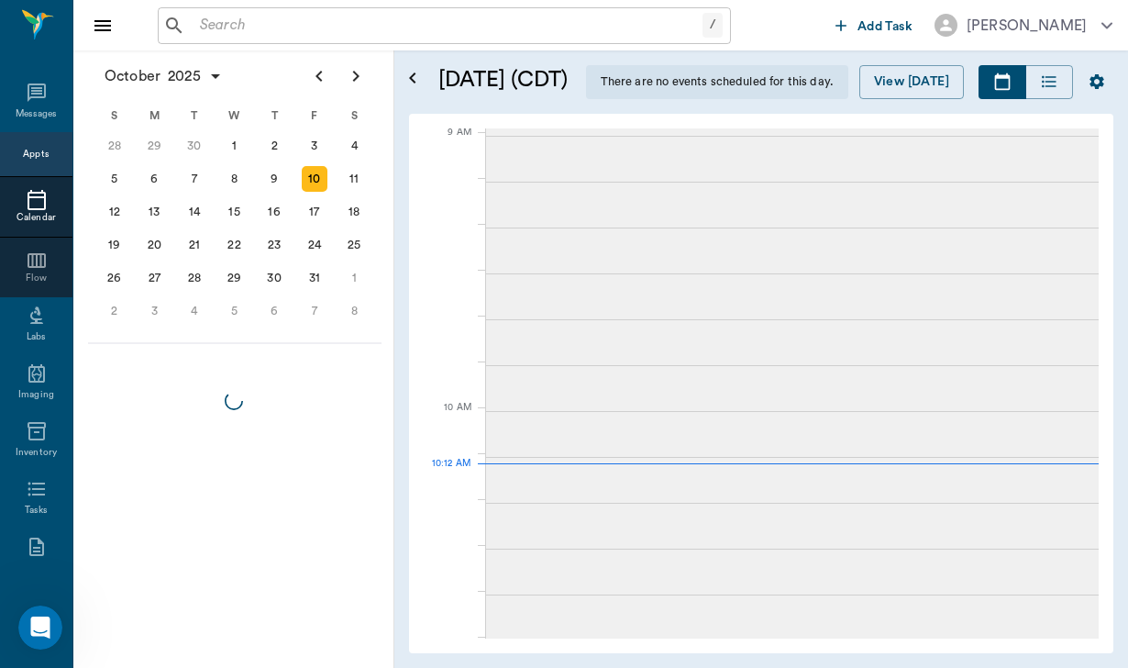
scroll to position [555, 0]
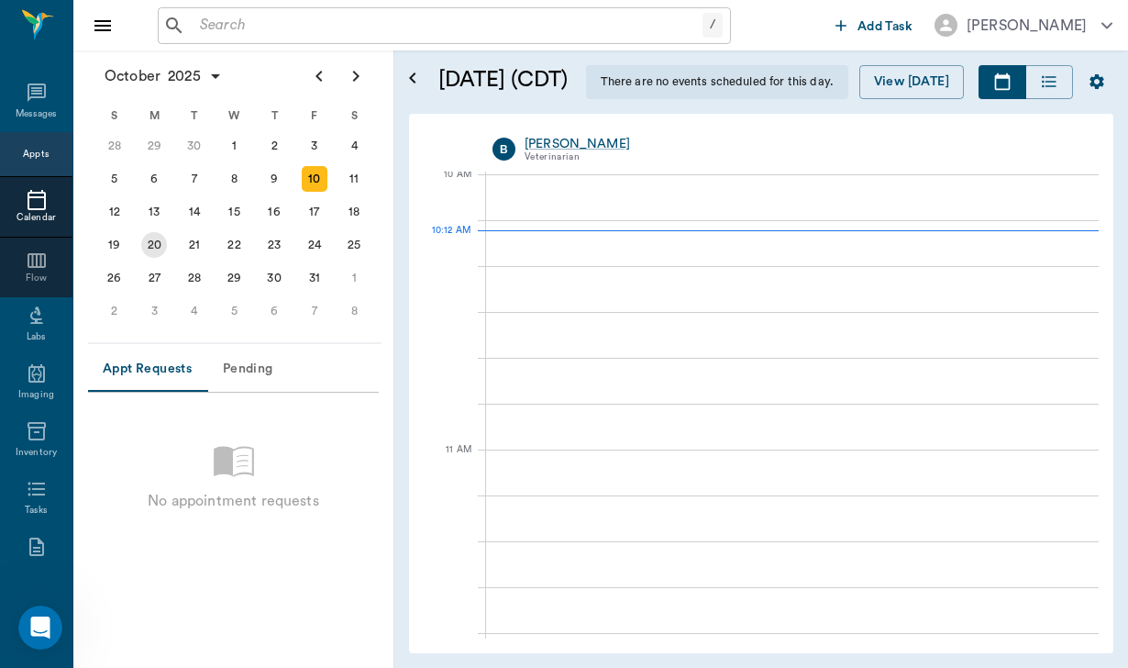
click at [154, 238] on div "20" at bounding box center [154, 245] width 26 height 26
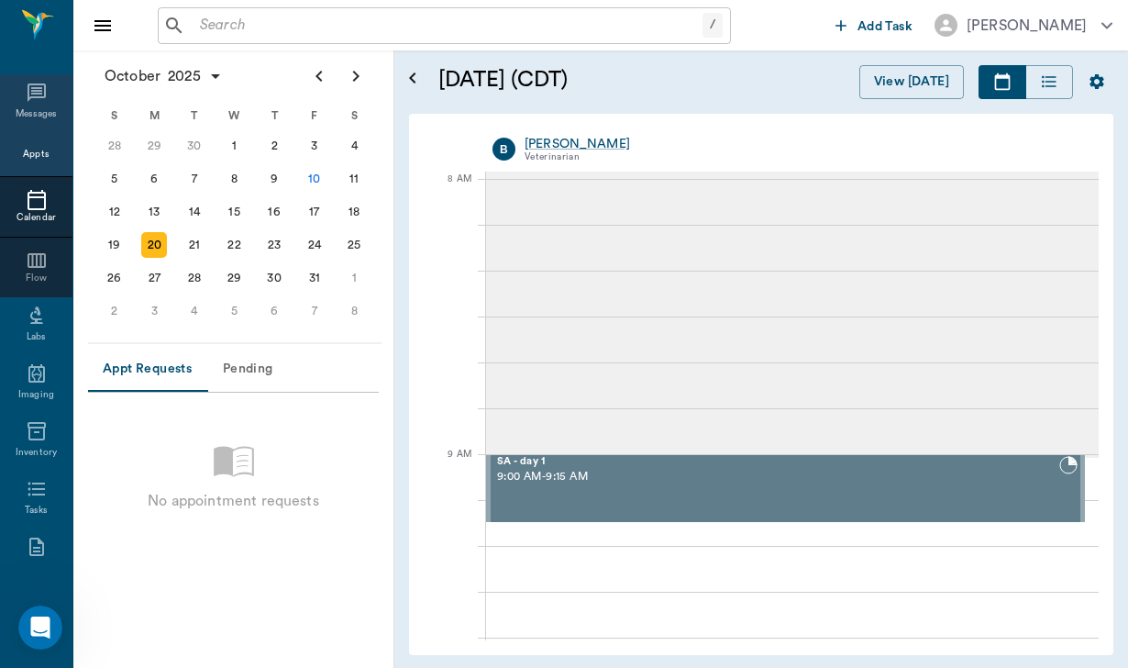
click at [36, 102] on icon at bounding box center [37, 92] width 18 height 18
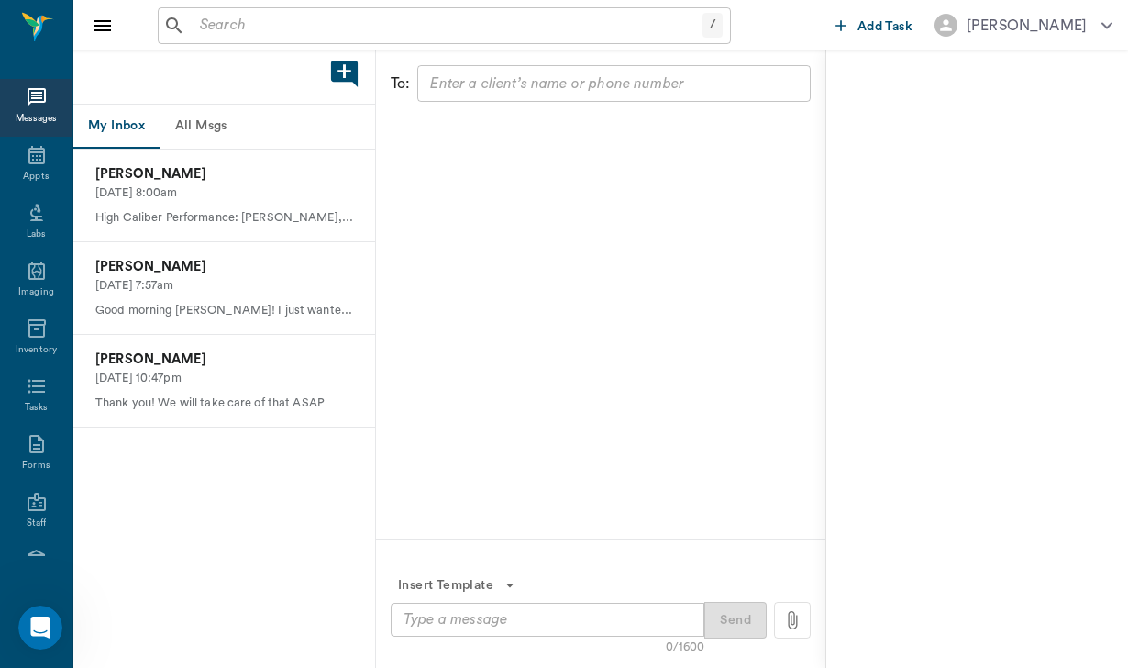
click at [217, 128] on button "All Msgs" at bounding box center [201, 127] width 83 height 44
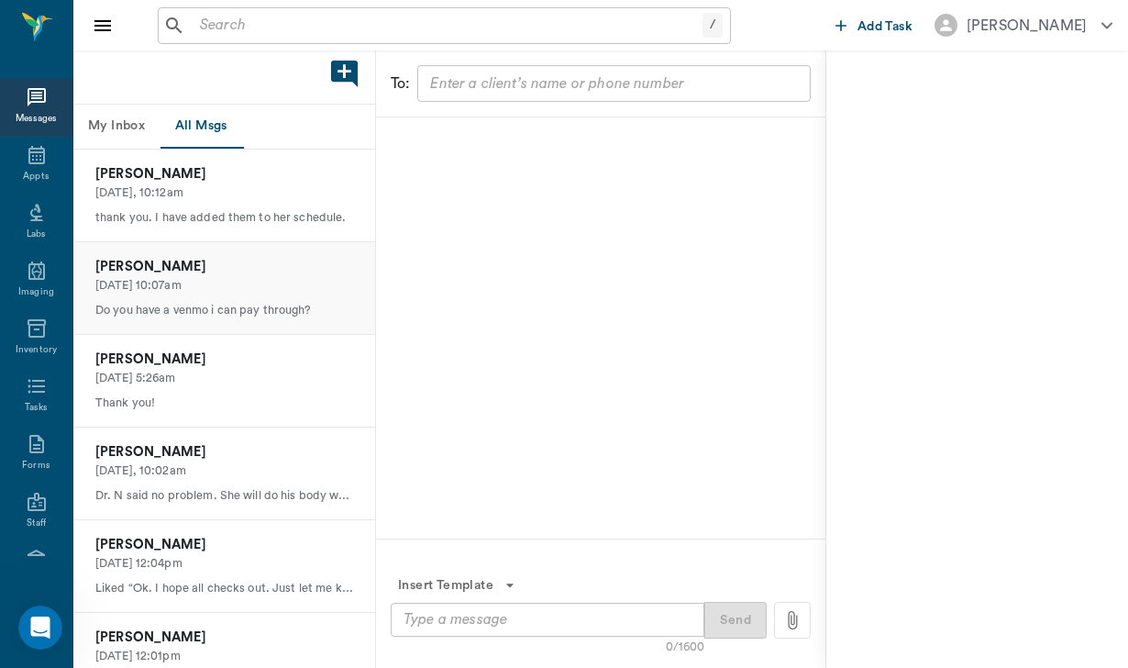
click at [214, 277] on p "[DATE] 10:07am" at bounding box center [224, 285] width 258 height 17
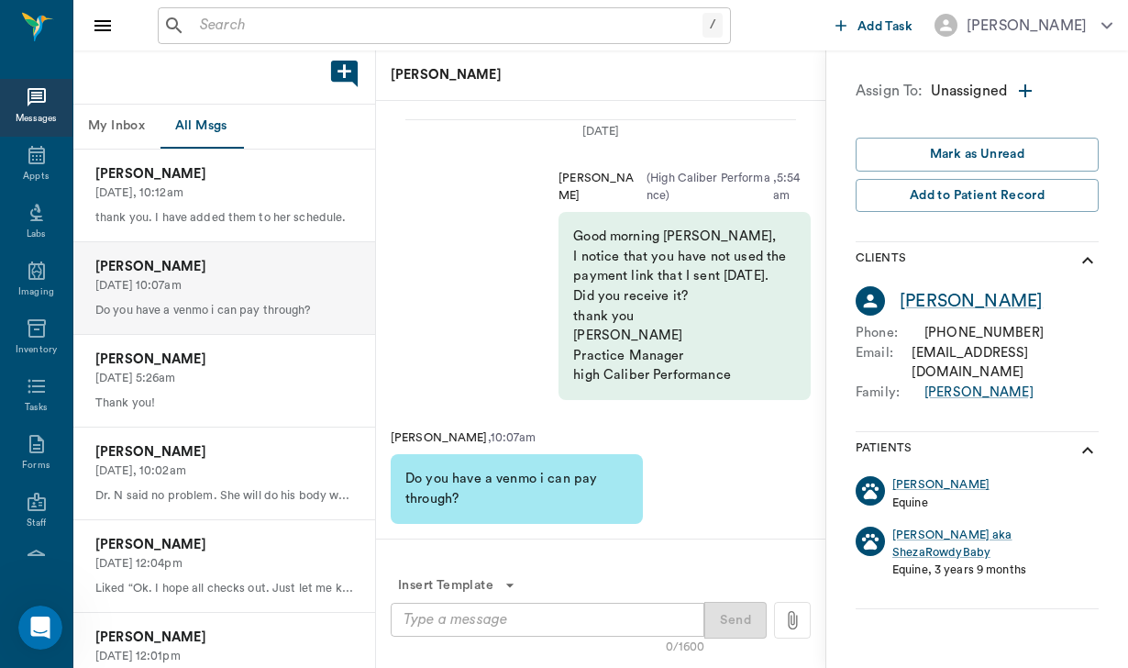
click at [425, 618] on textarea at bounding box center [548, 619] width 288 height 21
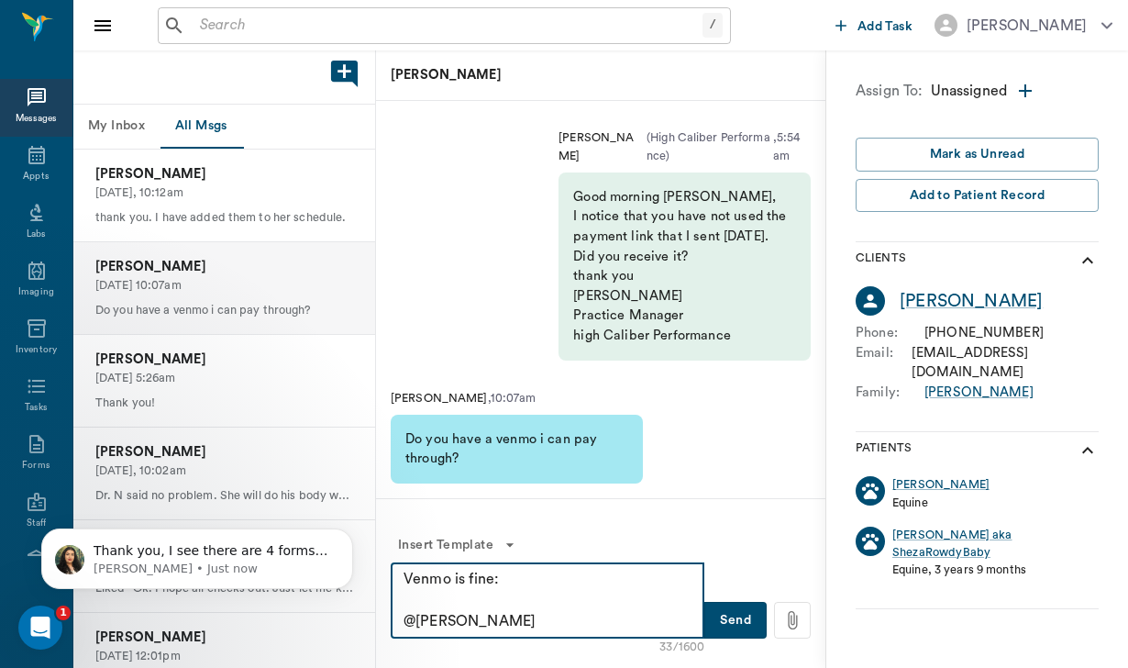
type textarea "Venmo is fine: @[PERSON_NAME]"
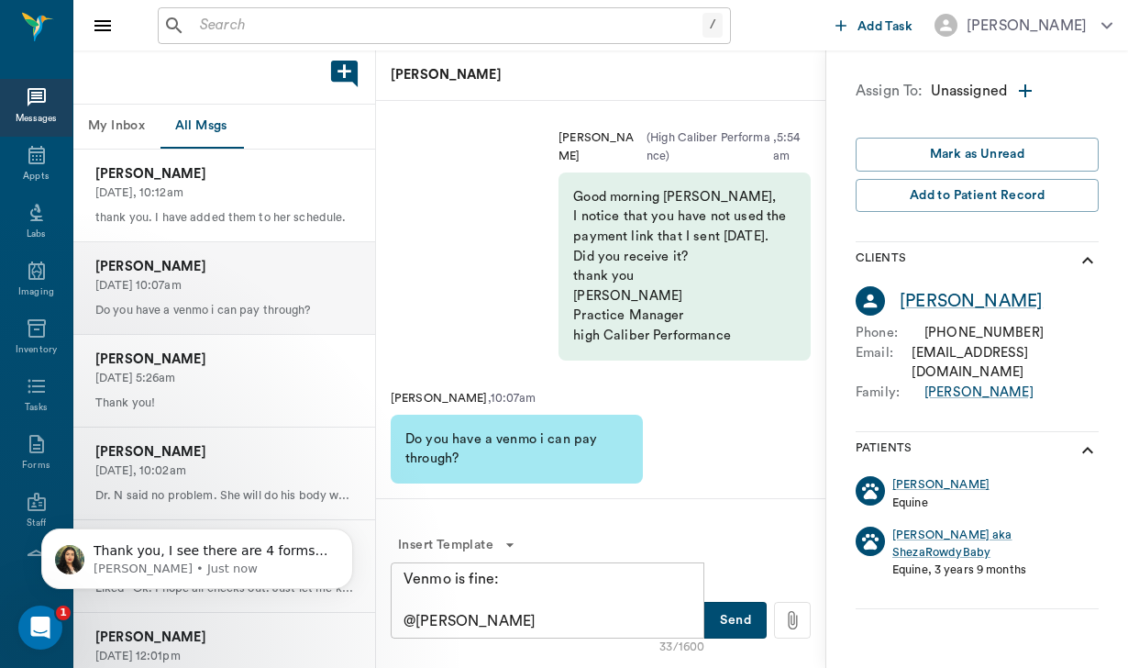
click at [741, 621] on button "Send" at bounding box center [735, 620] width 62 height 37
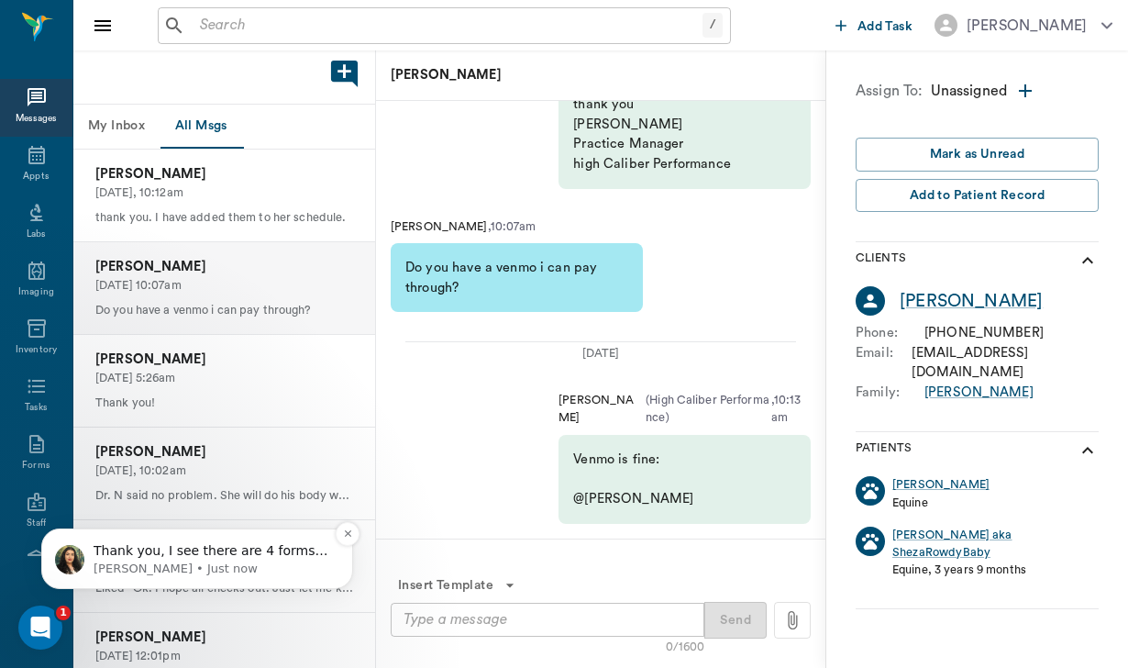
click at [209, 551] on span "Thank you, I see there are 4 forms, is she unable to submit any of them? Does s…" at bounding box center [211, 568] width 234 height 51
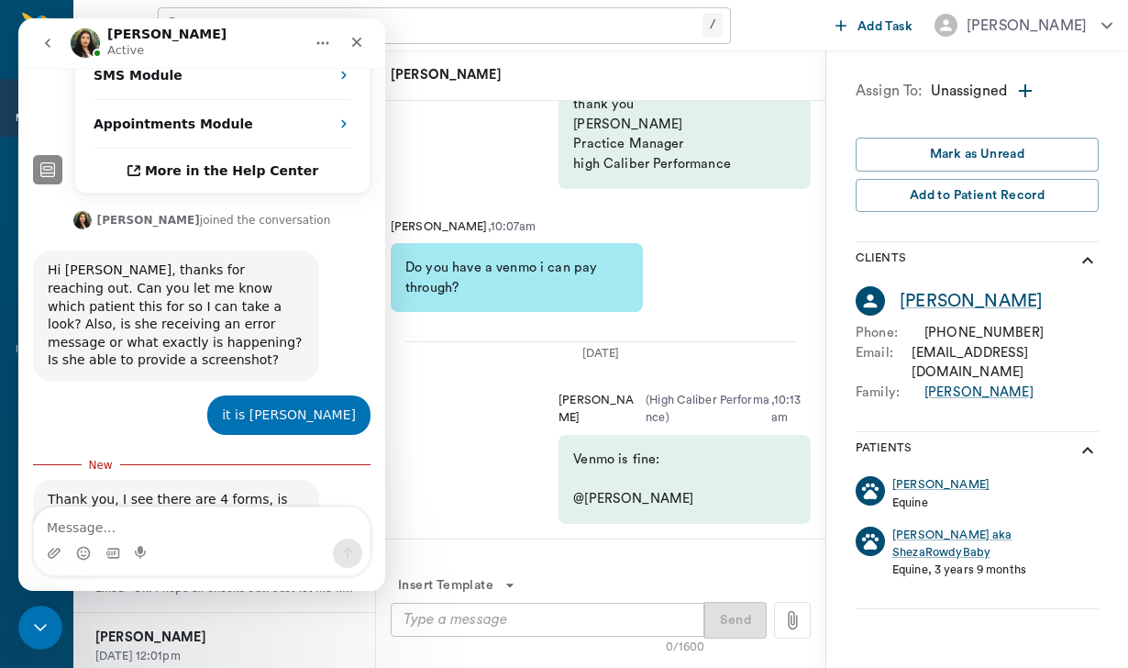
scroll to position [411, 0]
click at [139, 513] on textarea "Message…" at bounding box center [202, 522] width 336 height 31
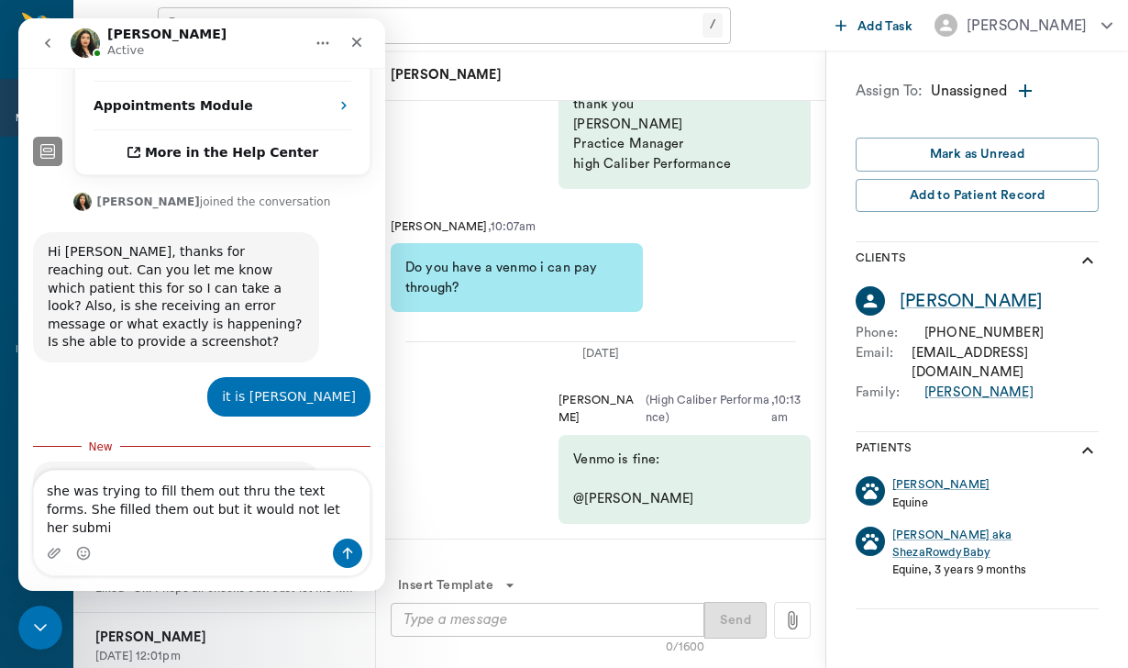
type textarea "she was trying to fill them out thru the text forms. She filled them out but it…"
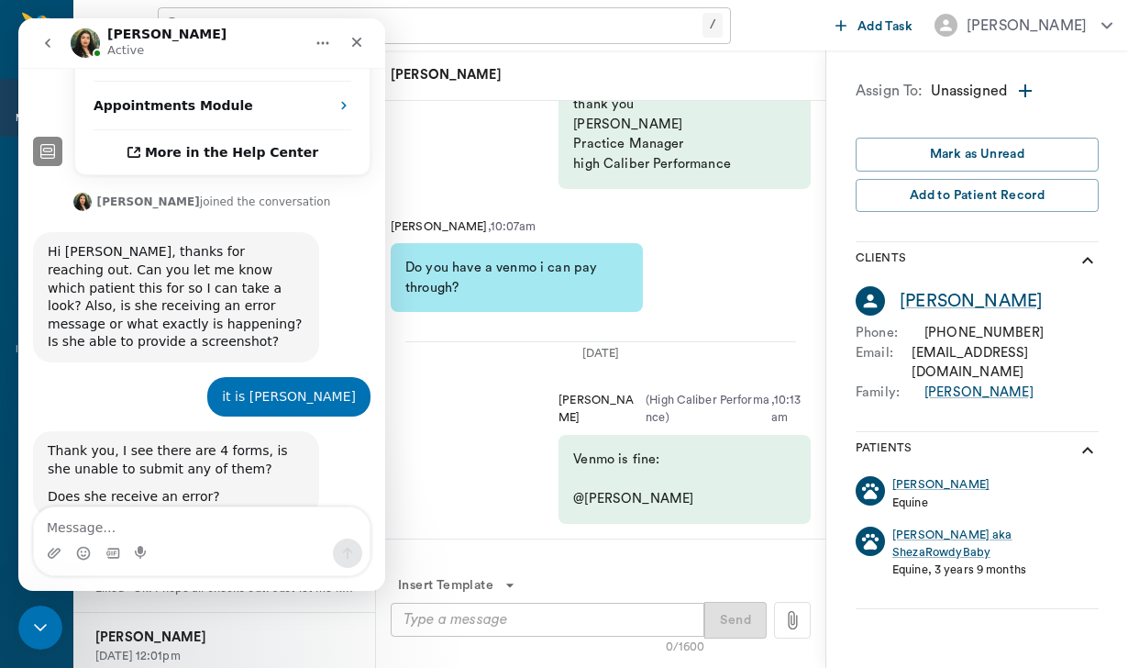
scroll to position [470, 0]
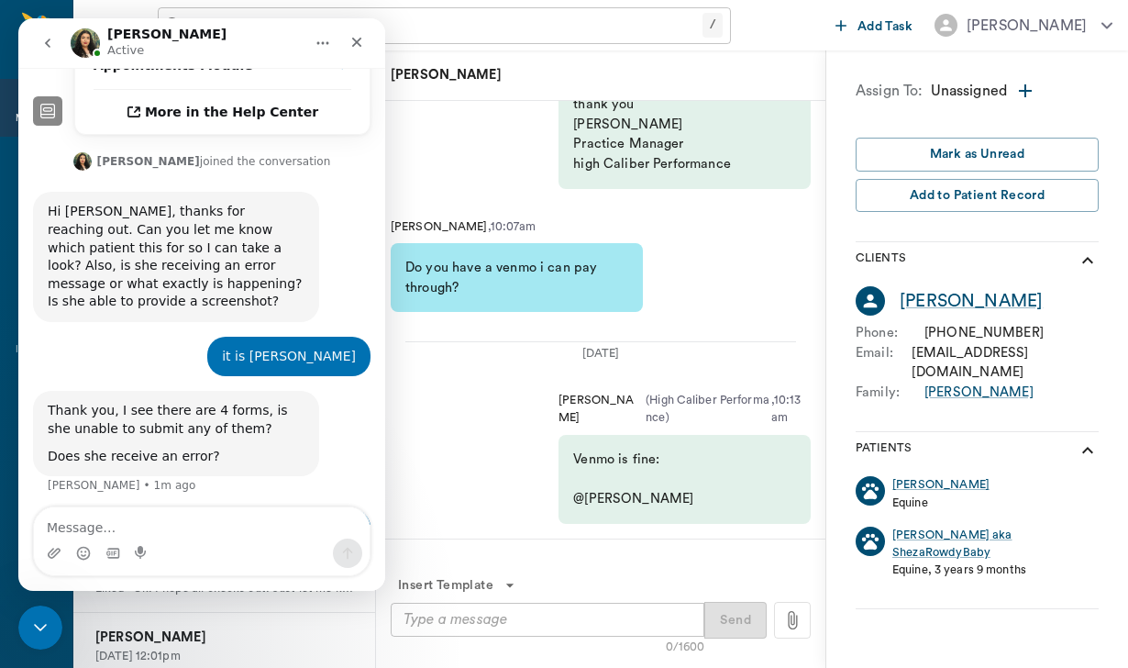
click at [49, 32] on button "go back" at bounding box center [47, 43] width 35 height 35
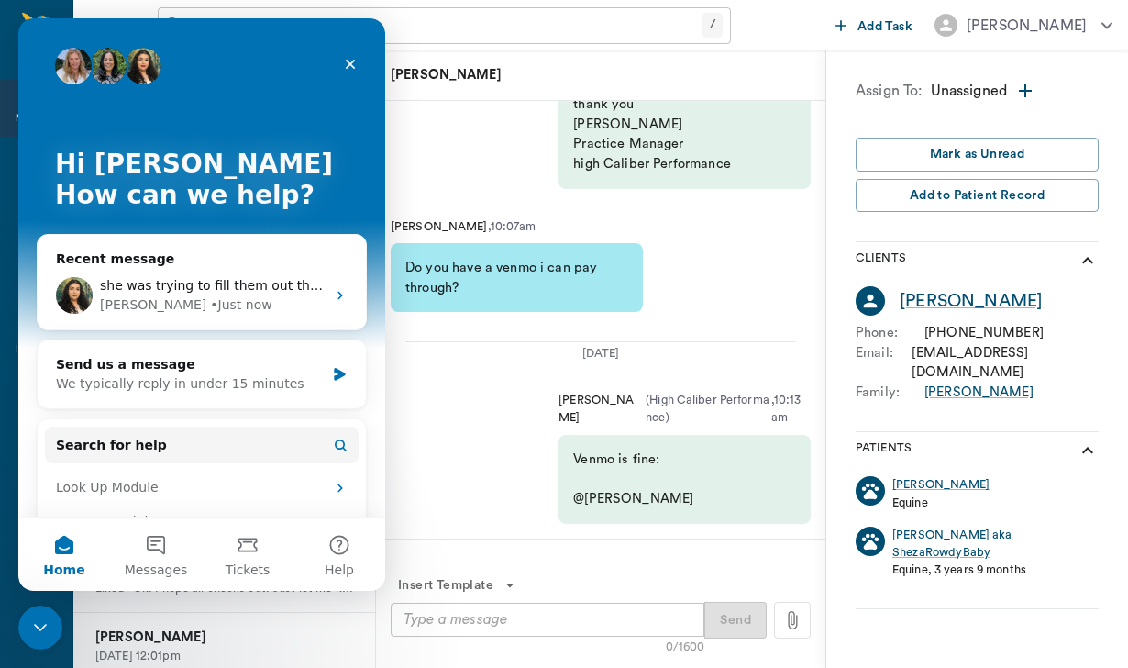
scroll to position [0, 0]
click at [340, 64] on div "Close" at bounding box center [350, 64] width 33 height 33
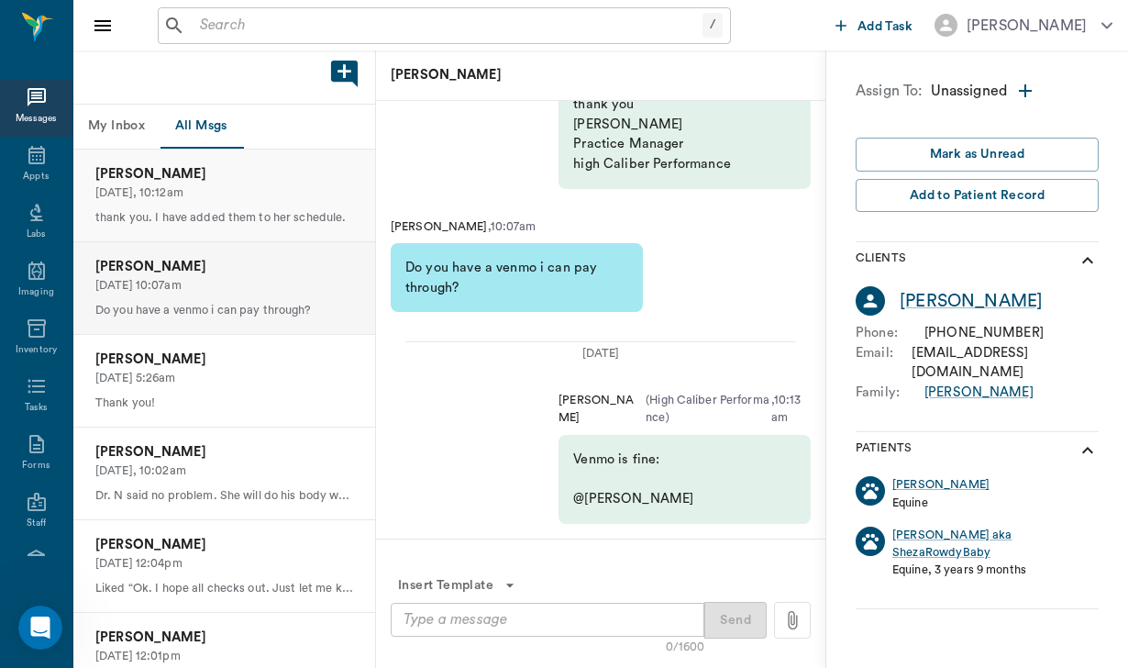
click at [210, 175] on p "[PERSON_NAME]" at bounding box center [224, 174] width 258 height 20
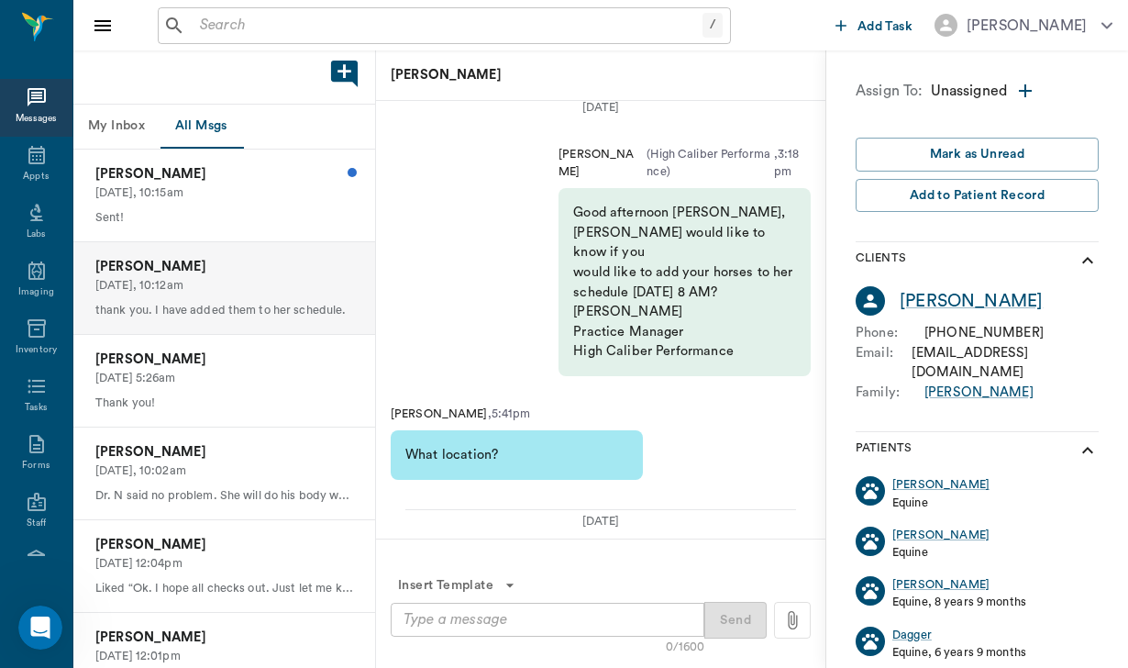
scroll to position [-975, 0]
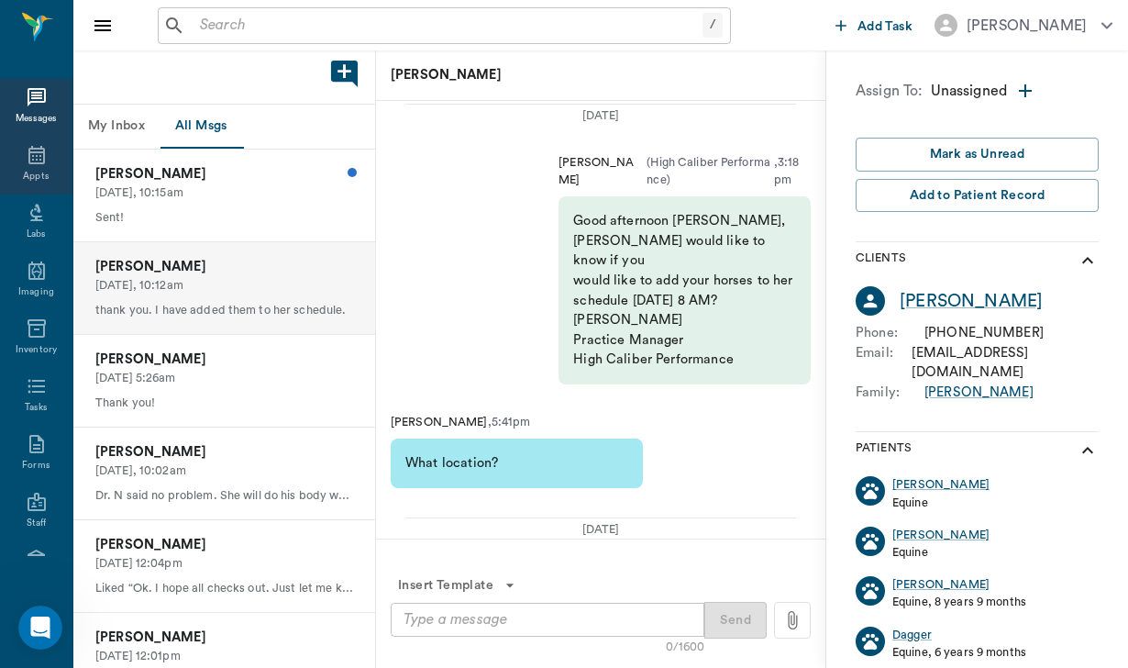
click at [42, 159] on icon at bounding box center [37, 155] width 22 height 22
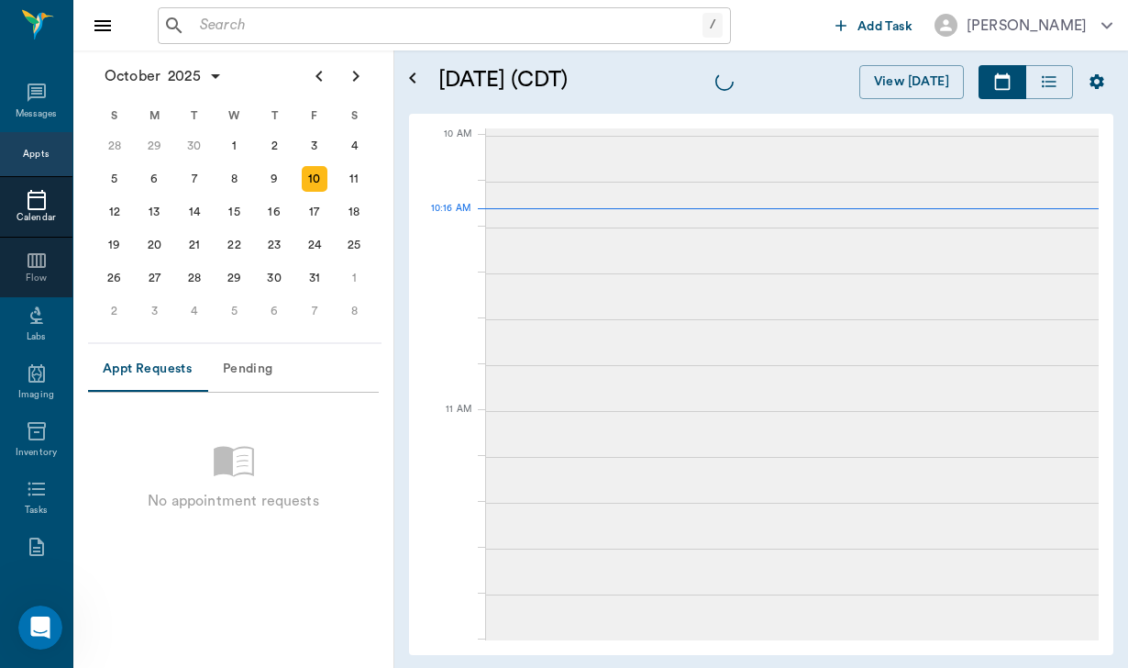
scroll to position [552, 0]
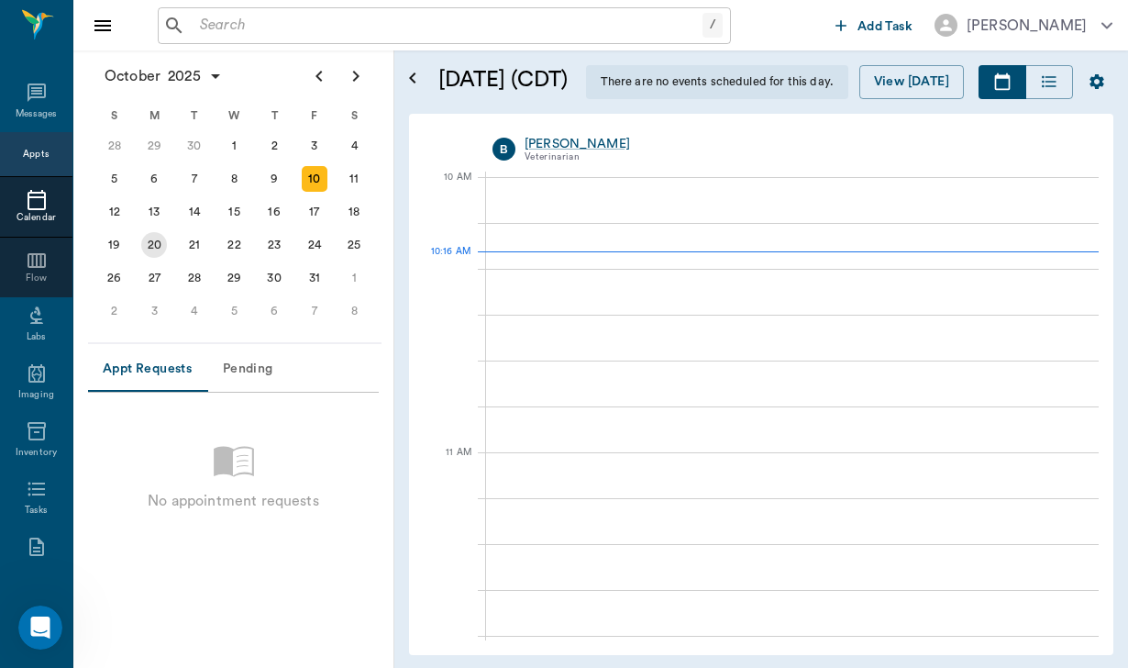
click at [165, 253] on div "20" at bounding box center [155, 244] width 40 height 33
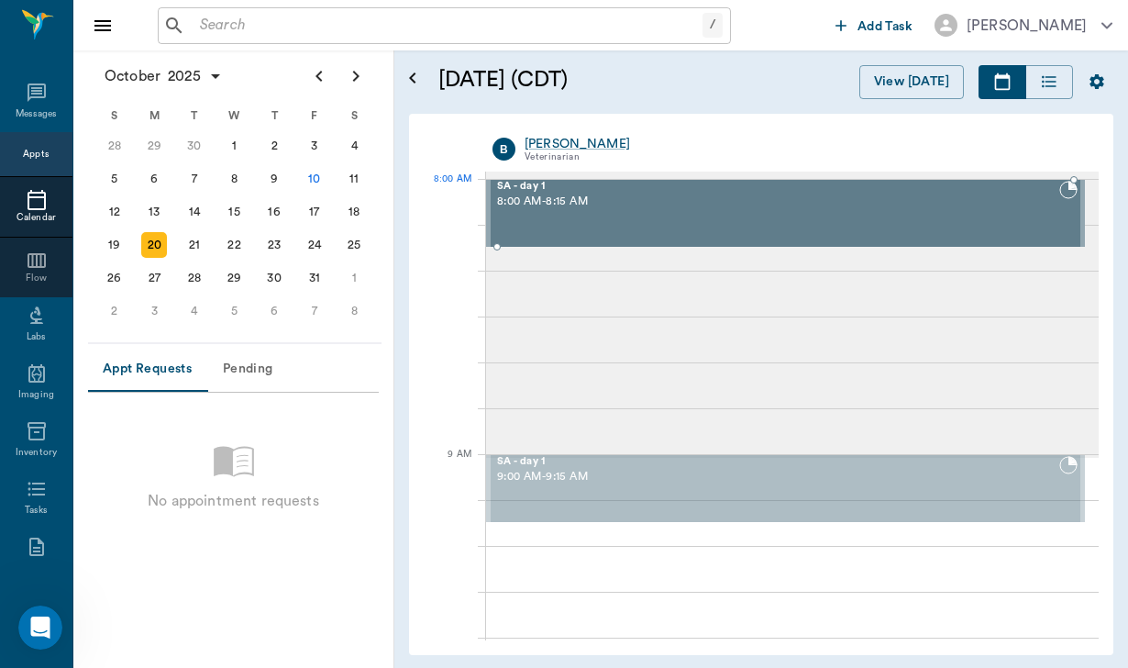
drag, startPoint x: 542, startPoint y: 476, endPoint x: 550, endPoint y: 221, distance: 255.1
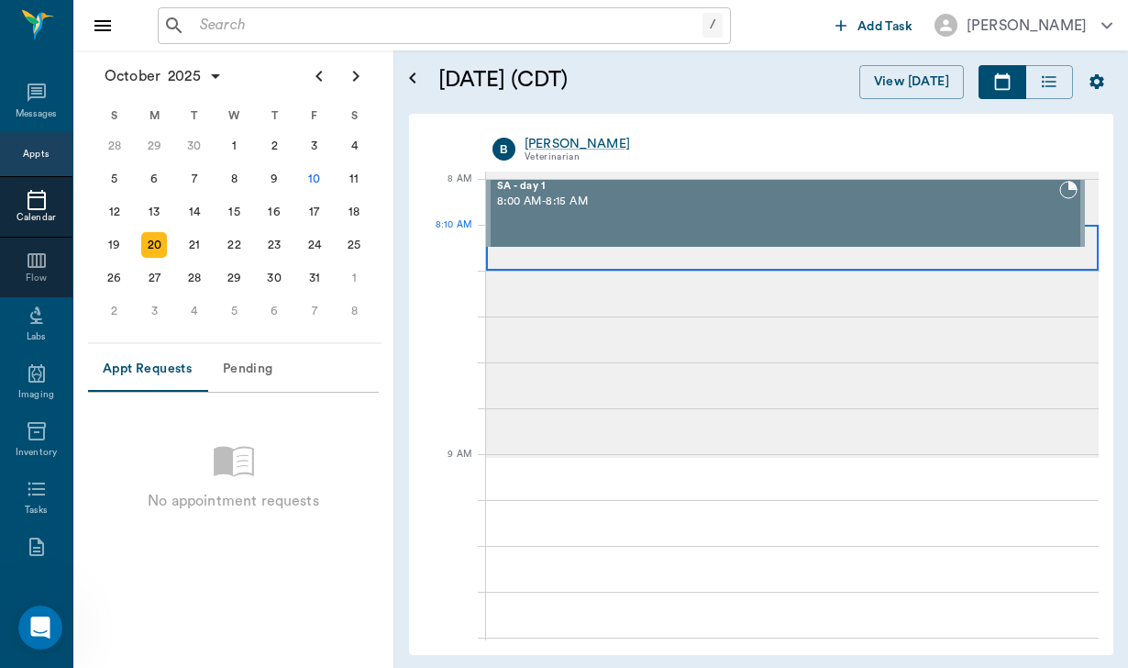
click at [538, 260] on div at bounding box center [792, 248] width 613 height 46
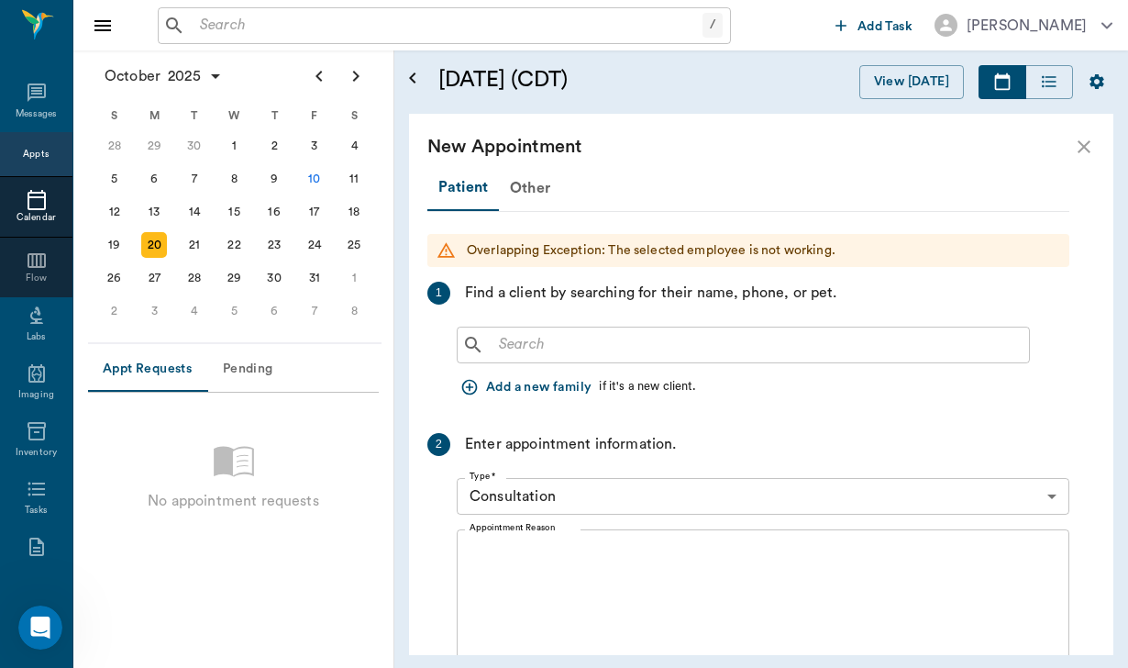
click at [510, 338] on input "text" at bounding box center [757, 345] width 530 height 26
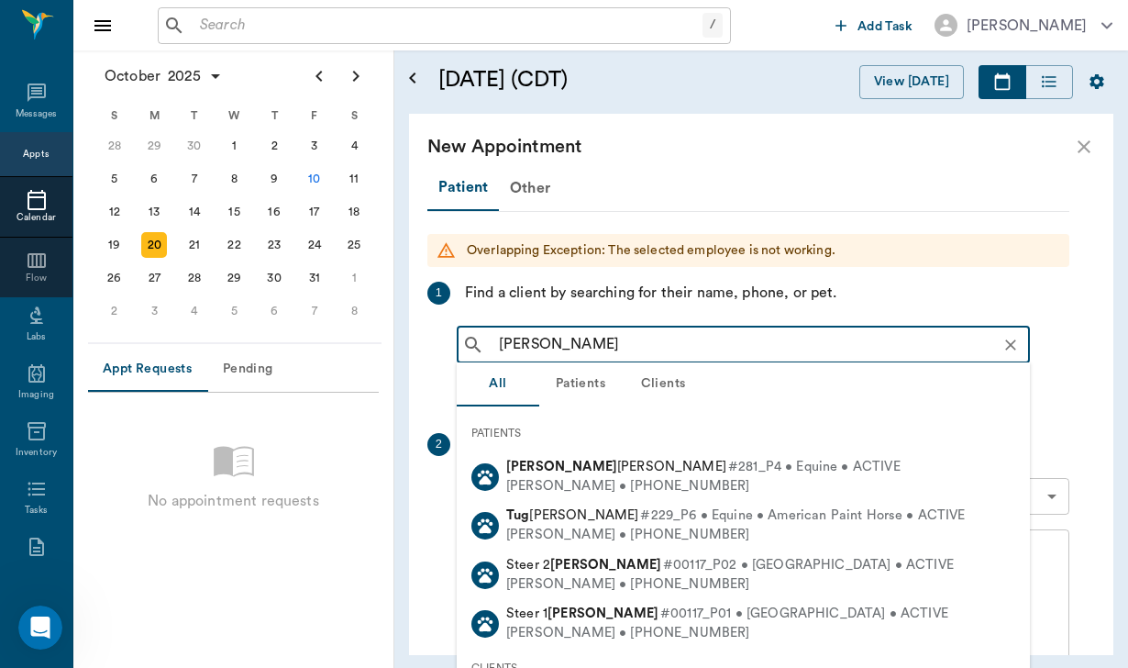
type input "[PERSON_NAME]"
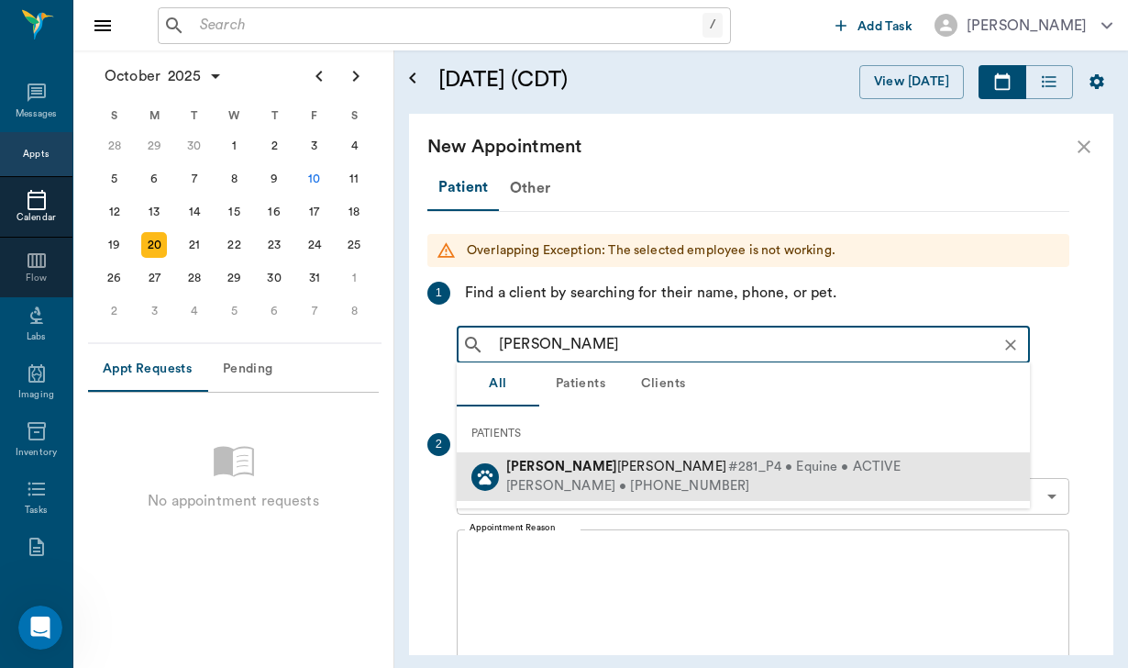
click at [653, 489] on div "[PERSON_NAME] • [PHONE_NUMBER]" at bounding box center [703, 486] width 394 height 19
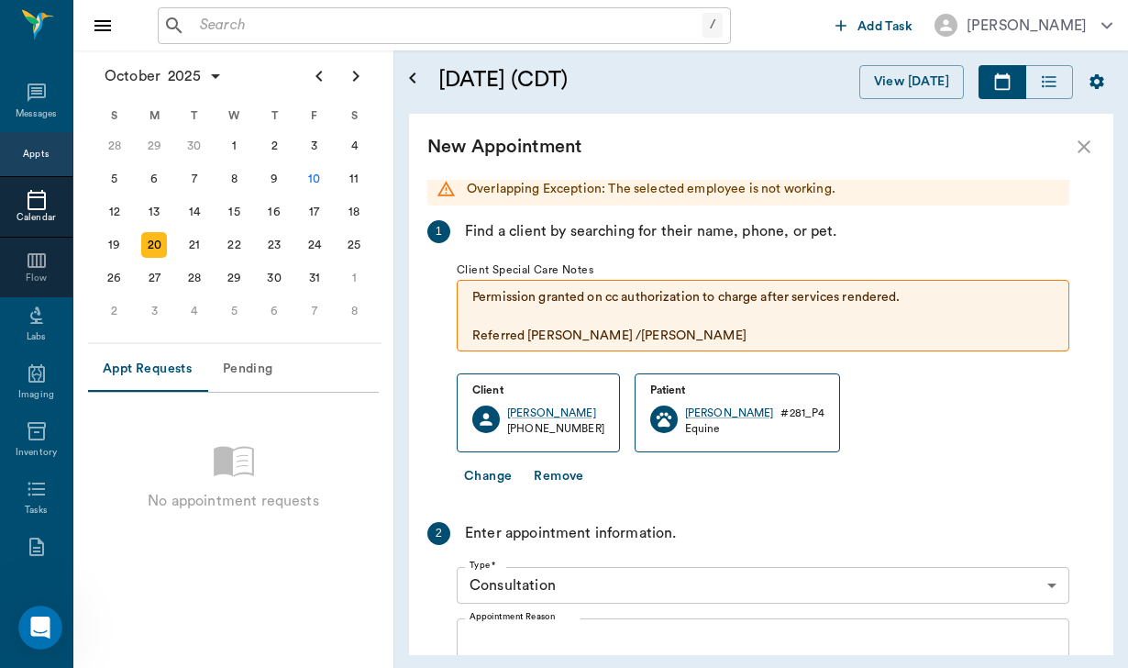
scroll to position [81, 0]
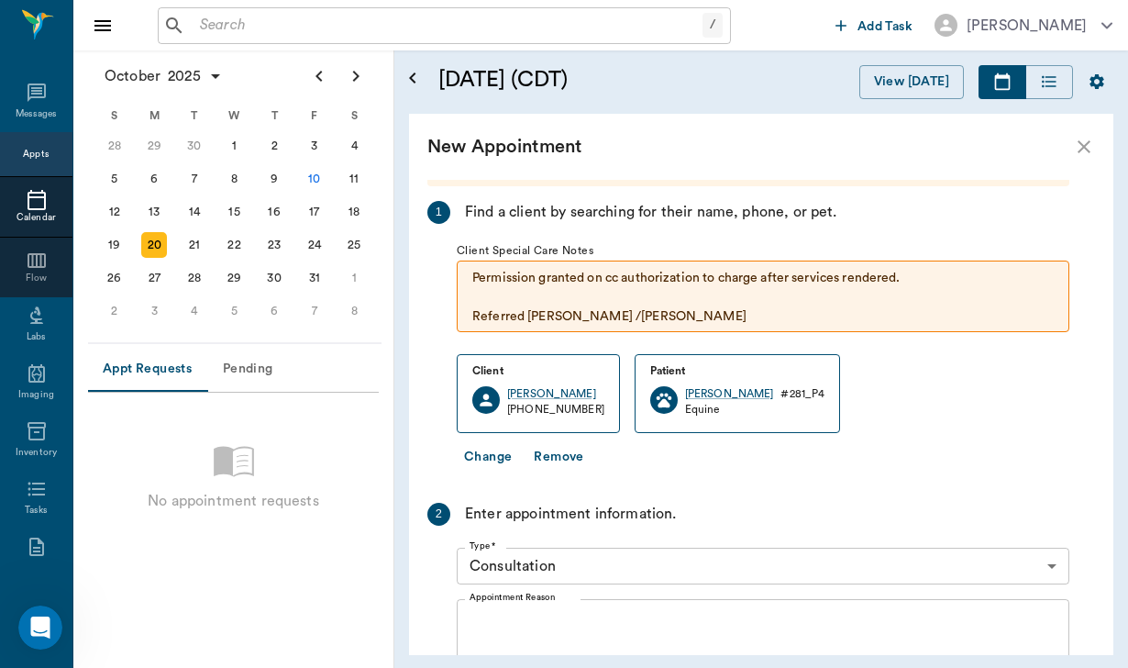
click at [639, 557] on body "/ ​ Add Task [PERSON_NAME] Nectar Messages Appts Calendar Flow Labs Imaging Inv…" at bounding box center [564, 334] width 1128 height 668
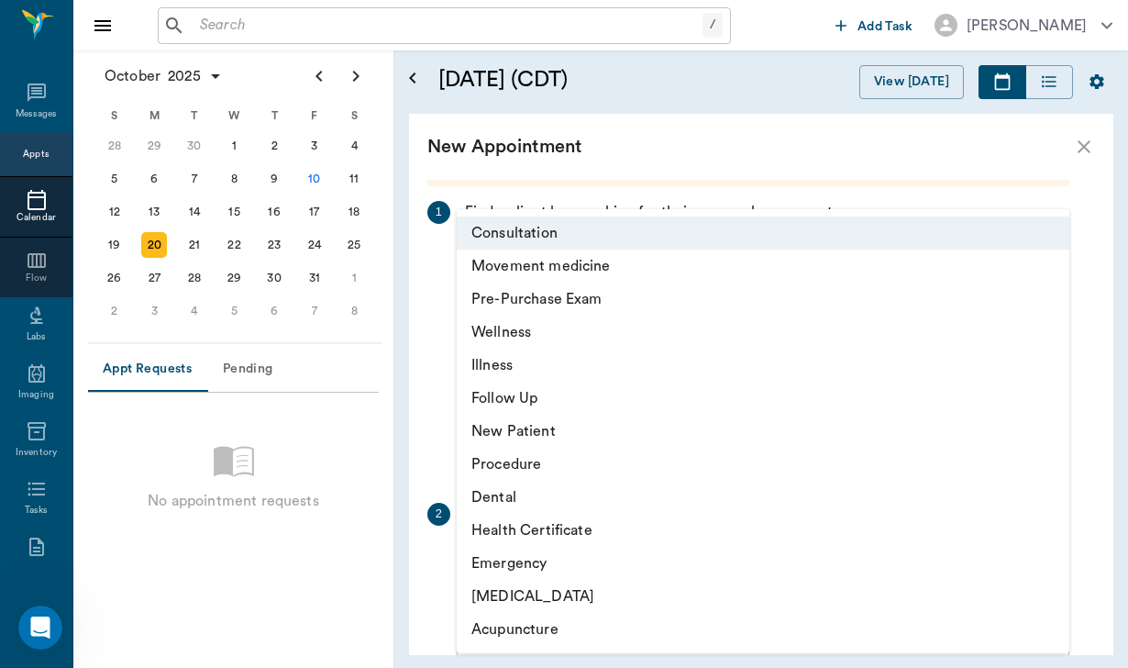
click at [602, 264] on li "Movement medicine" at bounding box center [763, 265] width 613 height 33
type input "6656c4aef87a612ea34fb244"
type input "09:10 AM"
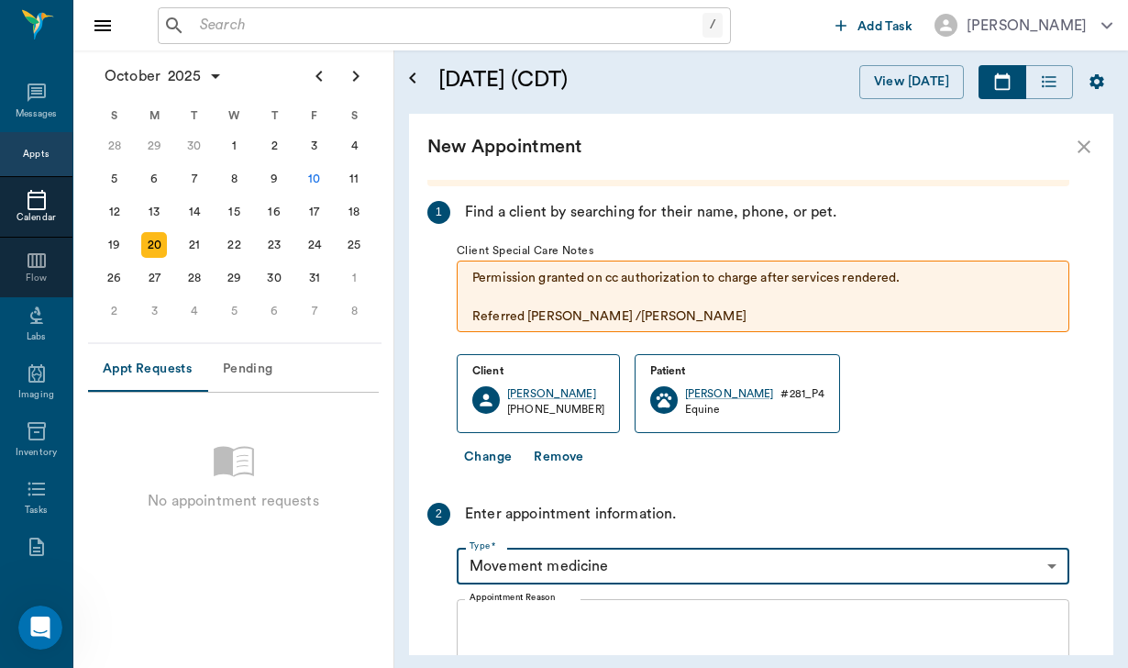
click at [511, 630] on textarea "Appointment Reason" at bounding box center [763, 678] width 587 height 127
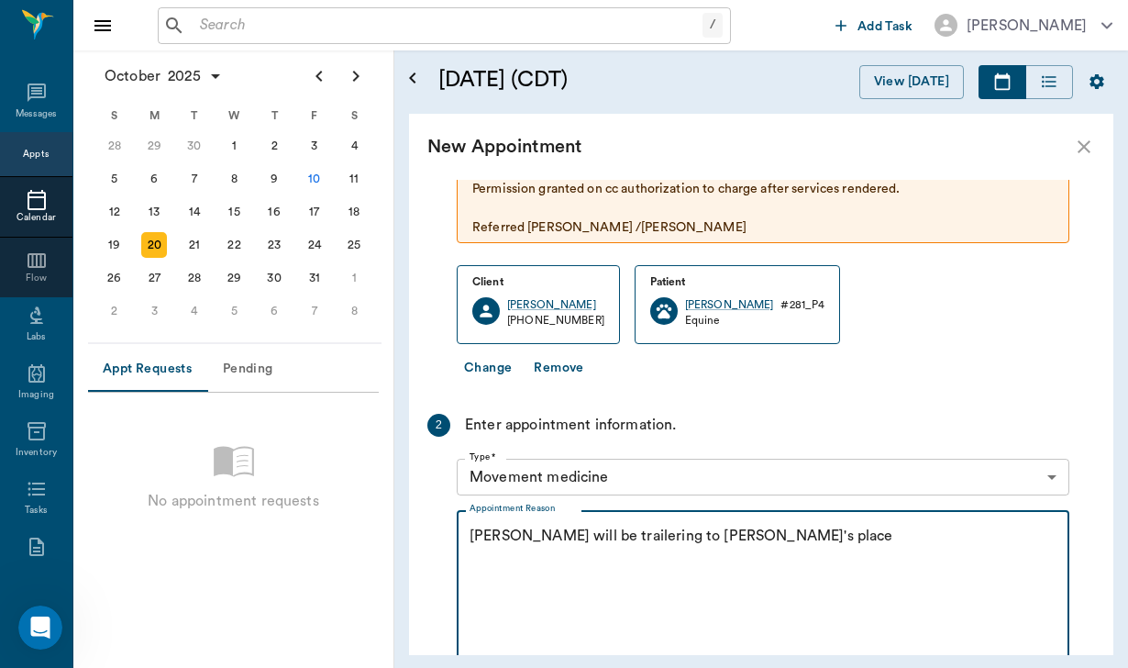
scroll to position [165, 0]
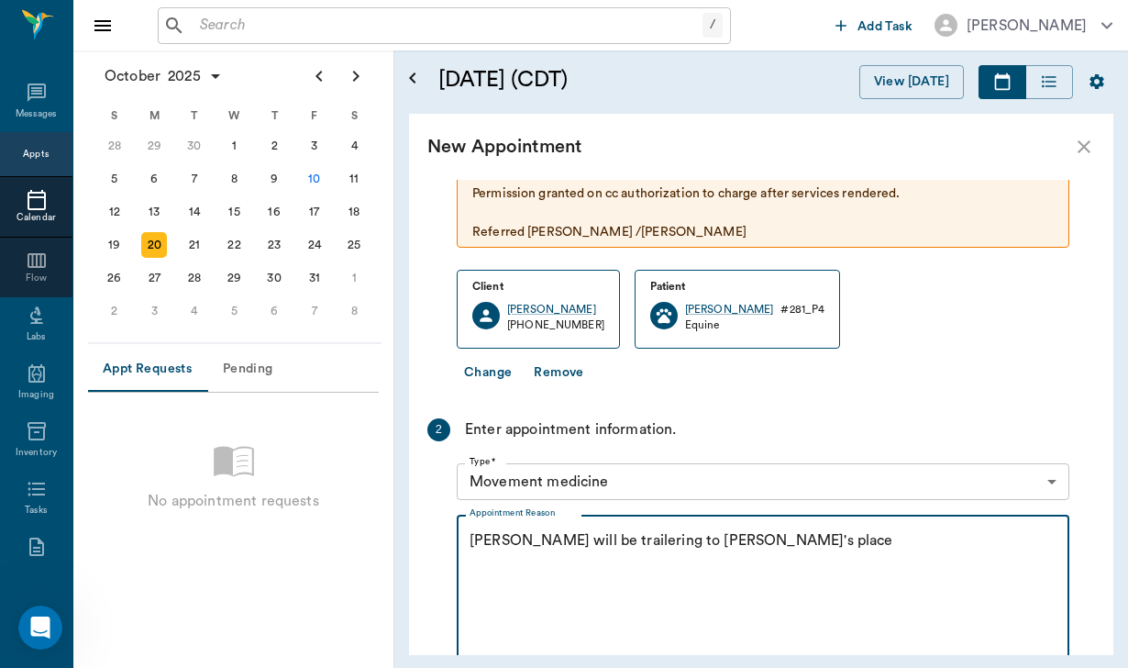
drag, startPoint x: 763, startPoint y: 544, endPoint x: 463, endPoint y: 546, distance: 299.9
click at [463, 546] on div "[PERSON_NAME] will be trailering to [PERSON_NAME]'s place x Appointment Reason" at bounding box center [763, 593] width 613 height 157
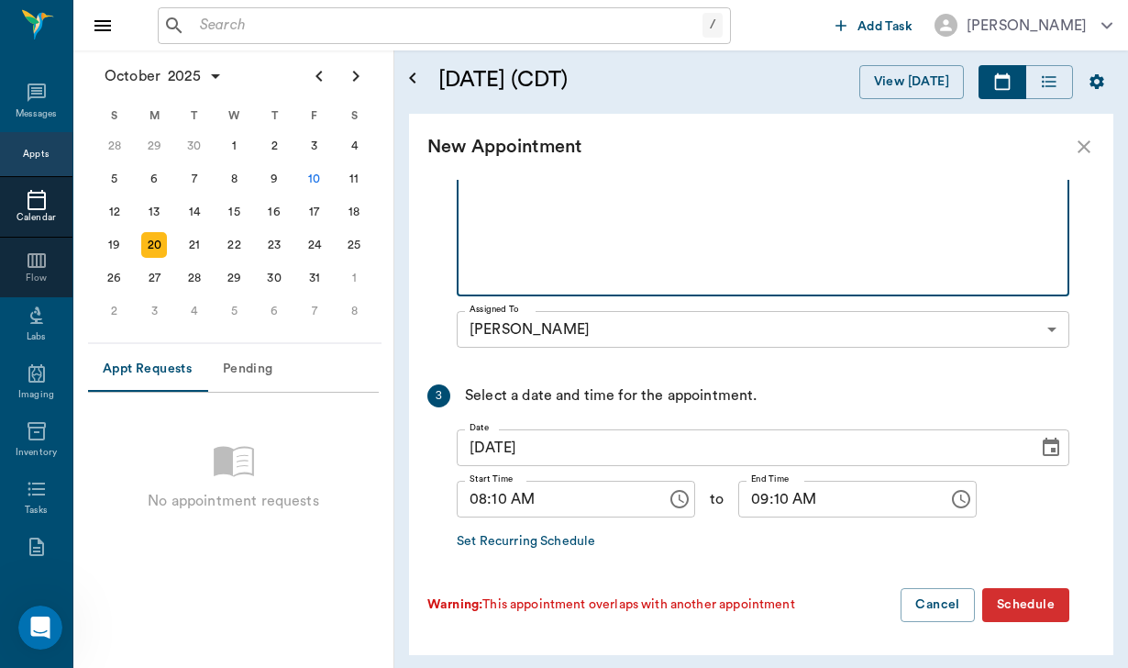
scroll to position [539, 0]
type textarea "[PERSON_NAME] will be trailering to [PERSON_NAME]'s place"
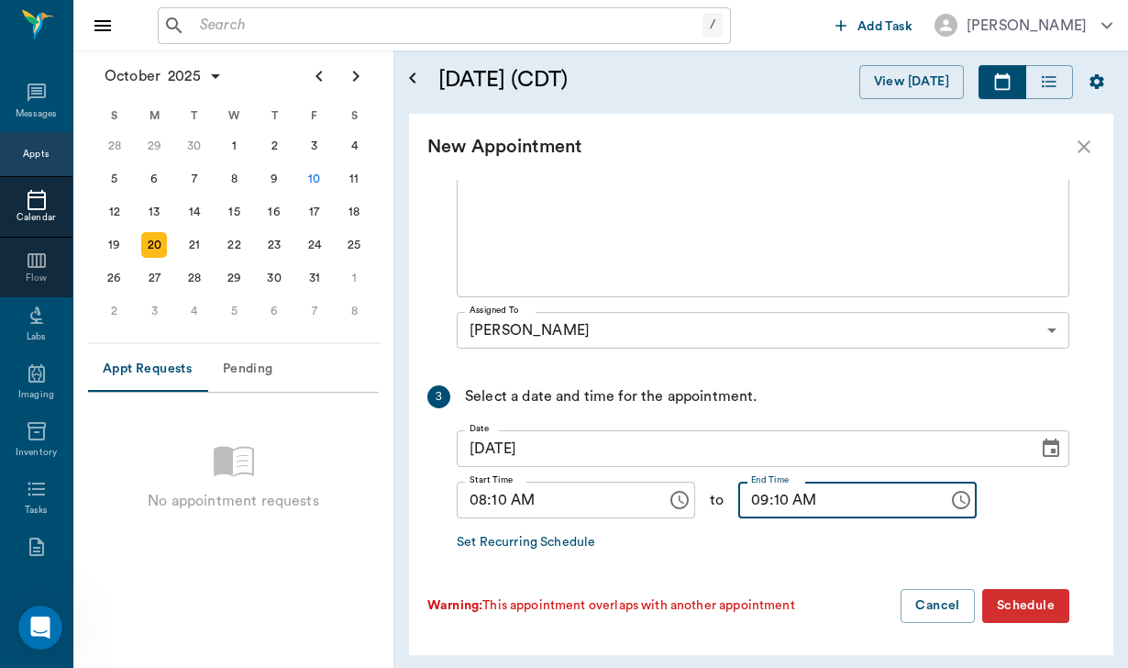
click at [786, 505] on input "09:10 AM" at bounding box center [836, 500] width 197 height 37
click at [762, 498] on input "09:10 AM" at bounding box center [836, 500] width 197 height 37
type input "08:40 AM"
click at [1031, 598] on button "Schedule" at bounding box center [1025, 606] width 87 height 34
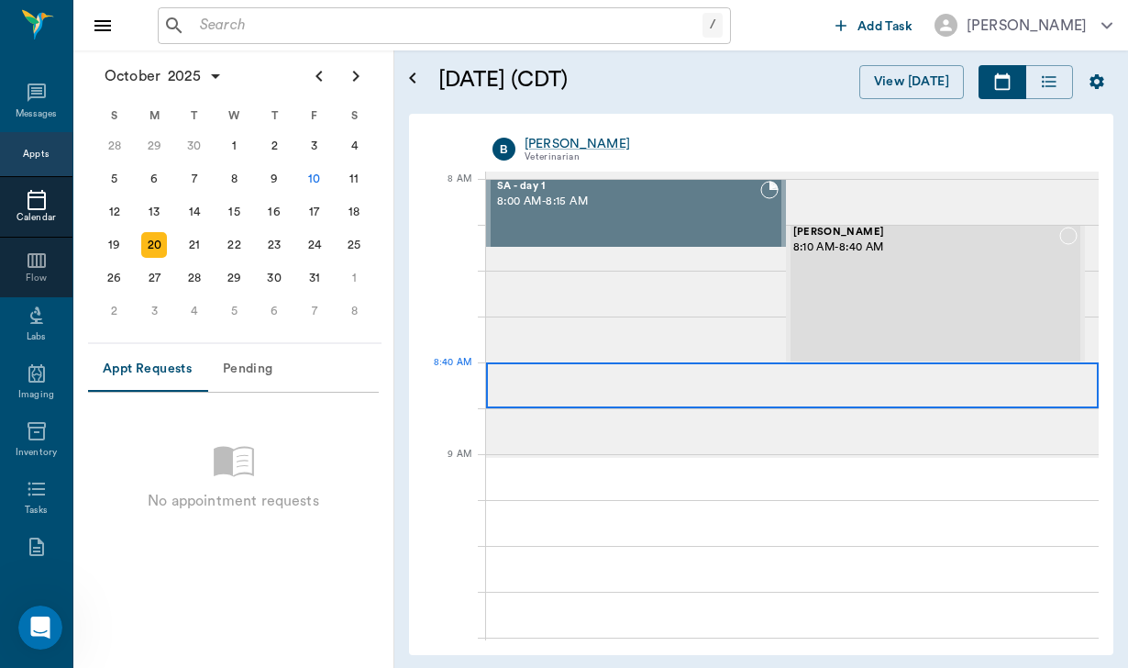
click at [859, 378] on div at bounding box center [792, 385] width 613 height 46
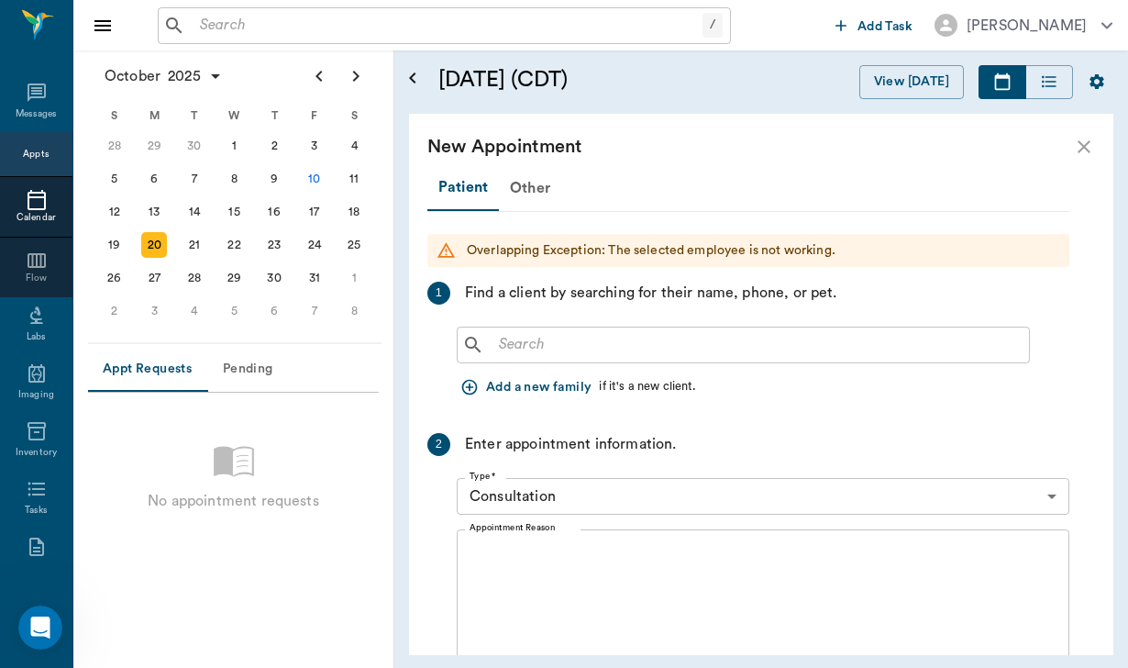
scroll to position [0, 0]
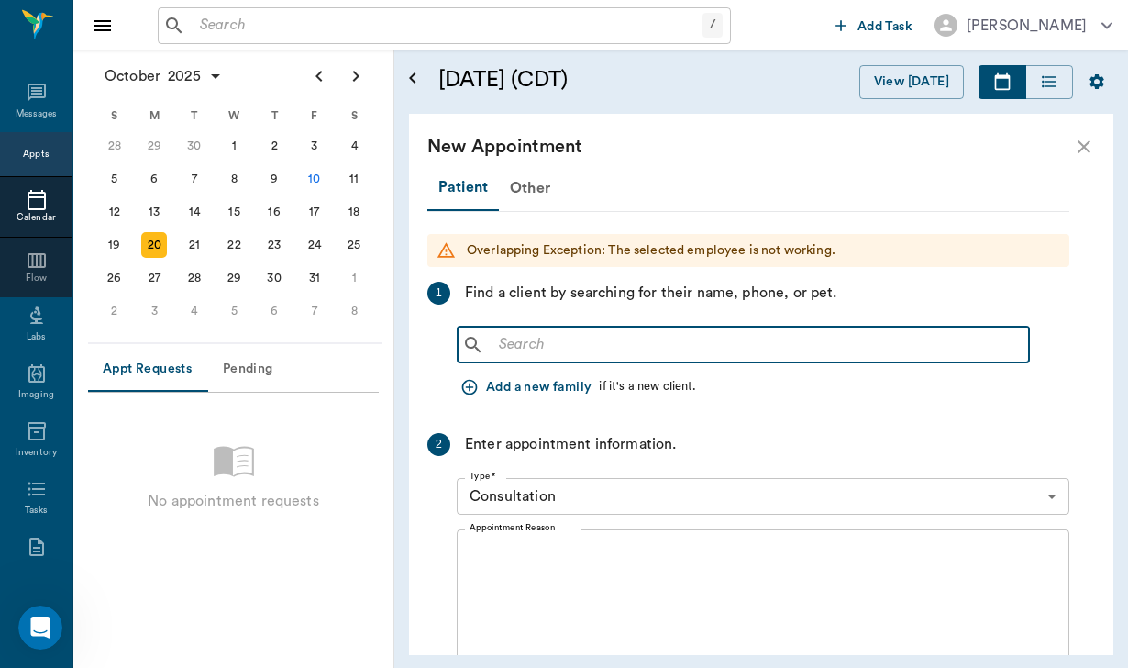
click at [521, 339] on input "text" at bounding box center [757, 345] width 530 height 26
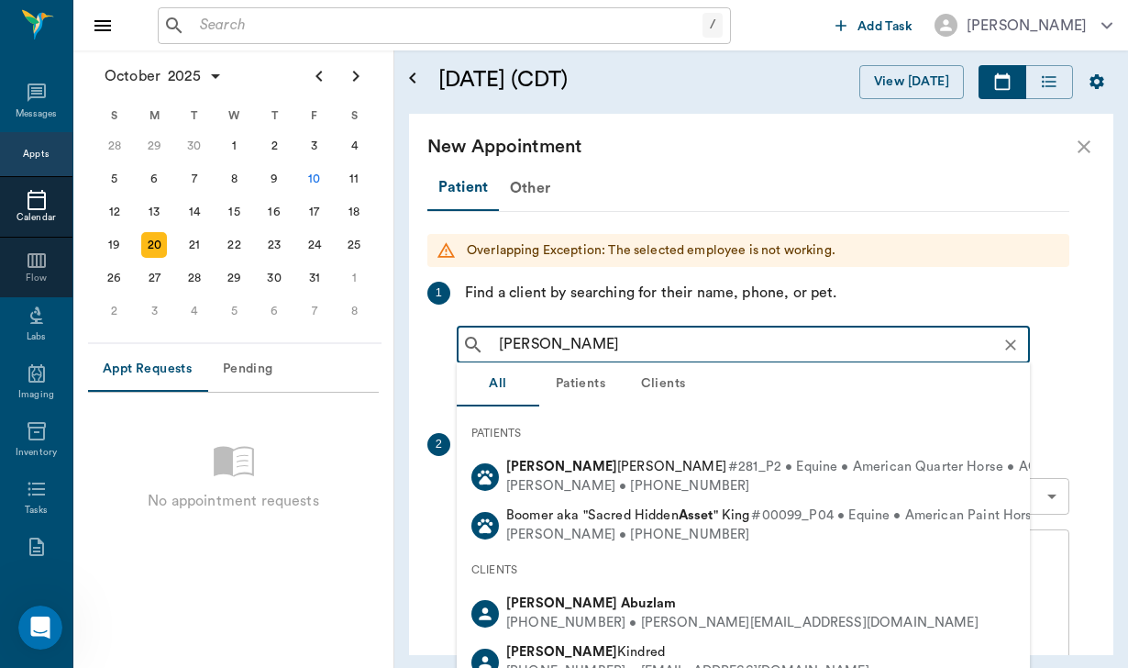
type input "[PERSON_NAME]"
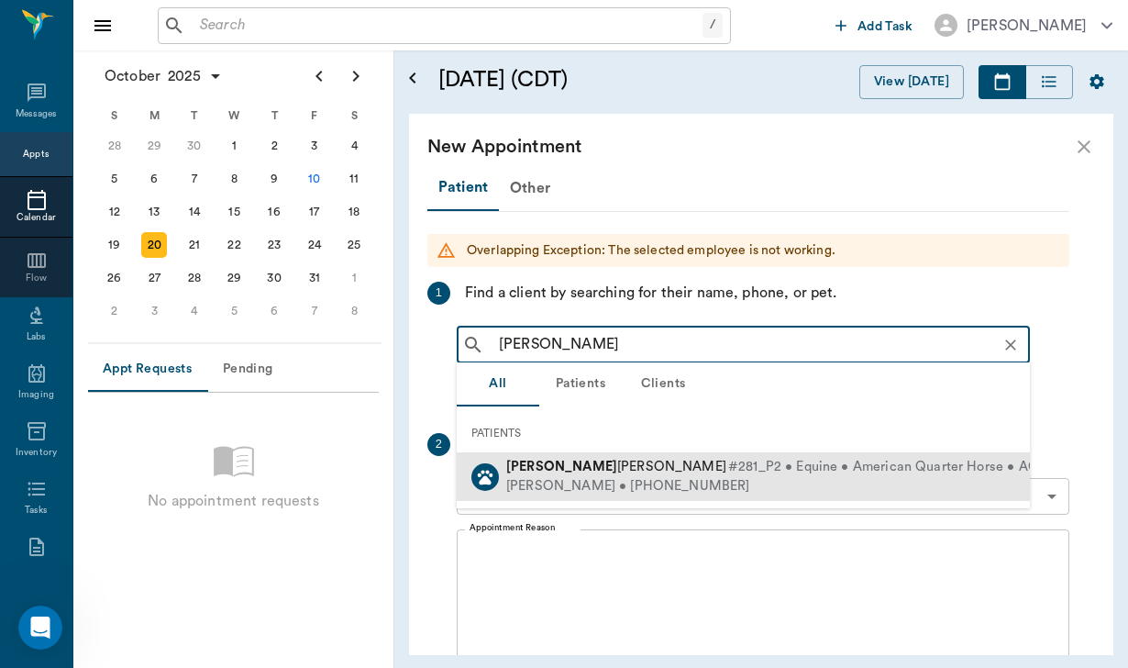
click at [561, 475] on div "[PERSON_NAME] #281_P2 • Equine • American Quarter Horse • ACTIVE" at bounding box center [786, 467] width 560 height 19
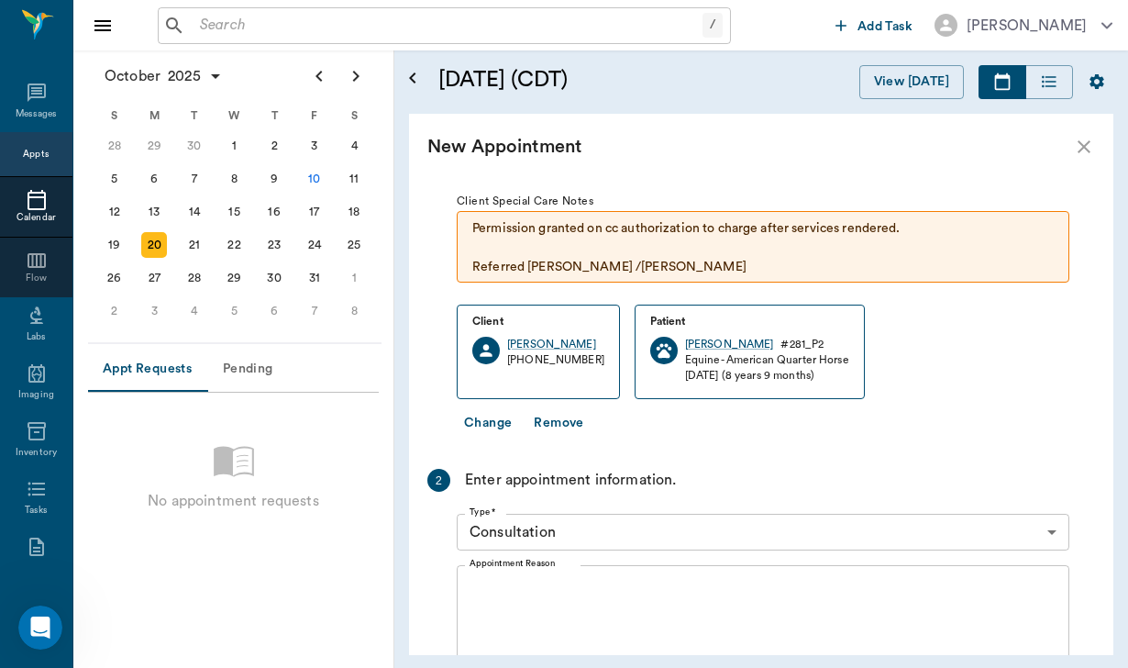
scroll to position [136, 0]
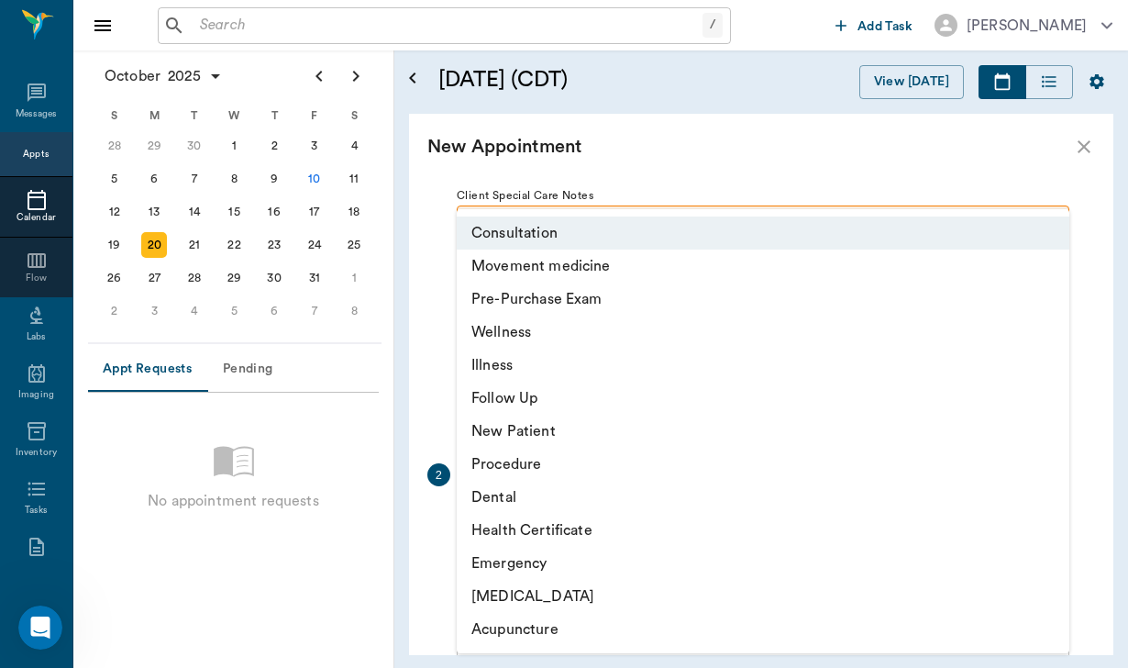
click at [560, 520] on body "/ ​ Add Task [PERSON_NAME] Nectar Messages Appts Calendar Flow Labs Imaging Inv…" at bounding box center [564, 334] width 1128 height 668
click at [578, 250] on li "Movement medicine" at bounding box center [763, 265] width 613 height 33
type input "6656c4aef87a612ea34fb244"
type input "09:40 AM"
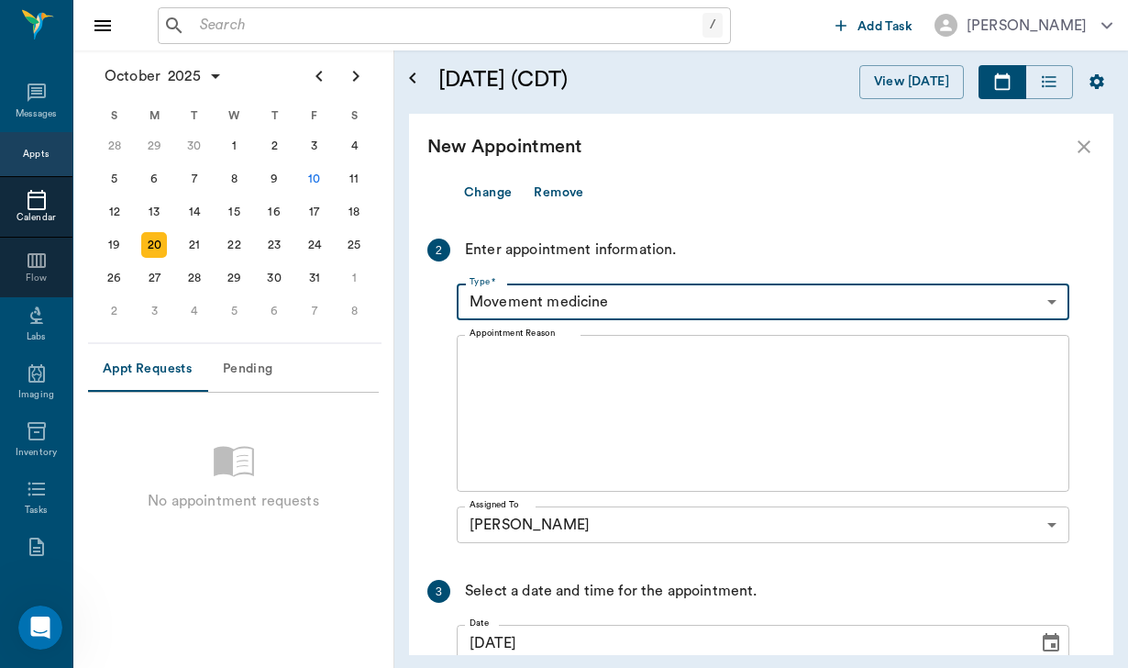
scroll to position [458, 0]
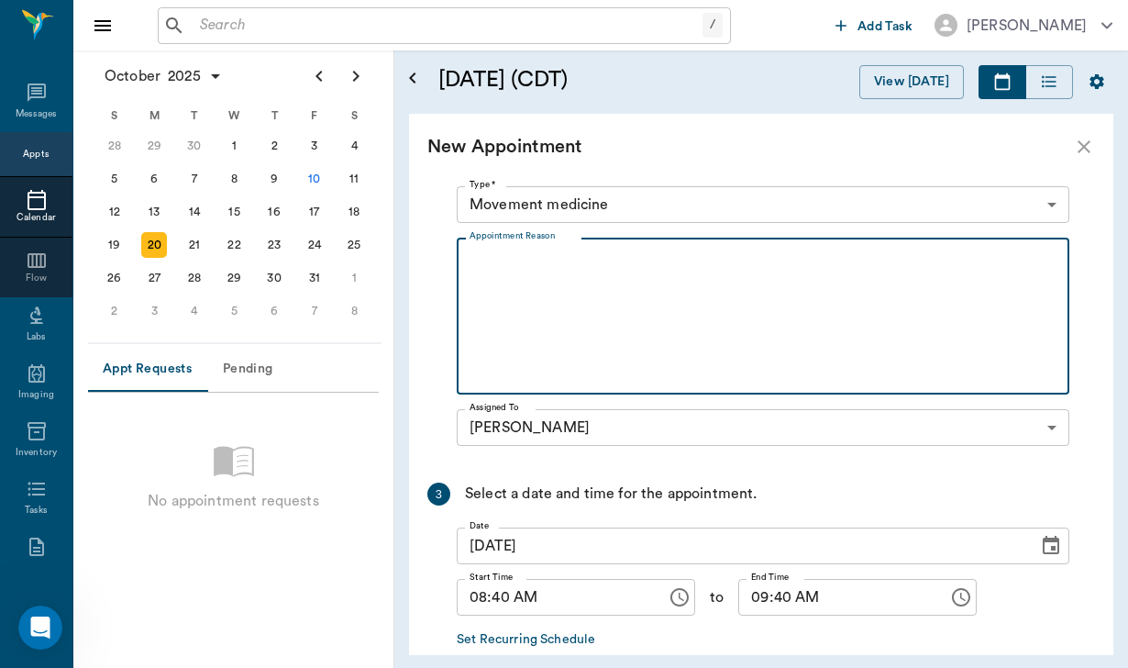
click at [527, 266] on textarea "Appointment Reason" at bounding box center [763, 316] width 587 height 127
paste textarea "[PERSON_NAME] will be trailering to [PERSON_NAME]'s place"
type textarea "[PERSON_NAME] will be trailering to [PERSON_NAME]'s place"
click at [769, 603] on input "09:40 AM" at bounding box center [836, 597] width 197 height 37
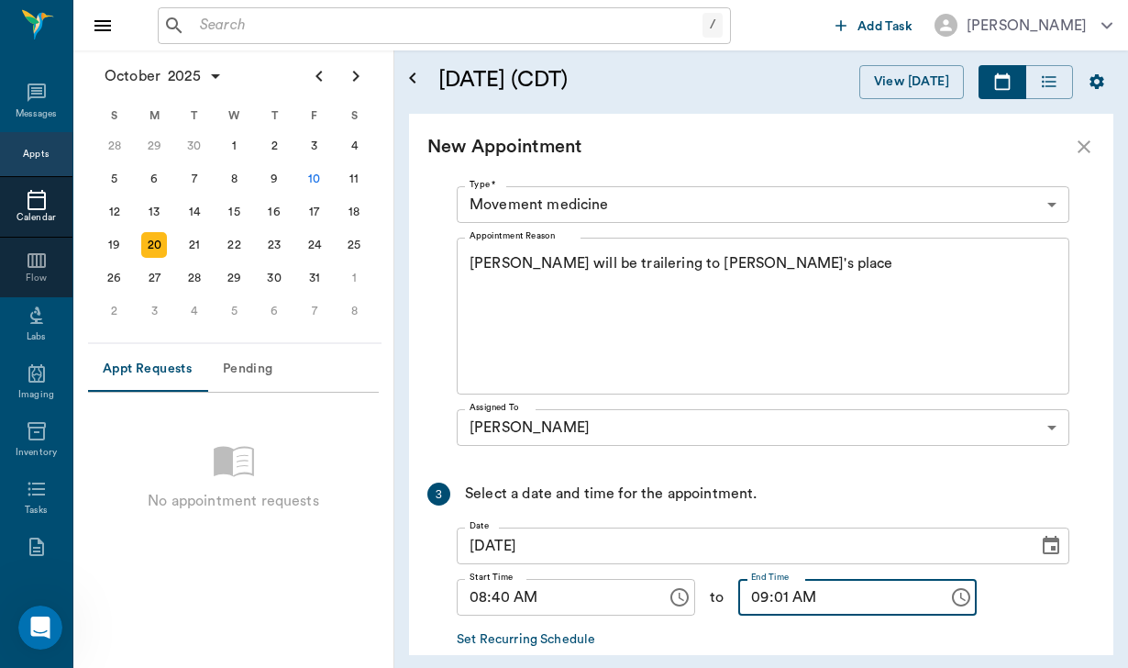
type input "09:10 AM"
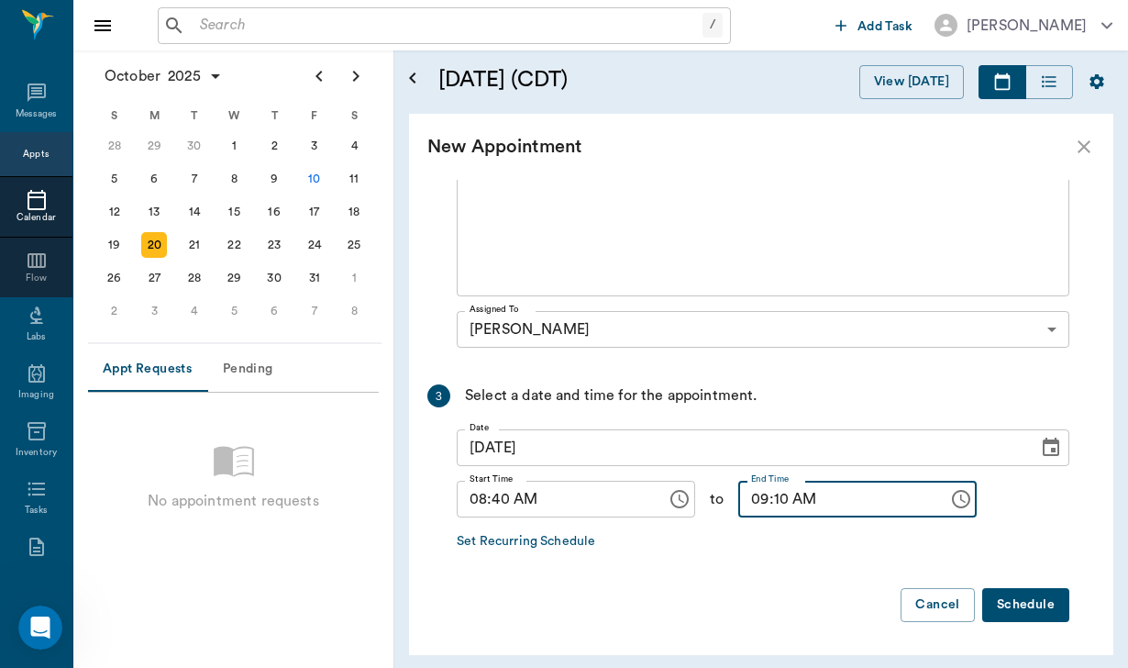
scroll to position [555, 0]
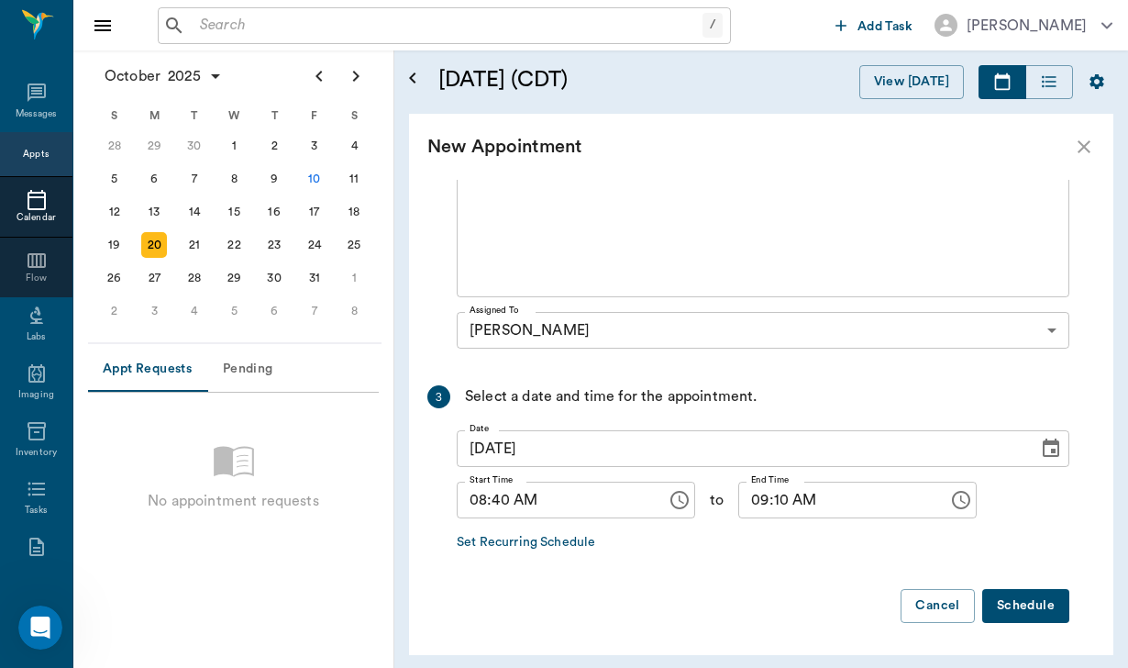
click at [1025, 610] on button "Schedule" at bounding box center [1025, 606] width 87 height 34
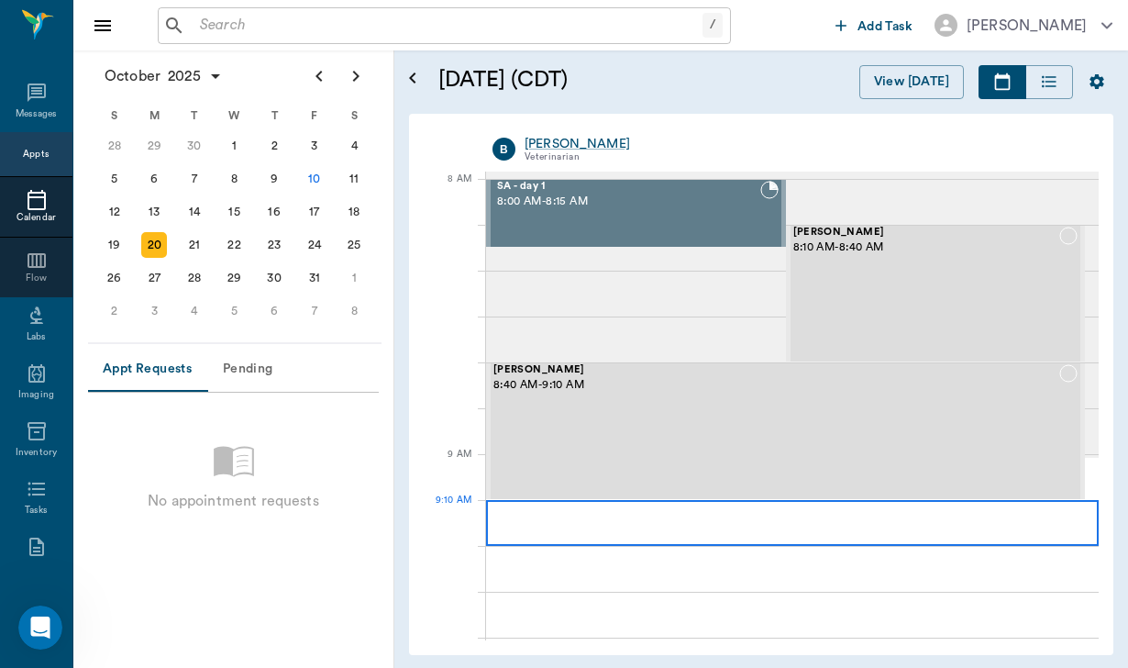
click at [914, 528] on div at bounding box center [792, 523] width 613 height 46
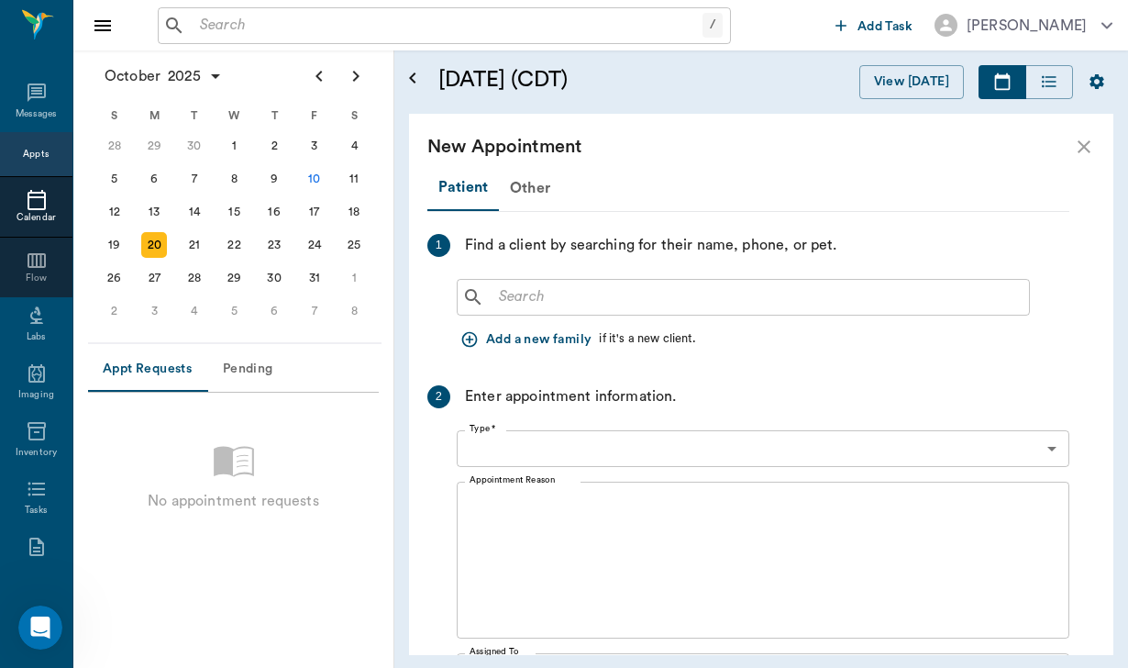
type input "[DATE]"
type input "09:10 AM"
type input "09:55 AM"
click at [482, 293] on icon at bounding box center [473, 297] width 22 height 22
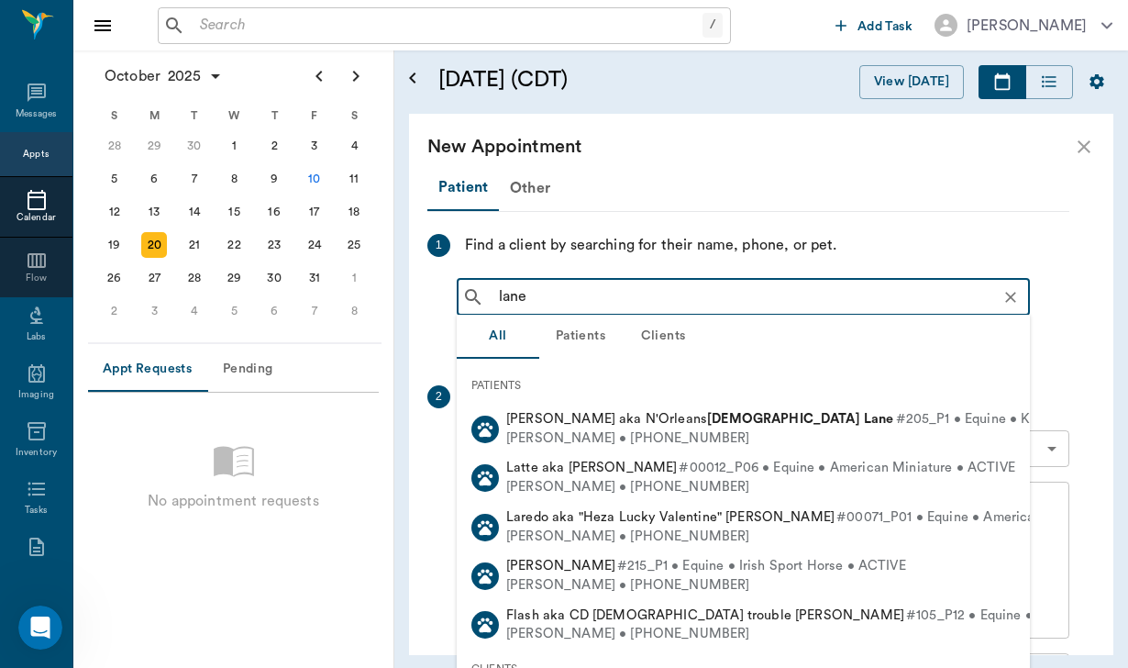
type input "[PERSON_NAME]"
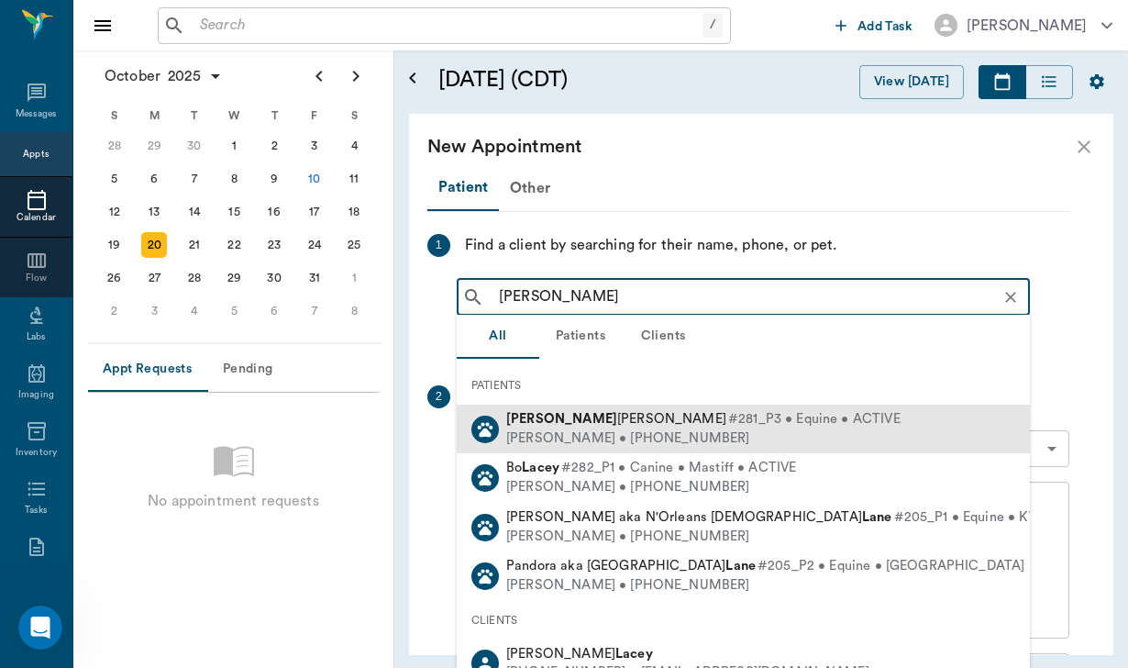
click at [561, 435] on div "[PERSON_NAME] • [PHONE_NUMBER]" at bounding box center [703, 438] width 394 height 19
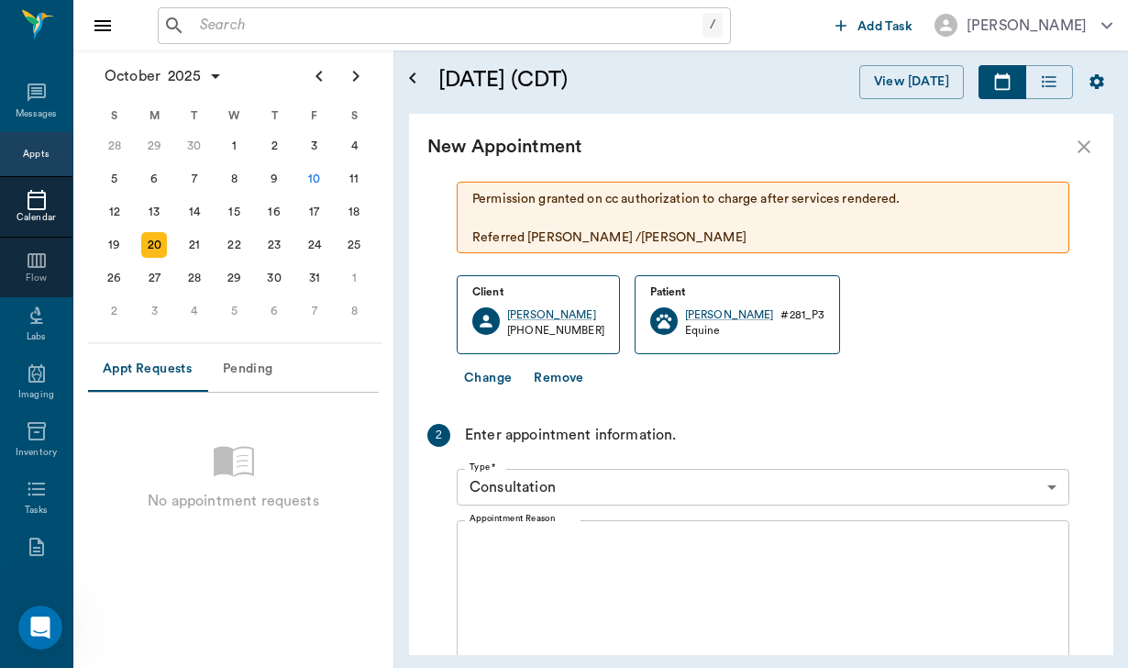
scroll to position [116, 0]
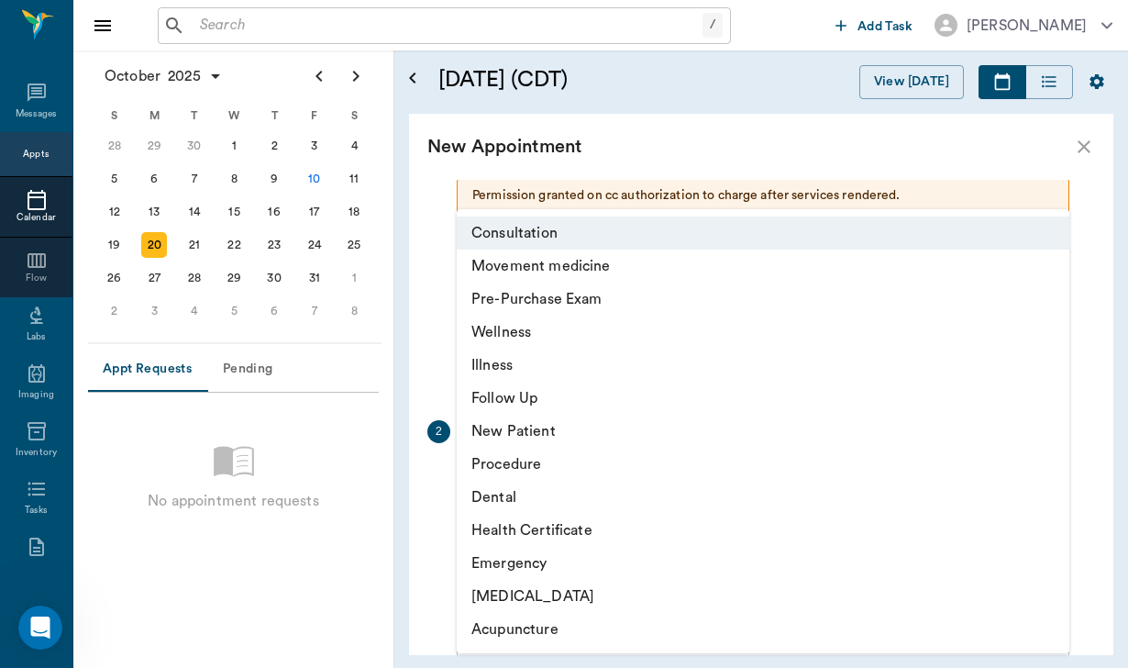
click at [555, 484] on body "/ ​ Add Task [PERSON_NAME] Nectar Messages Appts Calendar Flow Labs Imaging Inv…" at bounding box center [564, 334] width 1128 height 668
click at [573, 264] on li "Movement medicine" at bounding box center [763, 265] width 613 height 33
type input "6656c4aef87a612ea34fb244"
type input "10:10 AM"
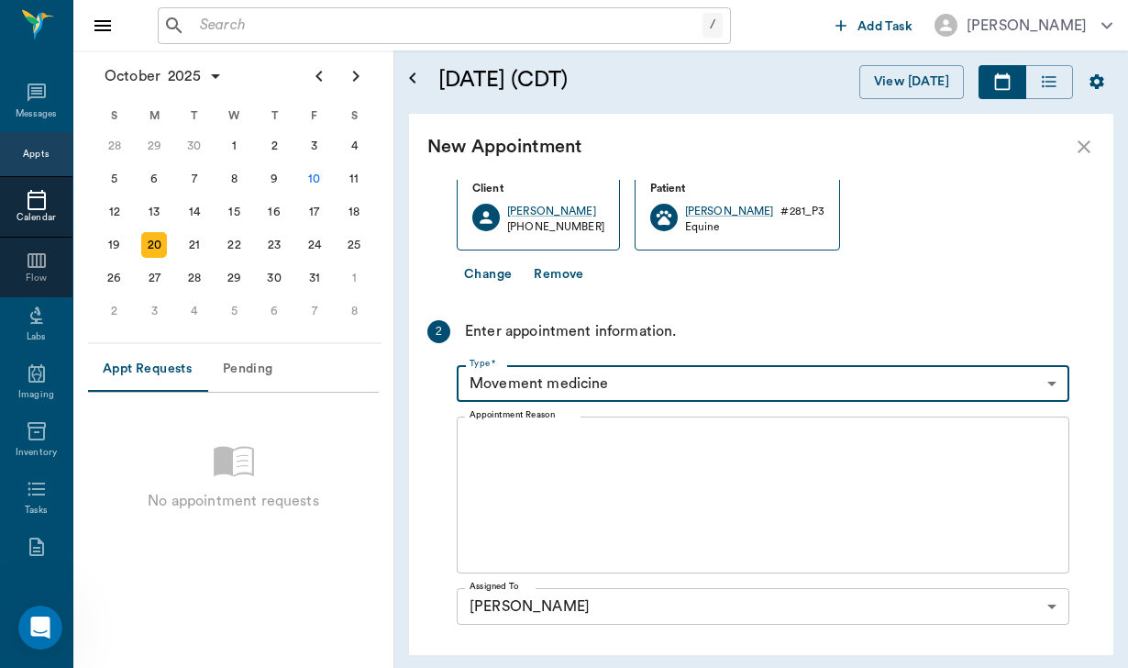
scroll to position [250, 0]
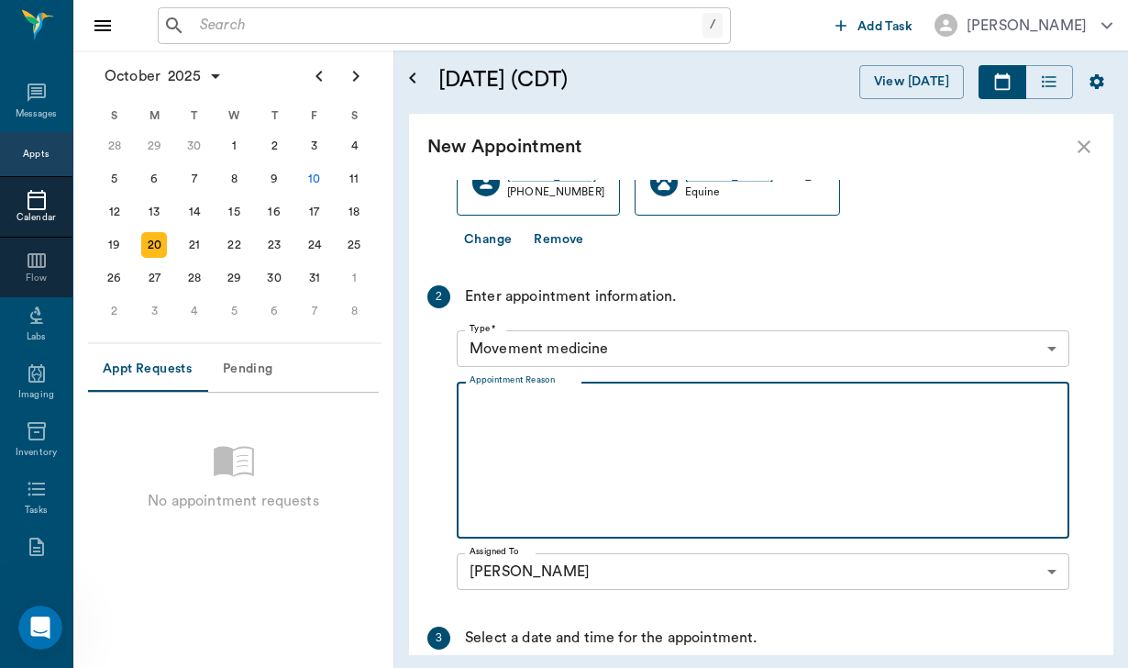
click at [497, 400] on textarea "Appointment Reason" at bounding box center [763, 460] width 587 height 127
paste textarea "[PERSON_NAME] will be trailering to [PERSON_NAME]'s place"
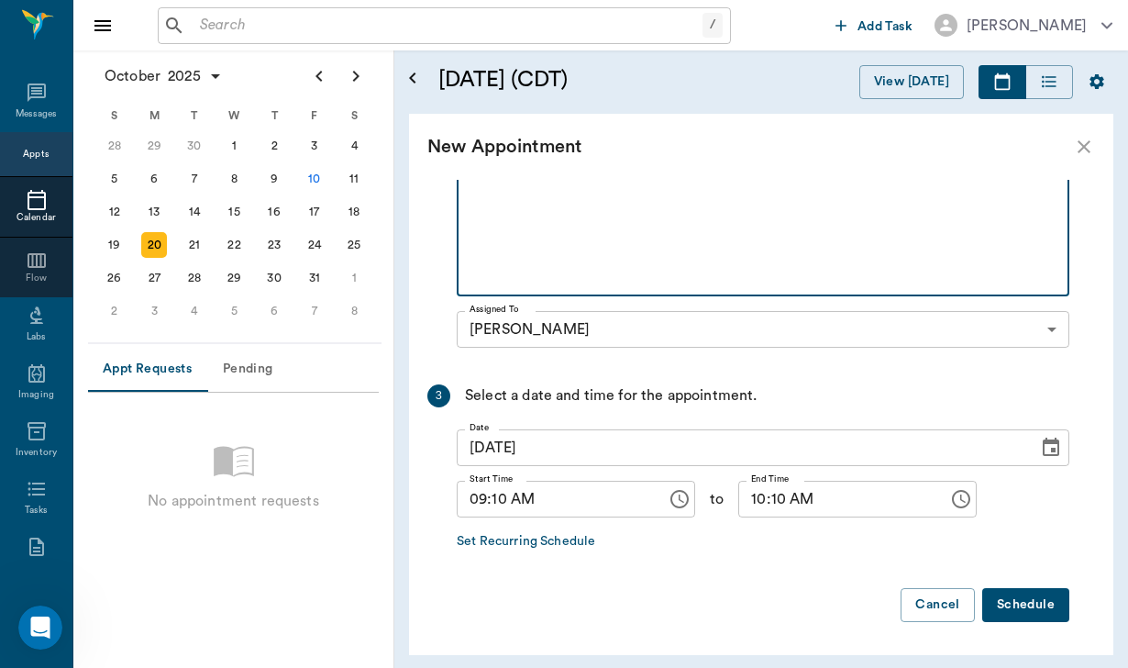
scroll to position [492, 0]
type textarea "[PERSON_NAME] will be trailering to [PERSON_NAME]'s place"
click at [779, 504] on input "10:10 AM" at bounding box center [836, 500] width 197 height 37
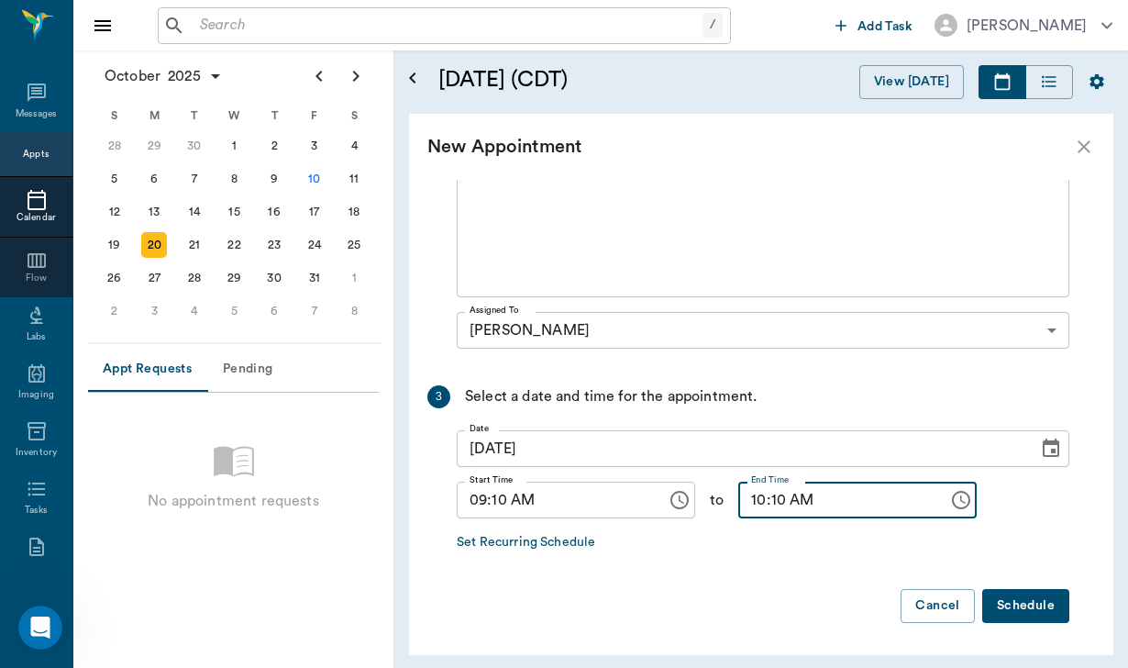
click at [768, 505] on input "10:10 AM" at bounding box center [836, 500] width 197 height 37
type input "09:40 AM"
click at [1026, 603] on button "Schedule" at bounding box center [1025, 606] width 87 height 34
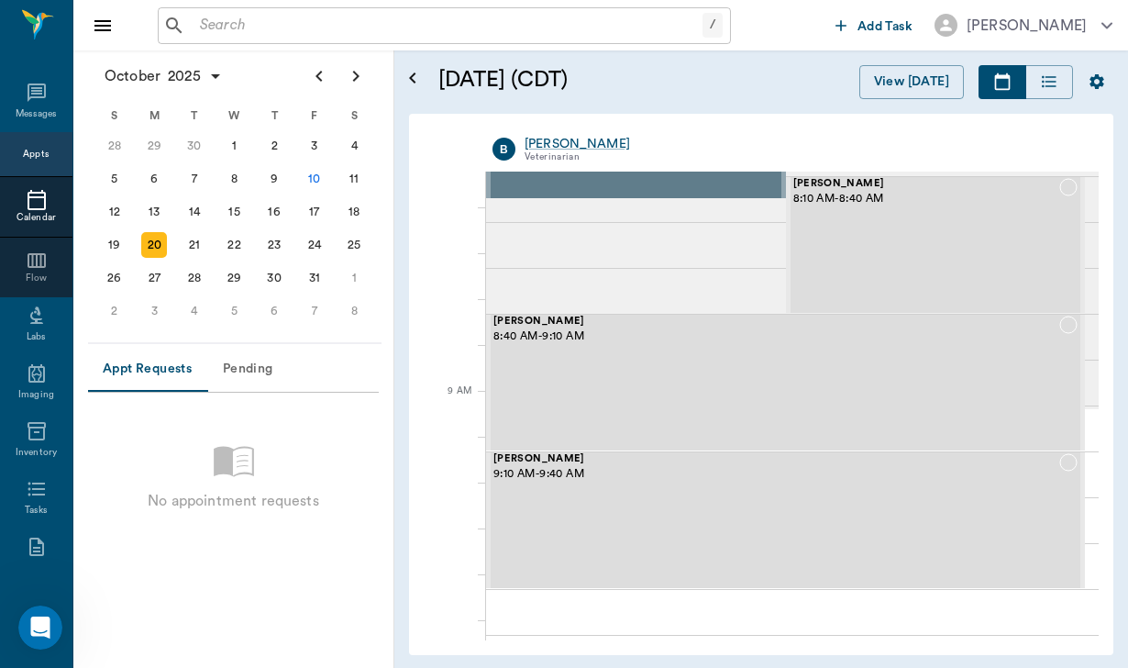
scroll to position [64, 0]
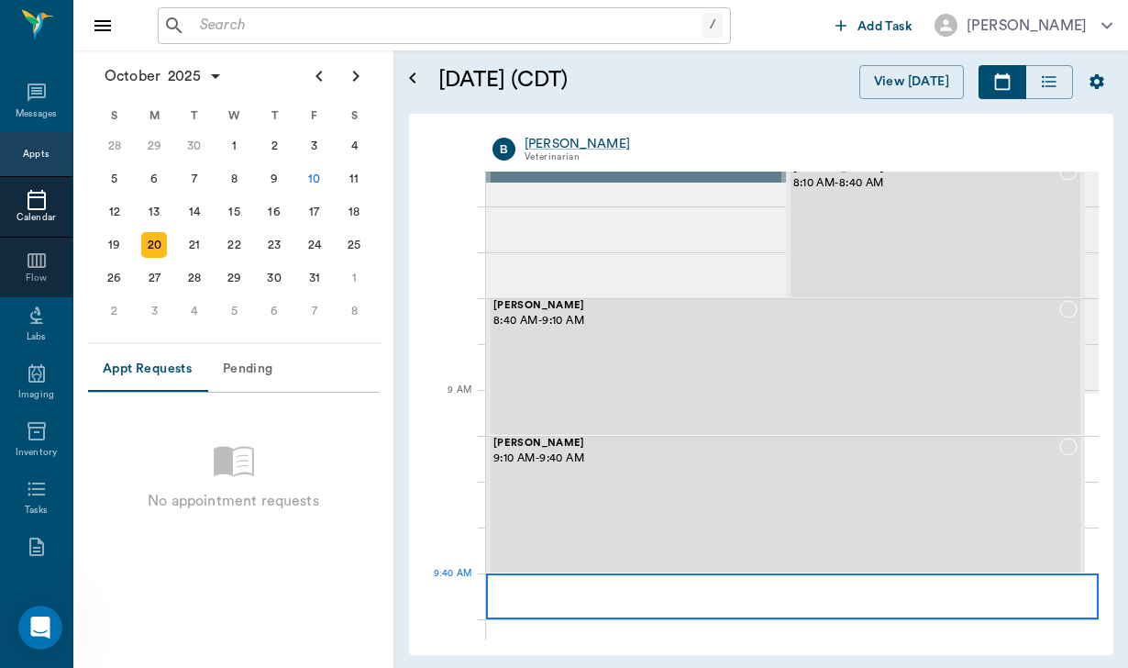
click at [1026, 603] on div at bounding box center [792, 596] width 613 height 46
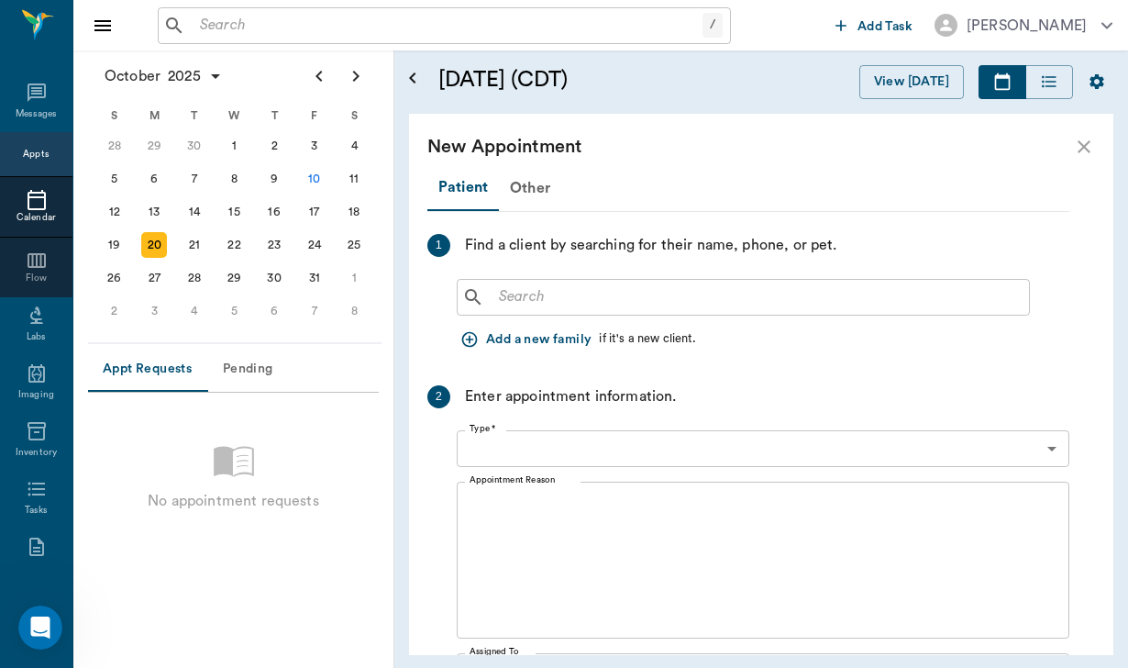
type input "[DATE]"
type input "09:40 AM"
type input "10:25 AM"
click at [537, 293] on input "text" at bounding box center [757, 297] width 530 height 26
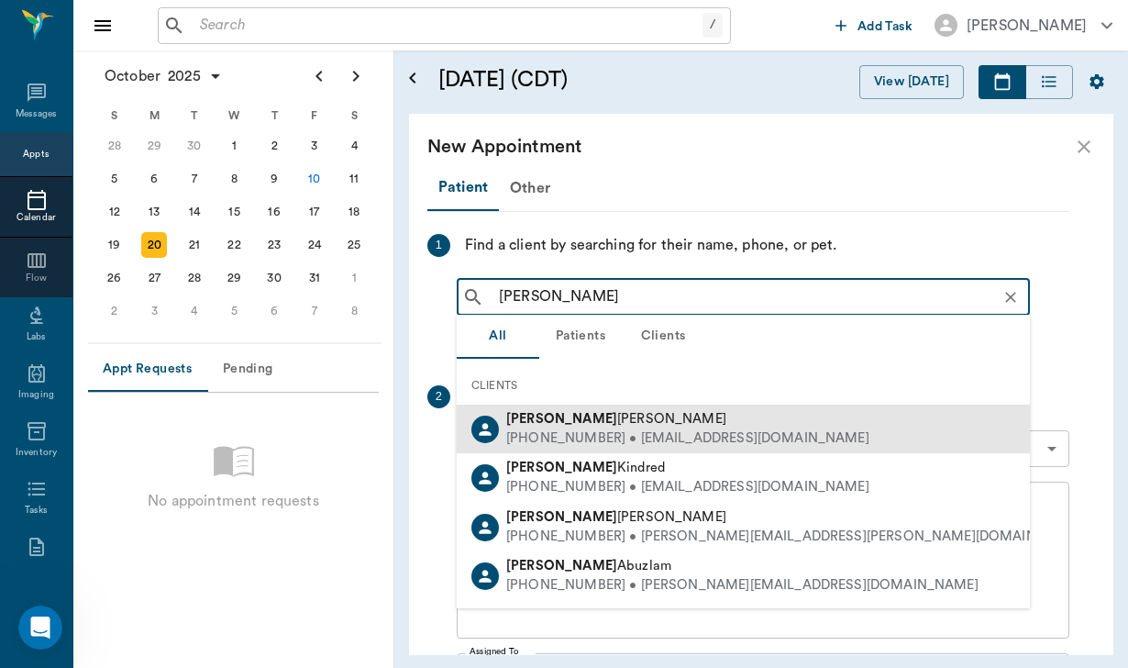
drag, startPoint x: 559, startPoint y: 458, endPoint x: 559, endPoint y: 435, distance: 22.9
click at [559, 435] on ul "[PERSON_NAME] [PHONE_NUMBER] • [EMAIL_ADDRESS][DOMAIN_NAME] [PERSON_NAME] [PHON…" at bounding box center [743, 503] width 573 height 196
click at [559, 435] on div "[PHONE_NUMBER] • [EMAIL_ADDRESS][DOMAIN_NAME]" at bounding box center [687, 438] width 363 height 19
type input "[PERSON_NAME]"
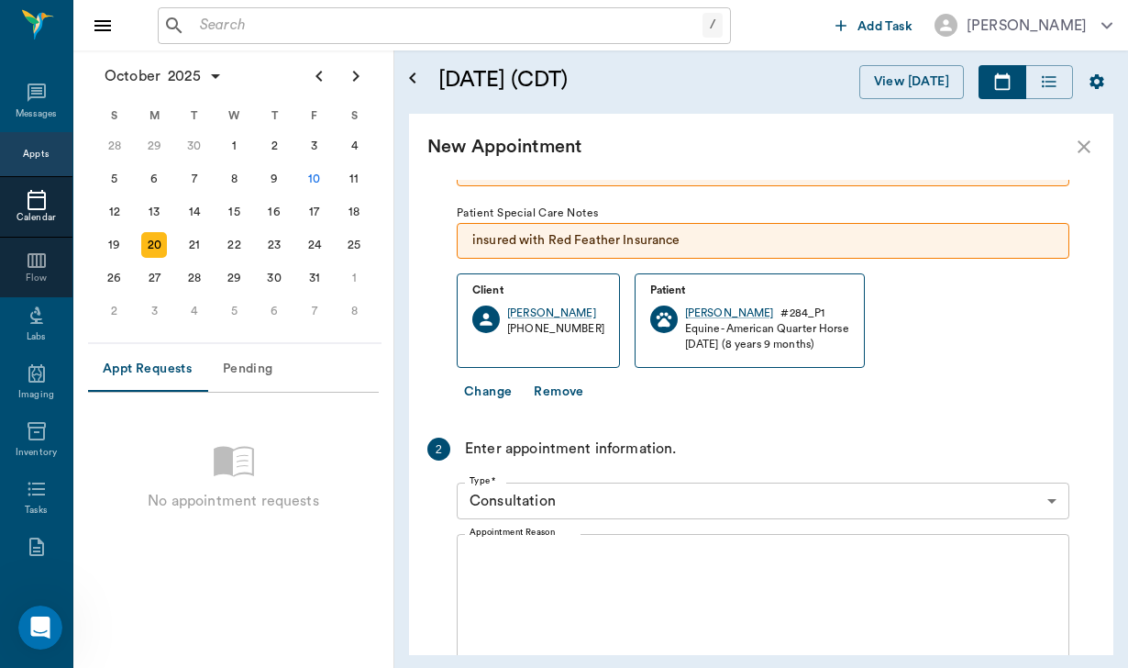
scroll to position [146, 0]
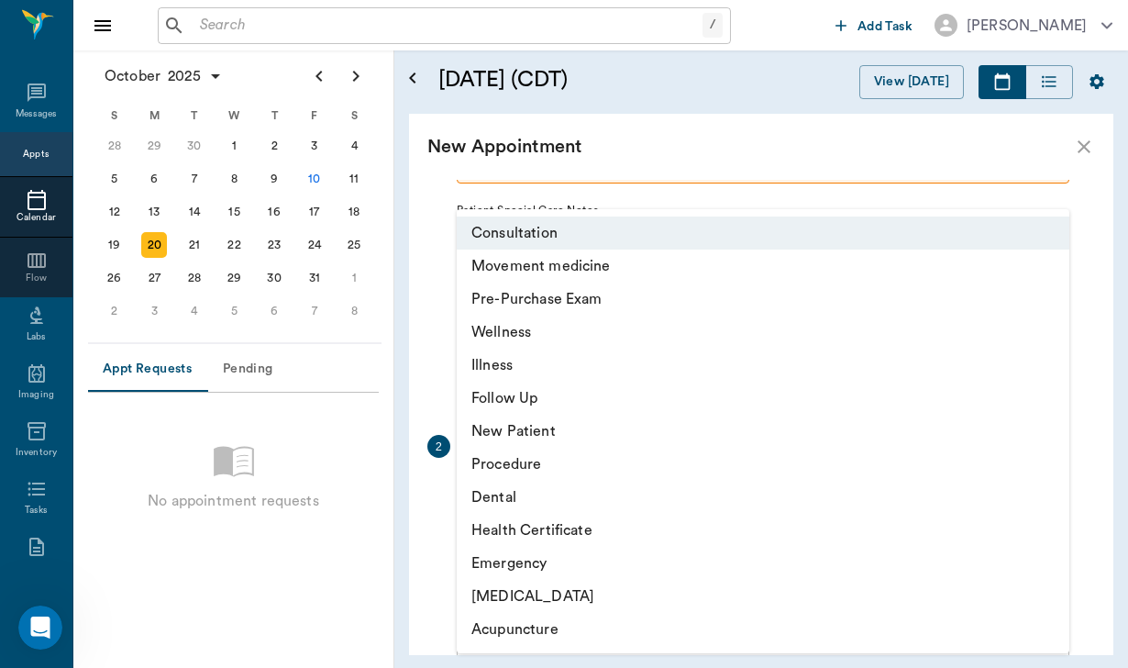
click at [559, 498] on body "/ ​ Add Task [PERSON_NAME] Nectar Messages Appts Calendar Flow Labs Imaging Inv…" at bounding box center [564, 334] width 1128 height 668
click at [572, 280] on li "Movement medicine" at bounding box center [763, 265] width 613 height 33
type input "6656c4aef87a612ea34fb244"
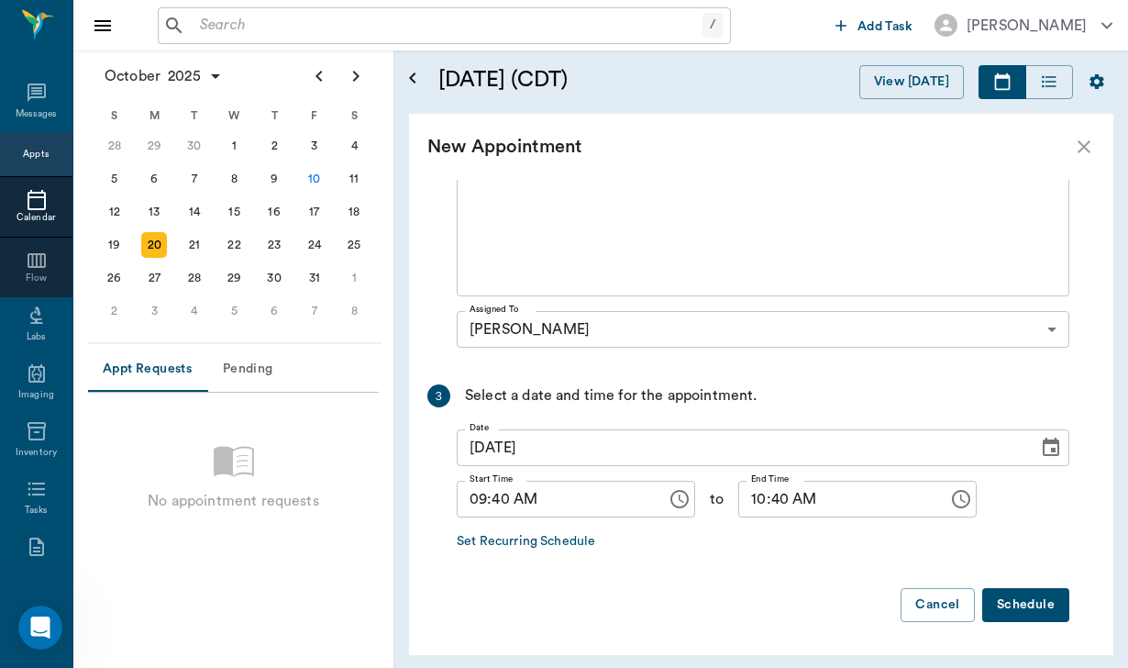
scroll to position [537, 0]
click at [763, 500] on input "10:40 AM" at bounding box center [836, 500] width 197 height 37
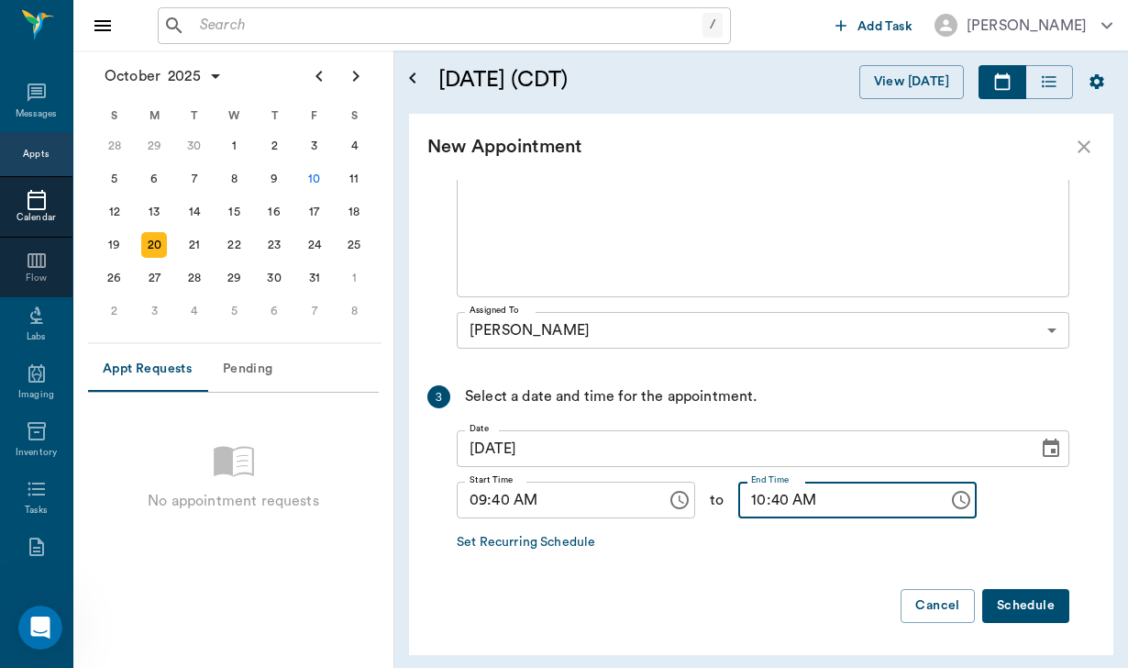
click at [775, 504] on input "10:40 AM" at bounding box center [836, 500] width 197 height 37
type input "10:10 AM"
click at [1029, 600] on button "Schedule" at bounding box center [1025, 606] width 87 height 34
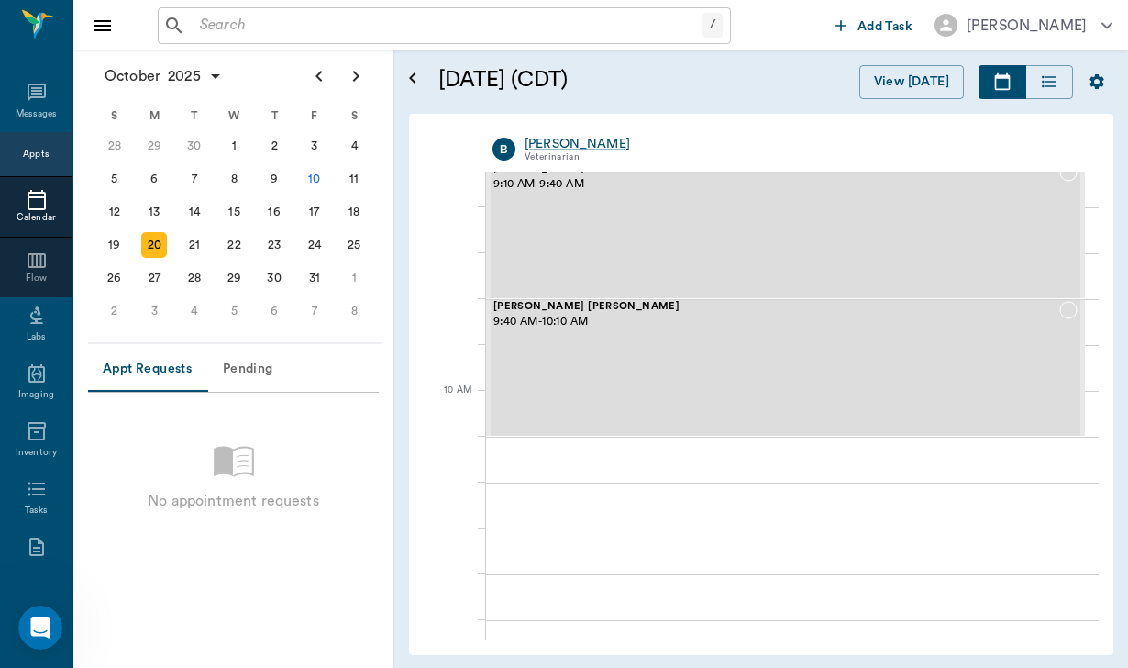
scroll to position [339, 0]
click at [44, 99] on icon at bounding box center [37, 92] width 18 height 18
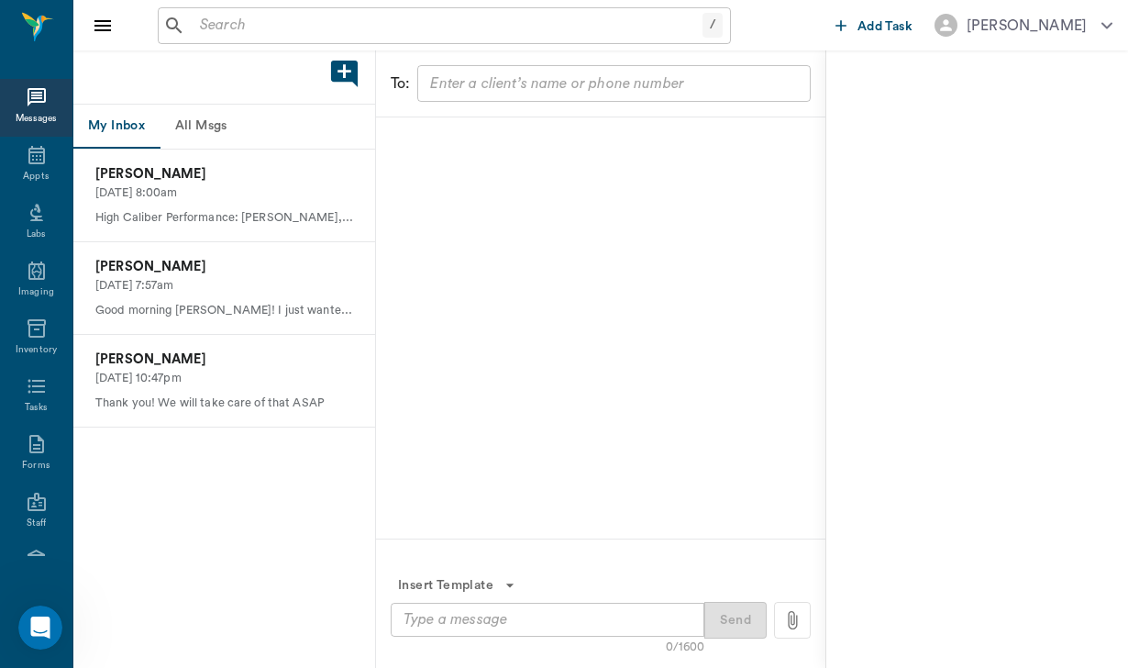
click at [260, 126] on div "My Inbox All Msgs" at bounding box center [224, 127] width 302 height 44
click at [219, 134] on button "All Msgs" at bounding box center [201, 127] width 83 height 44
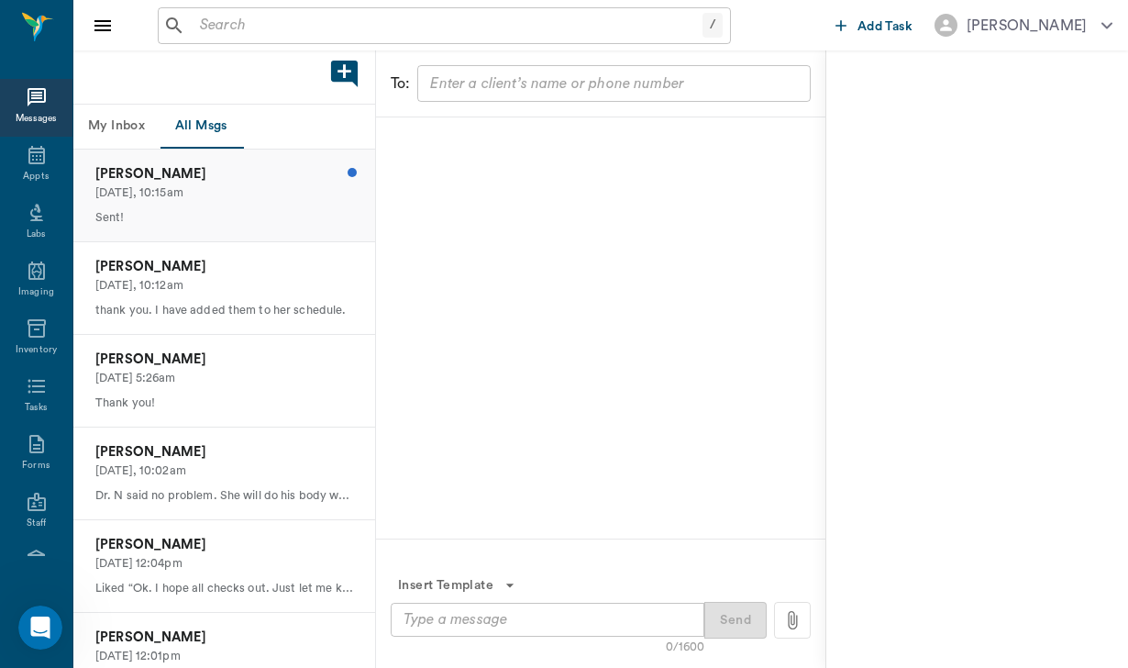
click at [206, 181] on p "[PERSON_NAME]" at bounding box center [224, 174] width 258 height 20
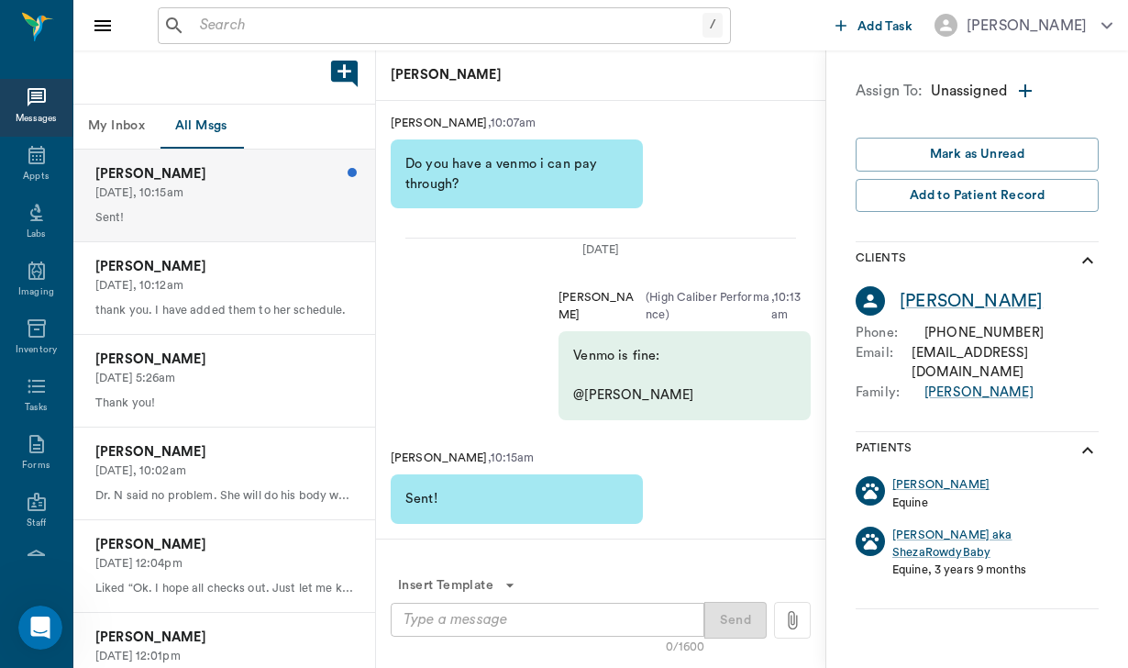
click at [436, 619] on textarea at bounding box center [548, 619] width 288 height 21
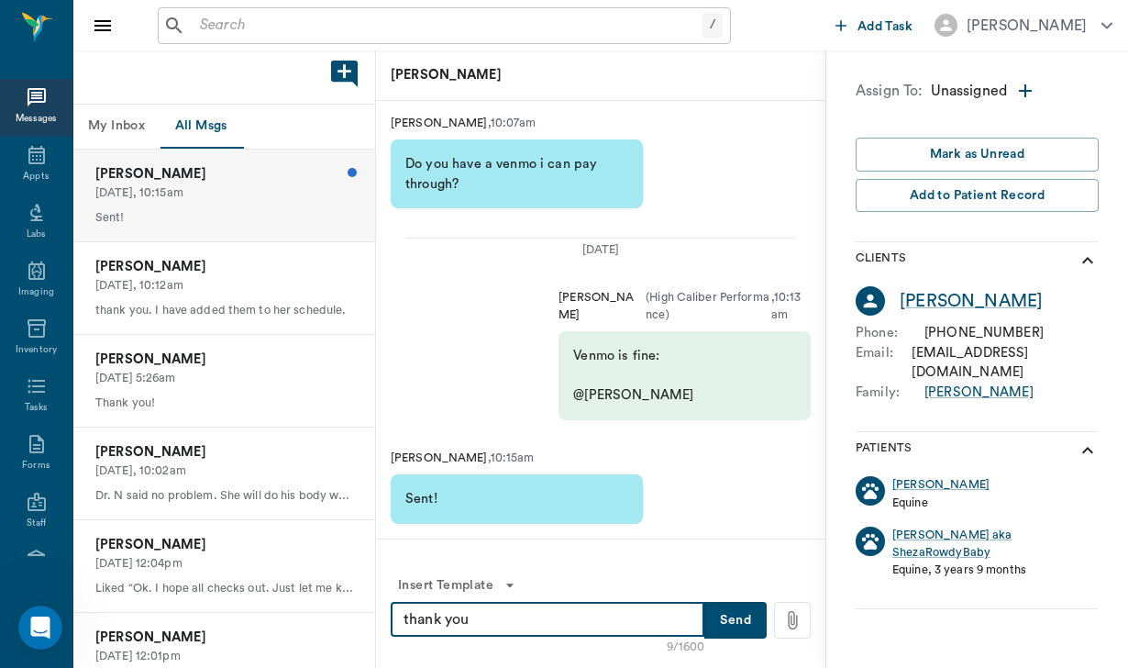
type textarea "thank you"
click at [741, 628] on button "Send" at bounding box center [735, 620] width 62 height 37
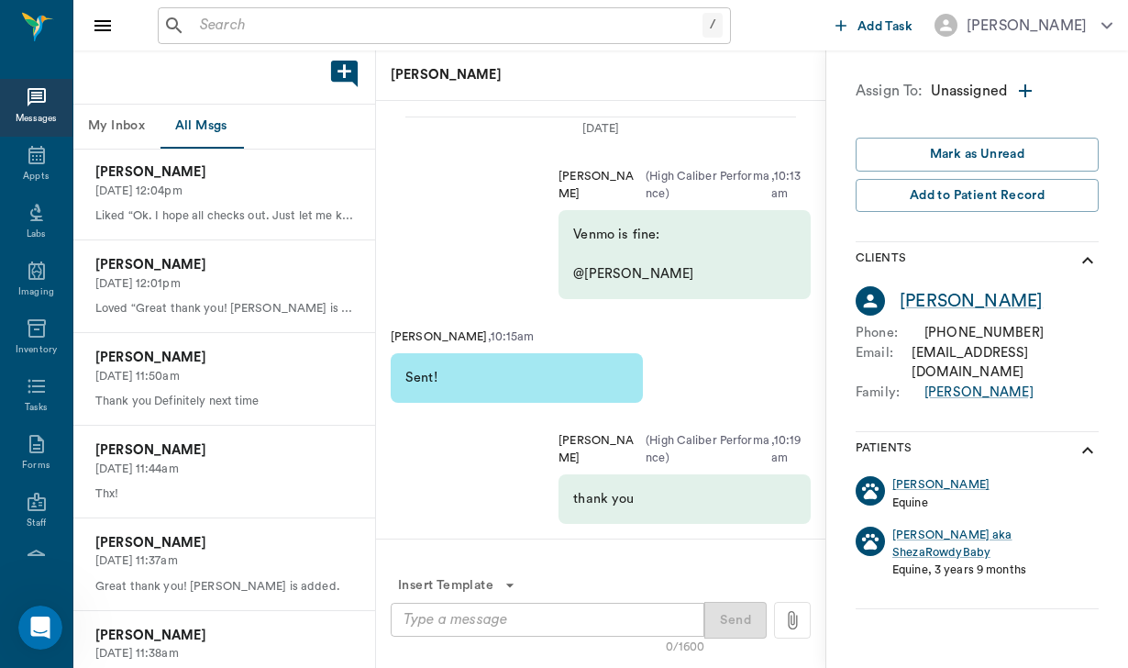
scroll to position [370, 0]
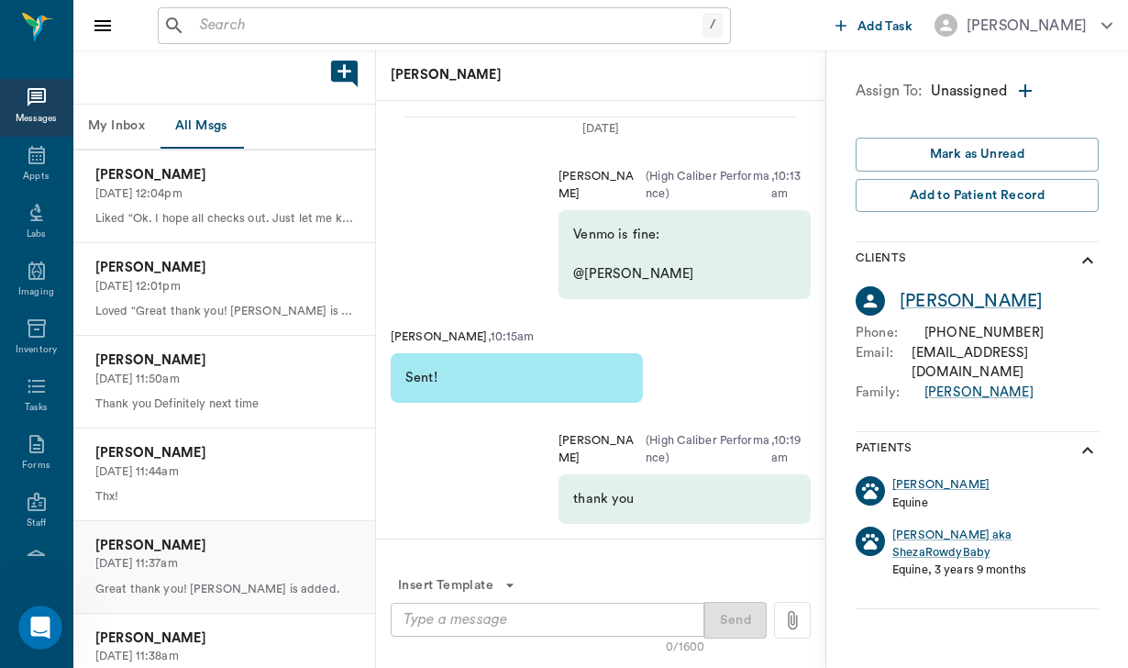
click at [179, 581] on p "Great thank you! [PERSON_NAME] is added." at bounding box center [224, 589] width 258 height 17
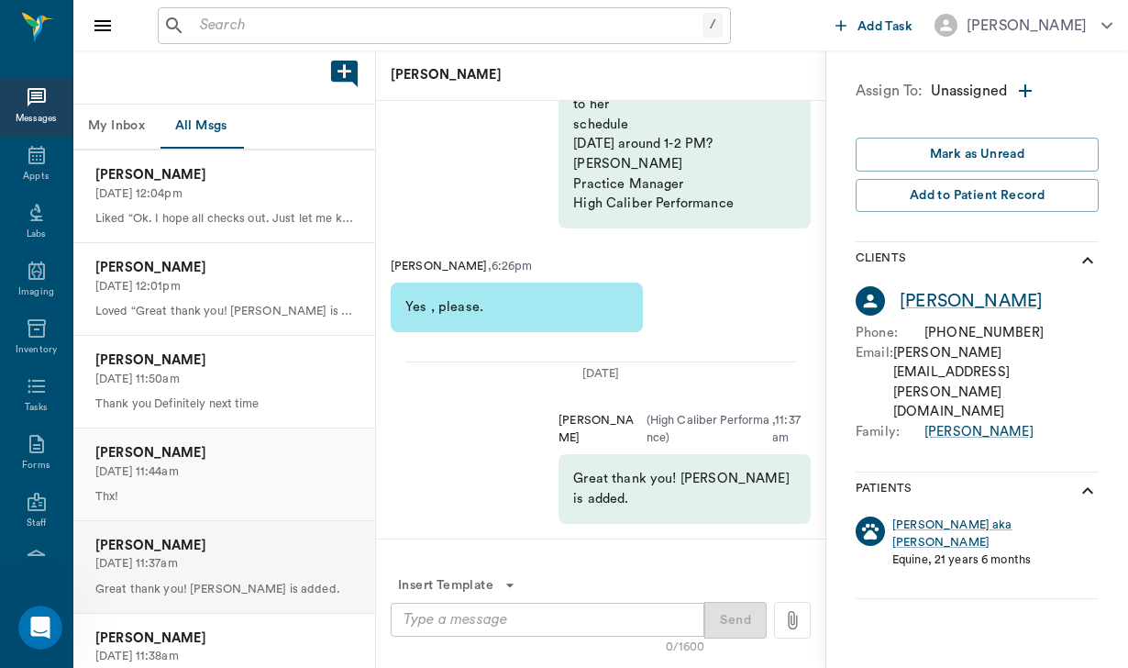
click at [229, 453] on p "[PERSON_NAME]" at bounding box center [224, 453] width 258 height 20
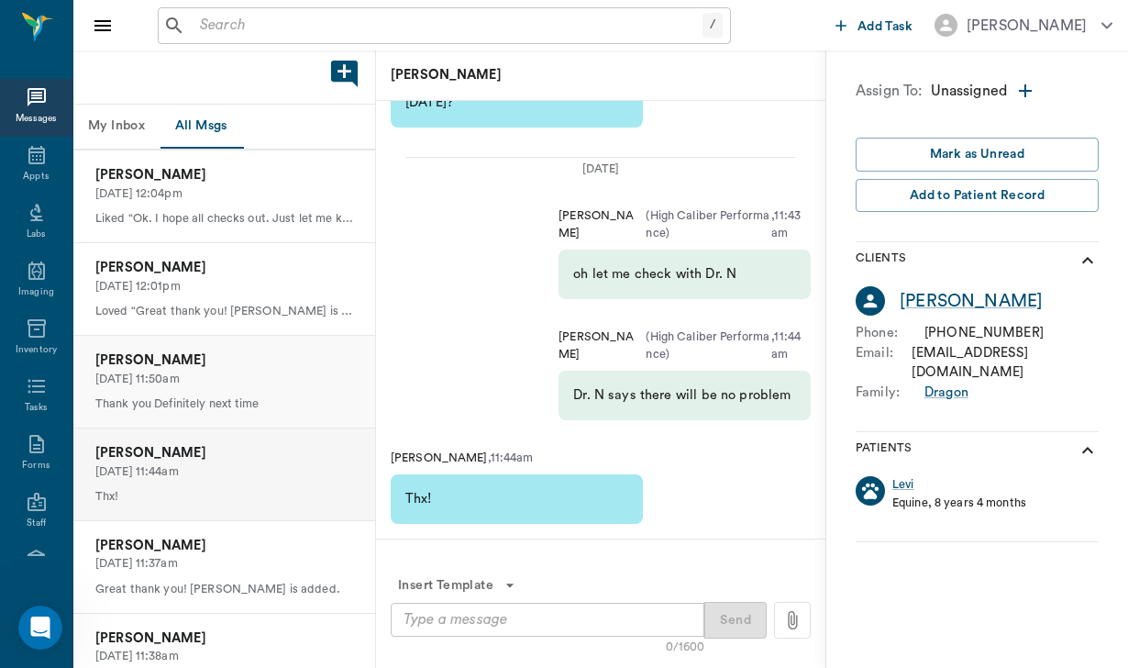
click at [261, 405] on p "Thank you Definitely next time" at bounding box center [224, 403] width 258 height 17
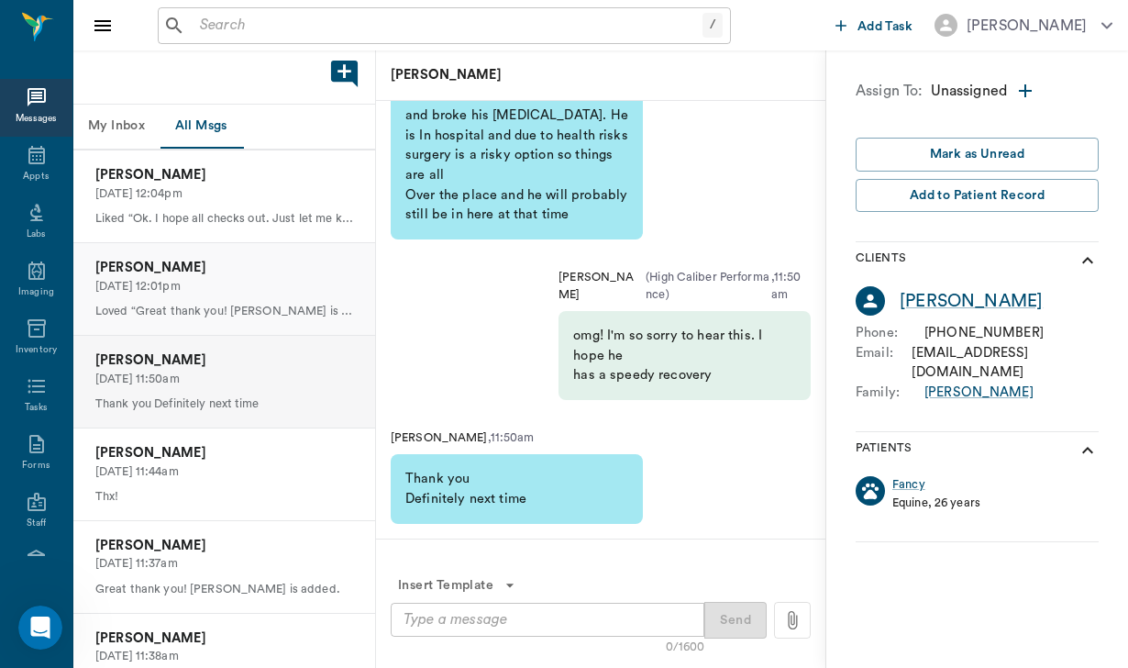
click at [268, 287] on p "[DATE] 12:01pm" at bounding box center [224, 286] width 258 height 17
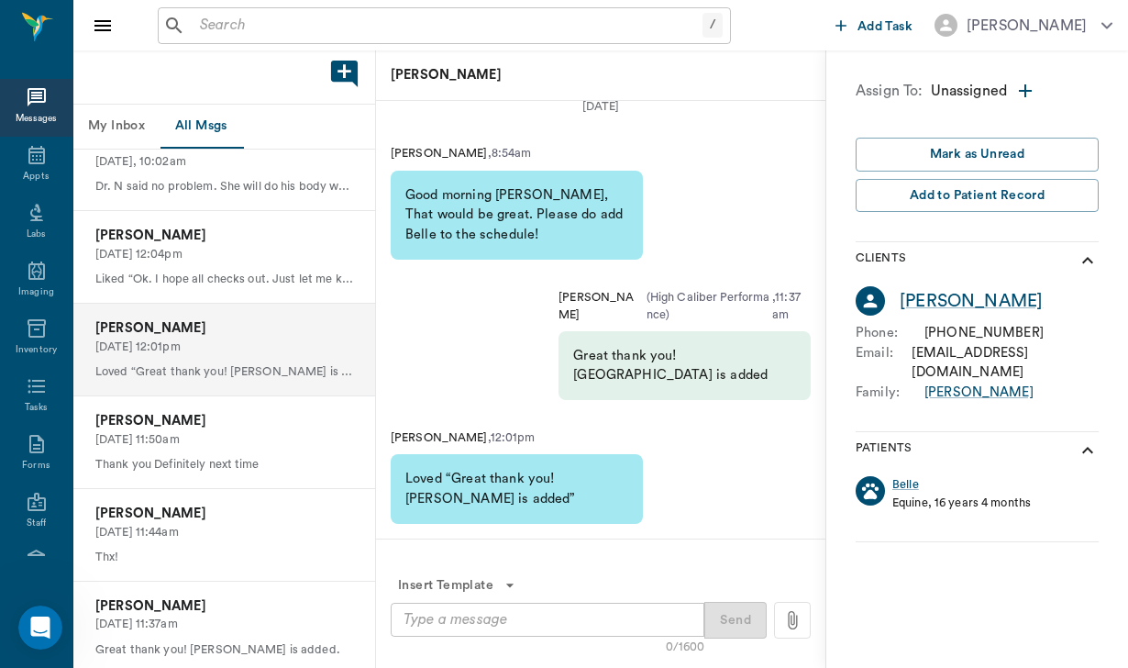
scroll to position [310, 0]
click at [262, 262] on div "[PERSON_NAME] [DATE] 12:04pm Liked “Ok. I hope all checks out. Just let me know…" at bounding box center [224, 256] width 302 height 92
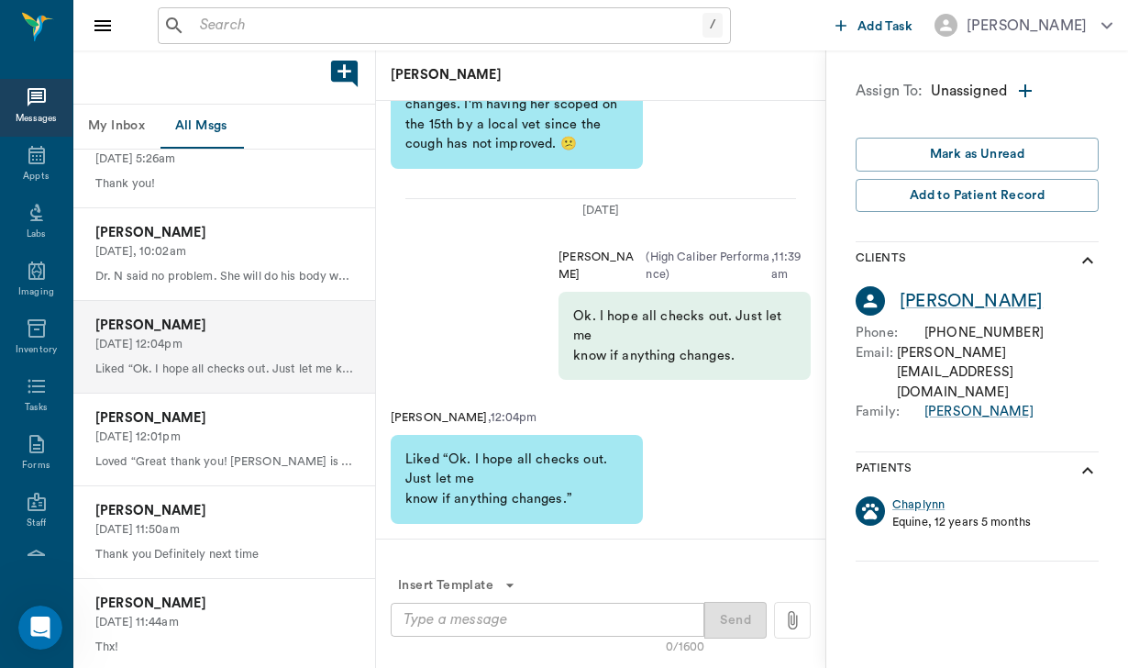
scroll to position [215, 0]
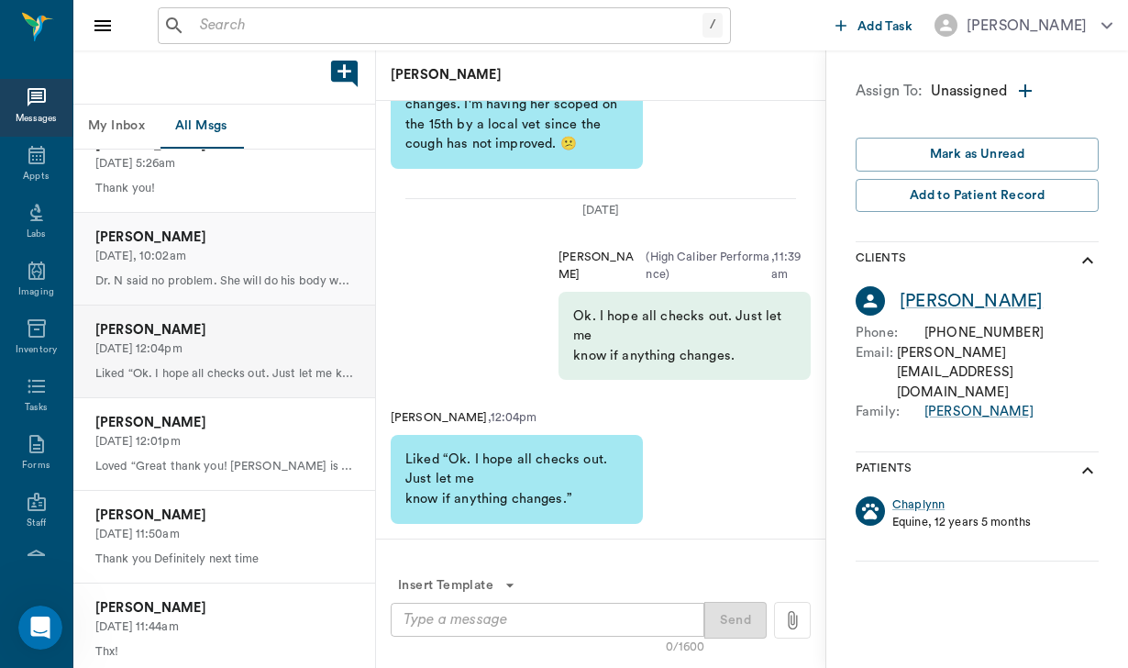
click at [262, 262] on div "[PERSON_NAME] [DATE], 10:02am Dr. N said no problem. She will do his body work …" at bounding box center [224, 259] width 302 height 92
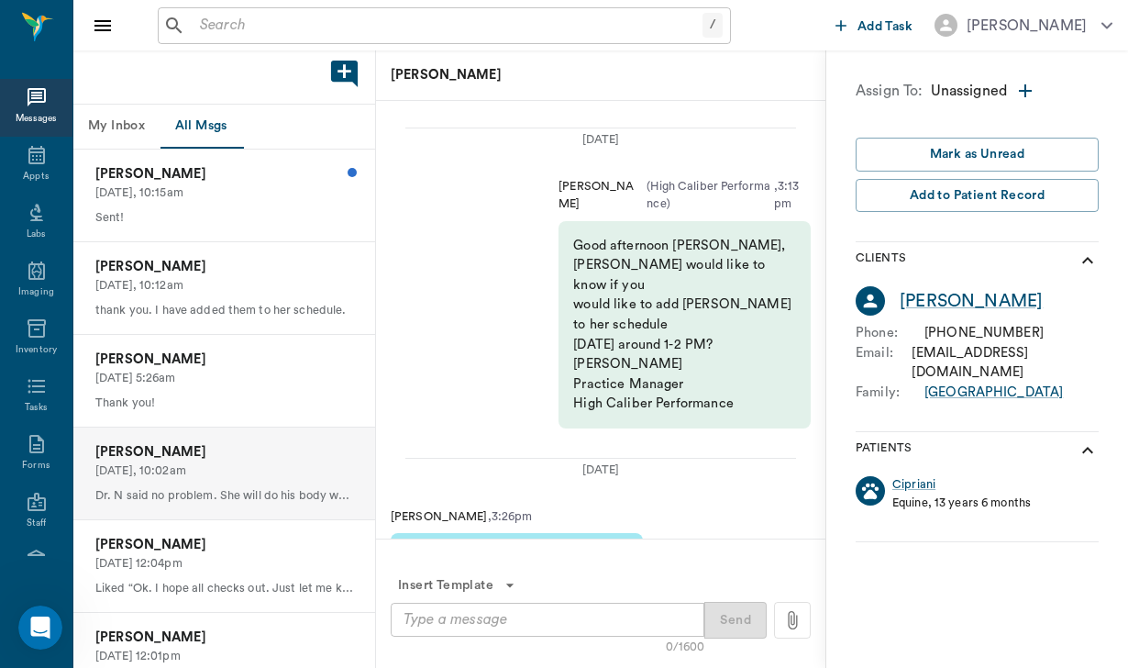
scroll to position [-494, 0]
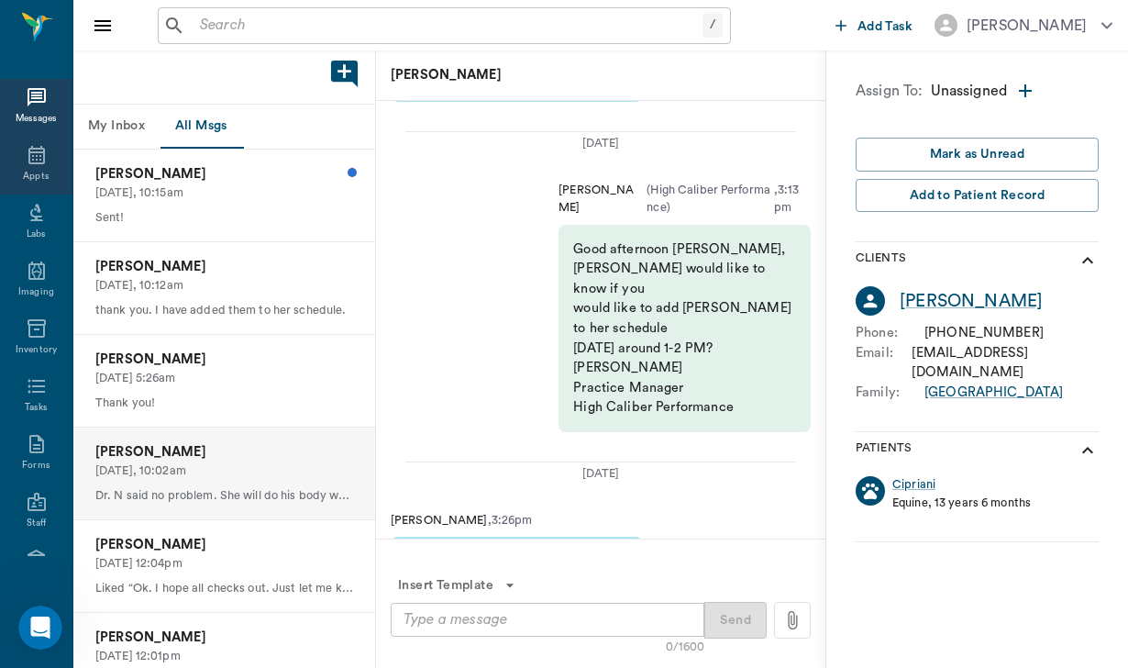
click at [41, 171] on div "Appts" at bounding box center [36, 166] width 72 height 58
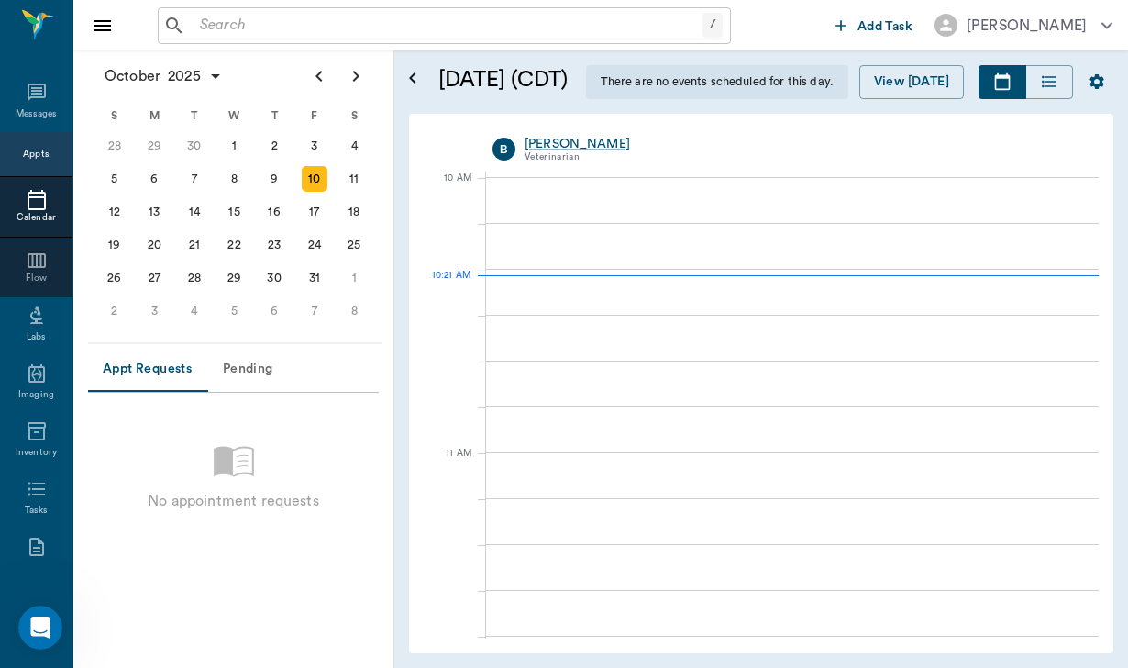
scroll to position [551, 0]
click at [150, 261] on div "27" at bounding box center [155, 277] width 40 height 33
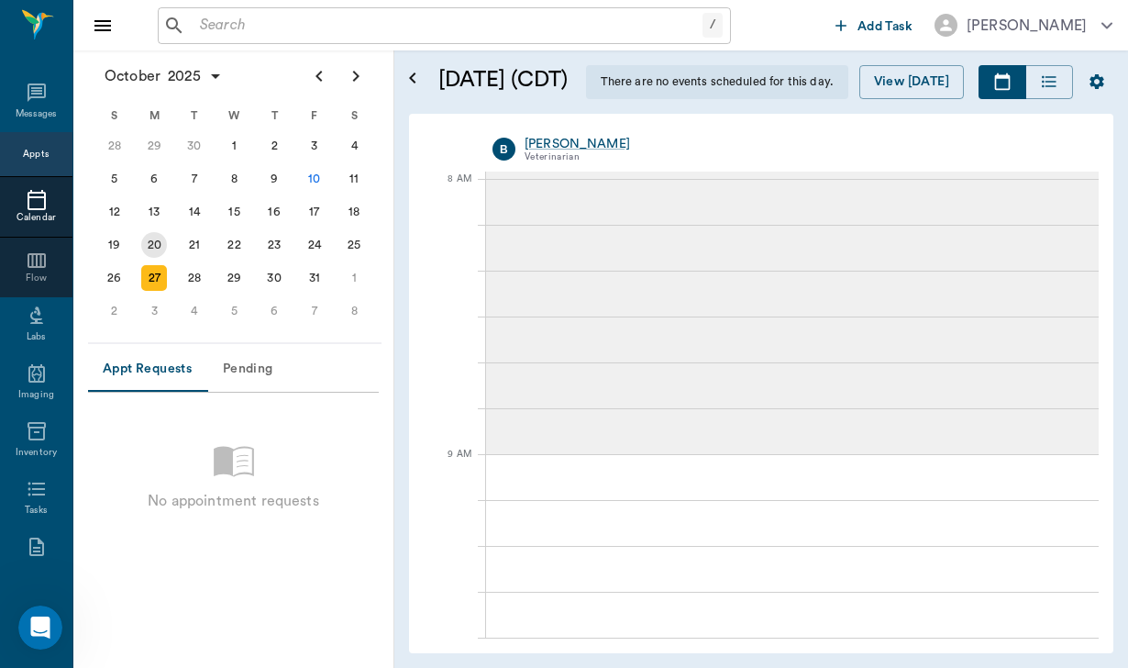
click at [161, 245] on div "20" at bounding box center [154, 245] width 26 height 26
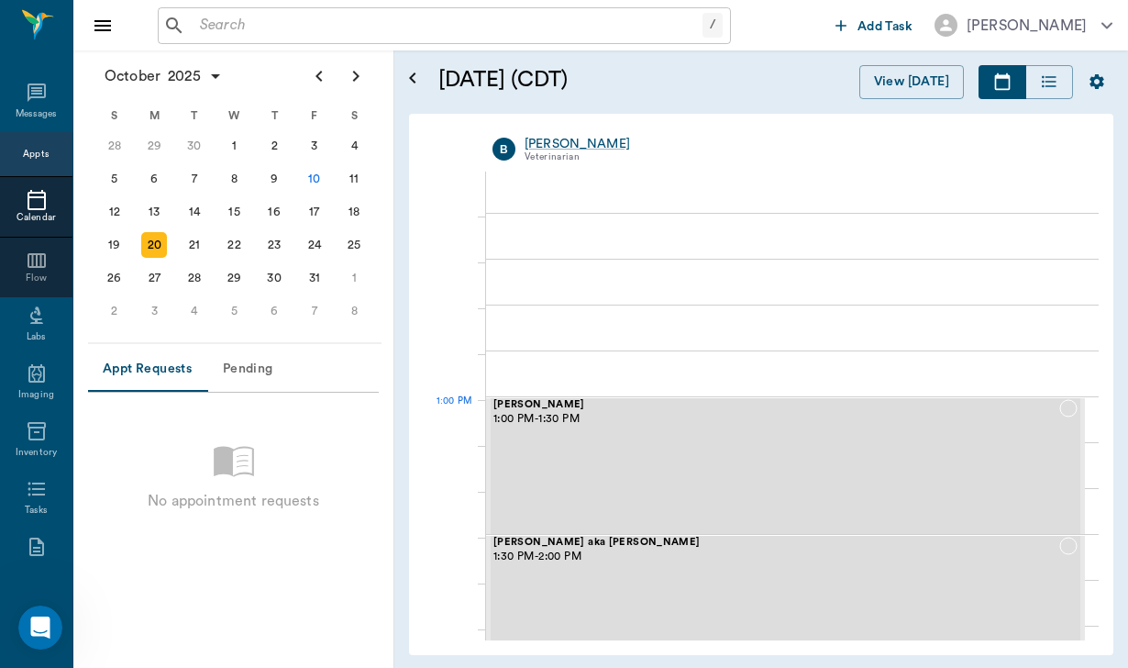
scroll to position [1180, 0]
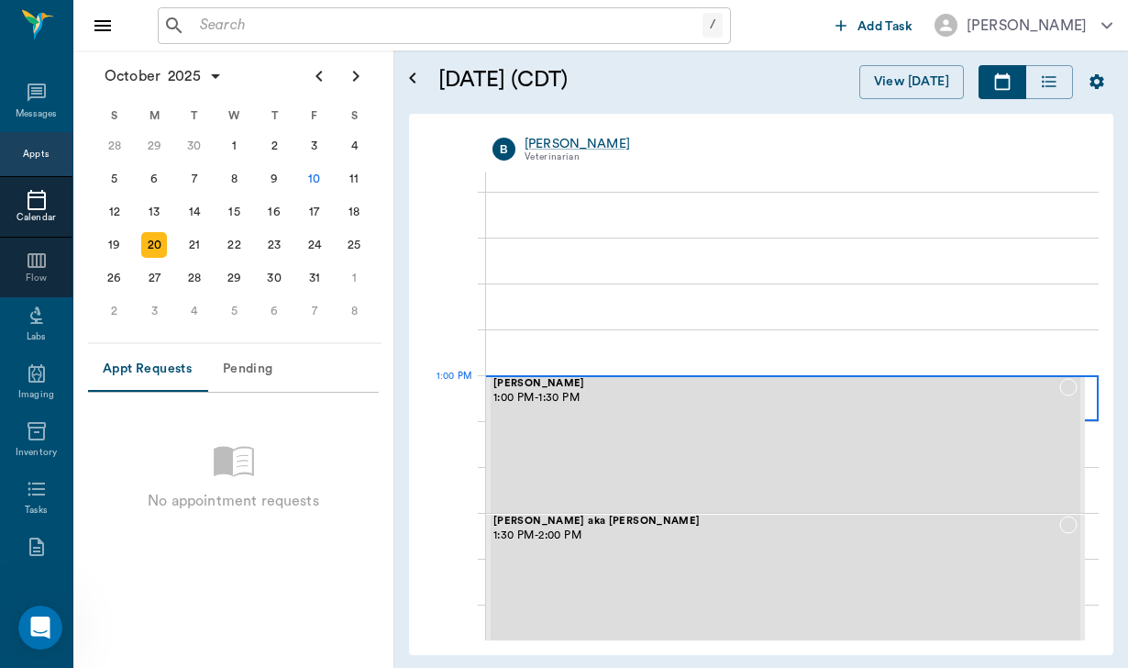
click at [1092, 391] on div at bounding box center [792, 398] width 613 height 46
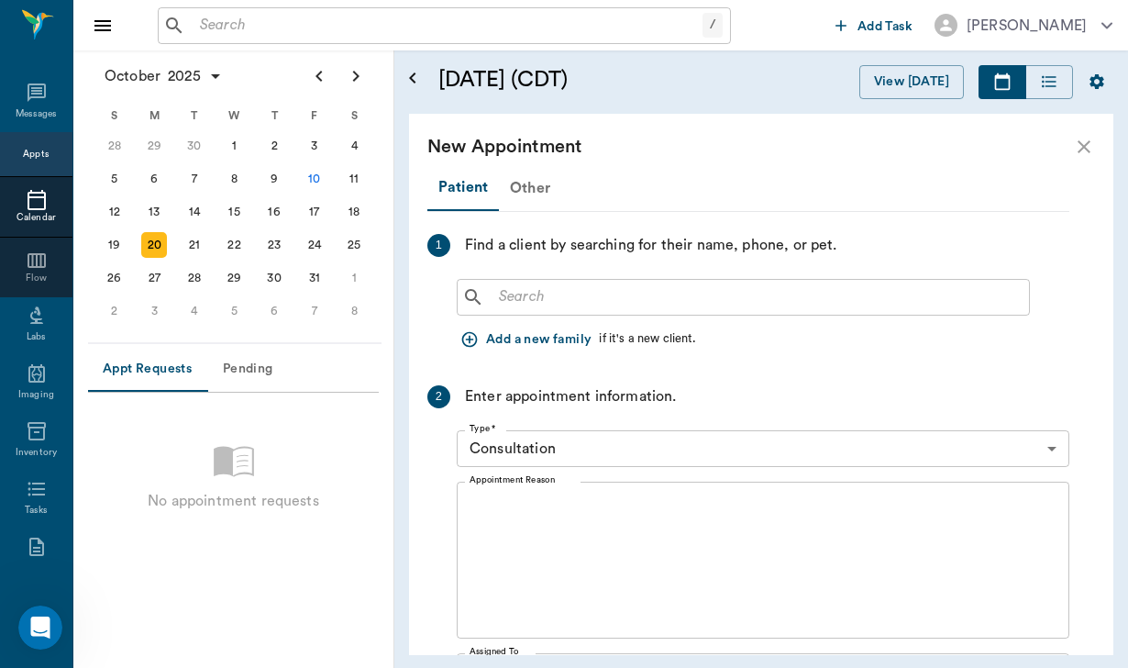
scroll to position [0, 0]
click at [518, 301] on input "text" at bounding box center [757, 297] width 530 height 26
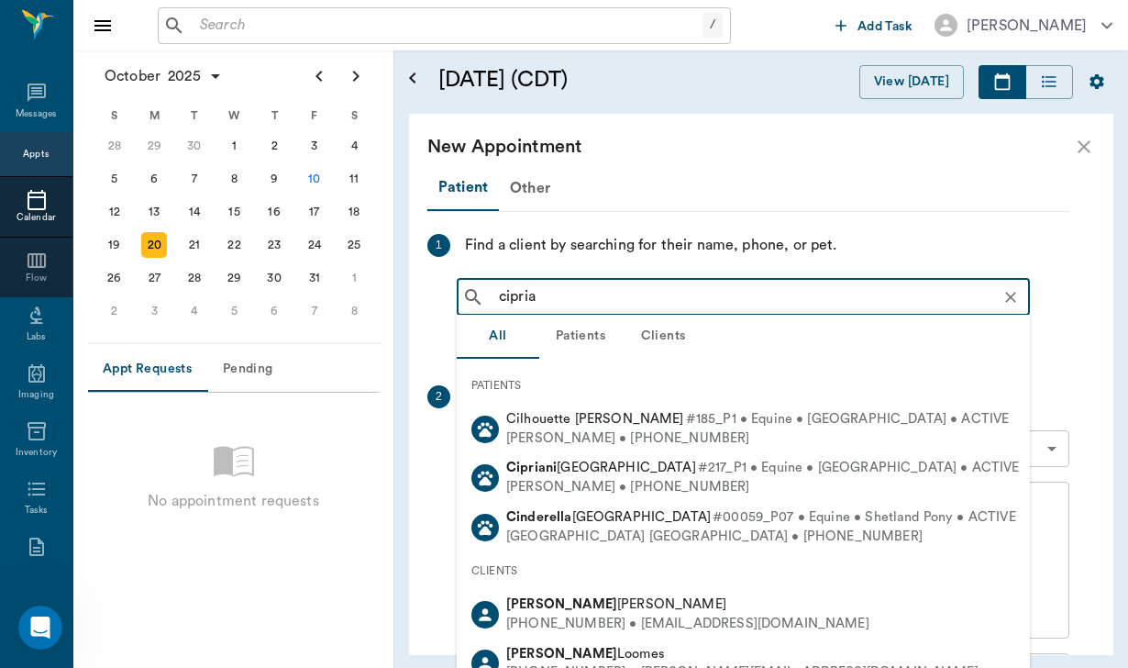
type input "ciprian"
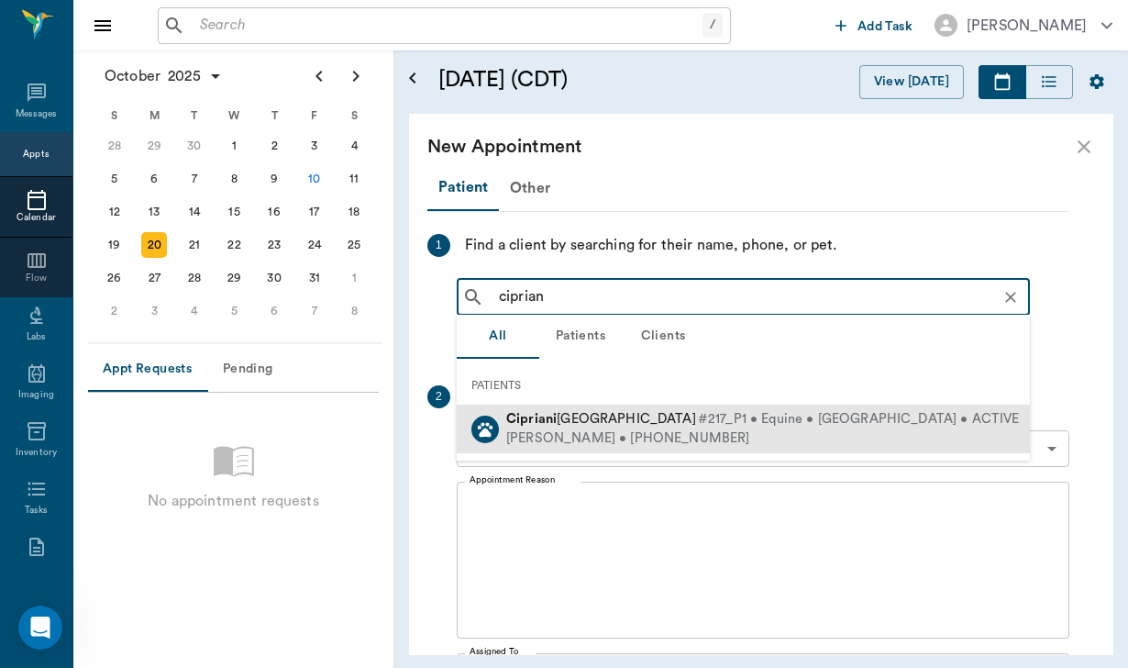
click at [583, 425] on span "[PERSON_NAME]" at bounding box center [601, 419] width 190 height 14
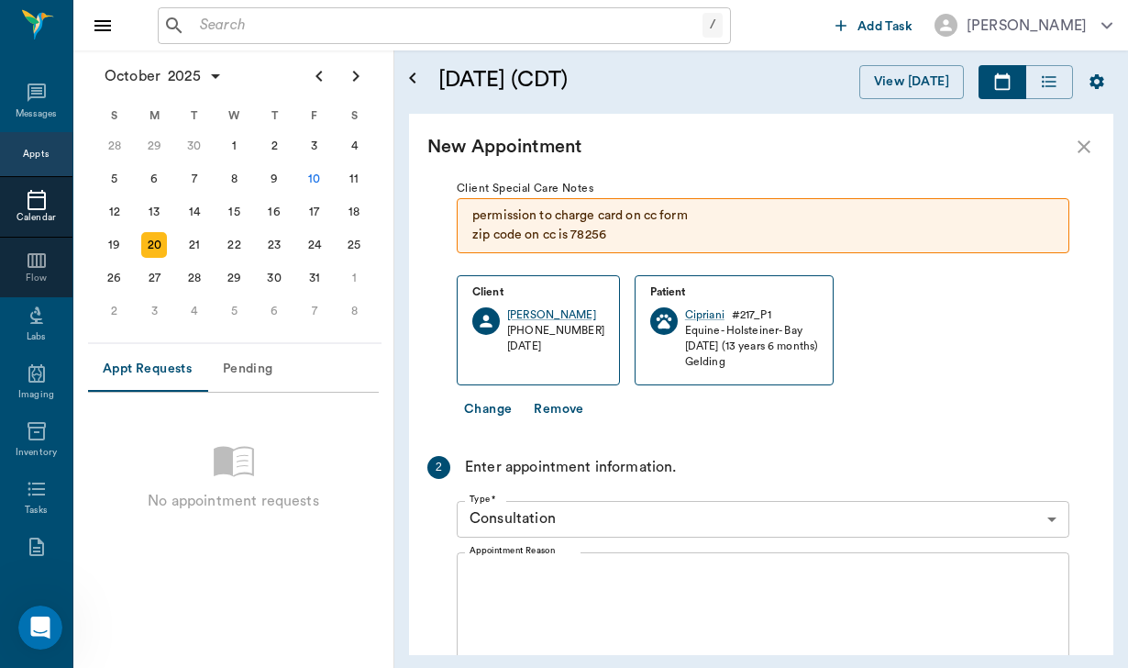
scroll to position [123, 0]
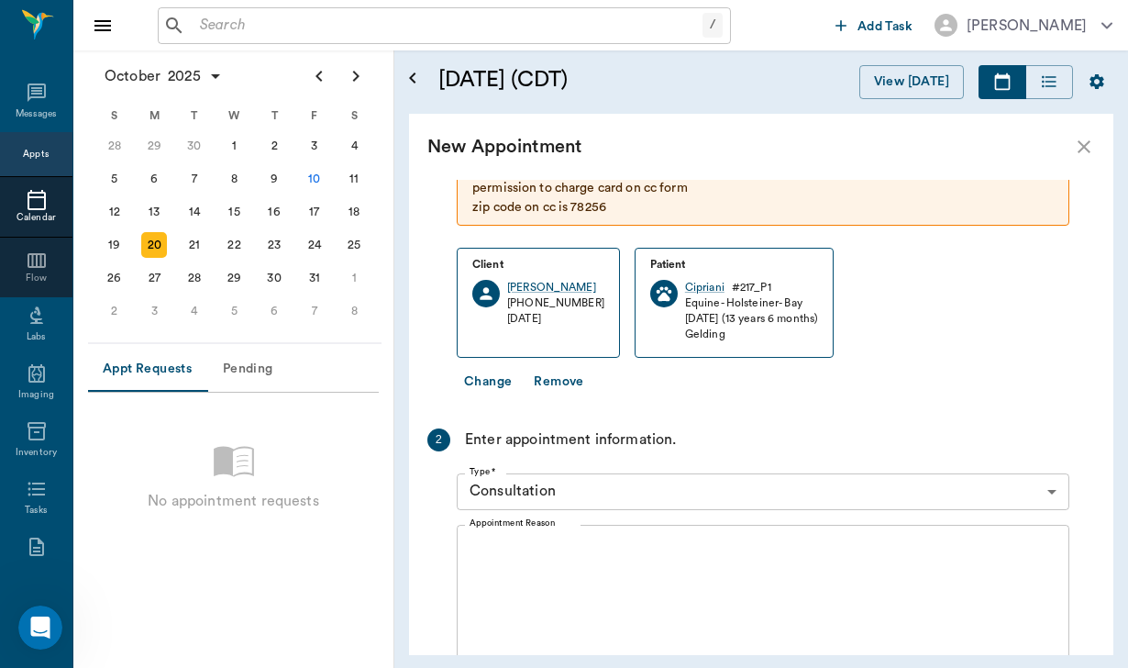
click at [513, 540] on textarea "Appointment Reason" at bounding box center [763, 602] width 587 height 127
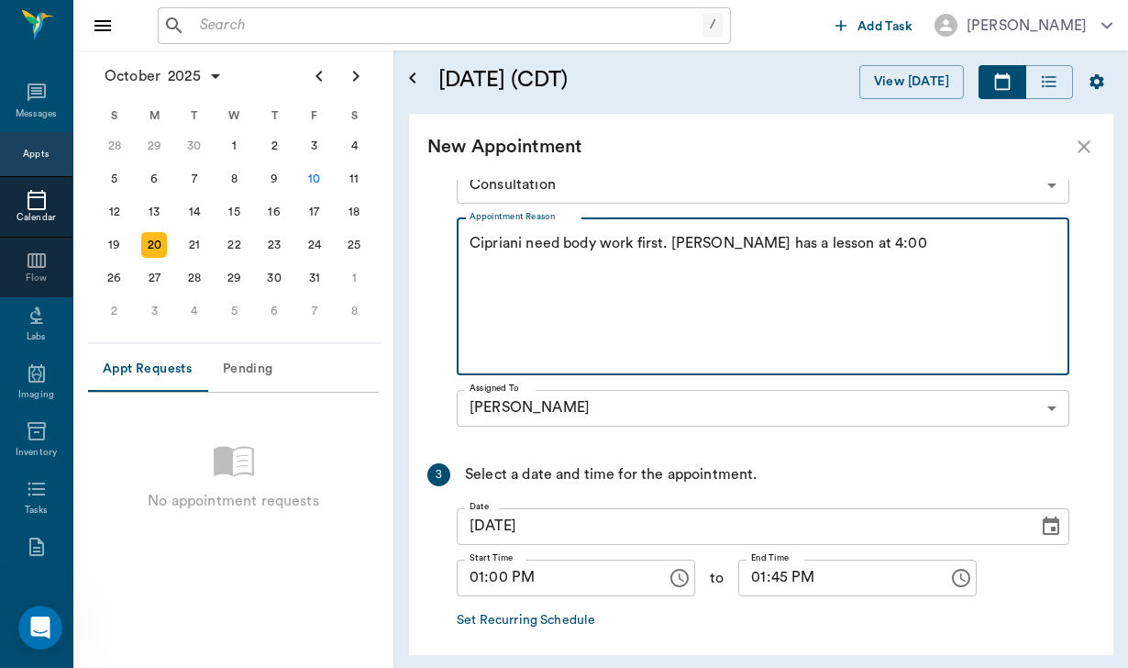
scroll to position [431, 0]
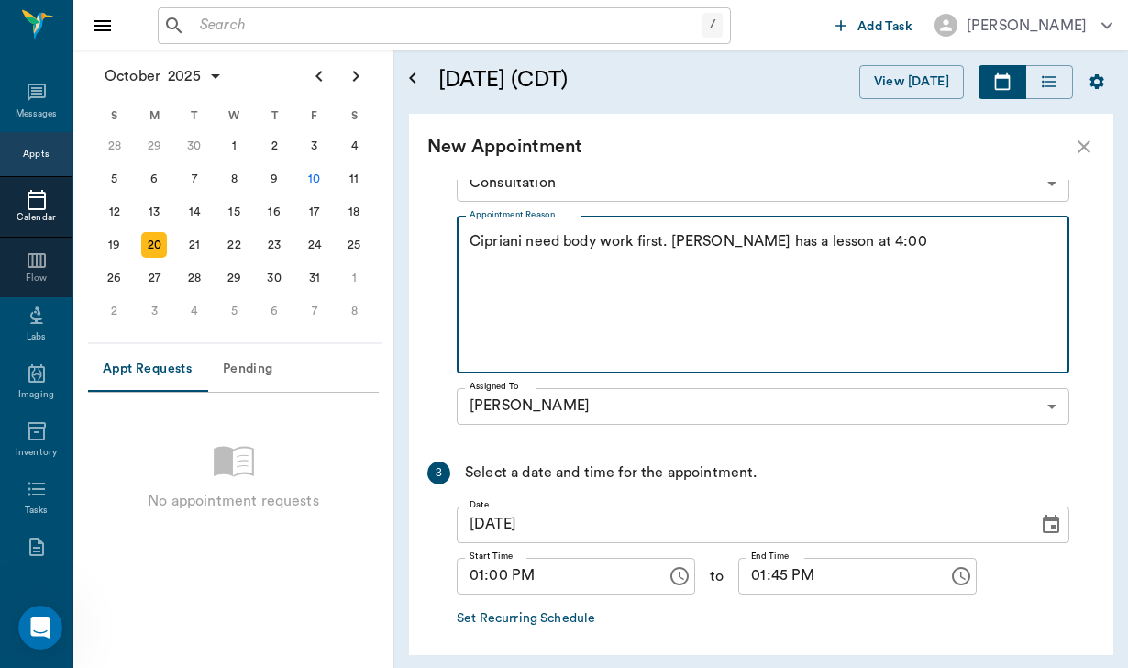
type textarea "Cipriani need body work first. [PERSON_NAME] has a lesson at 4:00"
click at [776, 583] on input "01:45 PM" at bounding box center [836, 576] width 197 height 37
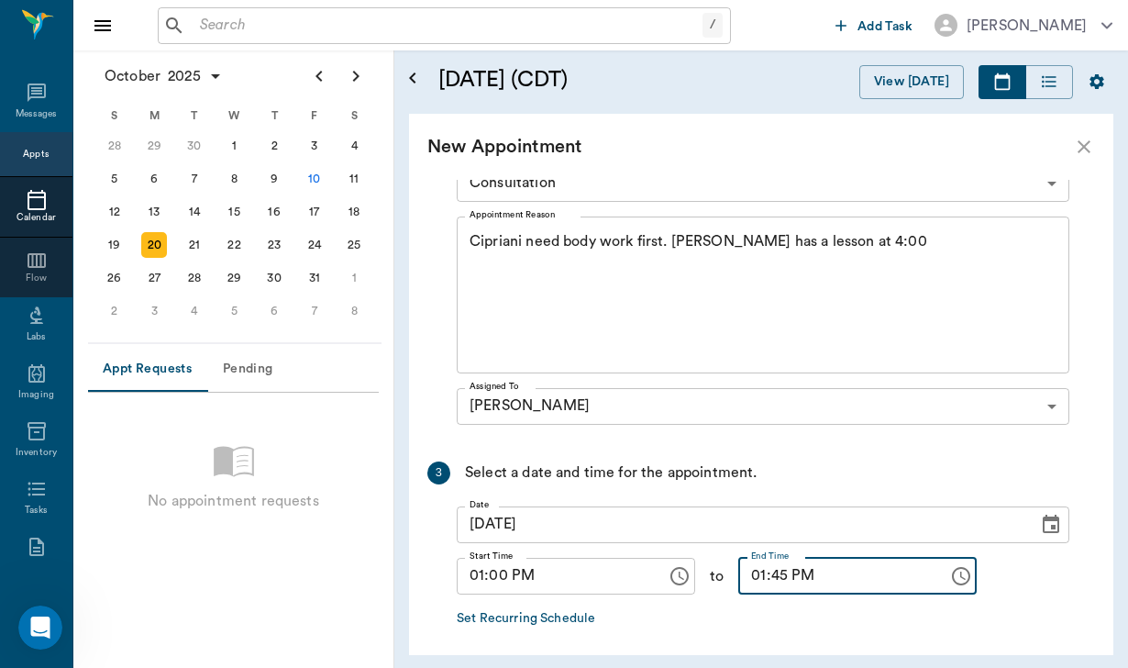
click at [789, 578] on input "01:45 PM" at bounding box center [836, 576] width 197 height 37
type input "01:30 PM"
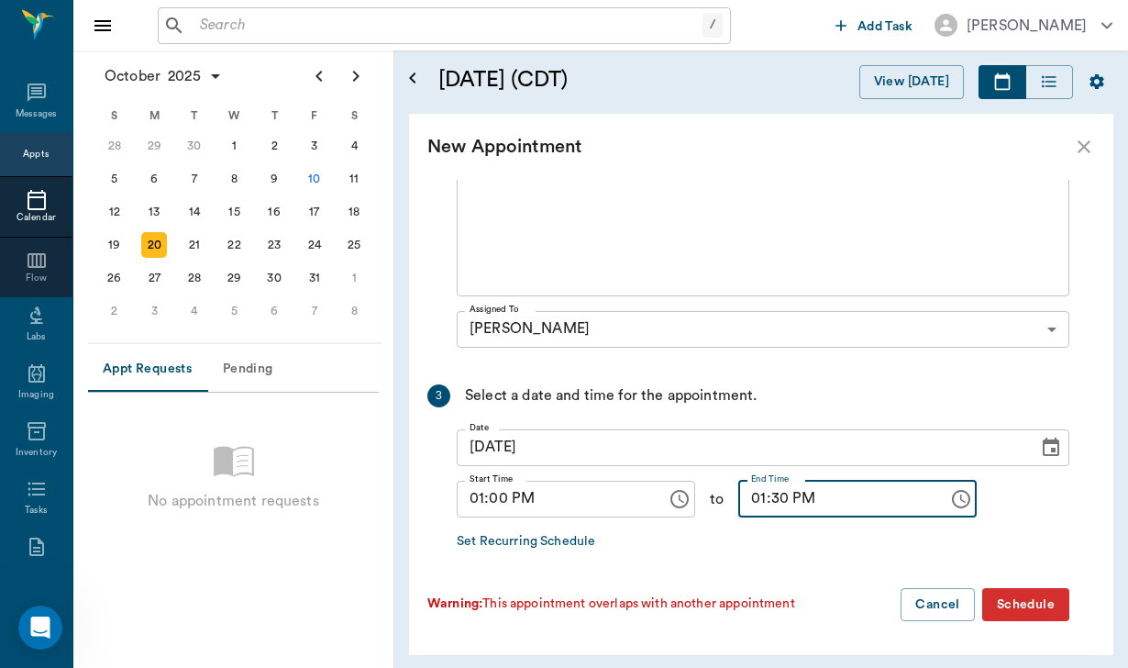
scroll to position [506, 0]
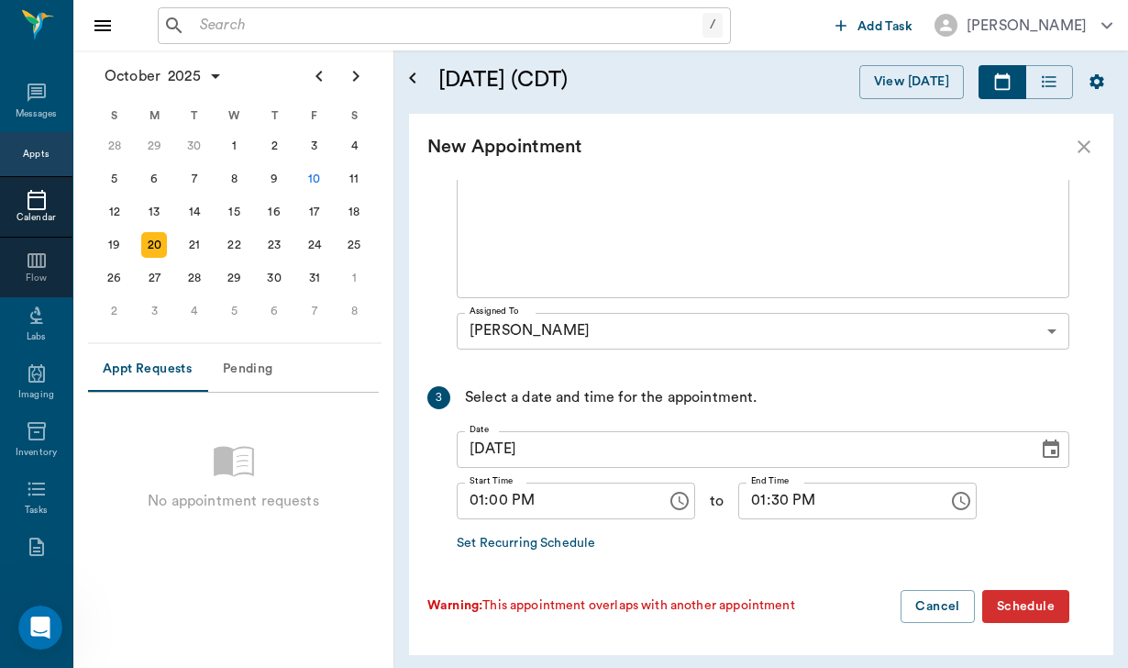
click at [1042, 612] on button "Schedule" at bounding box center [1025, 607] width 87 height 34
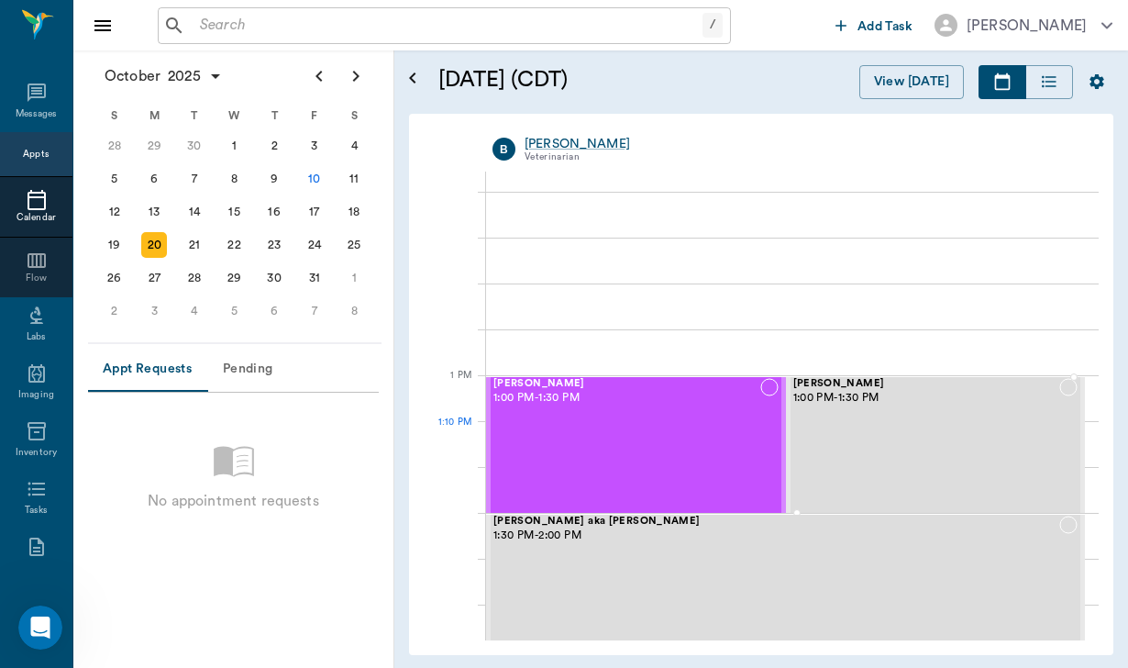
click at [861, 451] on div "[PERSON_NAME] 1:00 PM - 1:30 PM" at bounding box center [926, 445] width 267 height 134
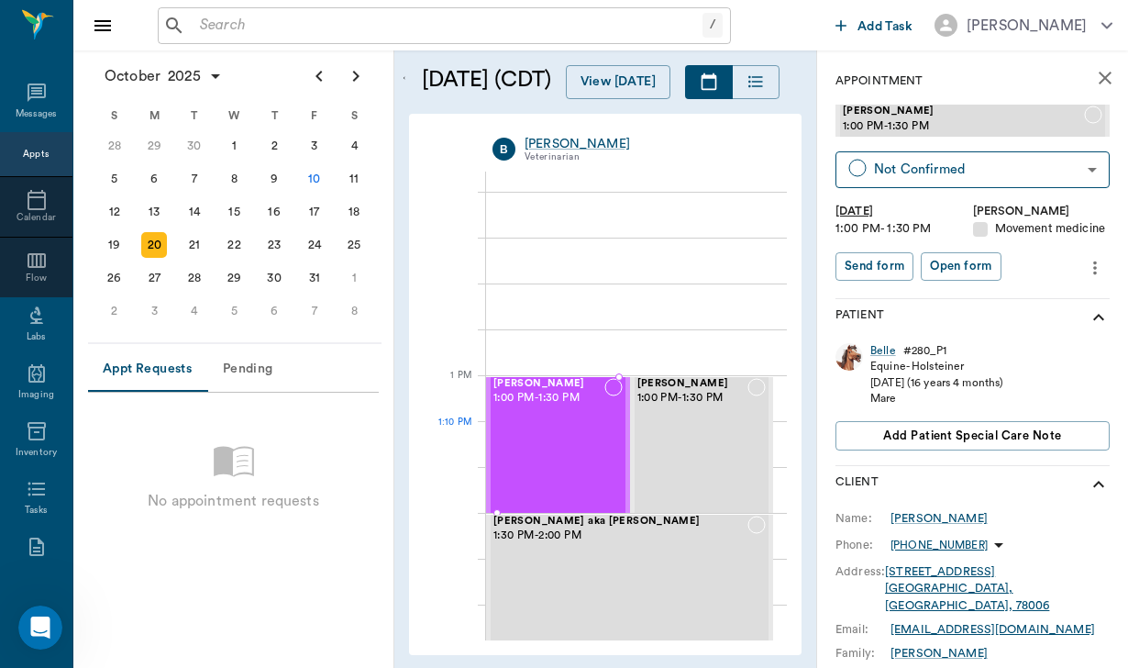
click at [570, 443] on div "Cipriani BURLINGTON 1:00 PM - 1:30 PM" at bounding box center [548, 445] width 111 height 134
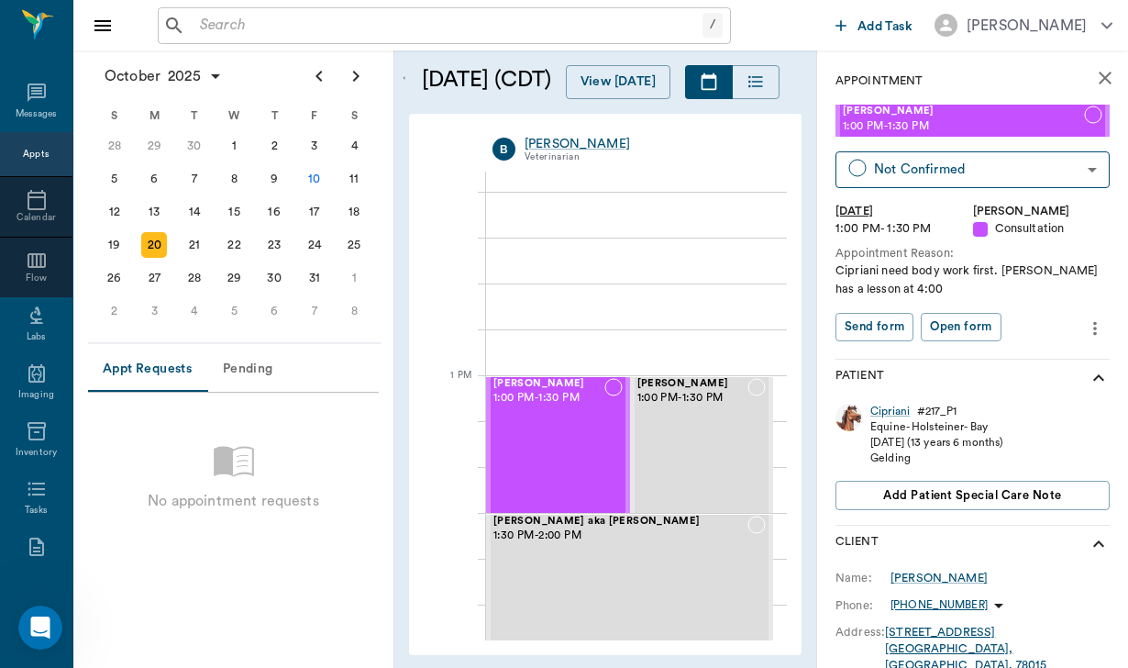
click at [1084, 321] on button "more" at bounding box center [1095, 328] width 29 height 31
click at [1029, 356] on span "Edit appointment" at bounding box center [1018, 357] width 154 height 19
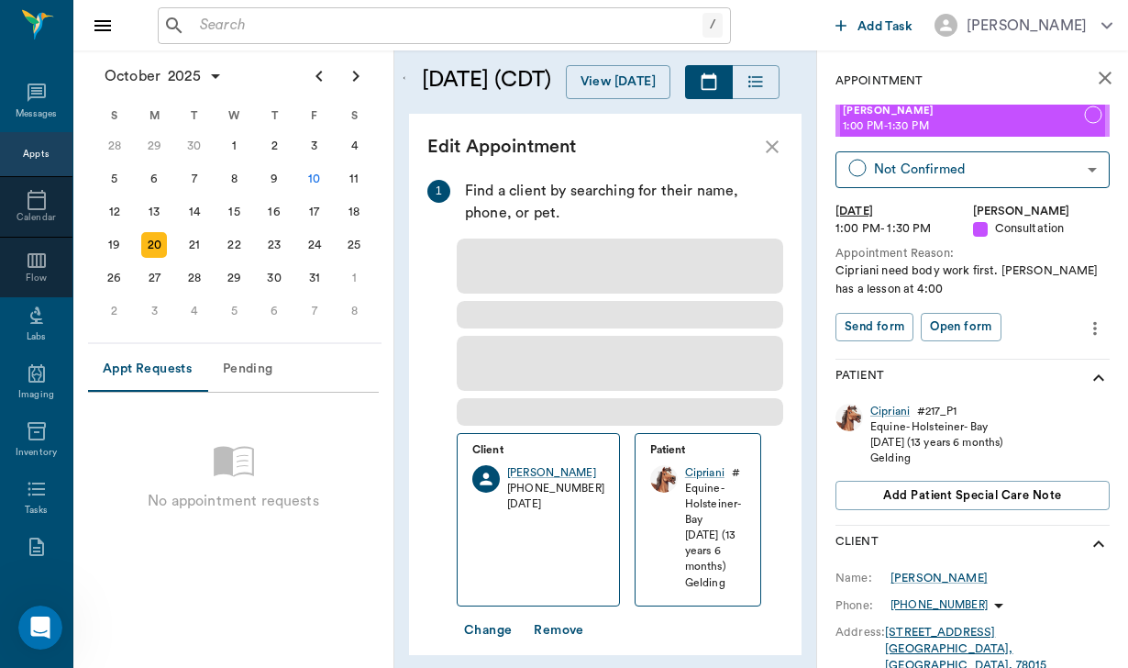
type input "[DATE]"
type input "01:00 PM"
type input "01:30 PM"
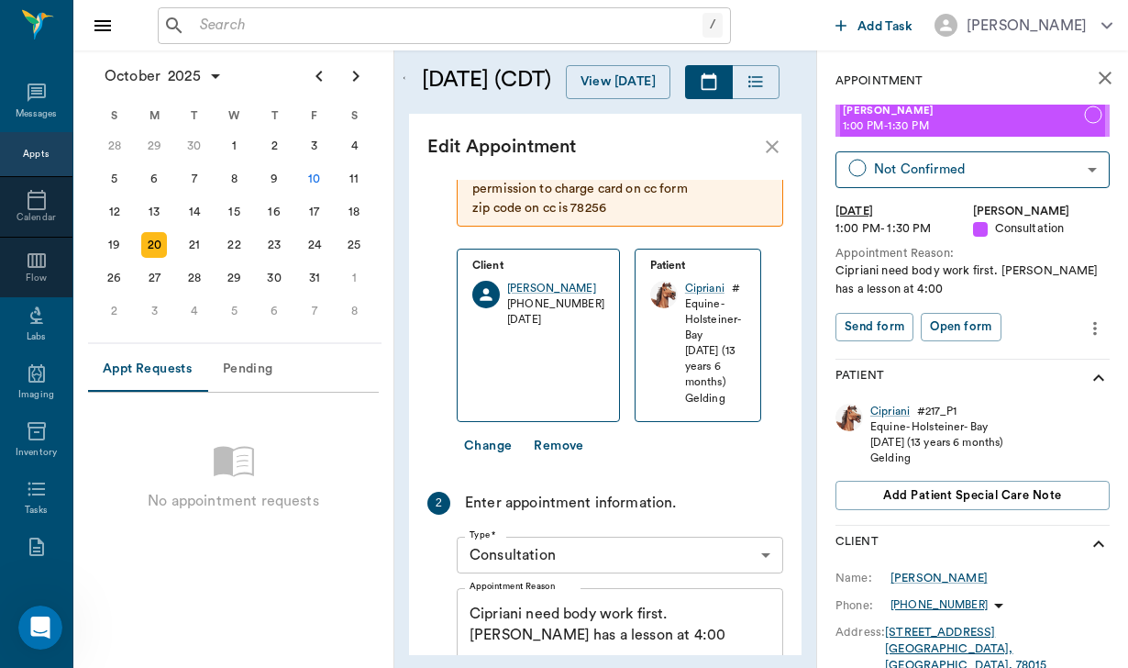
scroll to position [69, 0]
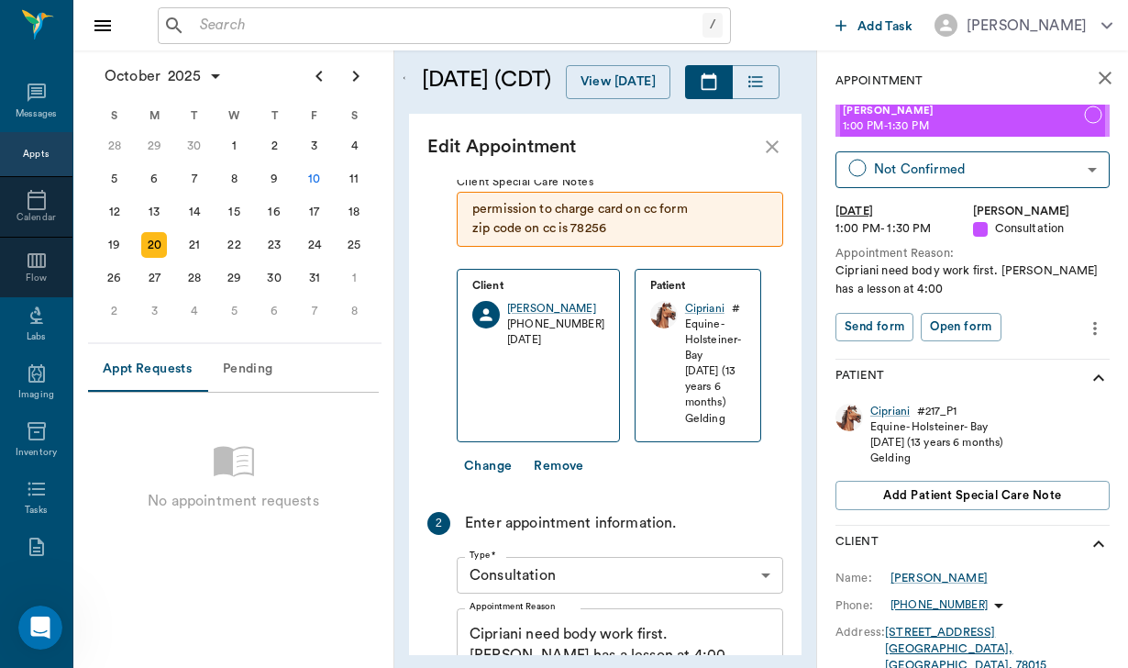
click at [537, 543] on body "/ ​ Add Task [PERSON_NAME] Nectar Messages Appts Calendar Flow Labs Imaging Inv…" at bounding box center [564, 334] width 1128 height 668
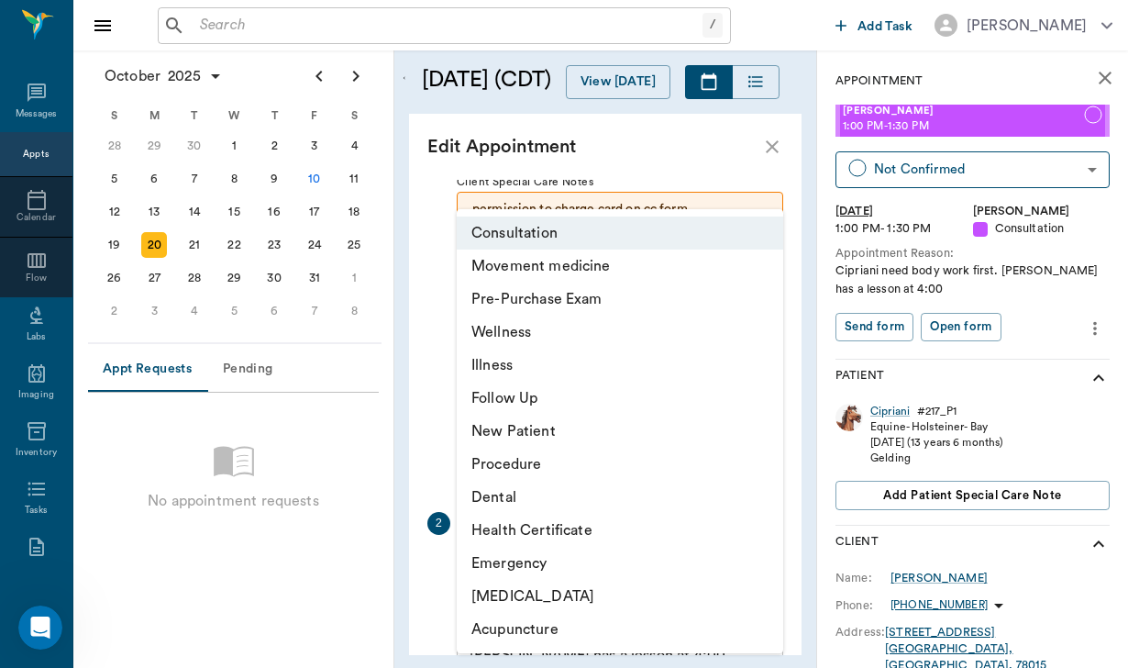
click at [537, 261] on li "Movement medicine" at bounding box center [620, 265] width 327 height 33
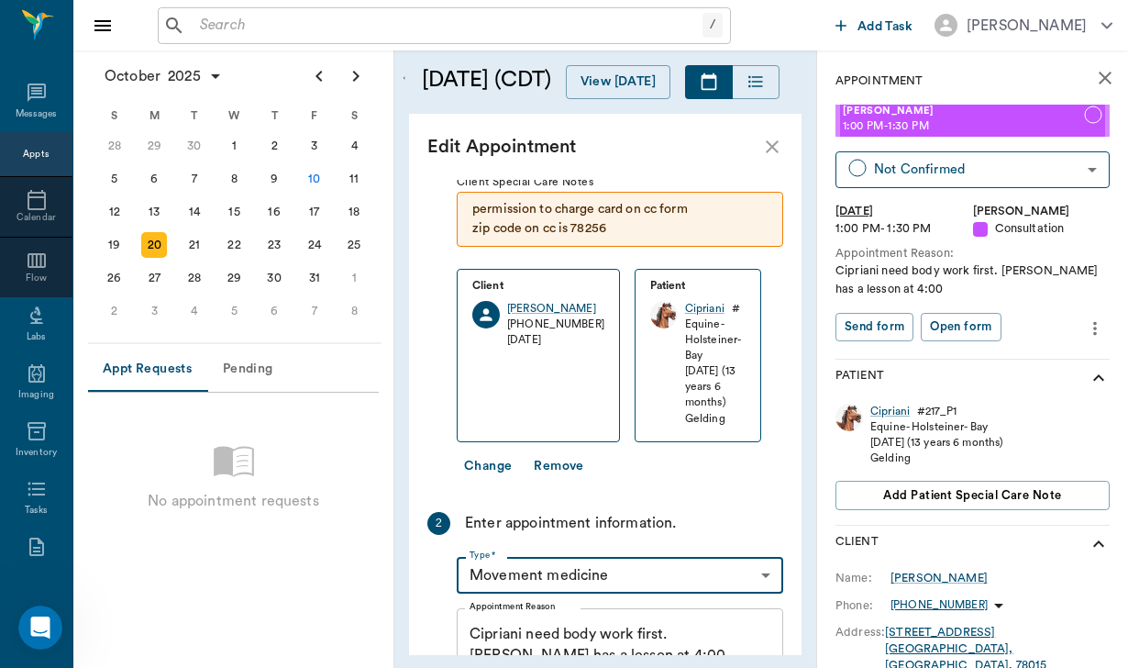
type input "6656c4aef87a612ea34fb244"
type input "02:00 PM"
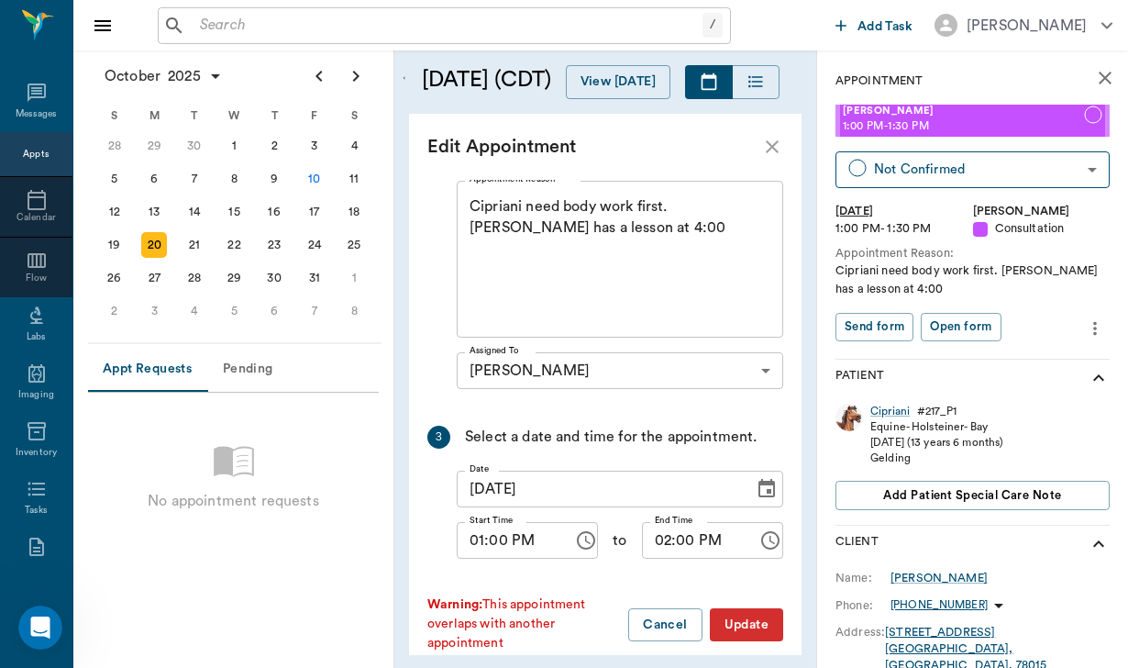
scroll to position [495, 0]
click at [762, 609] on button "Update" at bounding box center [746, 626] width 73 height 34
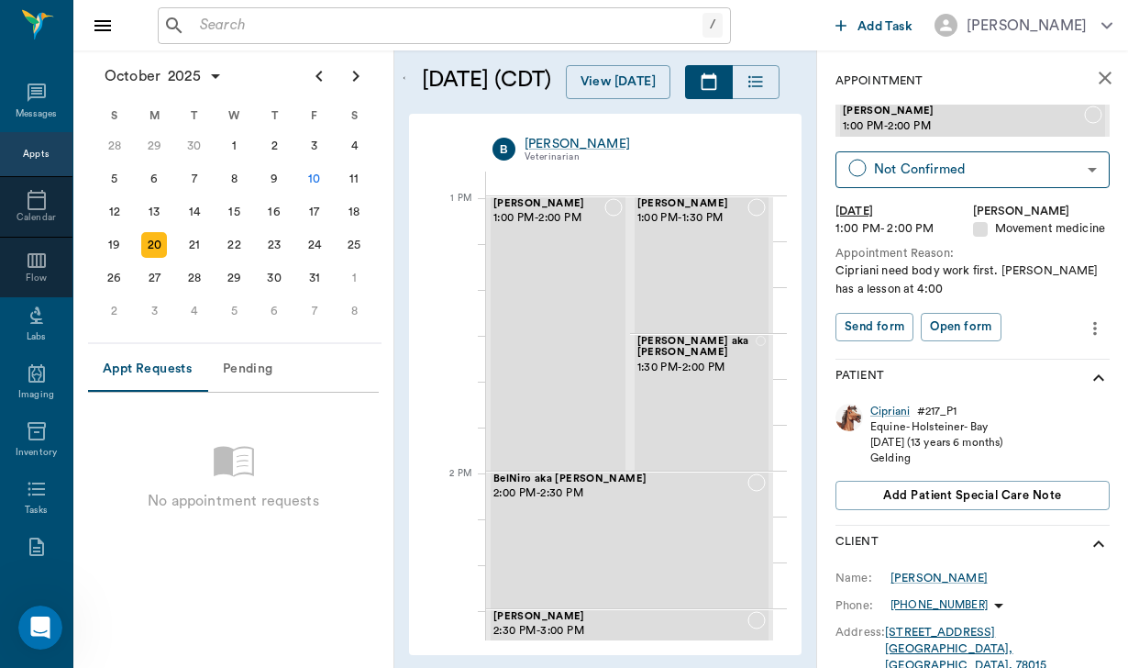
scroll to position [1357, 0]
click at [571, 334] on div "Cipriani BURLINGTON 1:00 PM - 2:00 PM" at bounding box center [548, 337] width 111 height 272
click at [1089, 333] on icon "more" at bounding box center [1095, 328] width 20 height 22
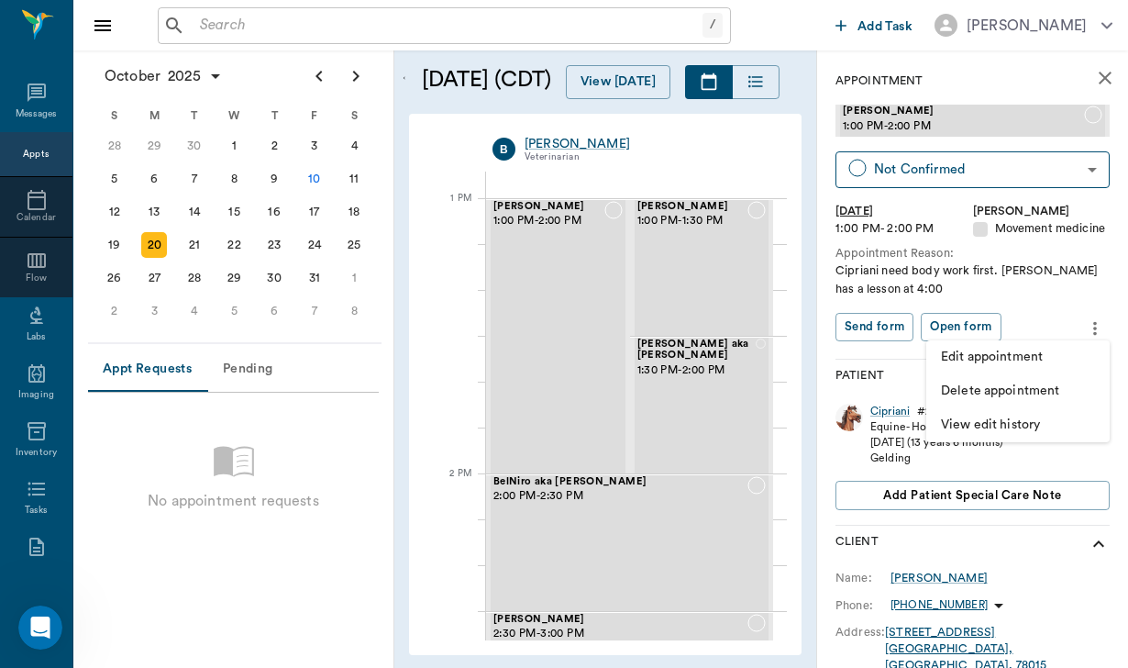
click at [1030, 356] on span "Edit appointment" at bounding box center [1018, 357] width 154 height 19
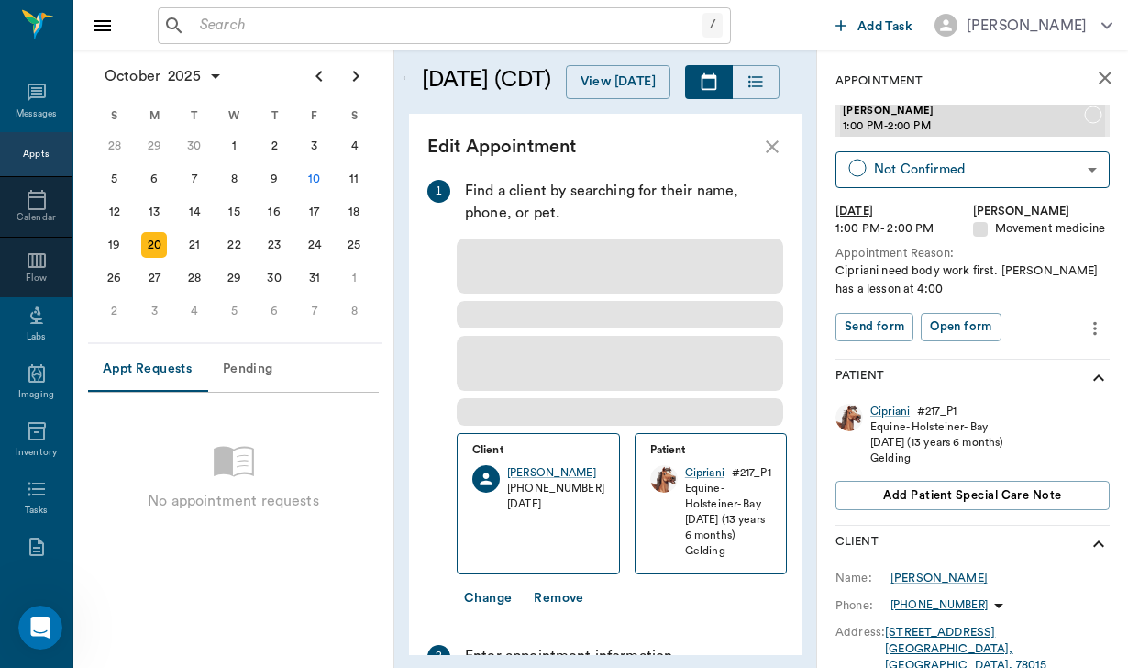
type input "[DATE]"
type input "01:00 PM"
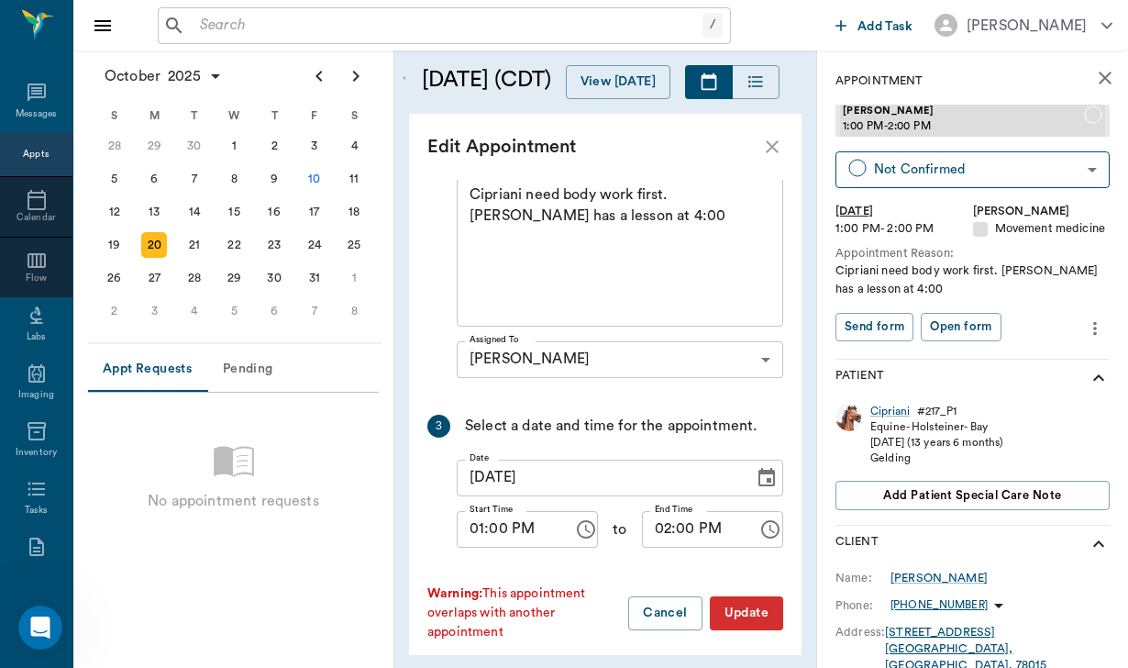
click at [665, 527] on input "02:00 PM" at bounding box center [694, 529] width 104 height 37
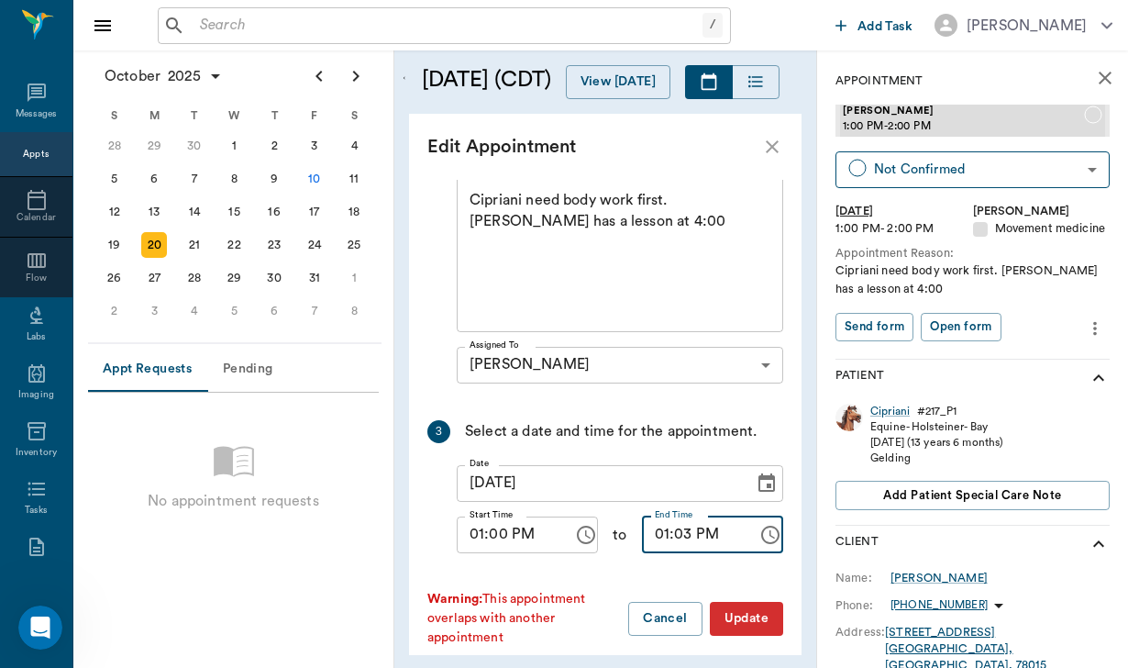
type input "01:30 PM"
click at [743, 606] on button "Update" at bounding box center [746, 619] width 73 height 34
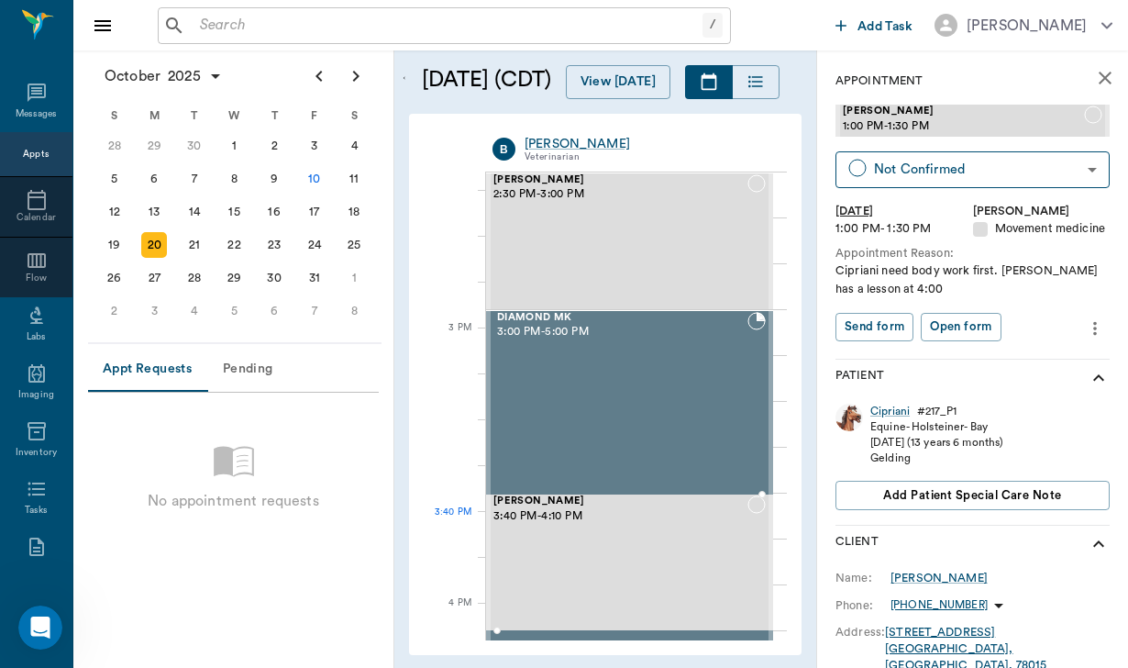
scroll to position [1837, 0]
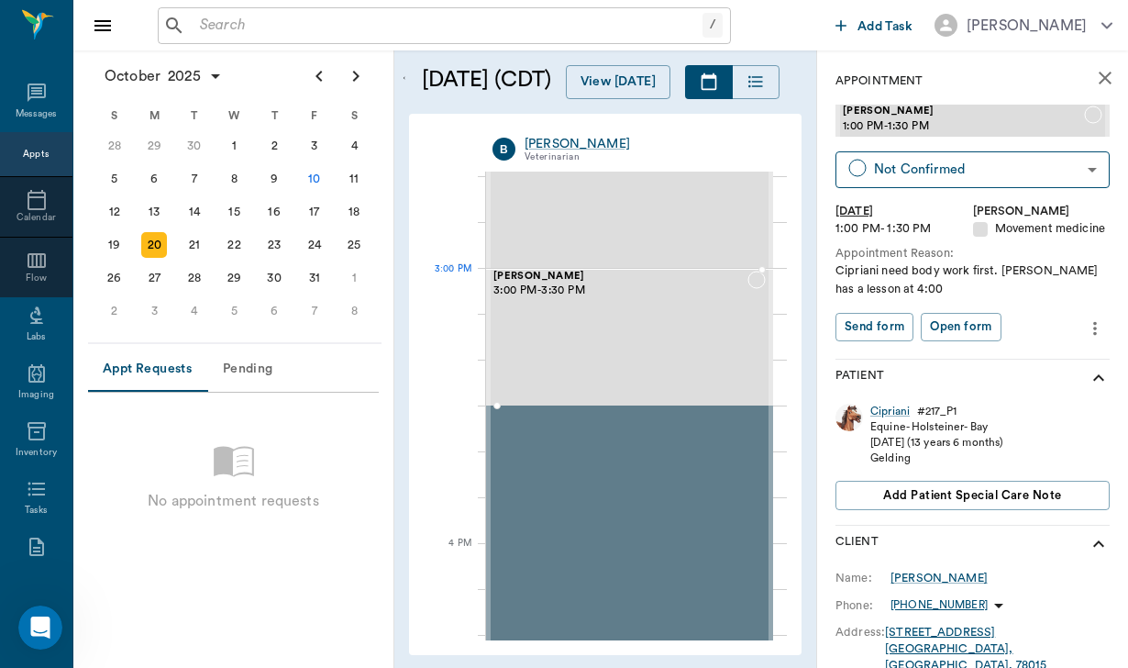
drag, startPoint x: 725, startPoint y: 207, endPoint x: 642, endPoint y: 377, distance: 188.7
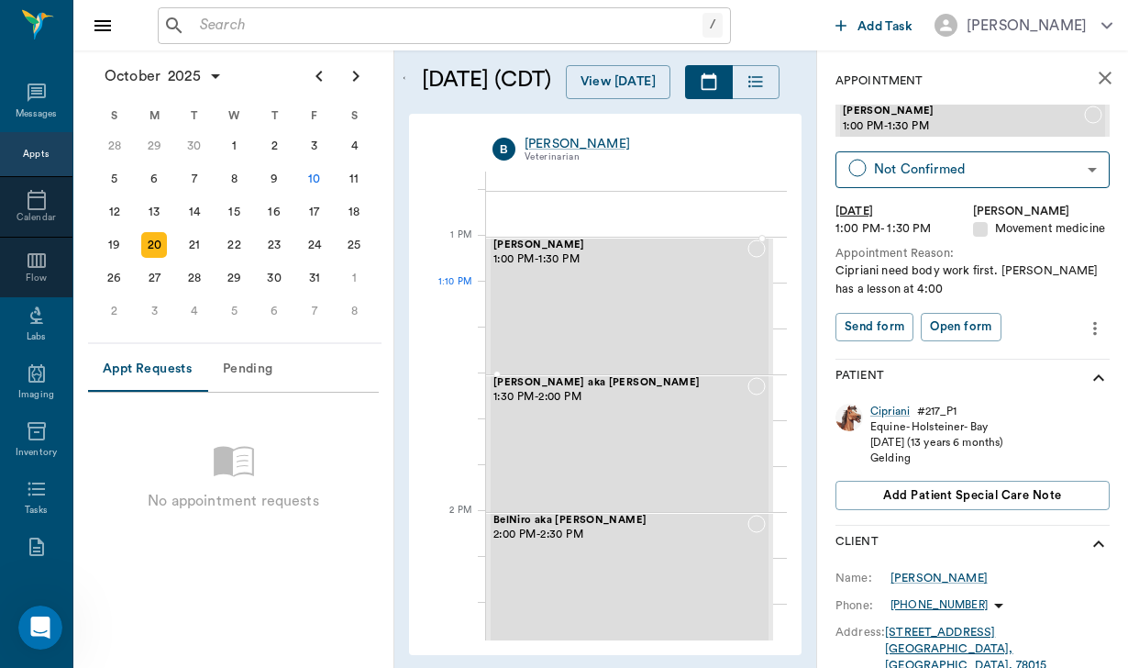
scroll to position [1320, 0]
click at [33, 99] on icon at bounding box center [37, 92] width 18 height 18
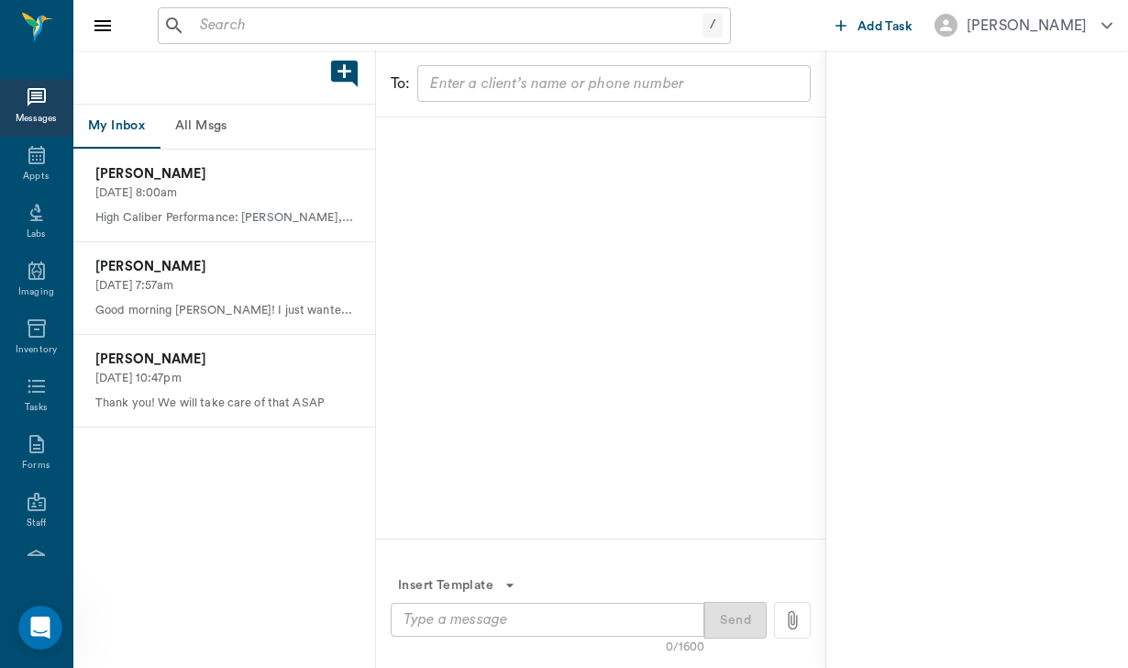
click at [223, 127] on button "All Msgs" at bounding box center [201, 127] width 83 height 44
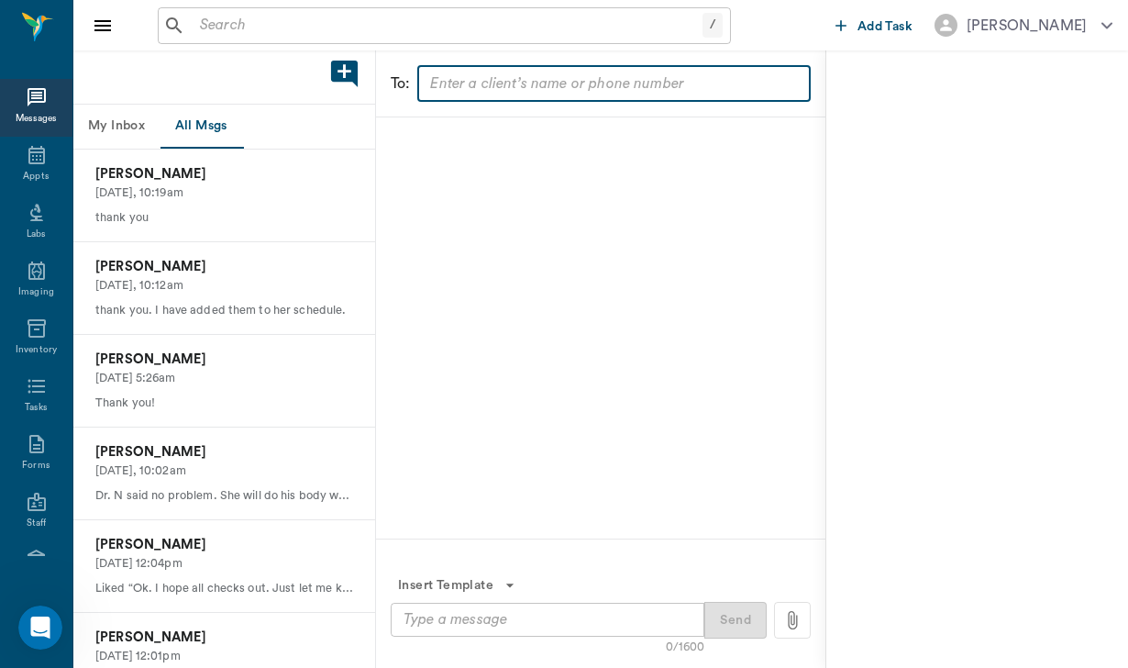
click at [491, 83] on input "text" at bounding box center [613, 84] width 380 height 26
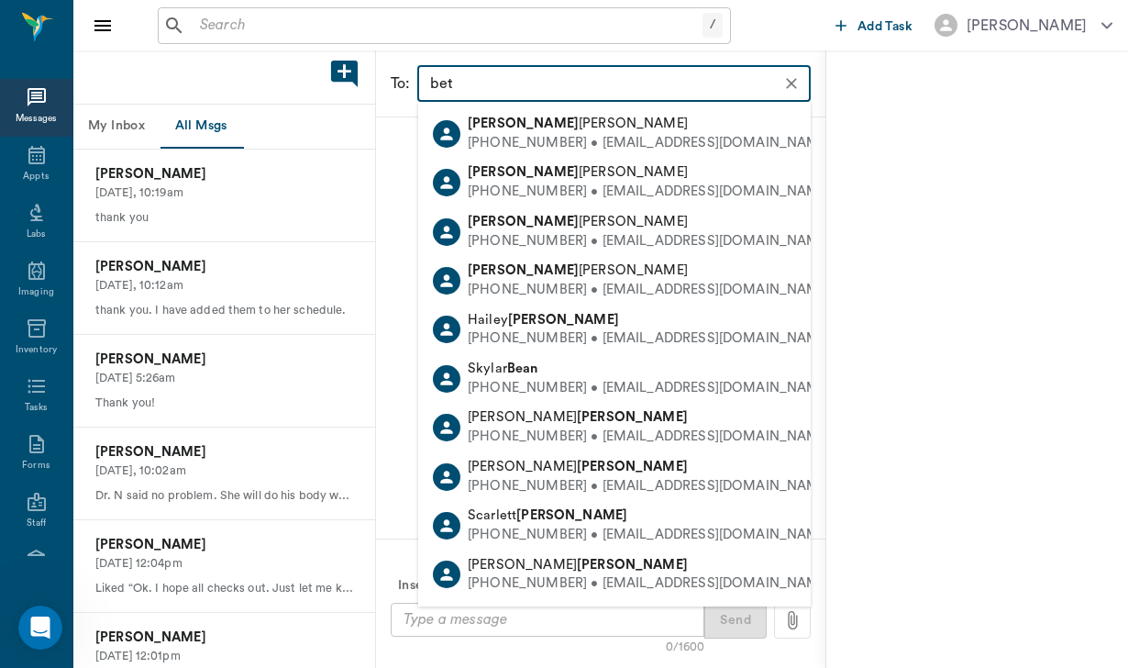
type input "[PERSON_NAME]"
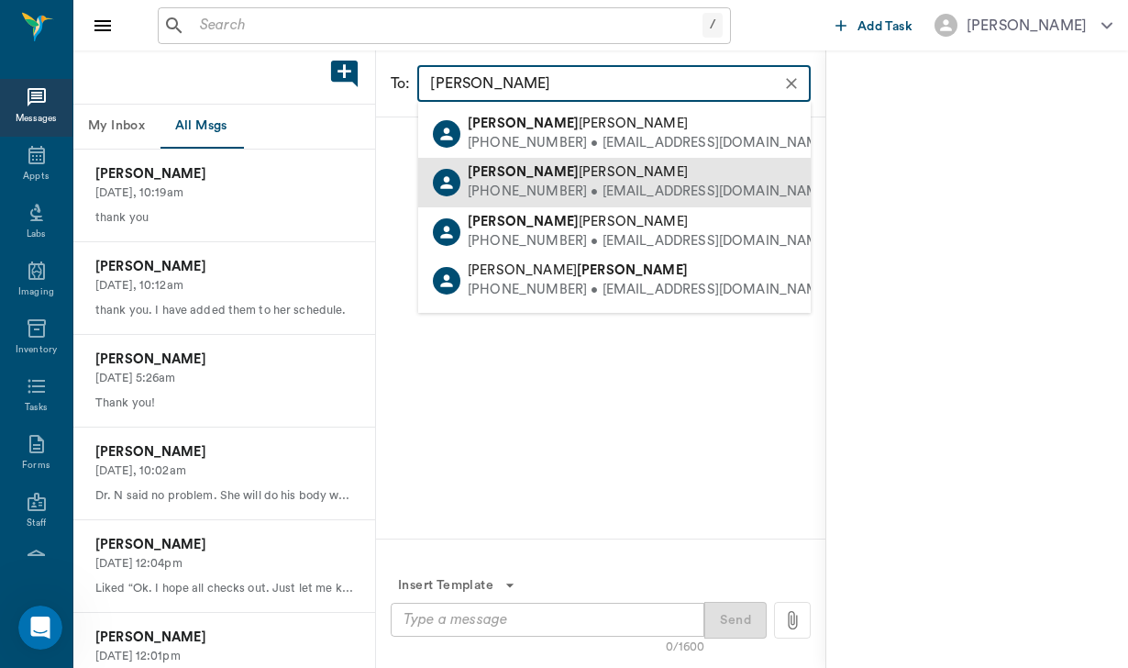
click at [553, 197] on div "[PHONE_NUMBER] • [EMAIL_ADDRESS][DOMAIN_NAME]" at bounding box center [649, 192] width 363 height 19
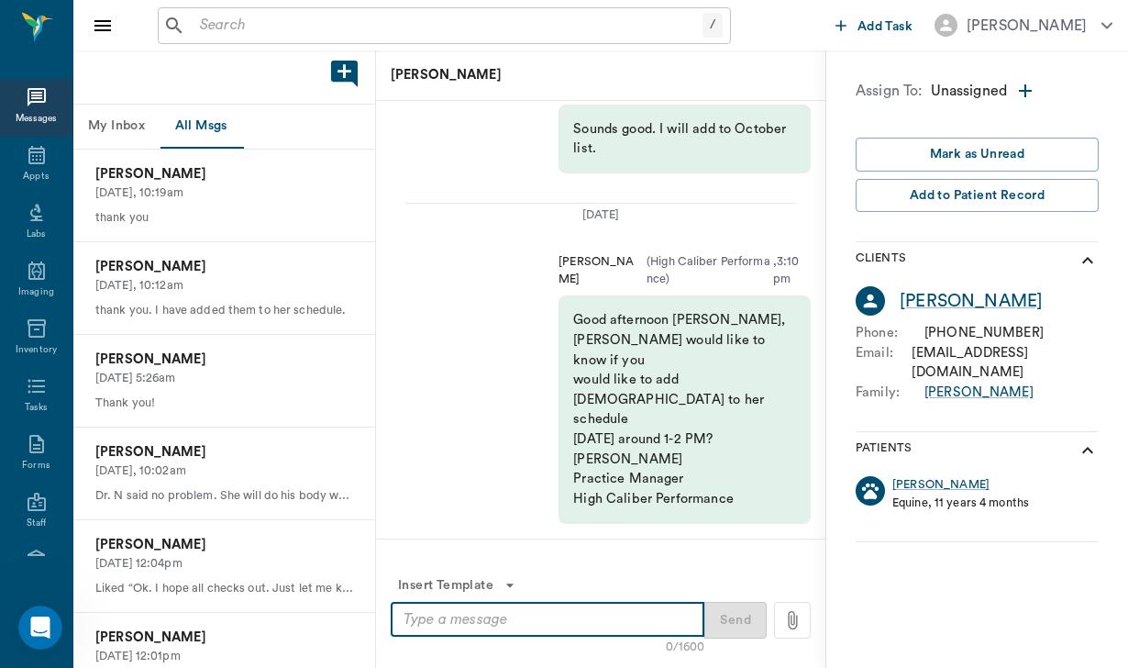
click at [485, 622] on textarea at bounding box center [548, 619] width 288 height 21
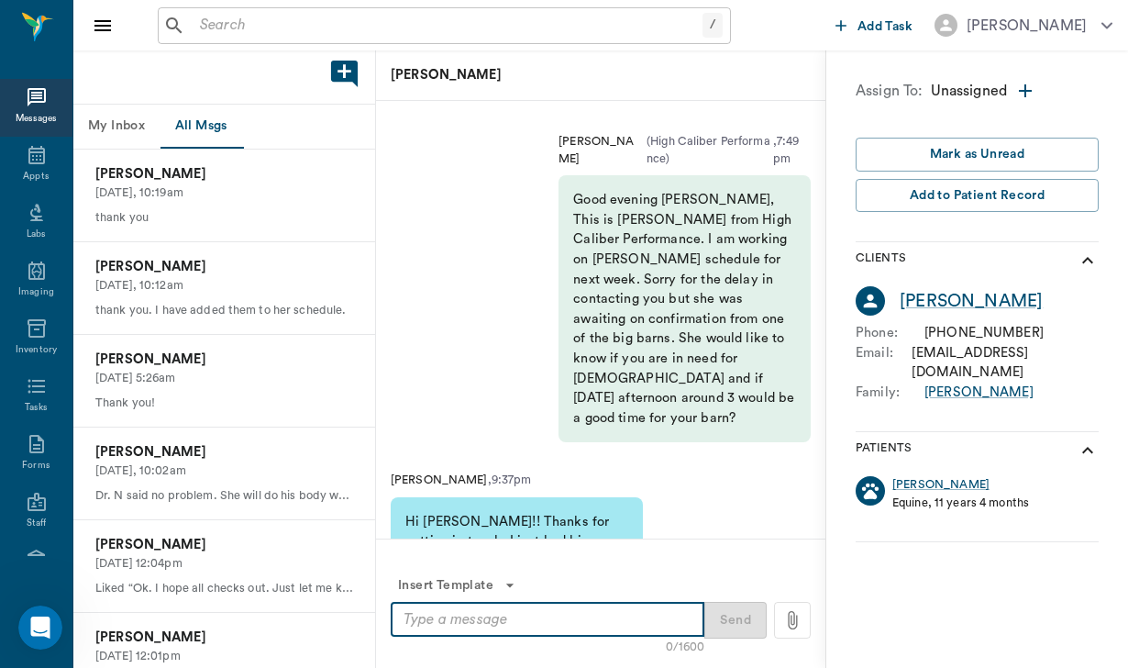
scroll to position [-724, 0]
click at [42, 173] on div "Appts" at bounding box center [36, 177] width 26 height 14
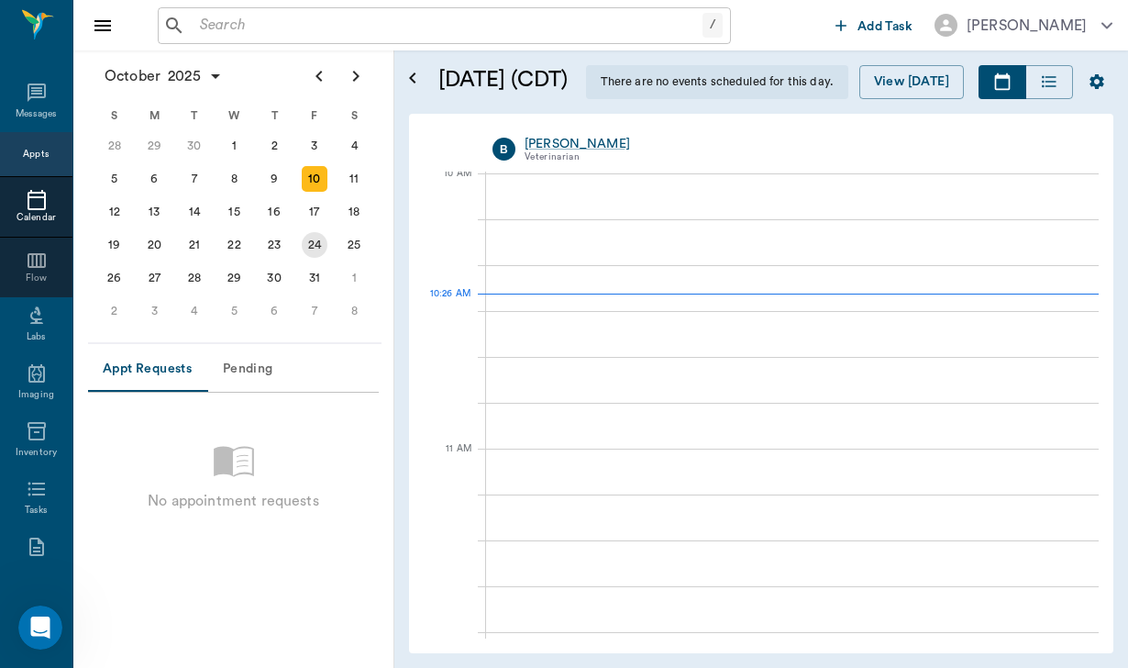
scroll to position [555, 0]
click at [155, 250] on div "20" at bounding box center [154, 245] width 26 height 26
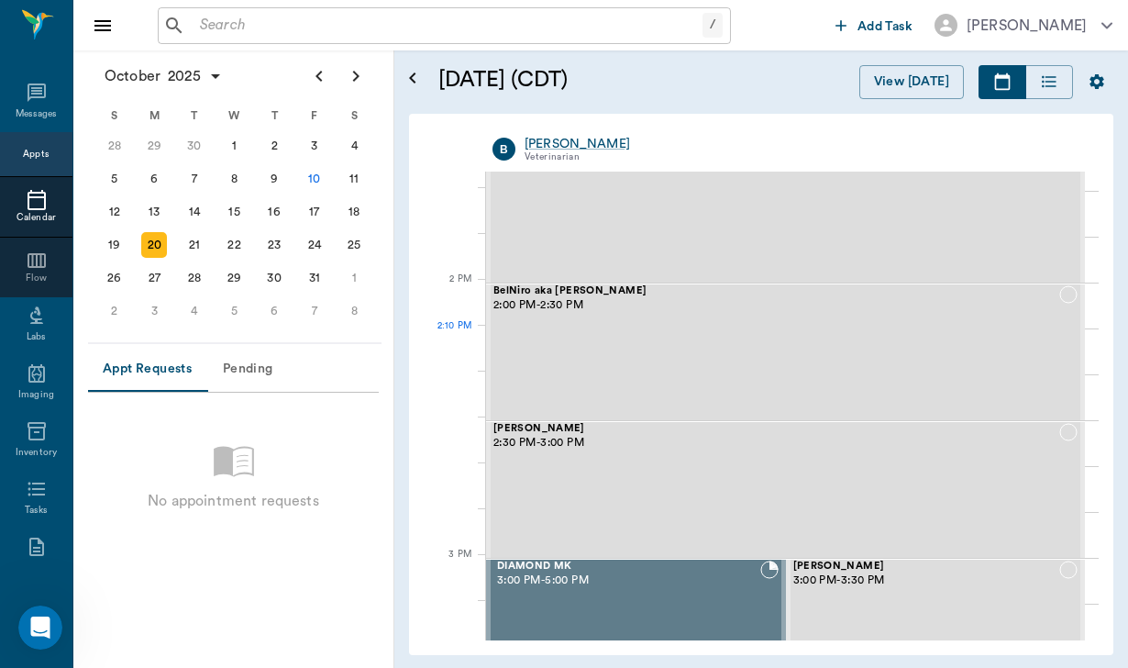
scroll to position [1555, 0]
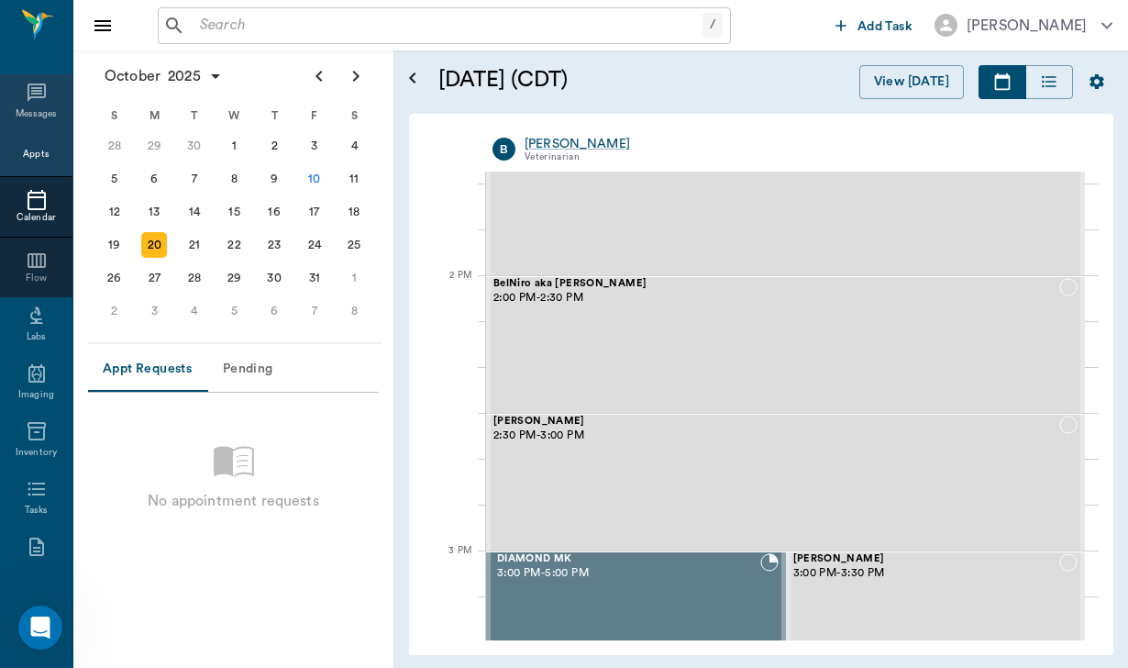
click at [42, 94] on icon at bounding box center [37, 93] width 22 height 22
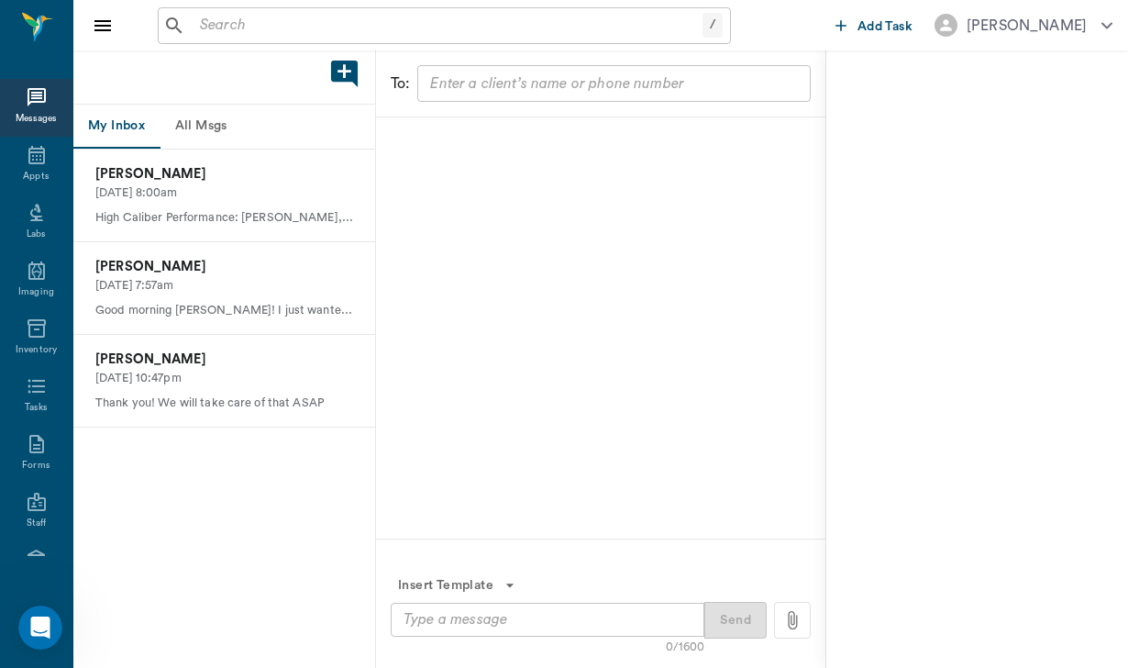
click at [235, 126] on button "All Msgs" at bounding box center [201, 127] width 83 height 44
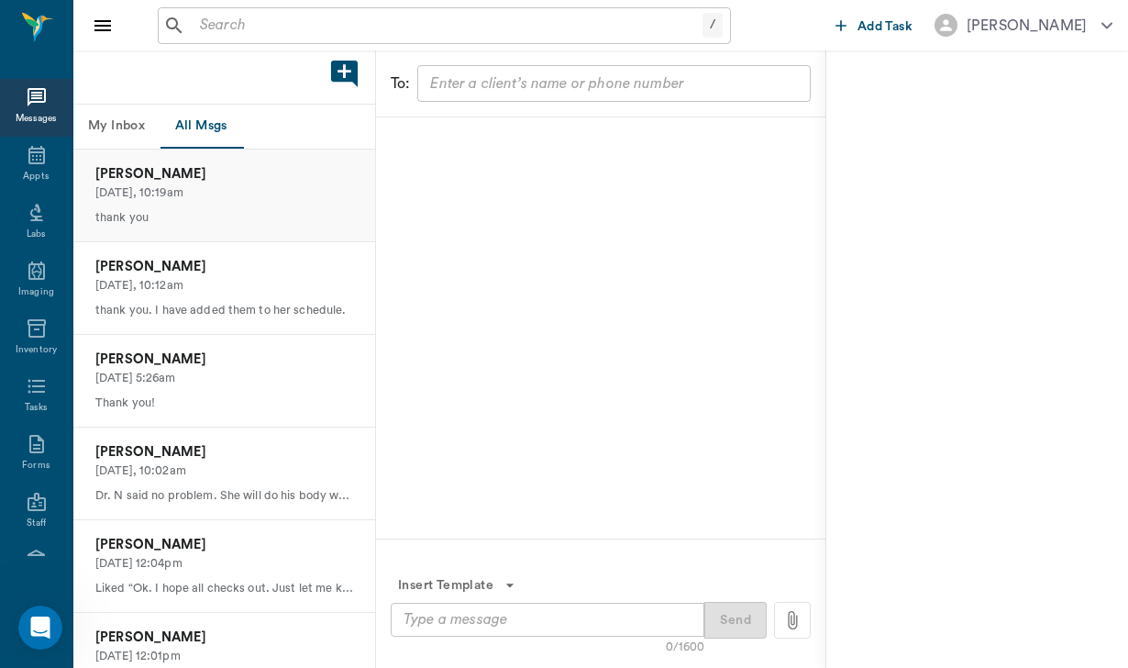
click at [232, 194] on p "[DATE], 10:19am" at bounding box center [224, 192] width 258 height 17
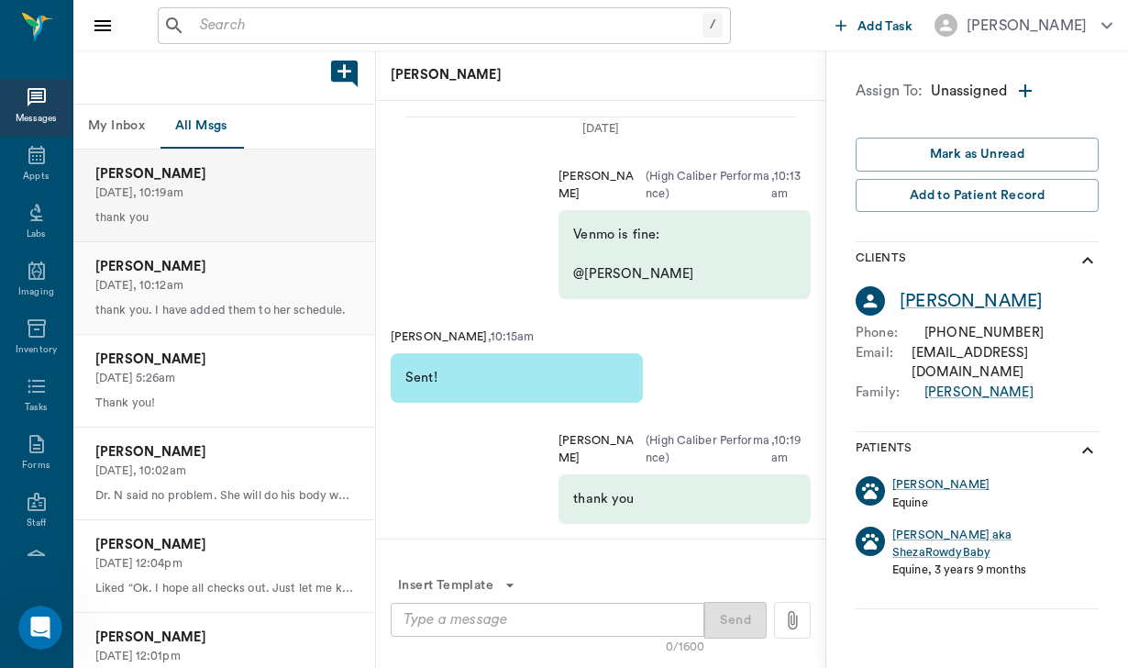
click at [247, 267] on p "[PERSON_NAME]" at bounding box center [224, 267] width 258 height 20
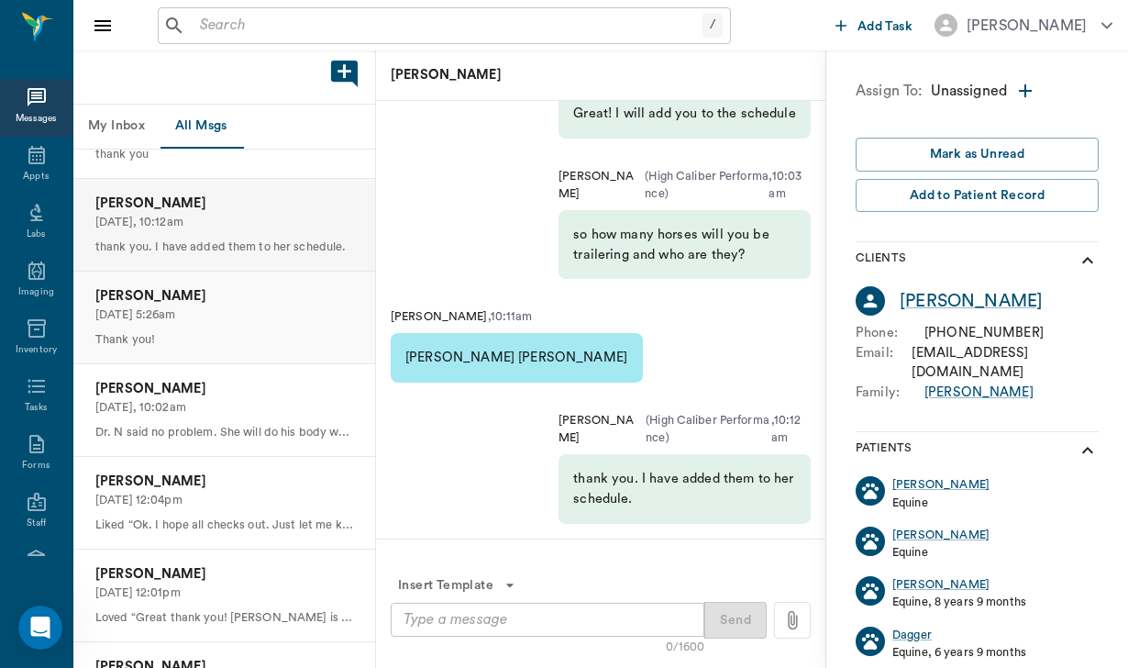
scroll to position [67, 0]
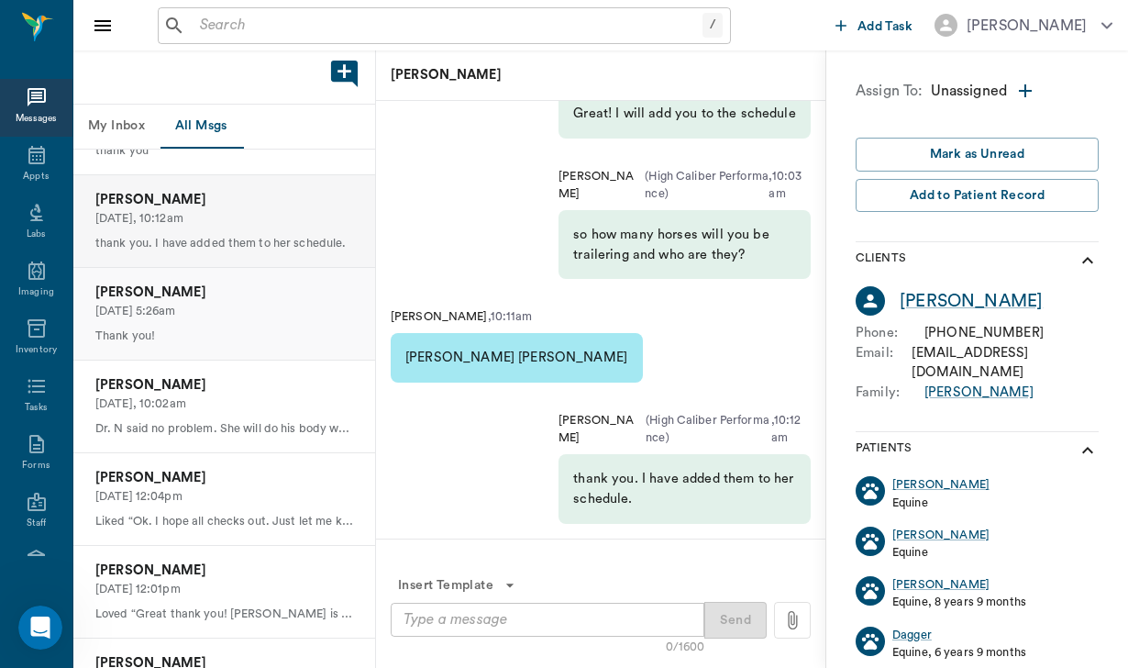
click at [245, 268] on div "[PERSON_NAME] [DATE] 5:26am Thank you!" at bounding box center [224, 314] width 302 height 92
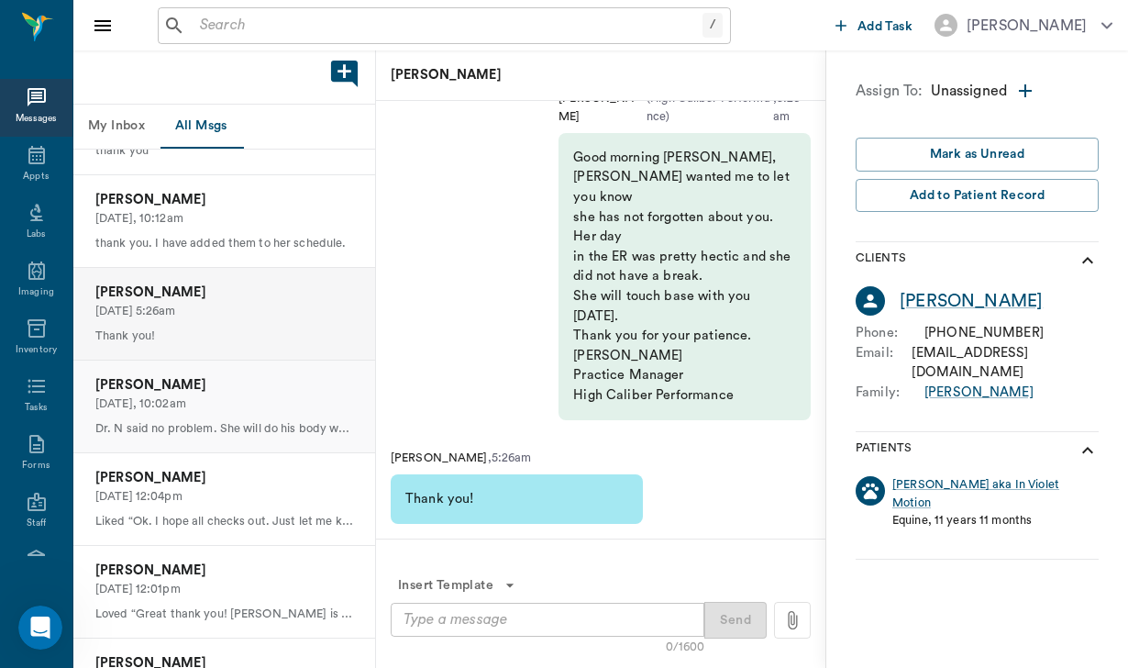
click at [239, 395] on p "[DATE], 10:02am" at bounding box center [224, 403] width 258 height 17
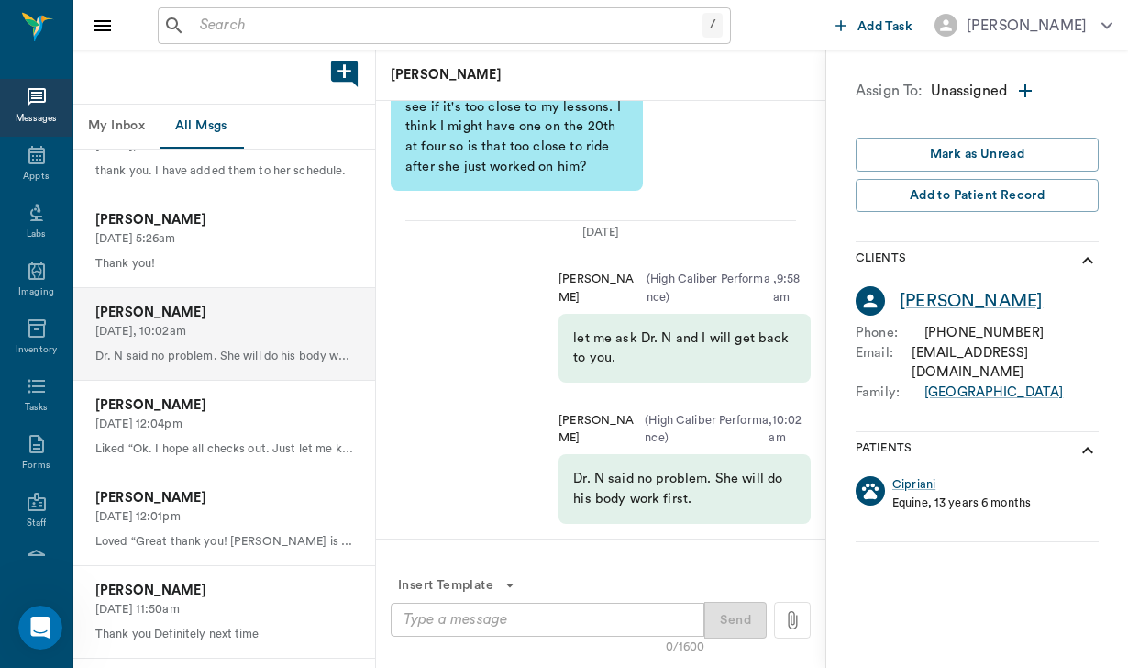
scroll to position [148, 0]
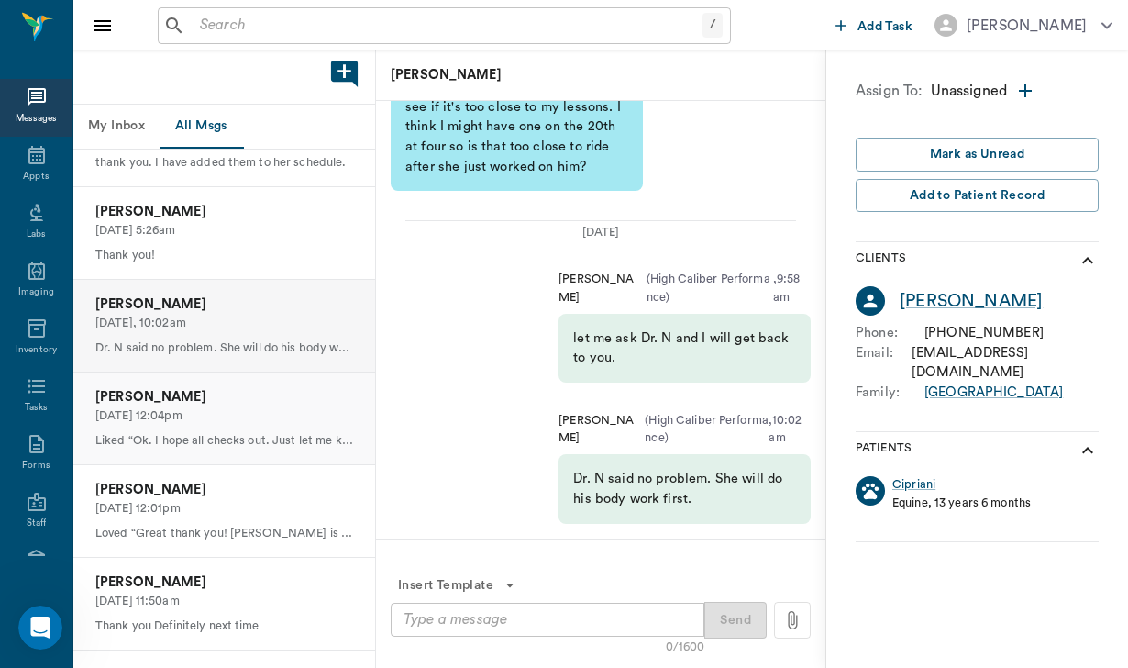
click at [238, 395] on p "[PERSON_NAME]" at bounding box center [224, 397] width 258 height 20
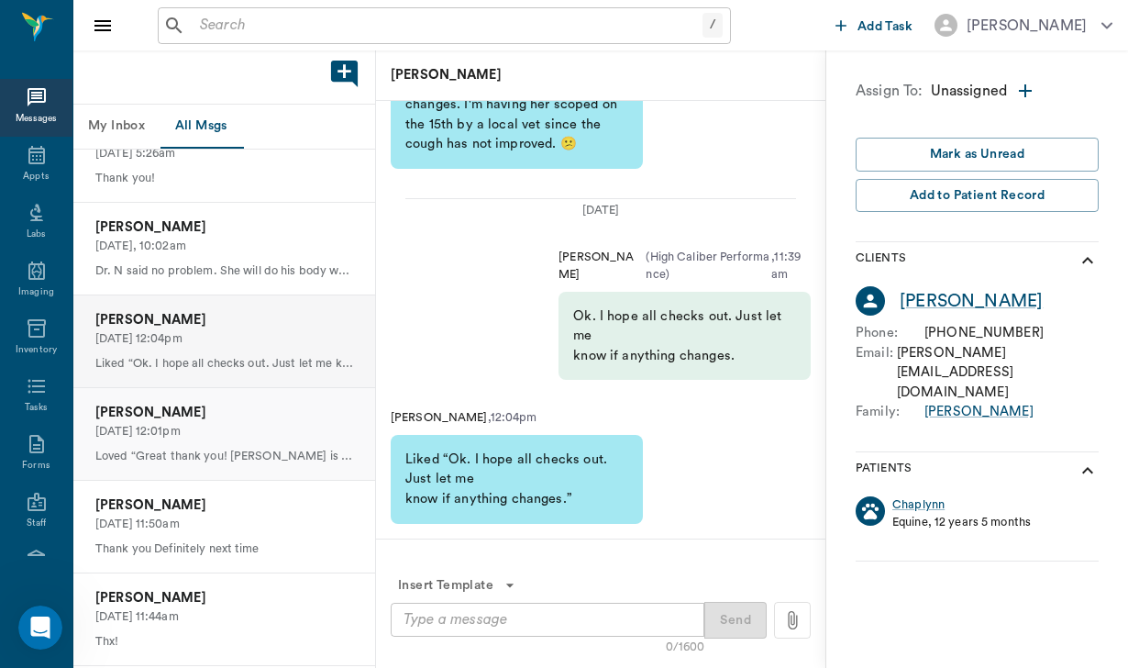
scroll to position [227, 0]
click at [214, 446] on p "Loved “Great thank you! [PERSON_NAME] is added”" at bounding box center [224, 454] width 258 height 17
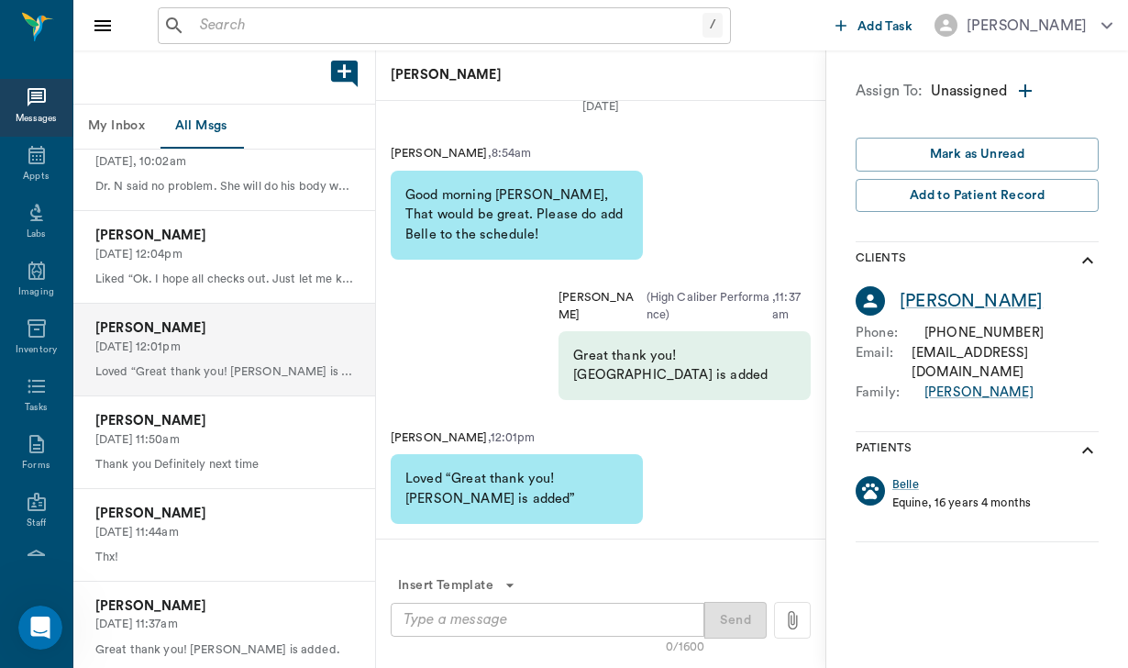
scroll to position [312, 0]
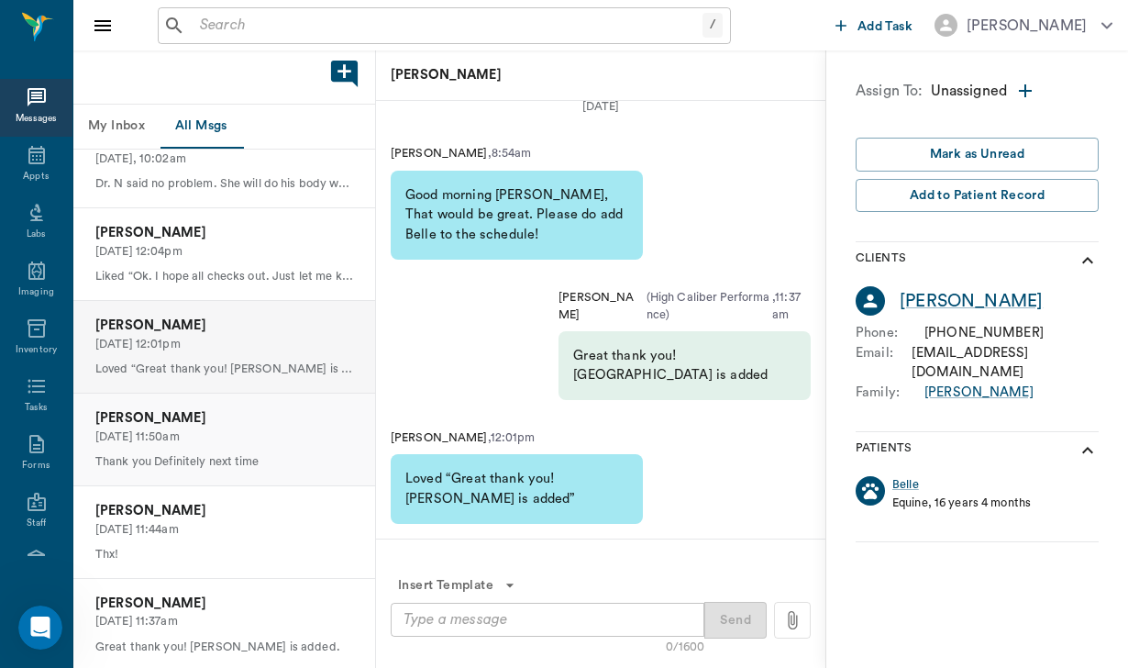
click at [212, 444] on div "[PERSON_NAME] [DATE] 11:50am Thank you Definitely next time" at bounding box center [224, 440] width 302 height 92
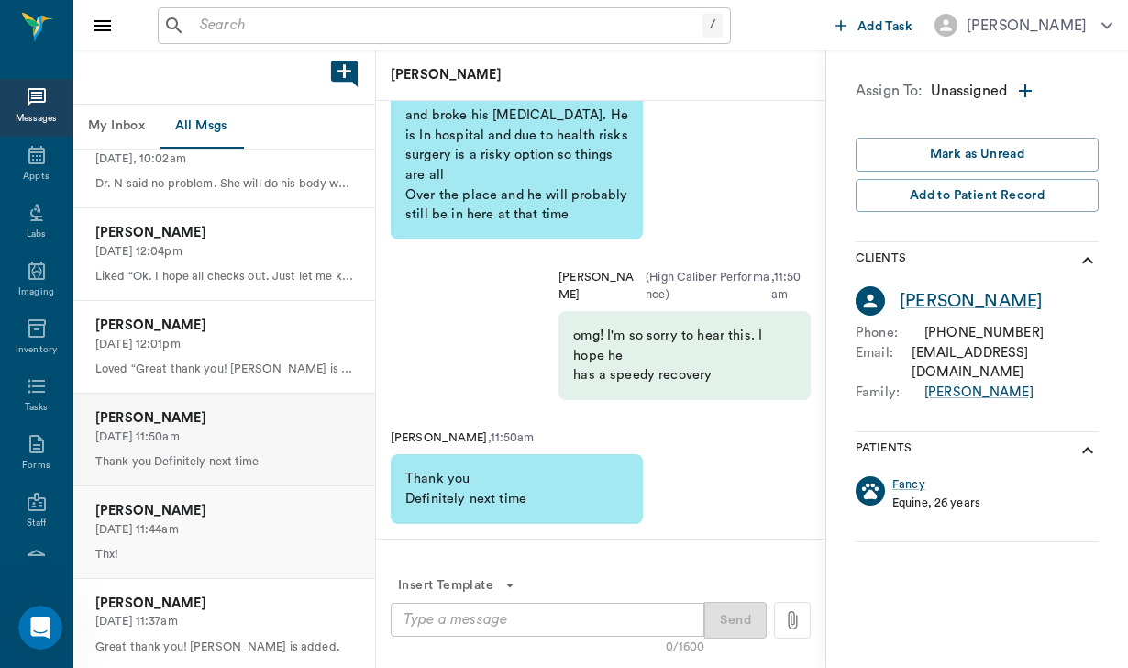
click at [197, 508] on p "[PERSON_NAME]" at bounding box center [224, 511] width 258 height 20
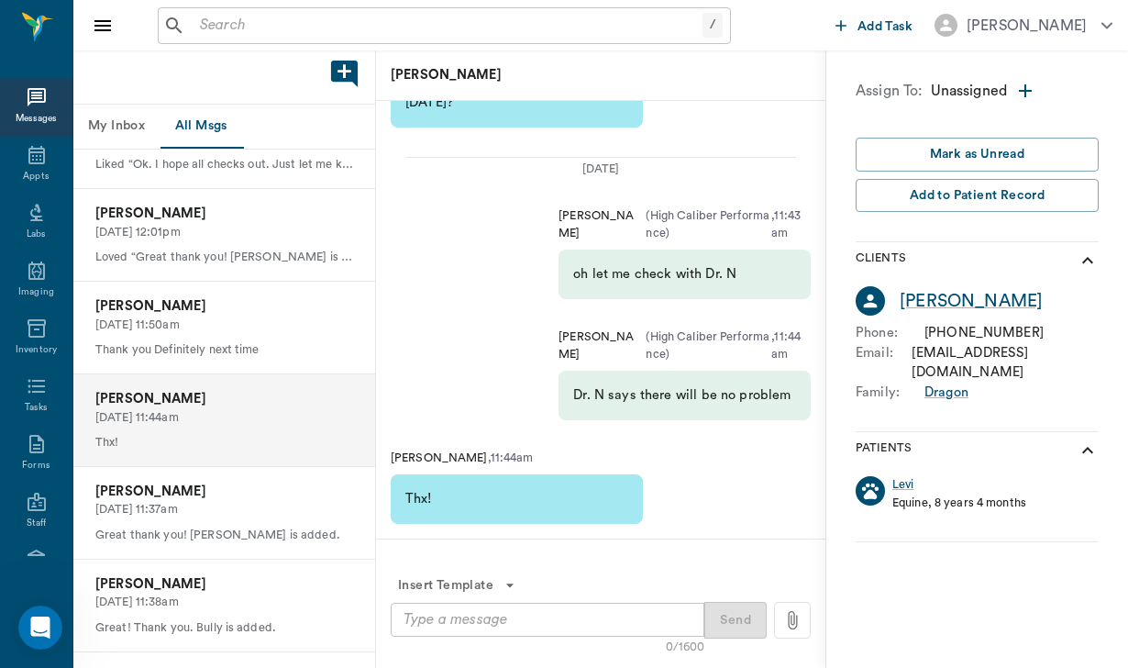
scroll to position [426, 0]
click at [197, 508] on div "[PERSON_NAME] [DATE] 11:37am Great thank you! [PERSON_NAME] is added." at bounding box center [224, 511] width 302 height 92
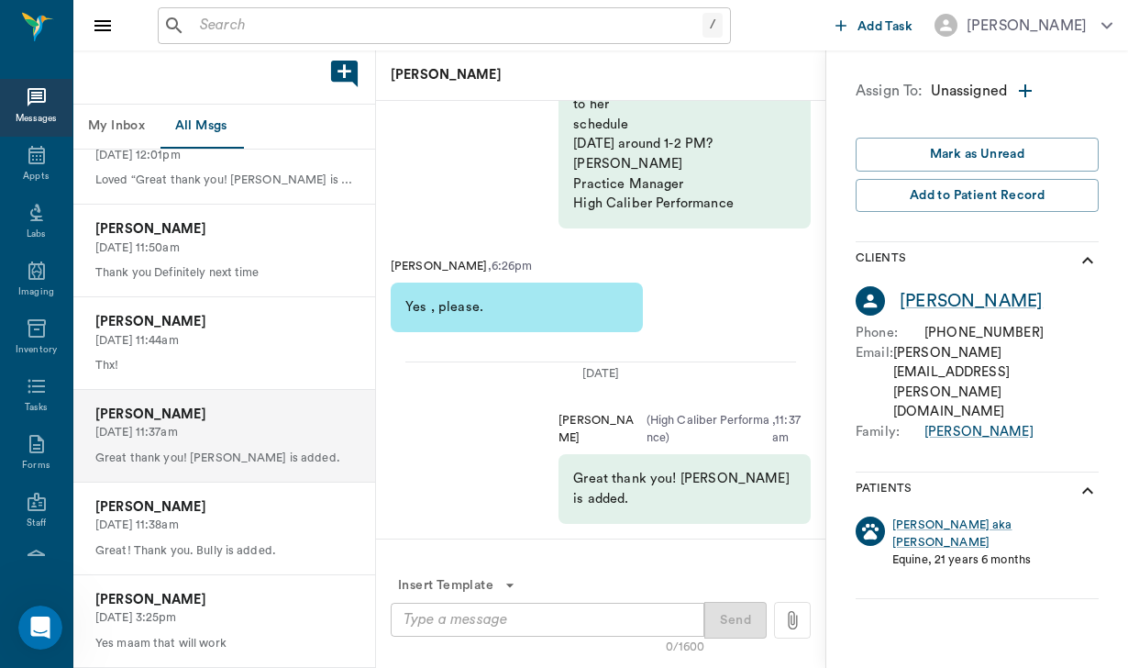
scroll to position [505, 0]
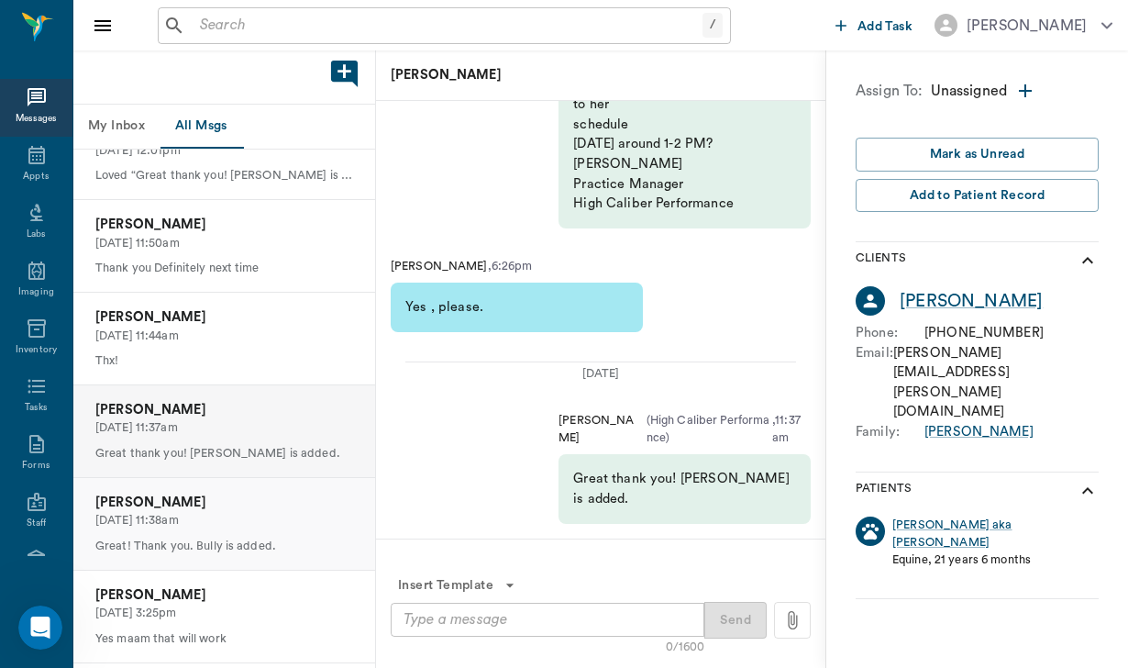
click at [197, 512] on p "[DATE] 11:38am" at bounding box center [224, 520] width 258 height 17
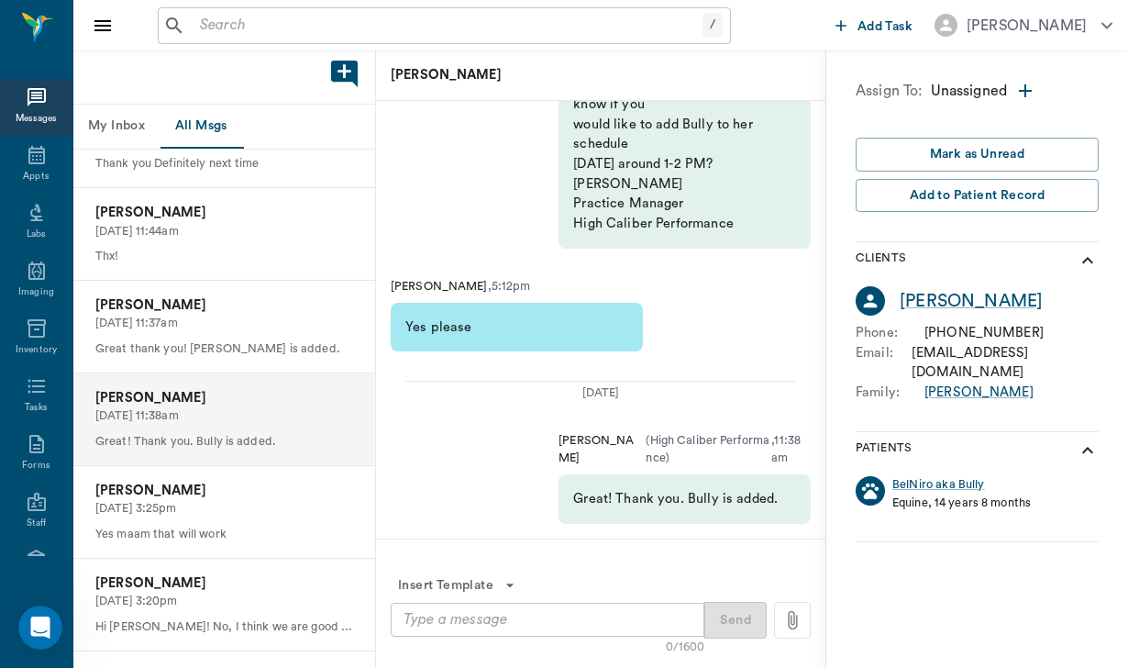
scroll to position [609, 0]
click at [223, 502] on p "[DATE] 3:25pm" at bounding box center [224, 509] width 258 height 17
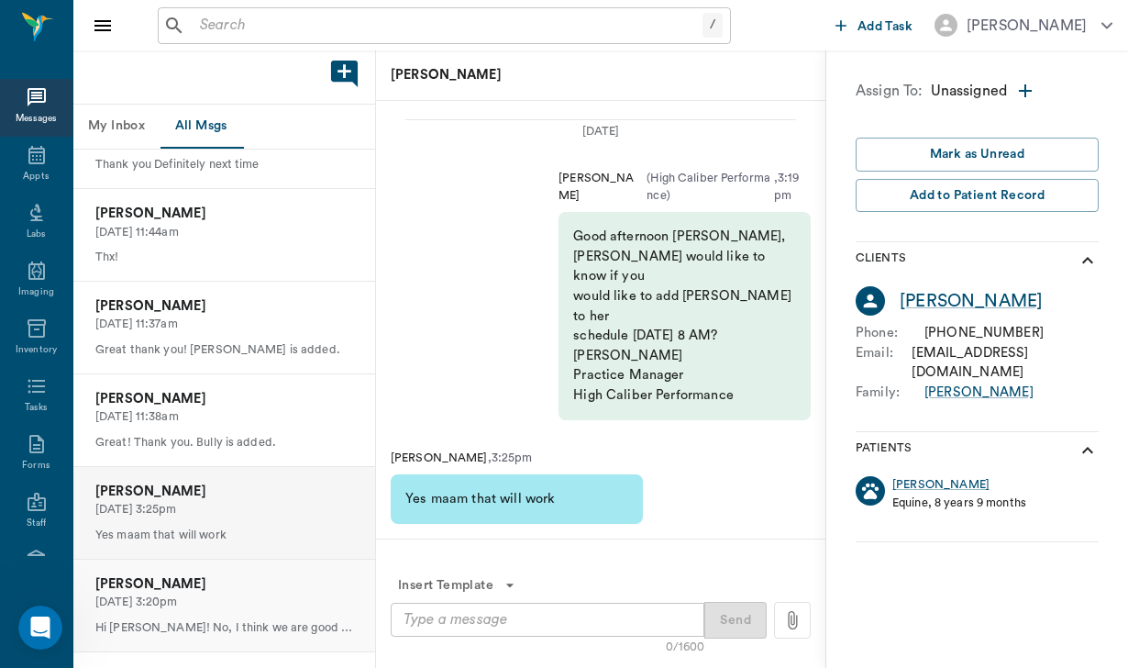
click at [213, 580] on p "[PERSON_NAME]" at bounding box center [224, 584] width 258 height 20
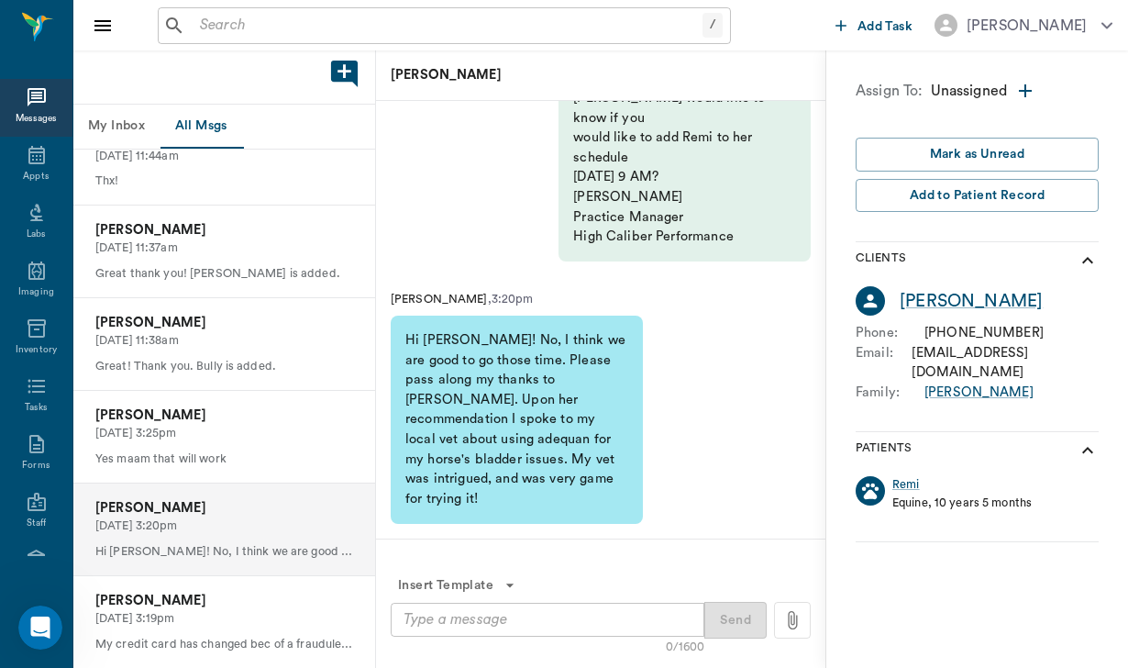
scroll to position [697, 0]
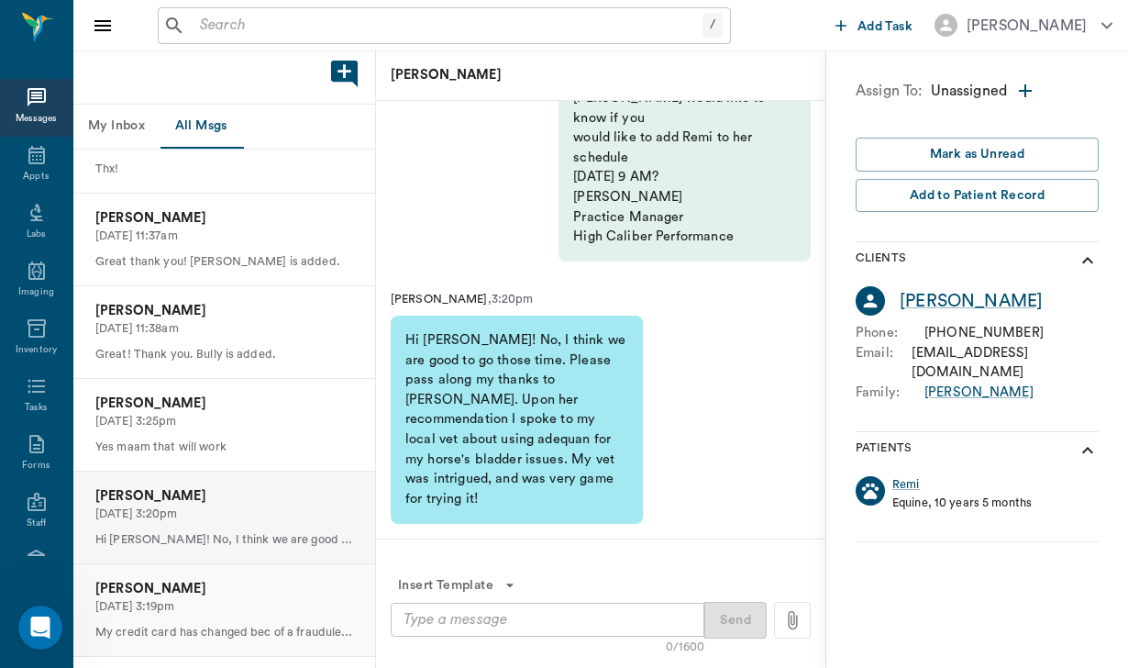
click at [234, 598] on p "[DATE] 3:19pm" at bounding box center [224, 606] width 258 height 17
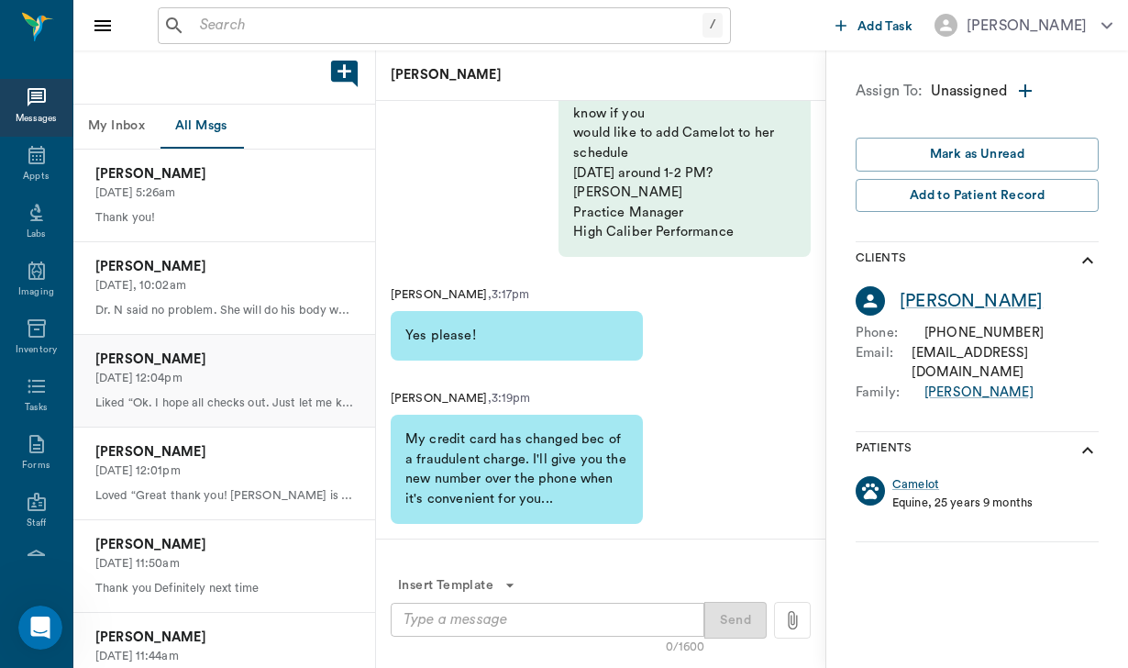
scroll to position [207, 0]
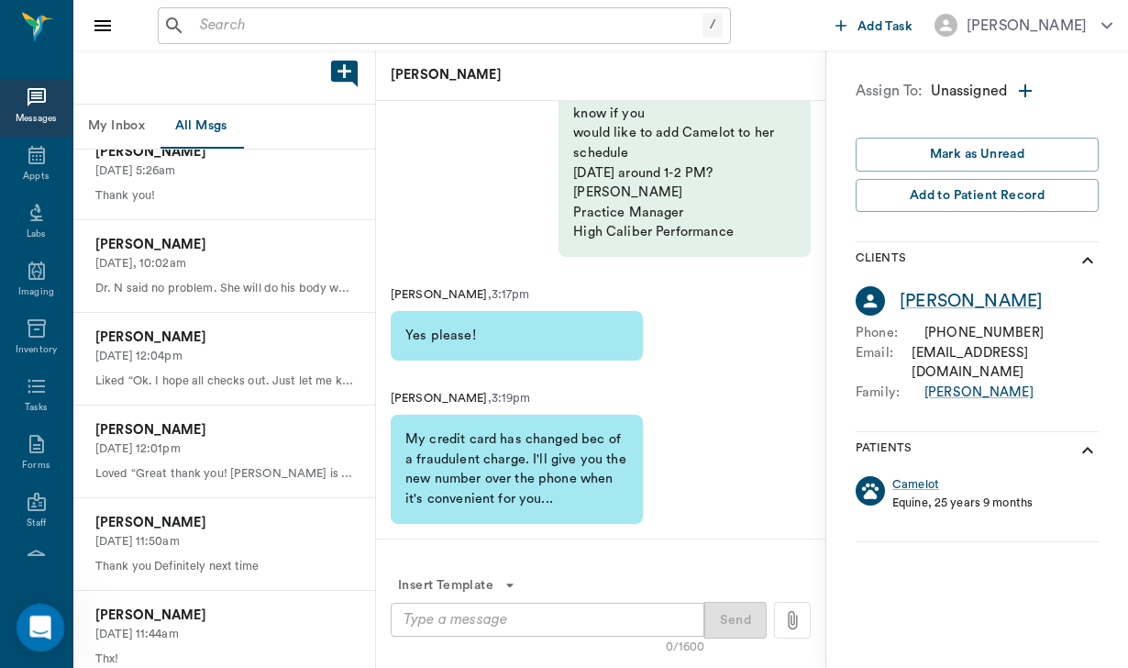
click at [51, 616] on div "Open Intercom Messenger" at bounding box center [37, 624] width 61 height 61
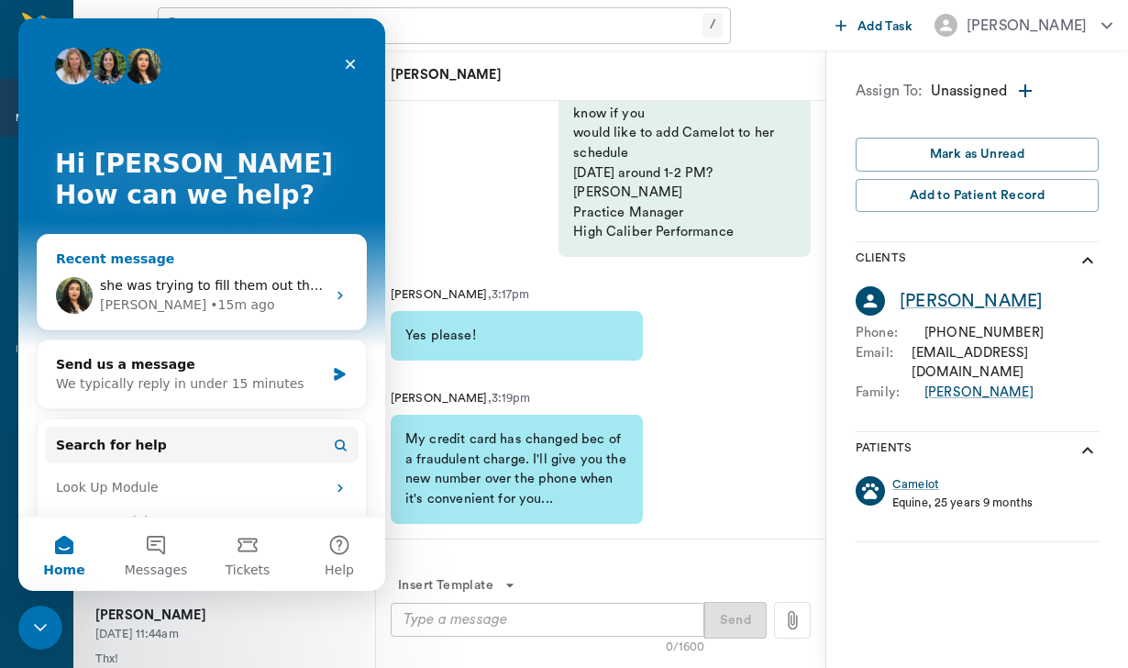
click at [262, 290] on span "she was trying to fill them out thru the text forms. She filled them out but it…" at bounding box center [424, 285] width 649 height 15
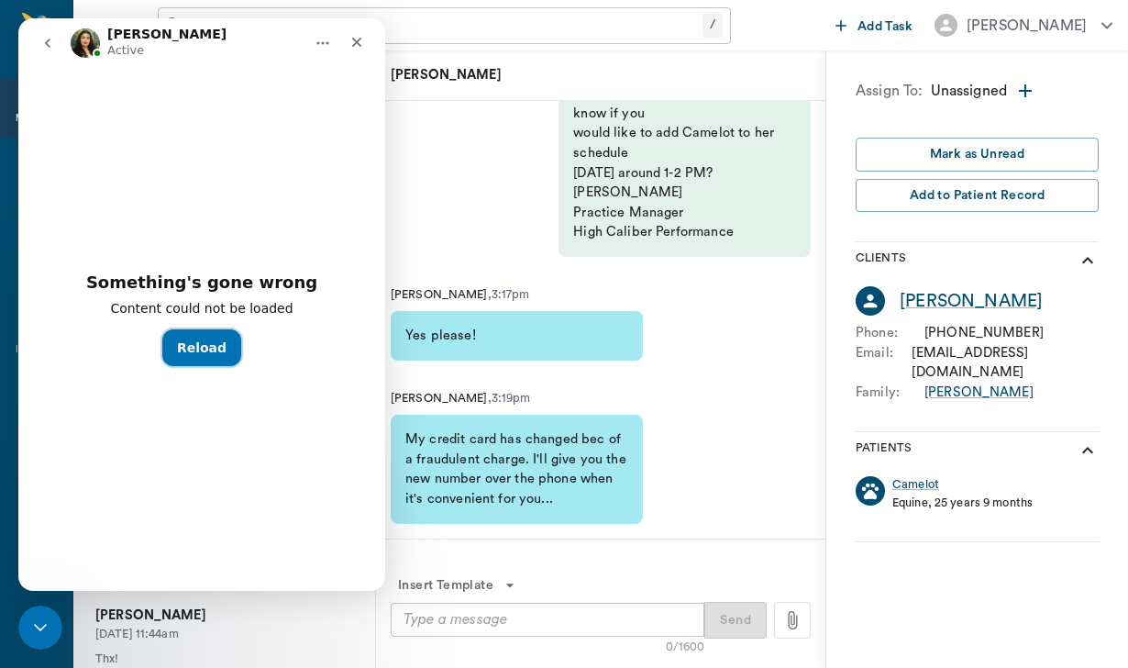
click at [199, 364] on button "Reload" at bounding box center [201, 347] width 79 height 37
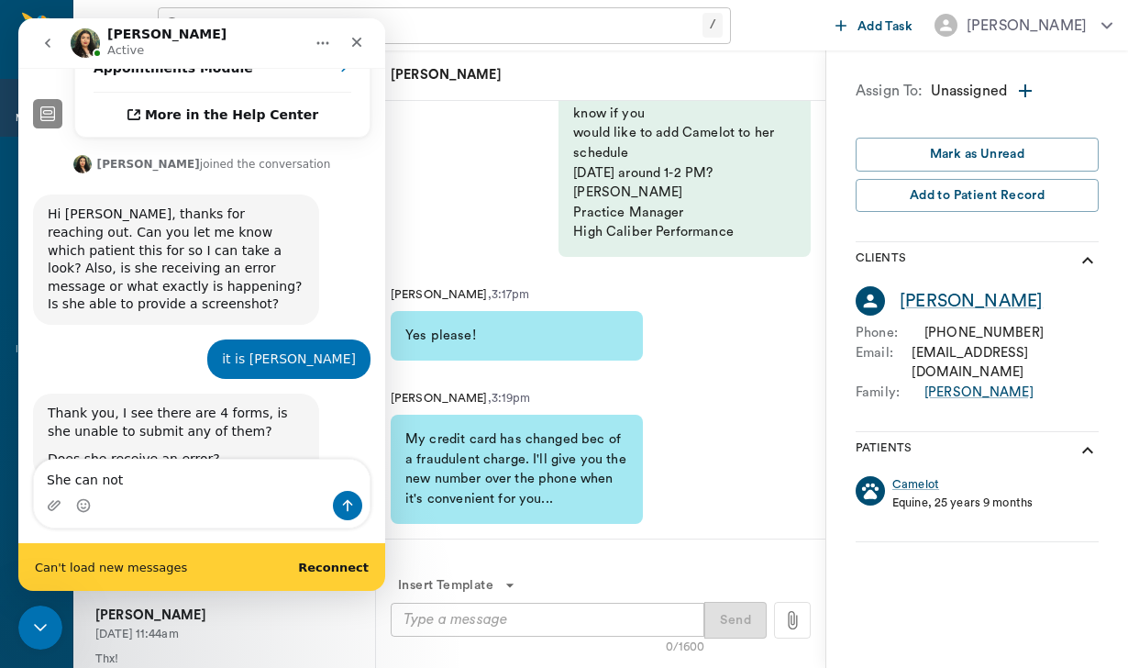
scroll to position [517, 0]
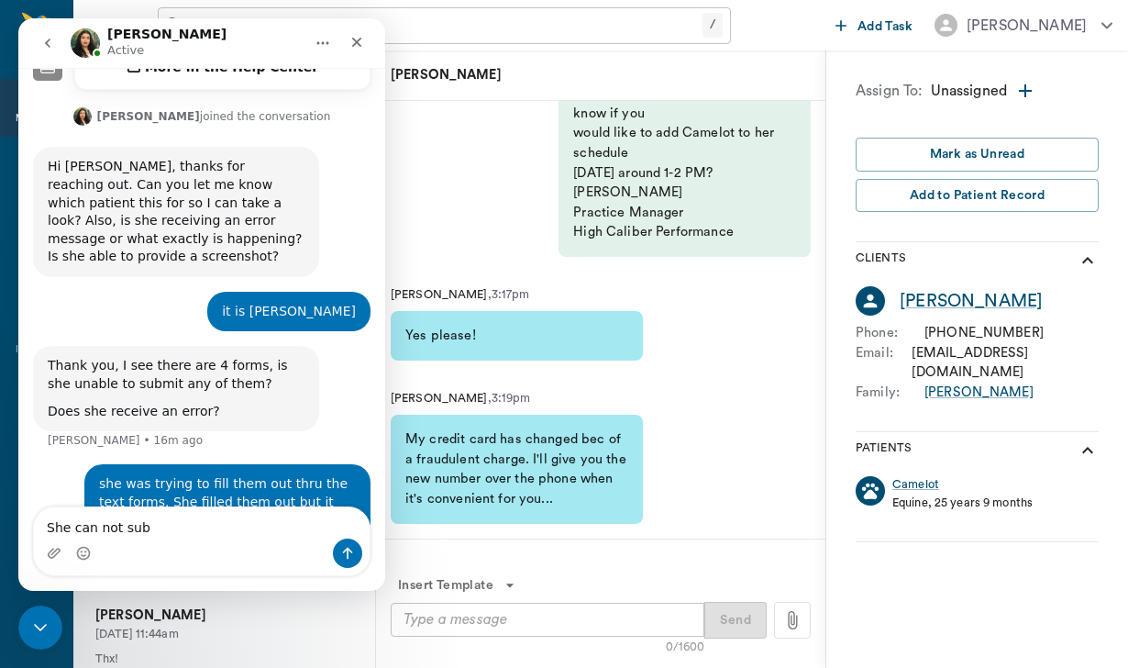
click at [312, 591] on div "Successfully reconnected" at bounding box center [201, 591] width 367 height 0
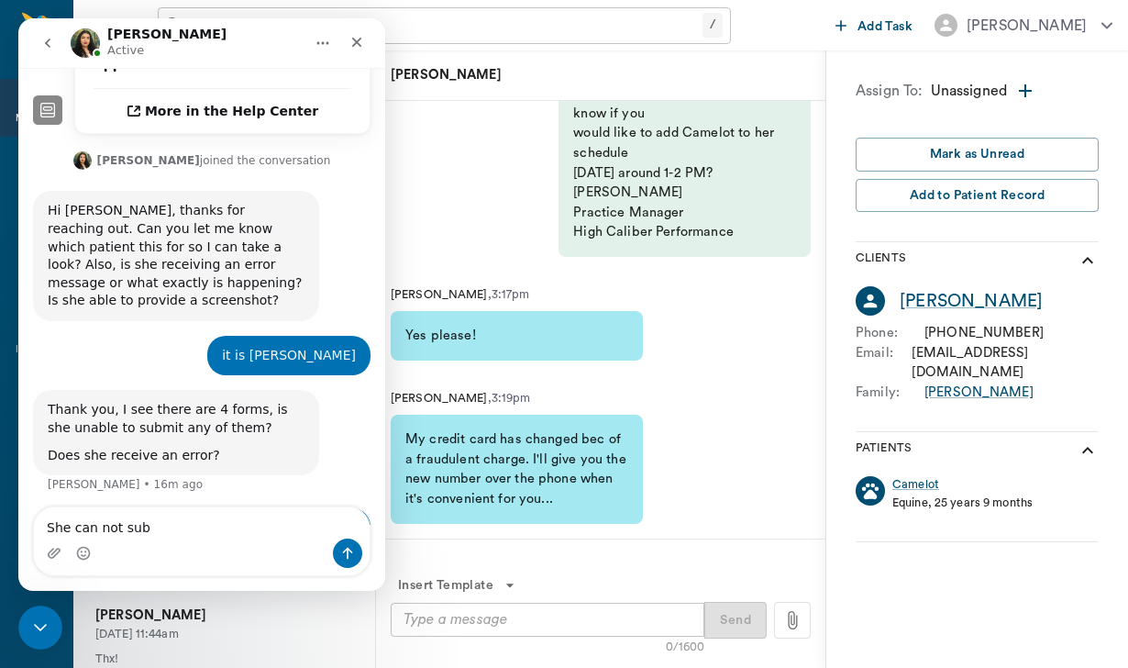
scroll to position [470, 0]
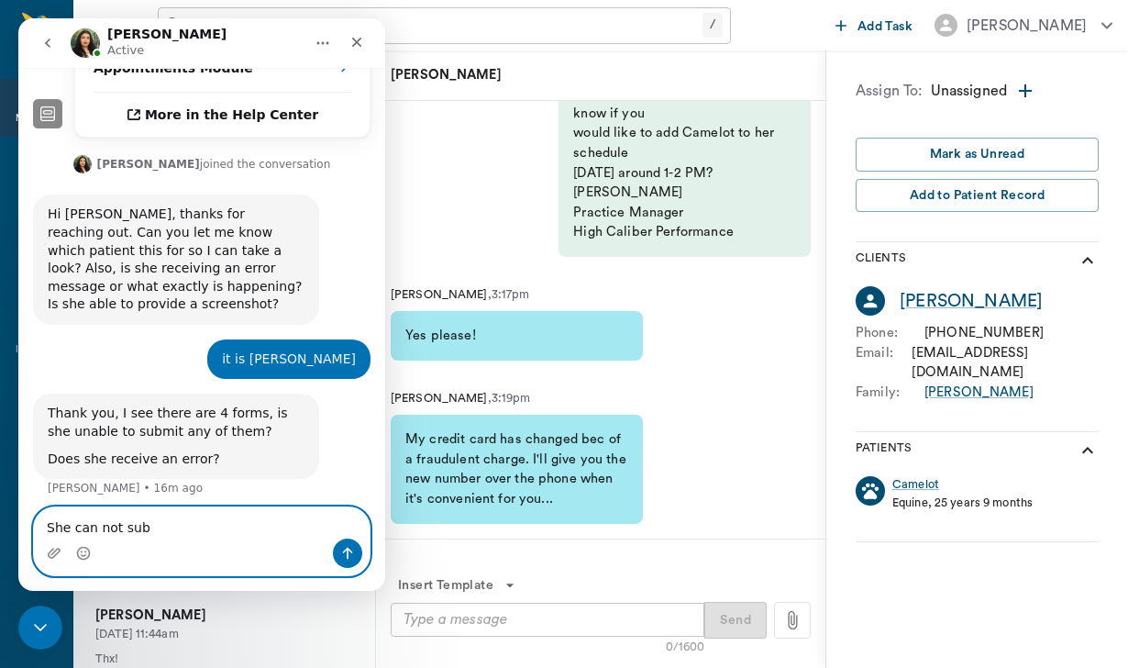
click at [187, 527] on textarea "She can not sub" at bounding box center [202, 522] width 336 height 31
type textarea "She can not submit by email either."
click at [351, 556] on icon "Send a message…" at bounding box center [347, 553] width 15 height 15
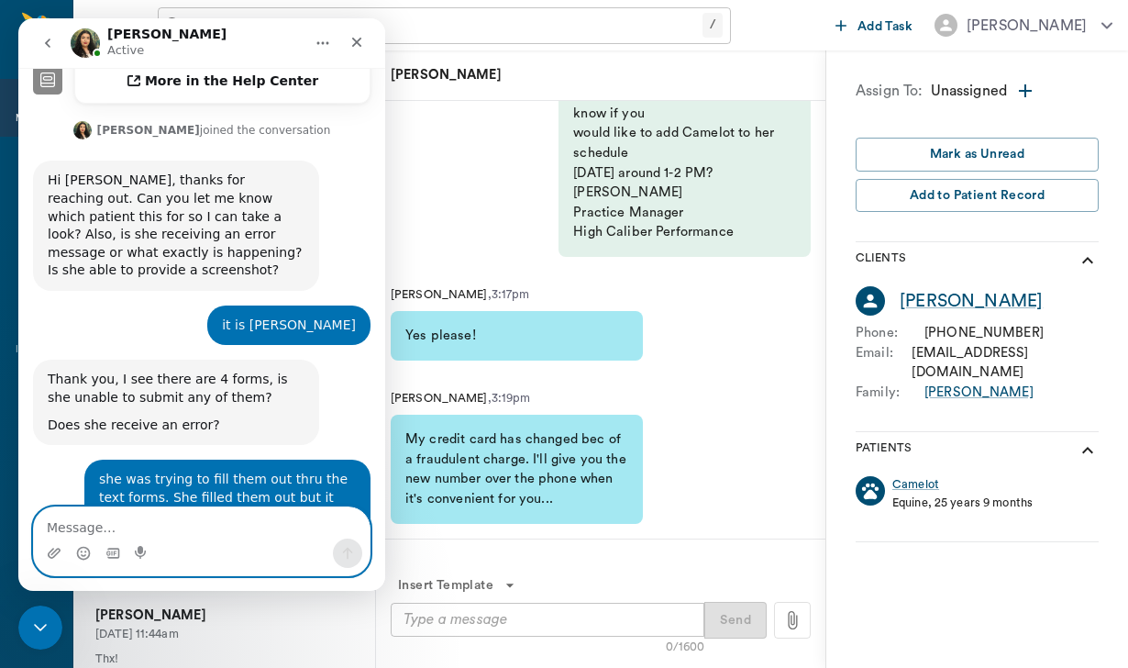
scroll to position [635, 0]
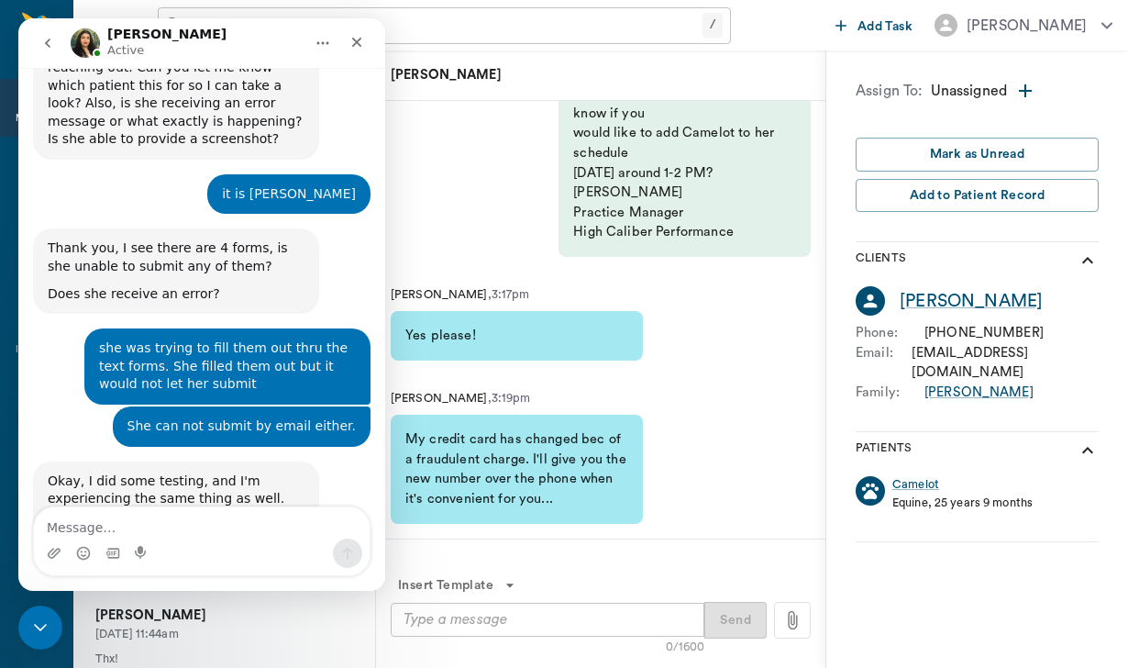
click at [525, 91] on div "[PERSON_NAME]" at bounding box center [600, 75] width 449 height 50
click at [486, 183] on div "[PERSON_NAME] ( High Caliber Performance ) , 3:11pm Good afternoon [PERSON_NAME…" at bounding box center [600, 132] width 449 height 280
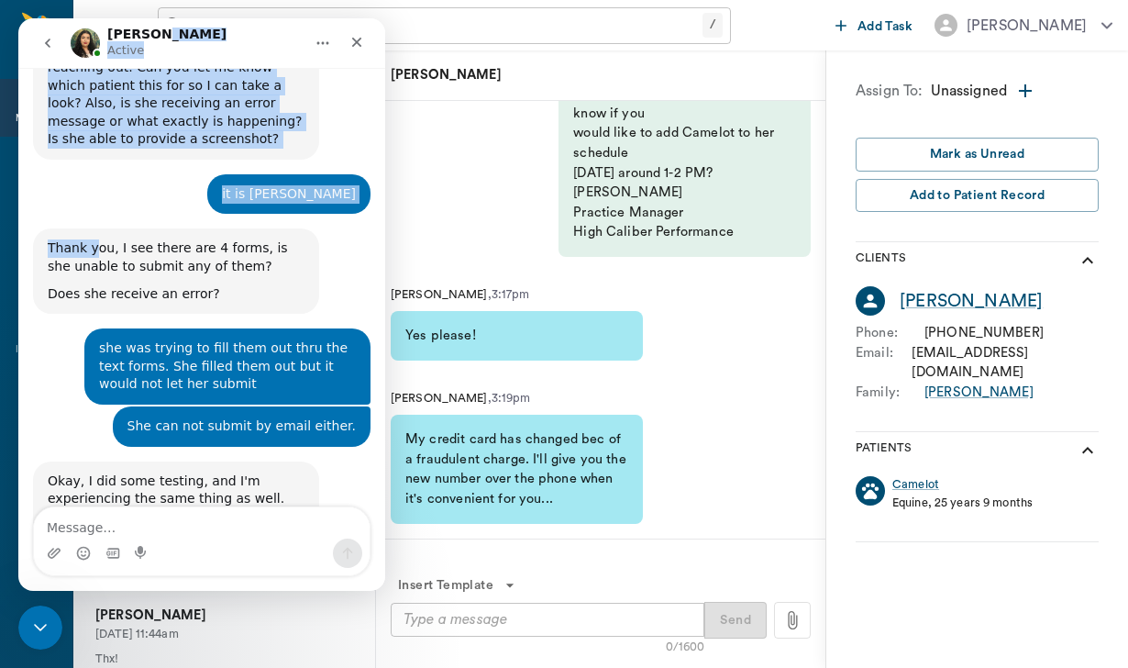
drag, startPoint x: 218, startPoint y: 32, endPoint x: 94, endPoint y: 147, distance: 169.4
click at [94, 147] on div "[PERSON_NAME] Active Ask us anything, or share your feedback. A client is tryin…" at bounding box center [201, 304] width 367 height 572
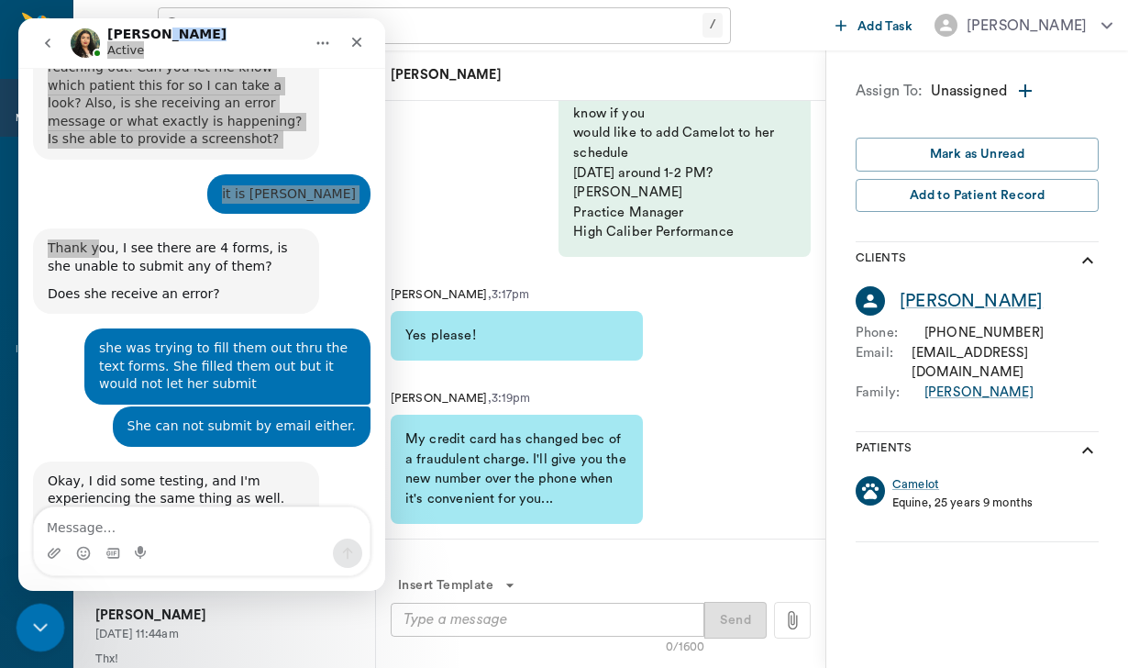
click at [51, 619] on div "Close Intercom Messenger" at bounding box center [38, 625] width 44 height 44
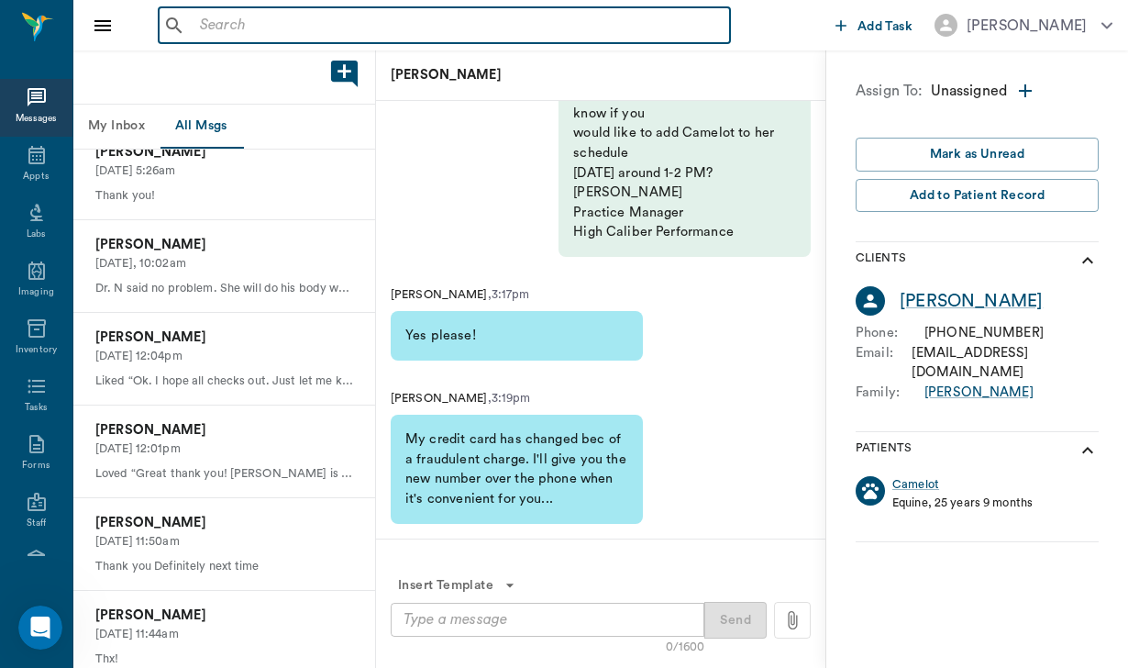
click at [266, 18] on input "text" at bounding box center [458, 26] width 530 height 26
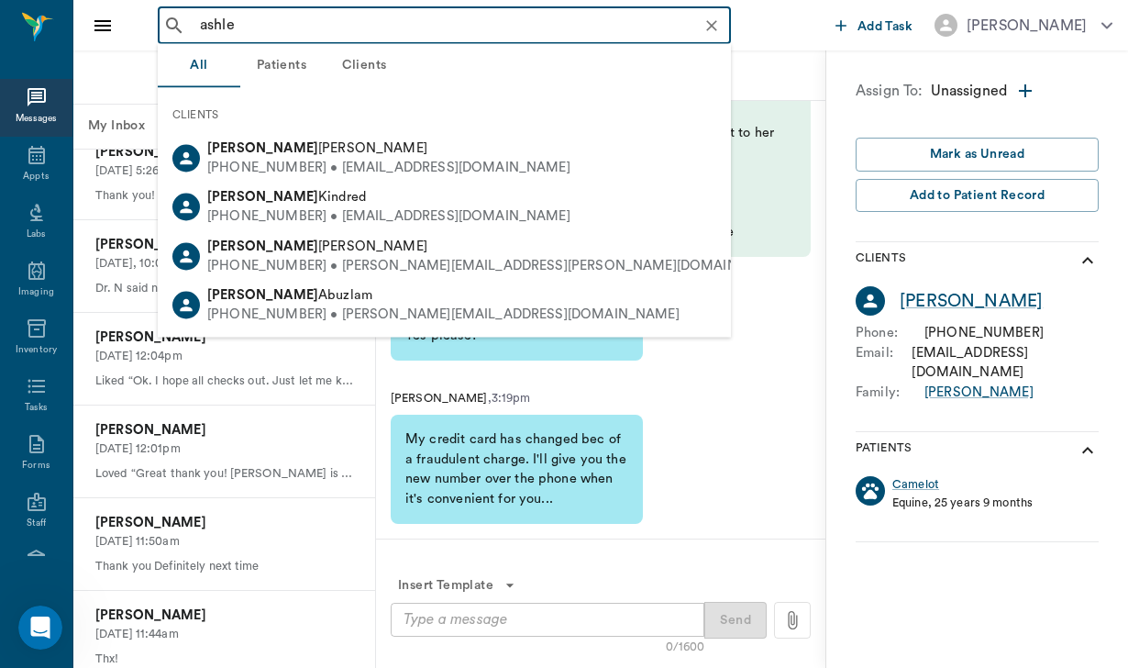
type input "[PERSON_NAME]"
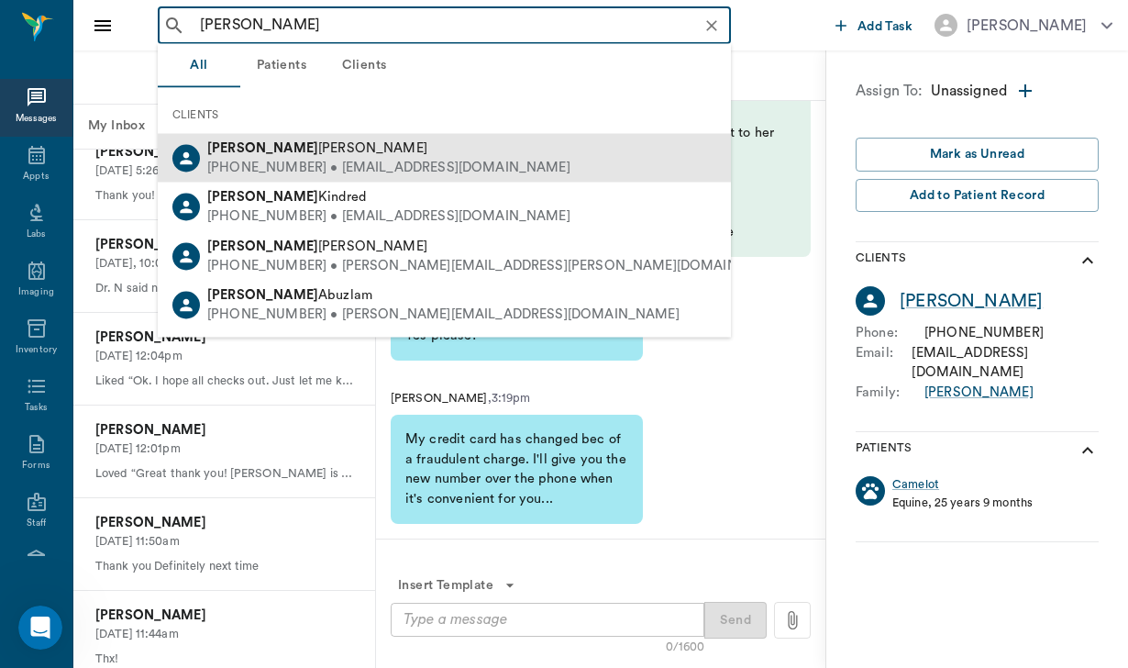
click at [347, 165] on div "[PHONE_NUMBER] • [EMAIL_ADDRESS][DOMAIN_NAME]" at bounding box center [388, 167] width 363 height 19
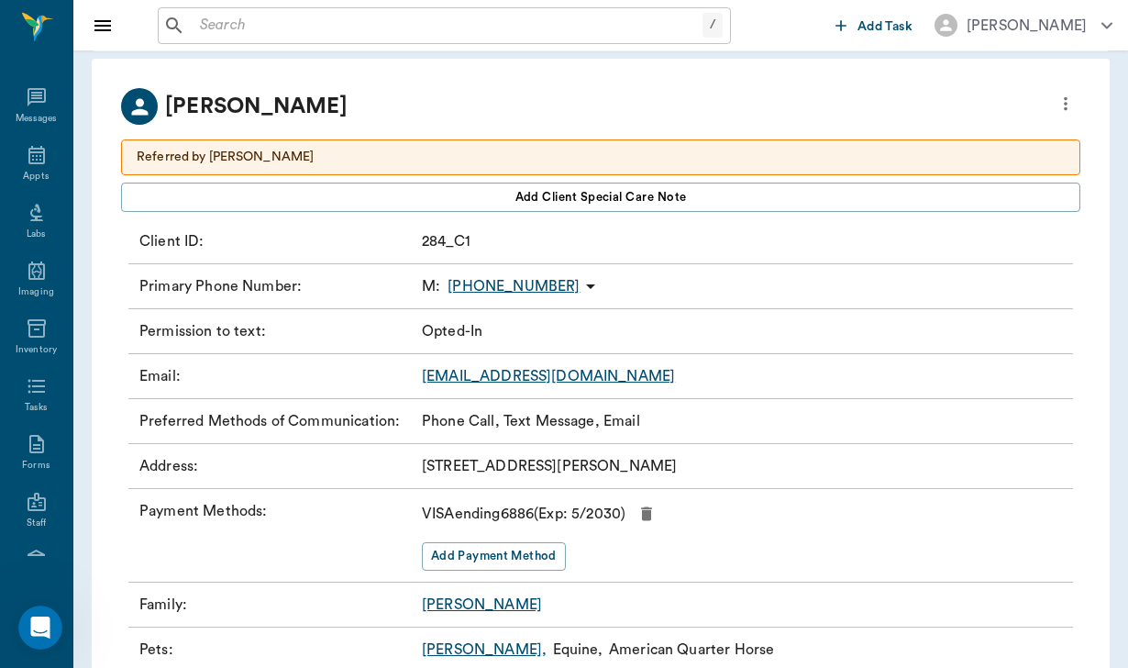
scroll to position [88, 0]
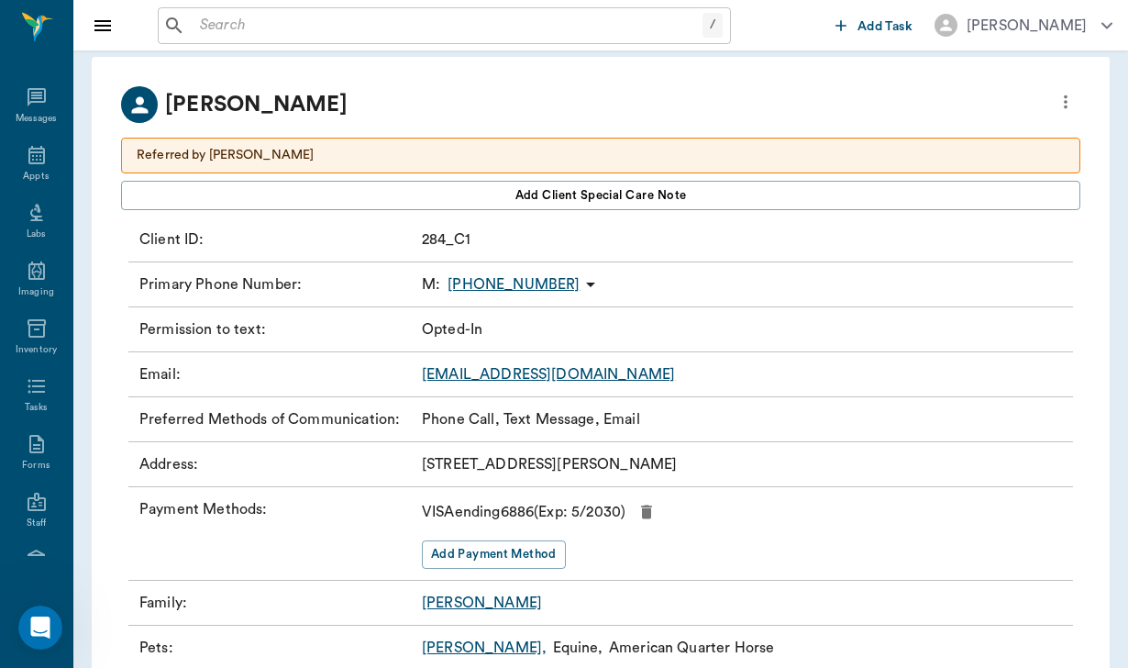
drag, startPoint x: 423, startPoint y: 462, endPoint x: 705, endPoint y: 456, distance: 282.6
click at [705, 456] on div "Address : [STREET_ADDRESS][PERSON_NAME]" at bounding box center [600, 464] width 945 height 45
copy p "[STREET_ADDRESS][PERSON_NAME]"
click at [29, 68] on div "Nectar Messages Appts Labs Imaging Inventory Tasks Forms Staff Reports Lookup S…" at bounding box center [36, 334] width 73 height 668
click at [44, 164] on icon at bounding box center [36, 155] width 17 height 18
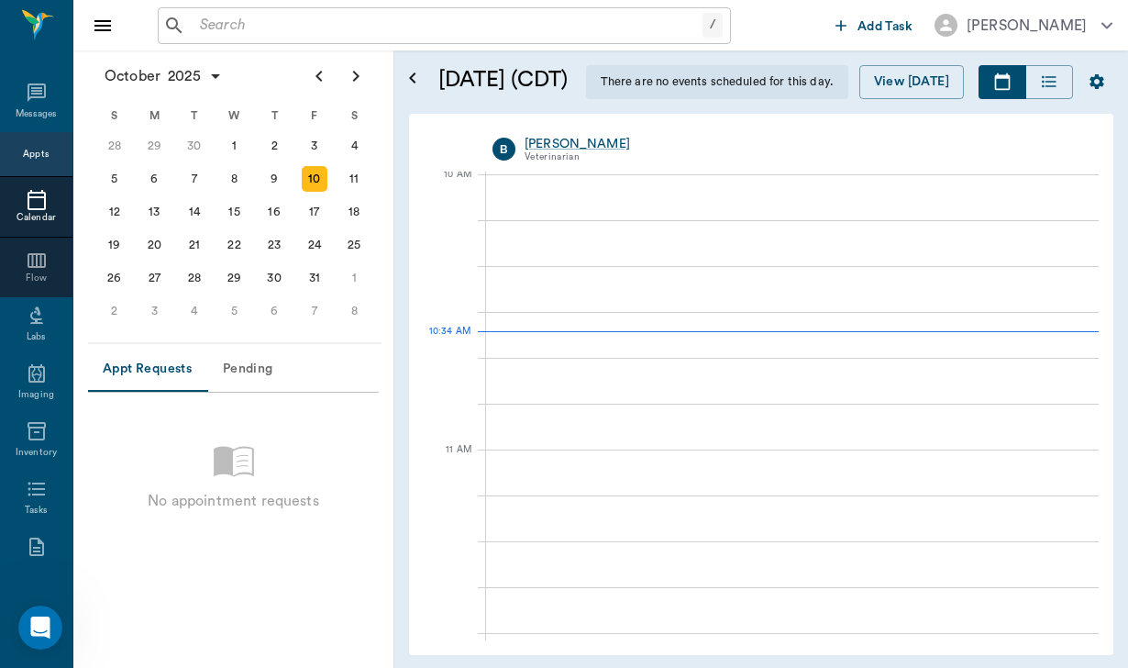
scroll to position [554, 0]
click at [163, 250] on div "20" at bounding box center [154, 245] width 26 height 26
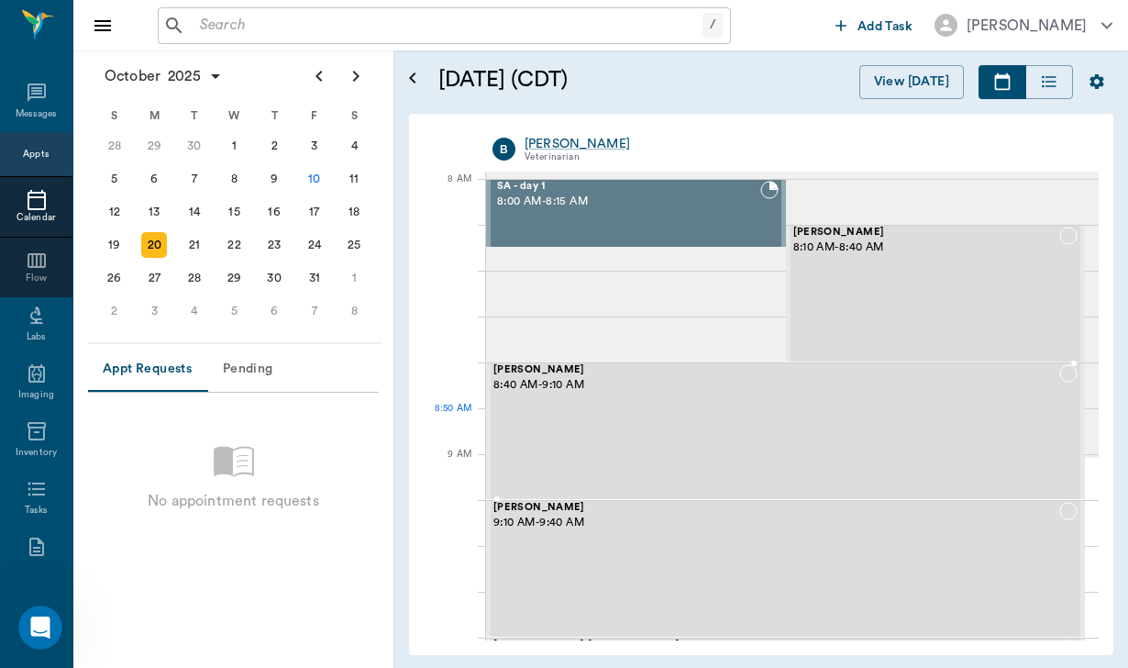
click at [626, 409] on div "[PERSON_NAME] 8:40 AM - 9:10 AM" at bounding box center [776, 431] width 566 height 134
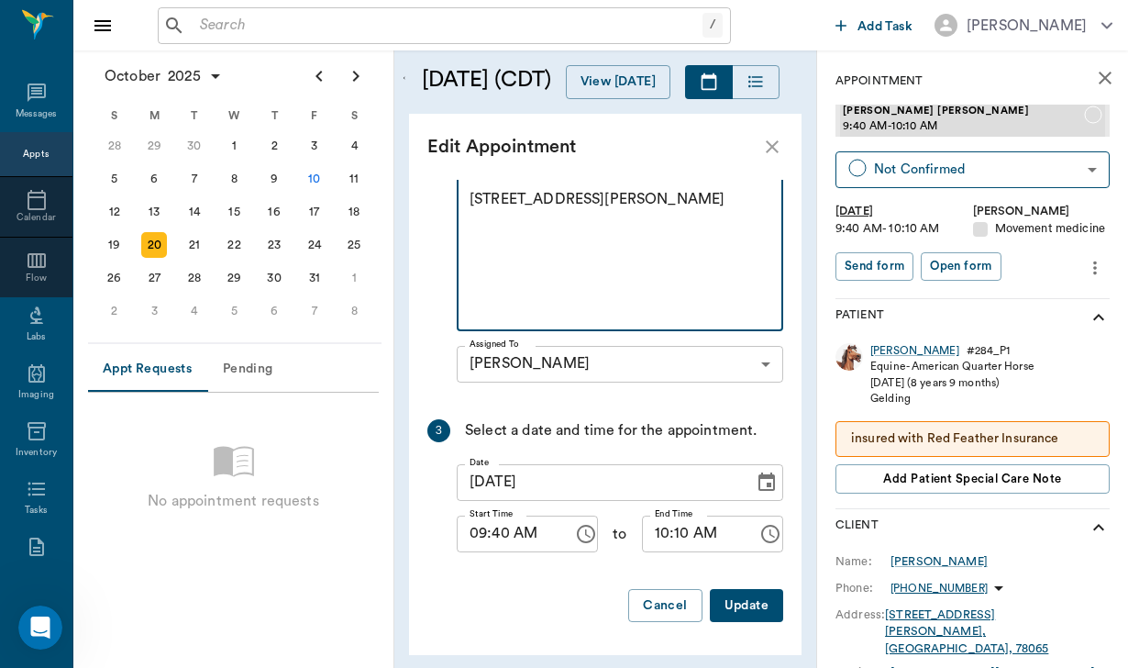
scroll to position [516, 0]
type textarea "4014 Schuetting Road Poteet TX 78065"
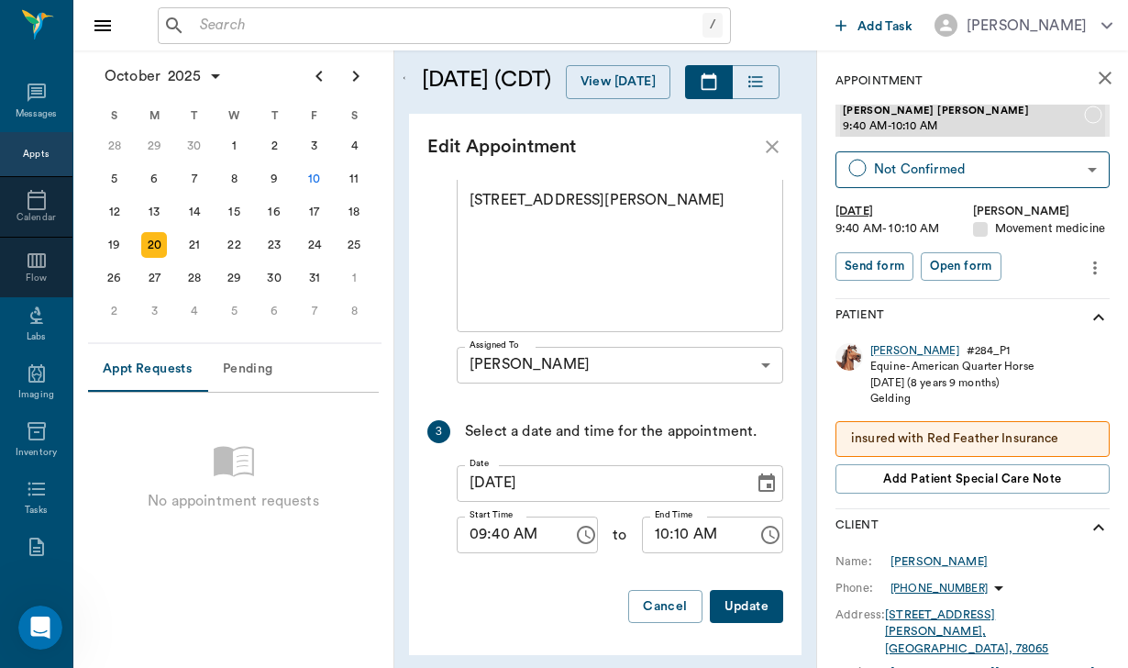
click at [769, 624] on div at bounding box center [605, 630] width 356 height 15
click at [765, 602] on button "Update" at bounding box center [746, 607] width 73 height 34
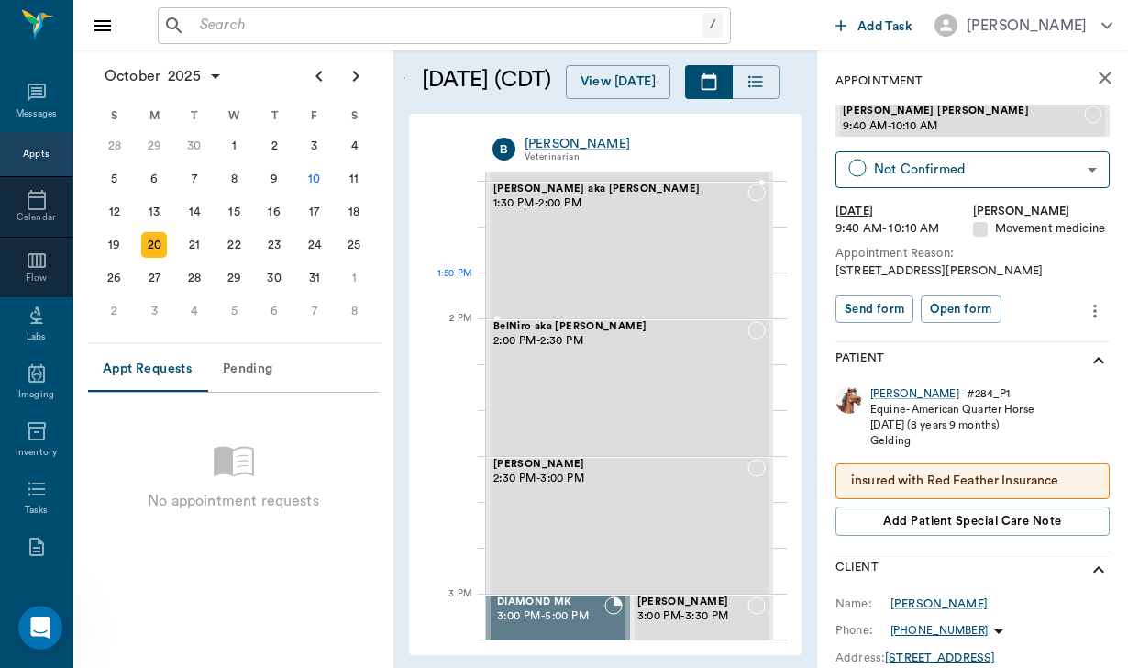
scroll to position [635, 0]
click at [46, 104] on icon at bounding box center [37, 93] width 22 height 22
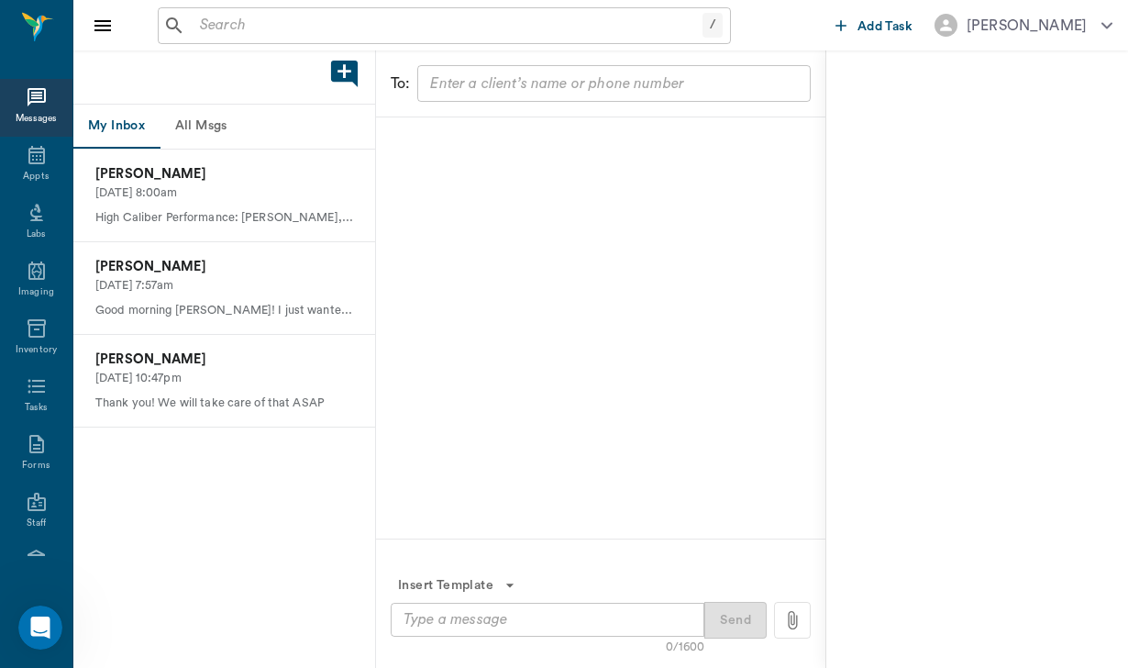
click at [194, 126] on button "All Msgs" at bounding box center [201, 127] width 83 height 44
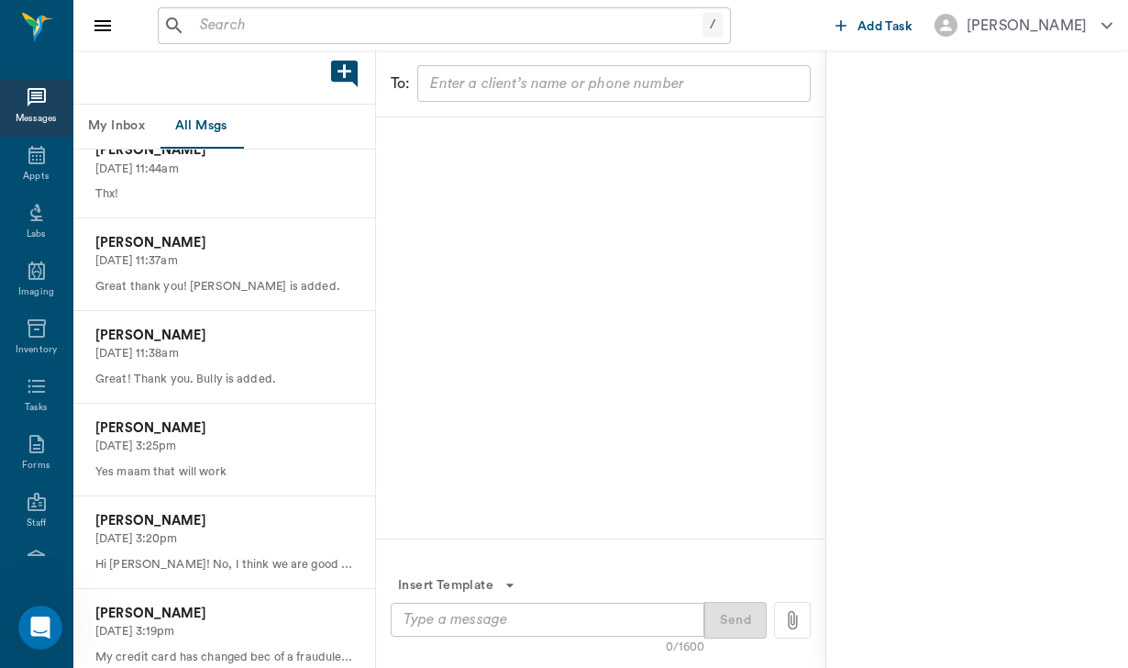
scroll to position [674, 0]
click at [233, 32] on input "text" at bounding box center [448, 26] width 510 height 26
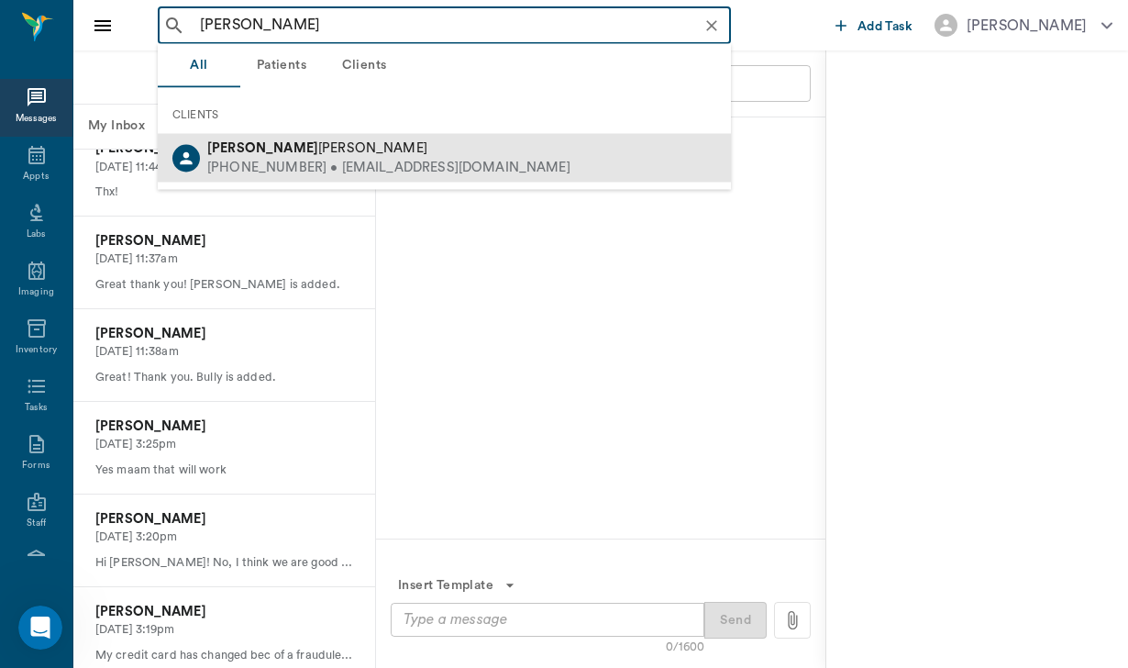
click at [316, 153] on div "Debra Saye" at bounding box center [388, 148] width 363 height 19
type input "debra"
